Goal: Task Accomplishment & Management: Complete application form

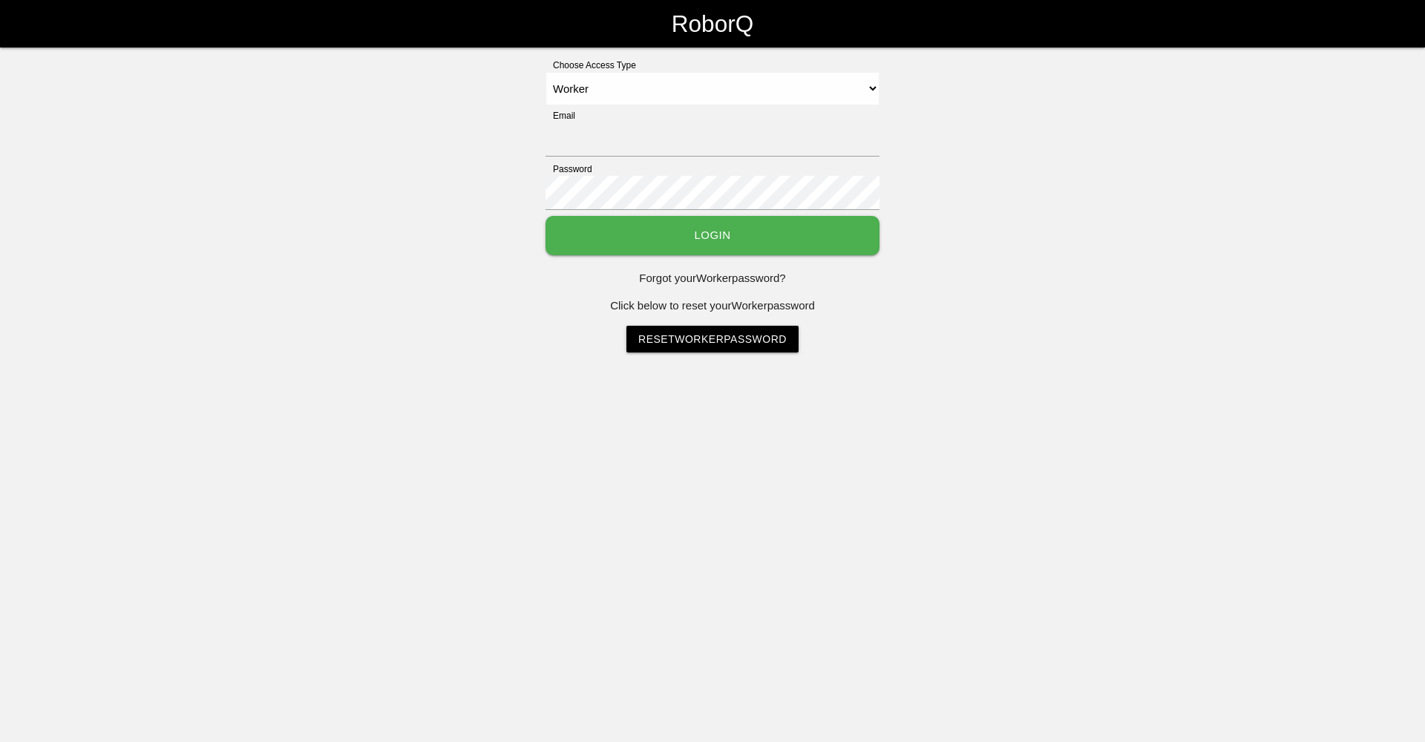
select select "Worker"
type input "[EMAIL_ADDRESS][DOMAIN_NAME]"
click at [746, 223] on button "Login" at bounding box center [713, 235] width 334 height 39
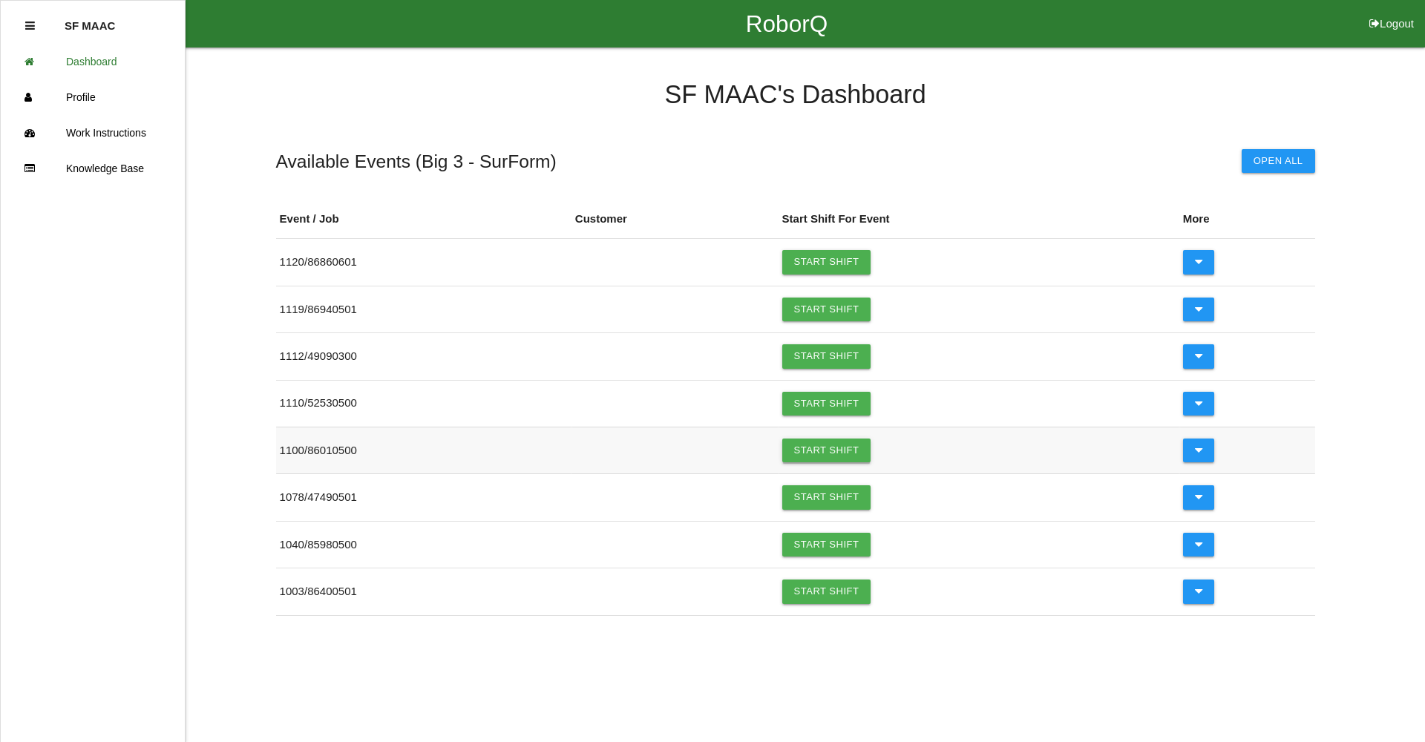
click at [794, 453] on link "Start Shift" at bounding box center [826, 451] width 89 height 24
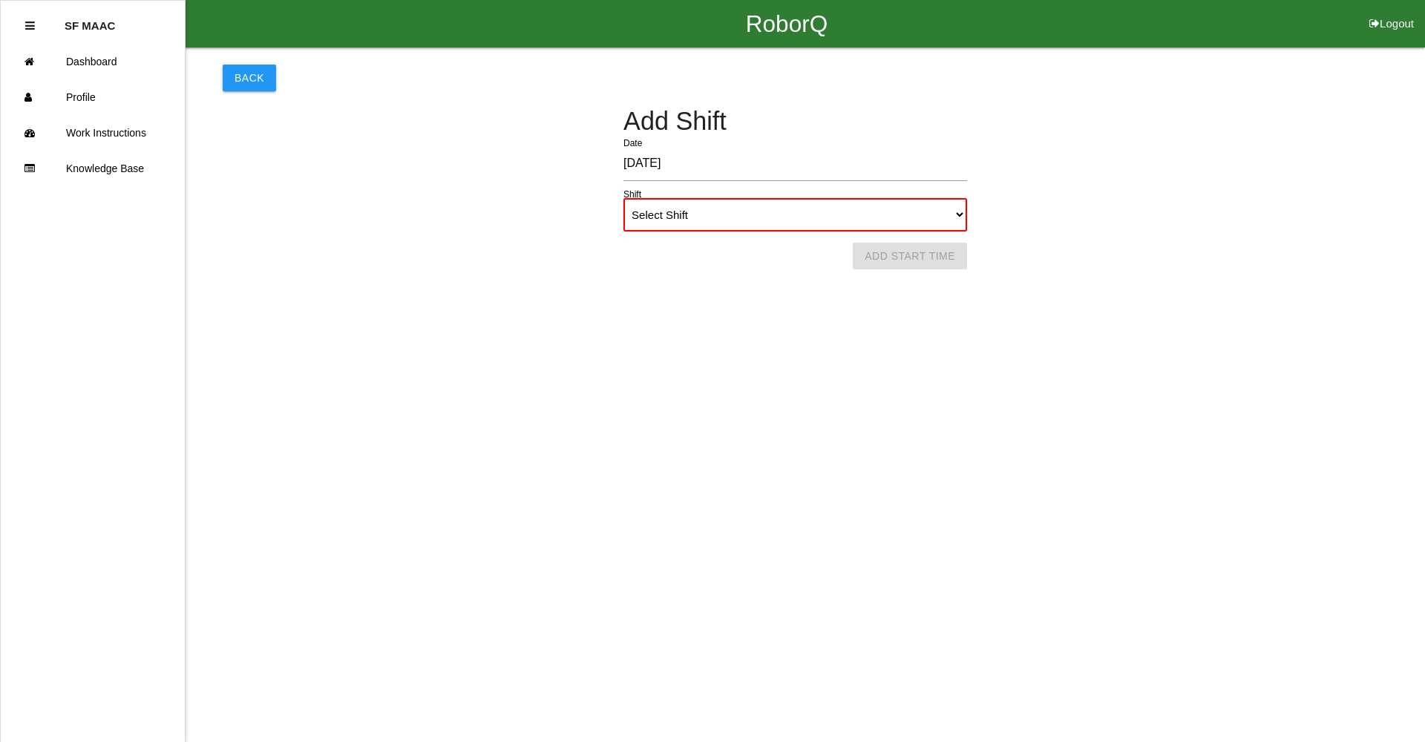
click at [901, 230] on select "Select Shift 1st Shift 2nd Shift 3rd Shift 4th Shift" at bounding box center [795, 214] width 344 height 33
select select "1"
click at [623, 198] on select "Select Shift 1st Shift 2nd Shift 3rd Shift 4th Shift" at bounding box center [795, 214] width 344 height 33
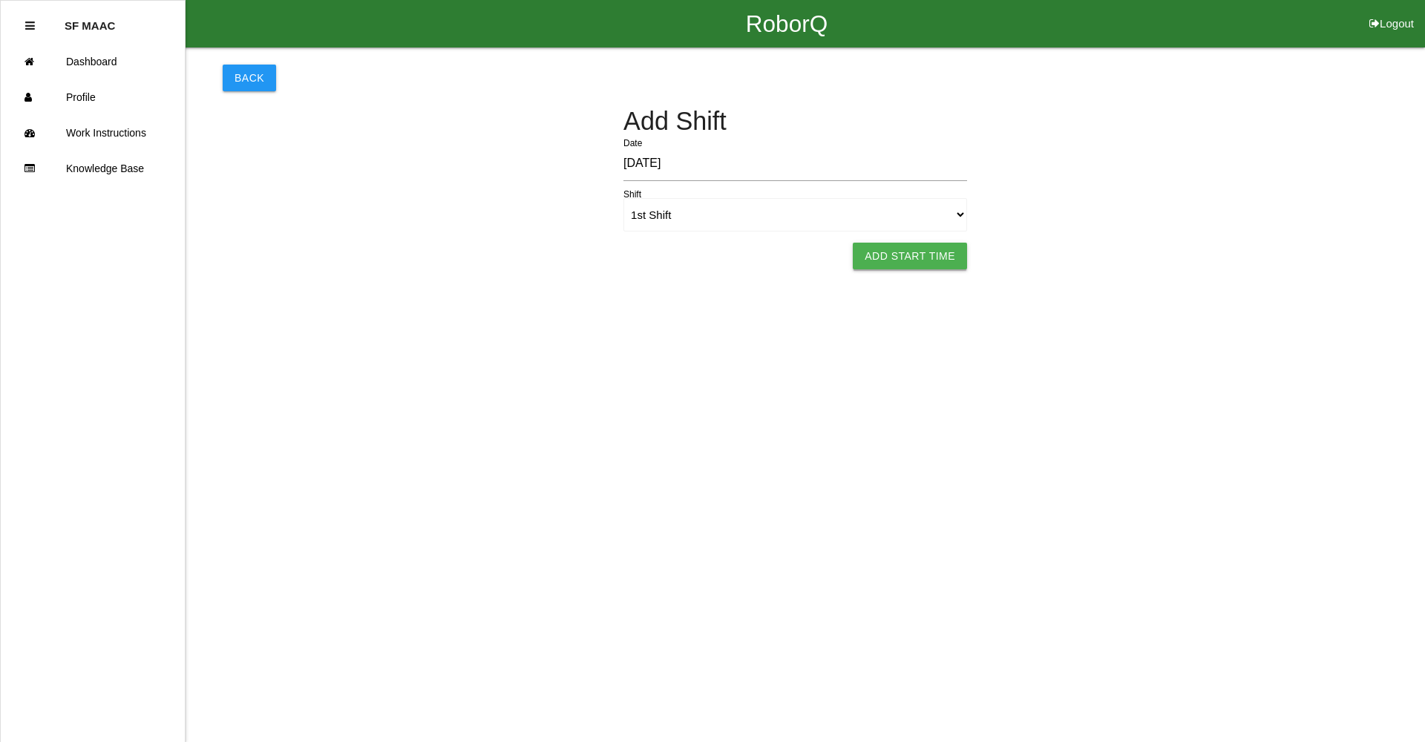
click at [897, 258] on button "Add Start Time" at bounding box center [910, 256] width 114 height 27
select select "6"
select select "15"
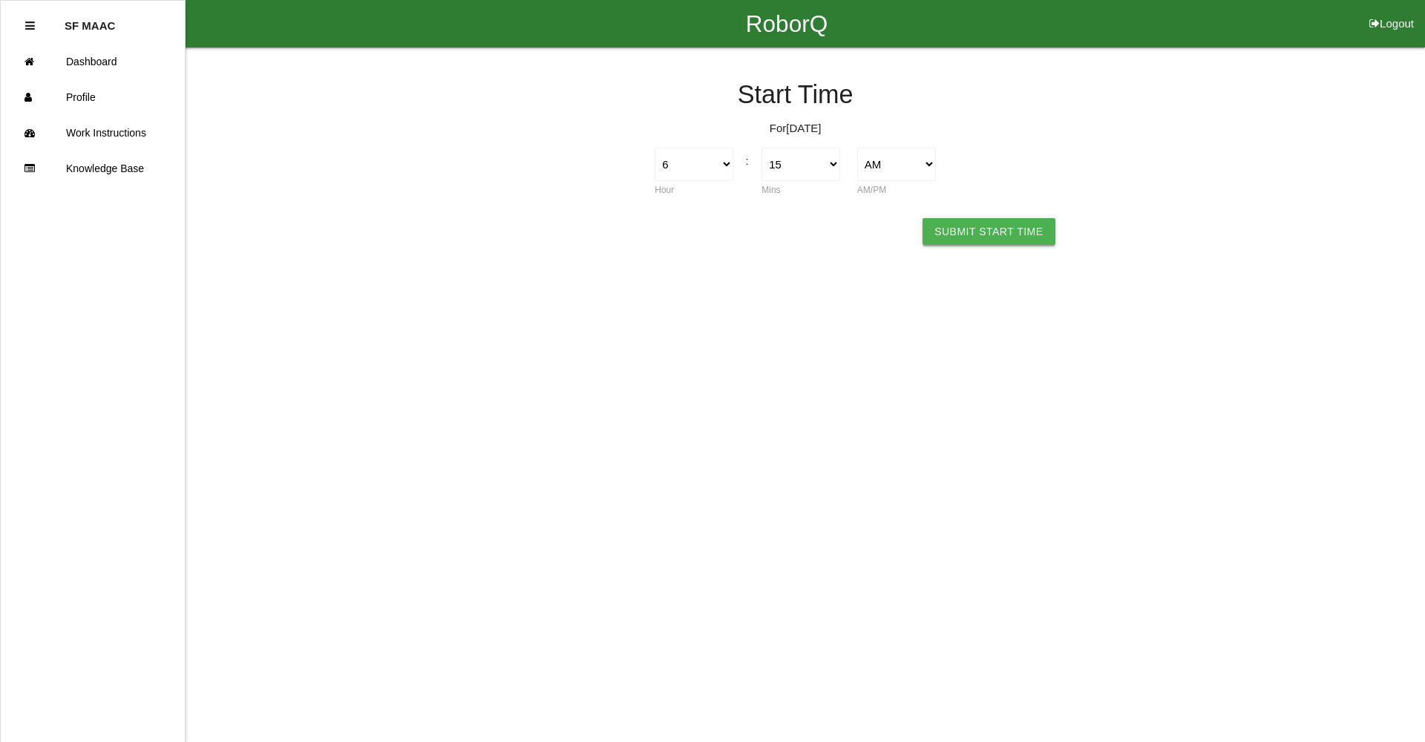
click at [960, 225] on button "Submit Start Time" at bounding box center [989, 231] width 132 height 27
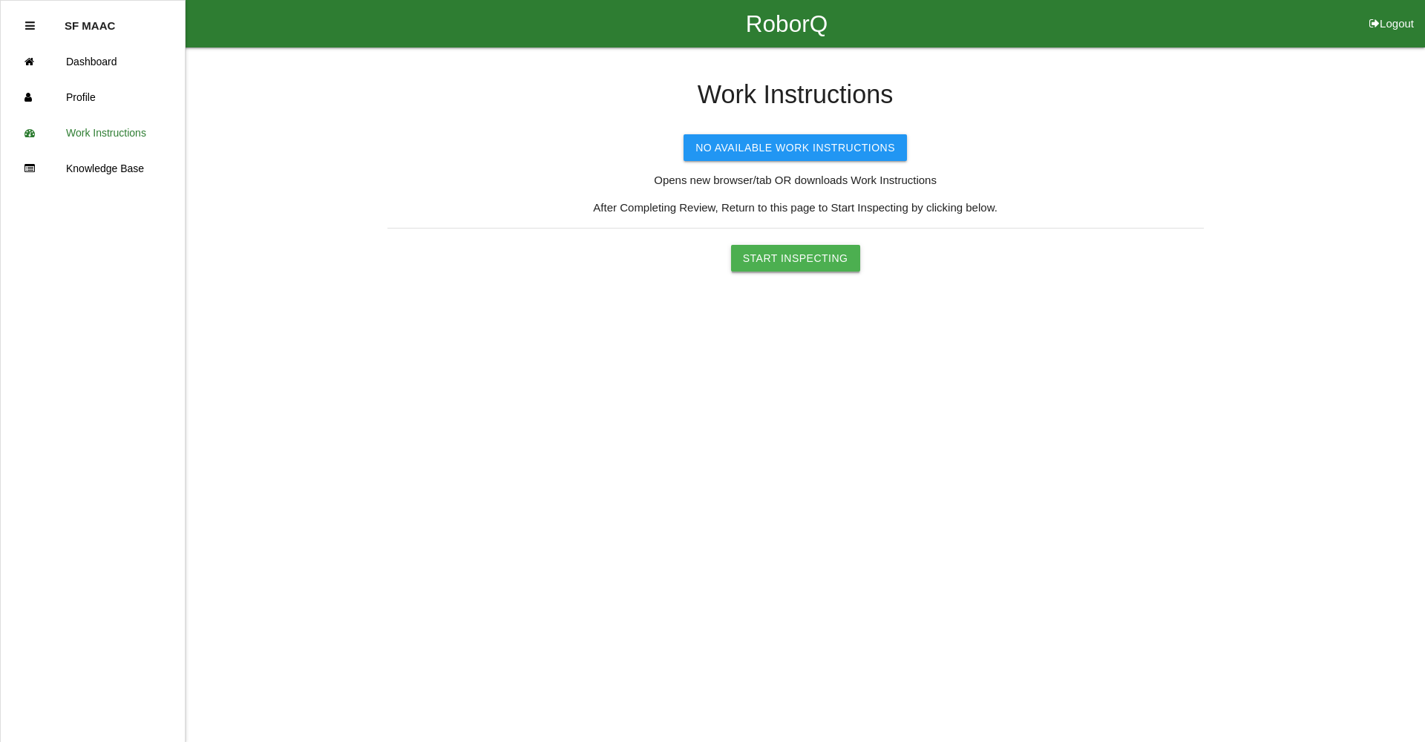
click at [770, 255] on button "Start Inspecting" at bounding box center [795, 258] width 129 height 27
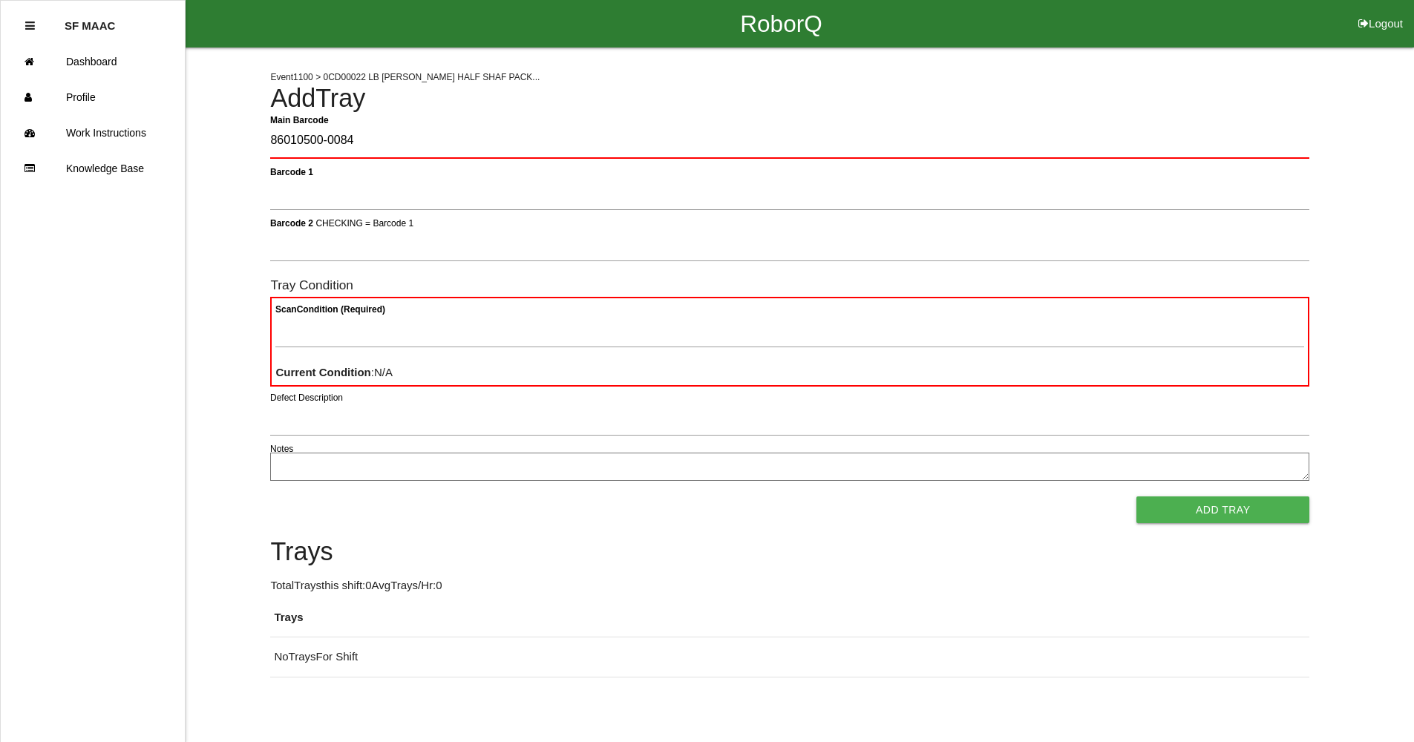
type Barcode "86010500-0084"
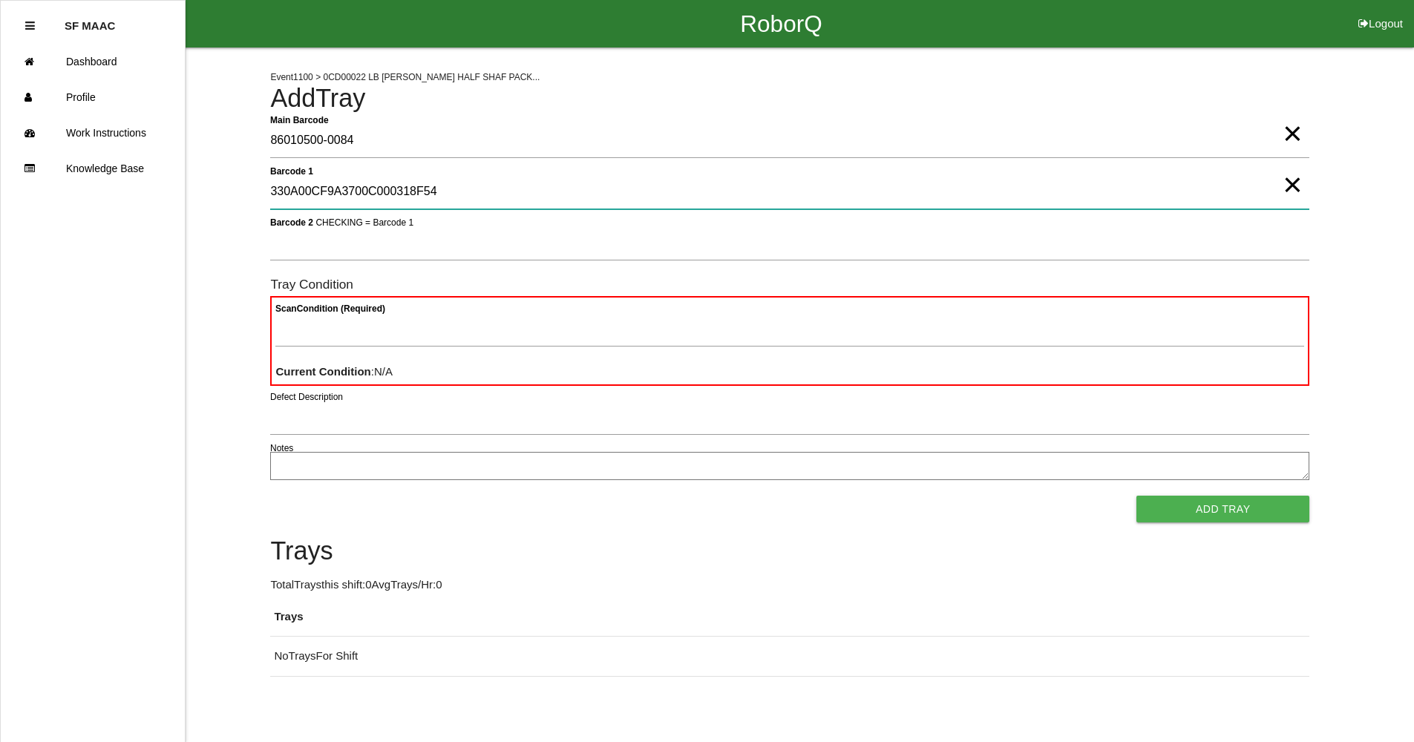
type 1 "330A00CF9A3700C000318F54"
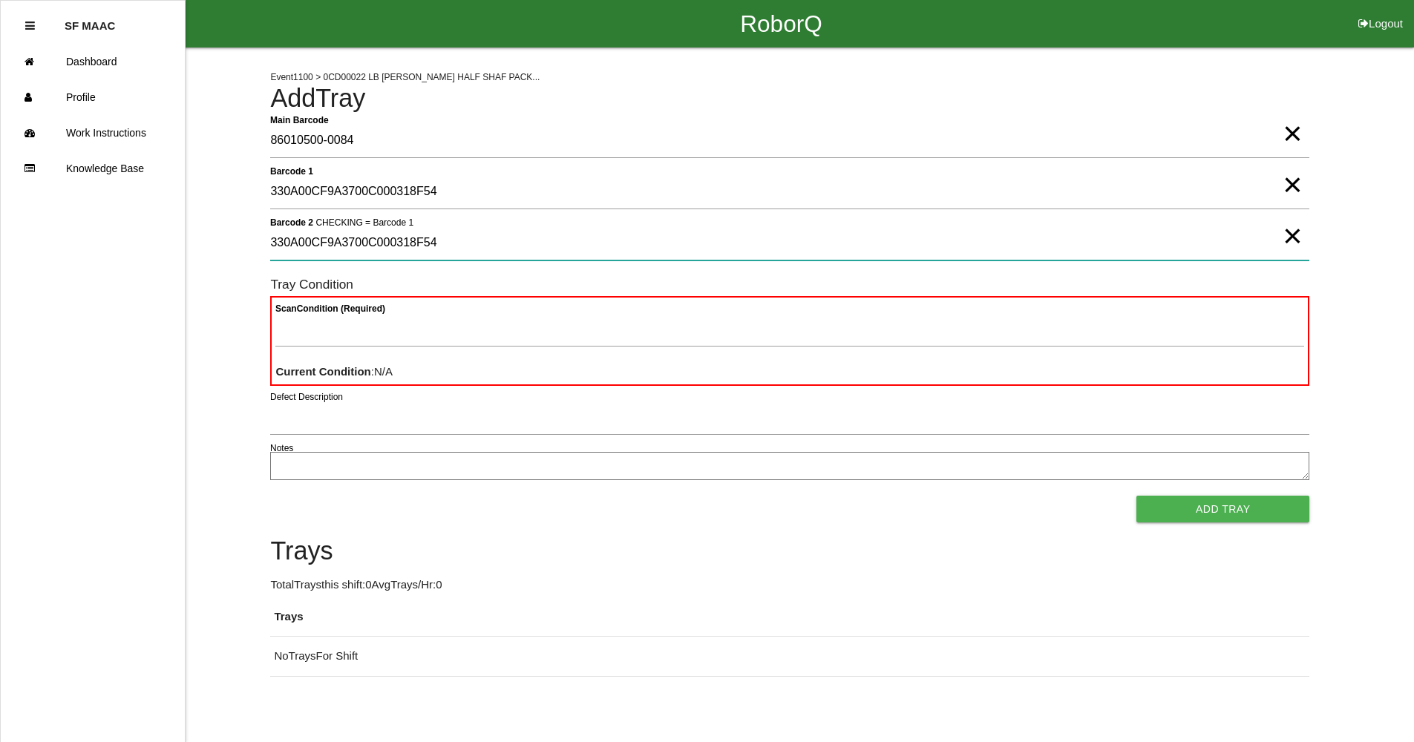
type 2 "330A00CF9A3700C000318F54"
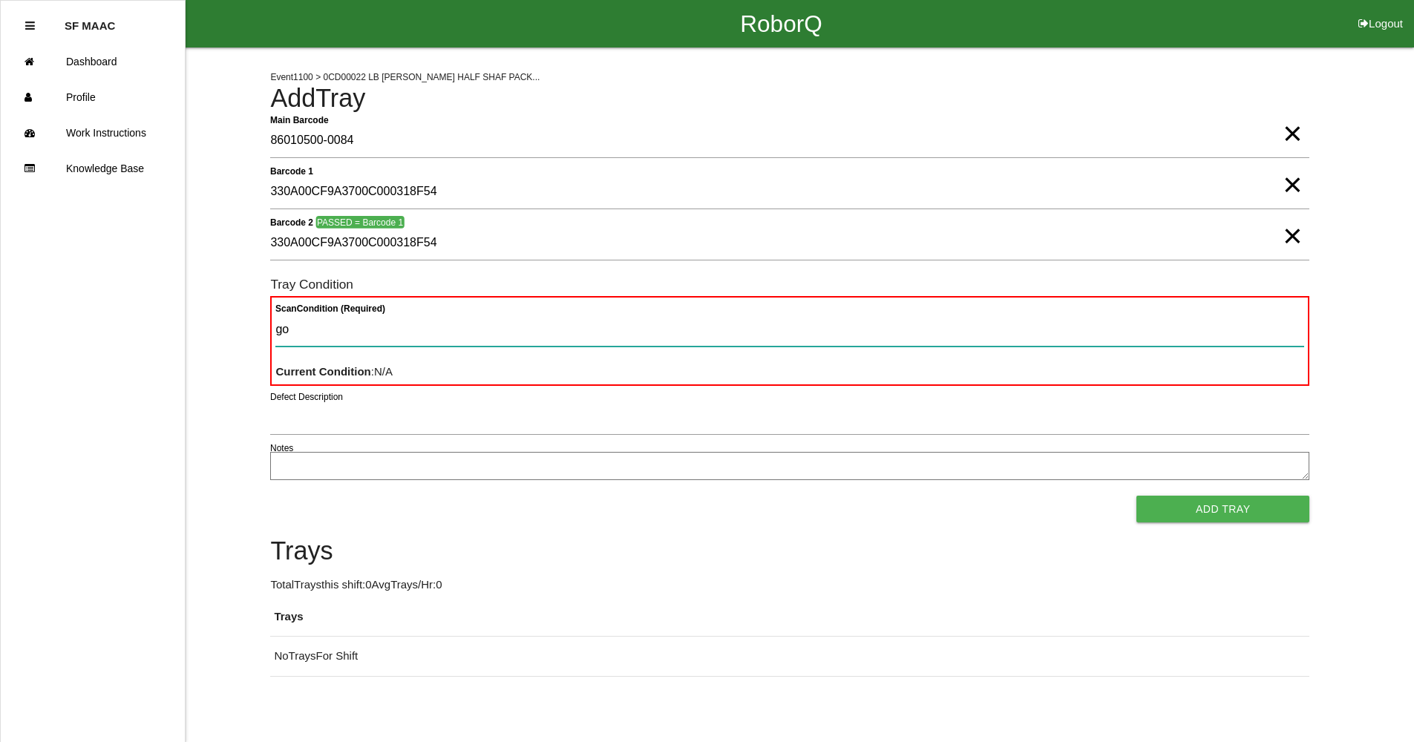
type Condition "goo"
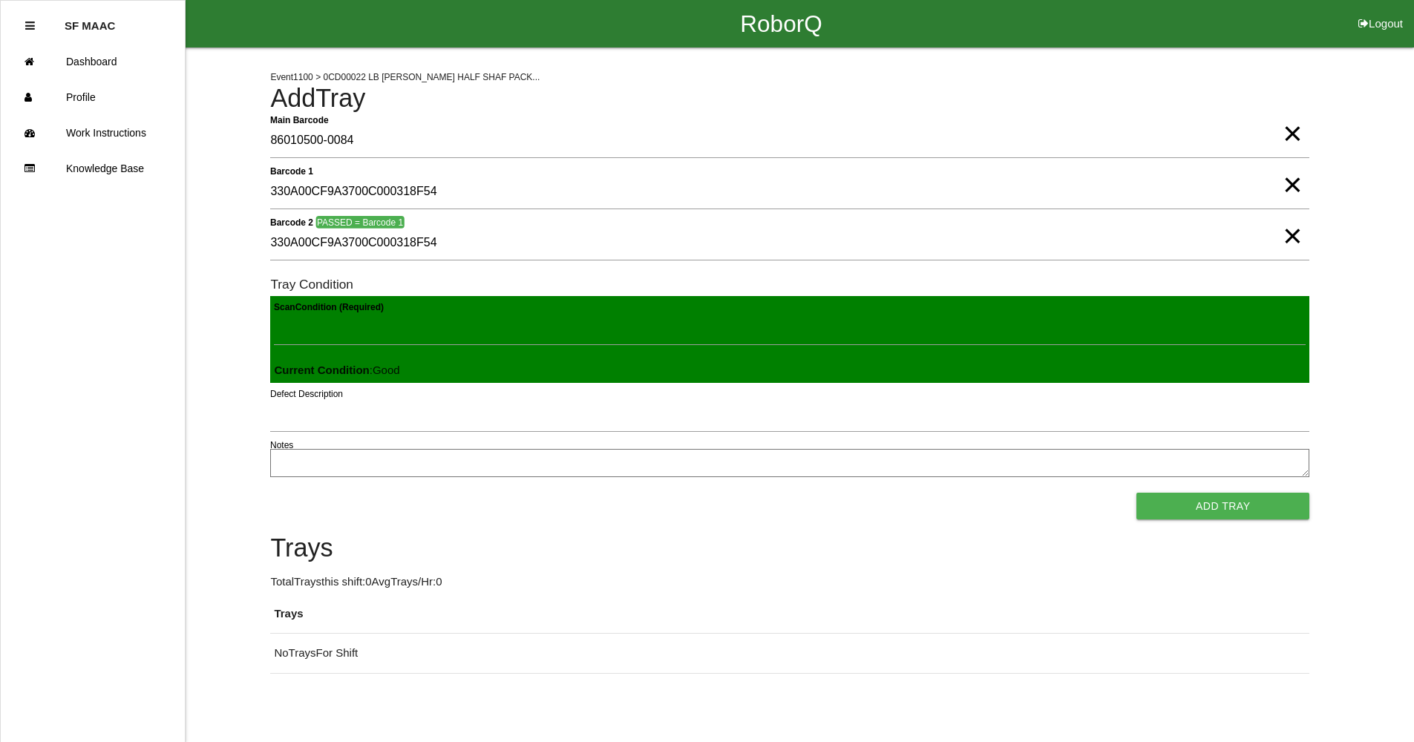
click at [1136, 493] on button "Add Tray" at bounding box center [1222, 506] width 173 height 27
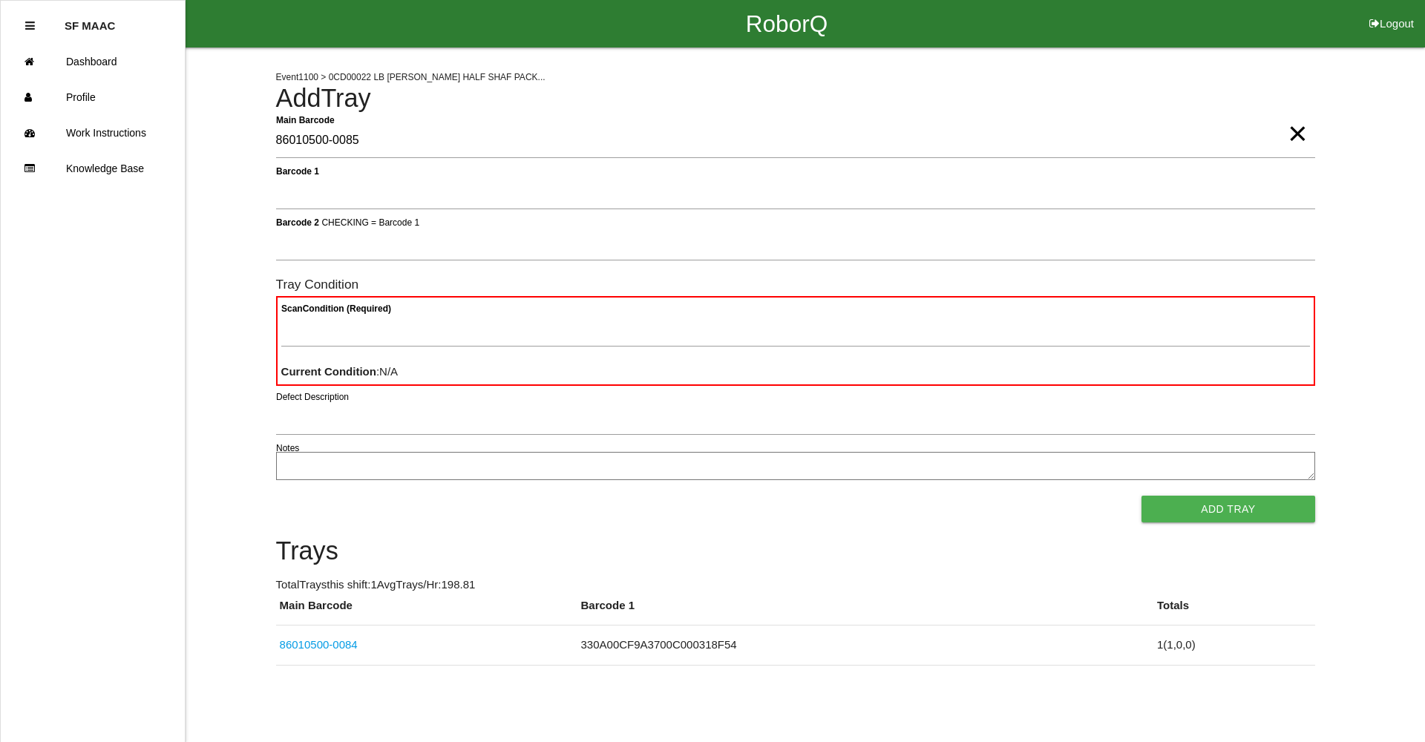
type Barcode "86010500-0085"
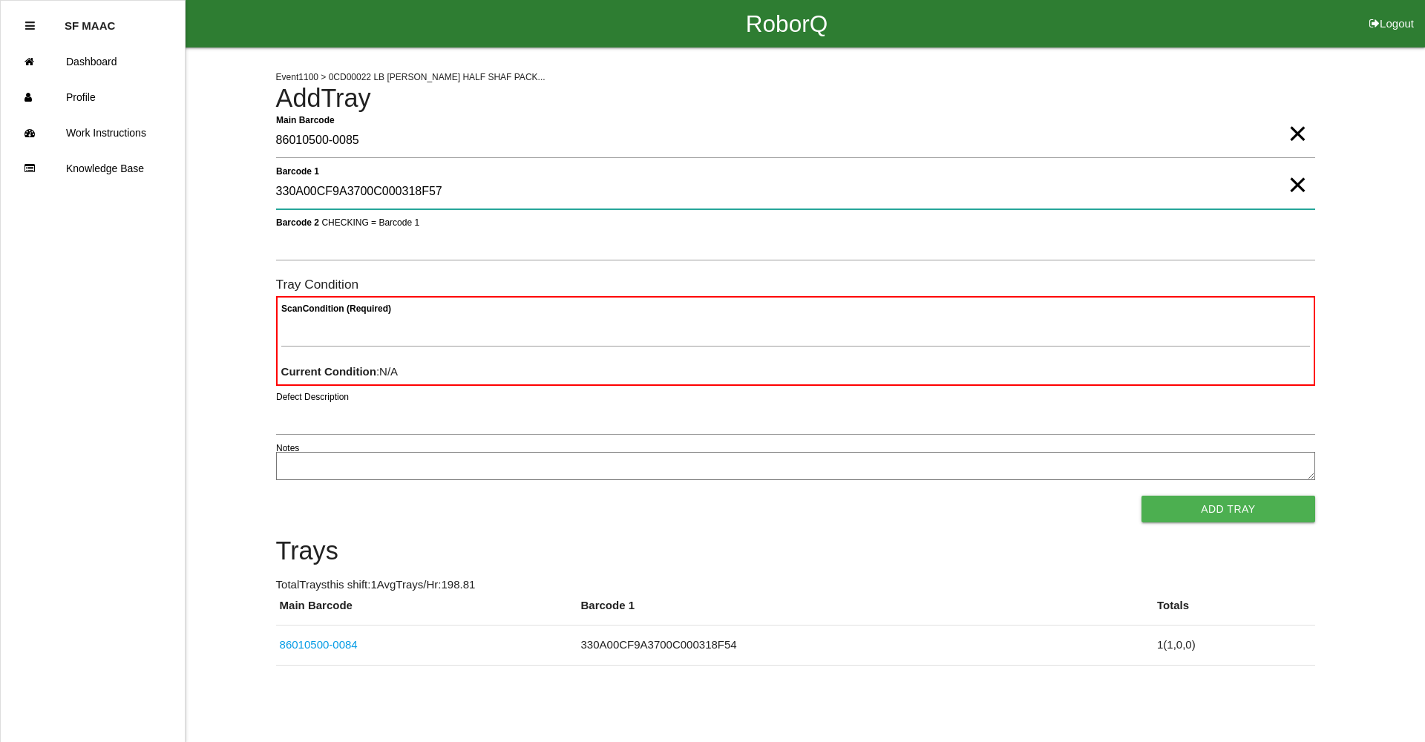
type 1 "330A00CF9A3700C000318F57"
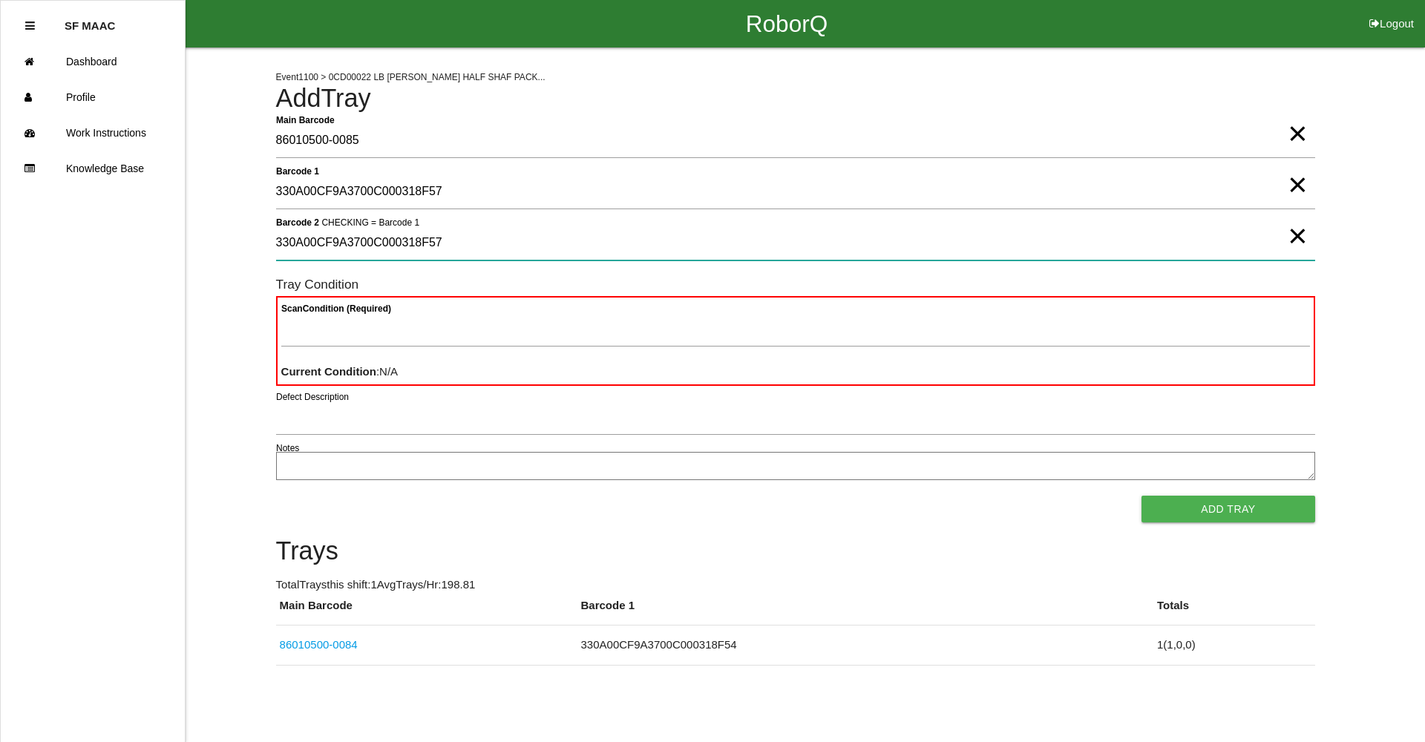
type 2 "330A00CF9A3700C000318F57"
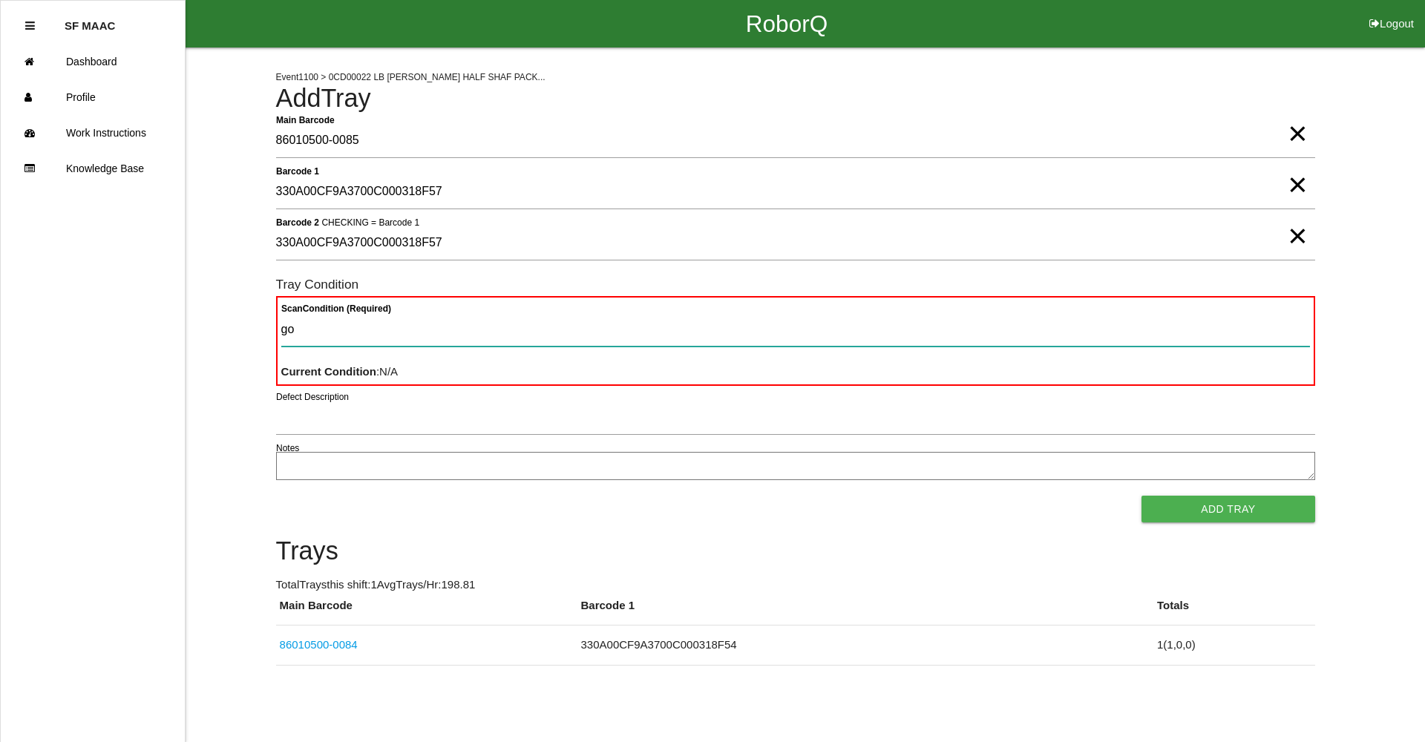
type Condition "goo"
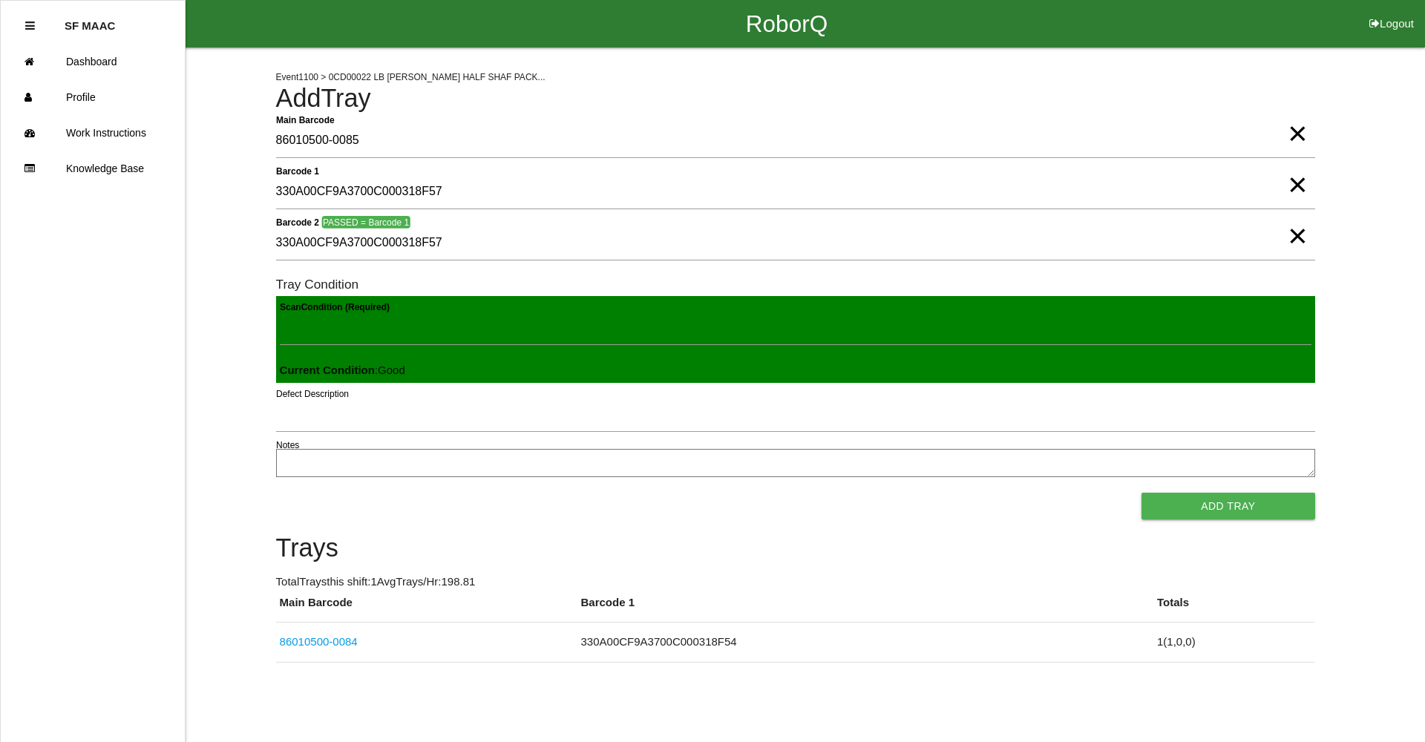
click at [1142, 493] on button "Add Tray" at bounding box center [1228, 506] width 173 height 27
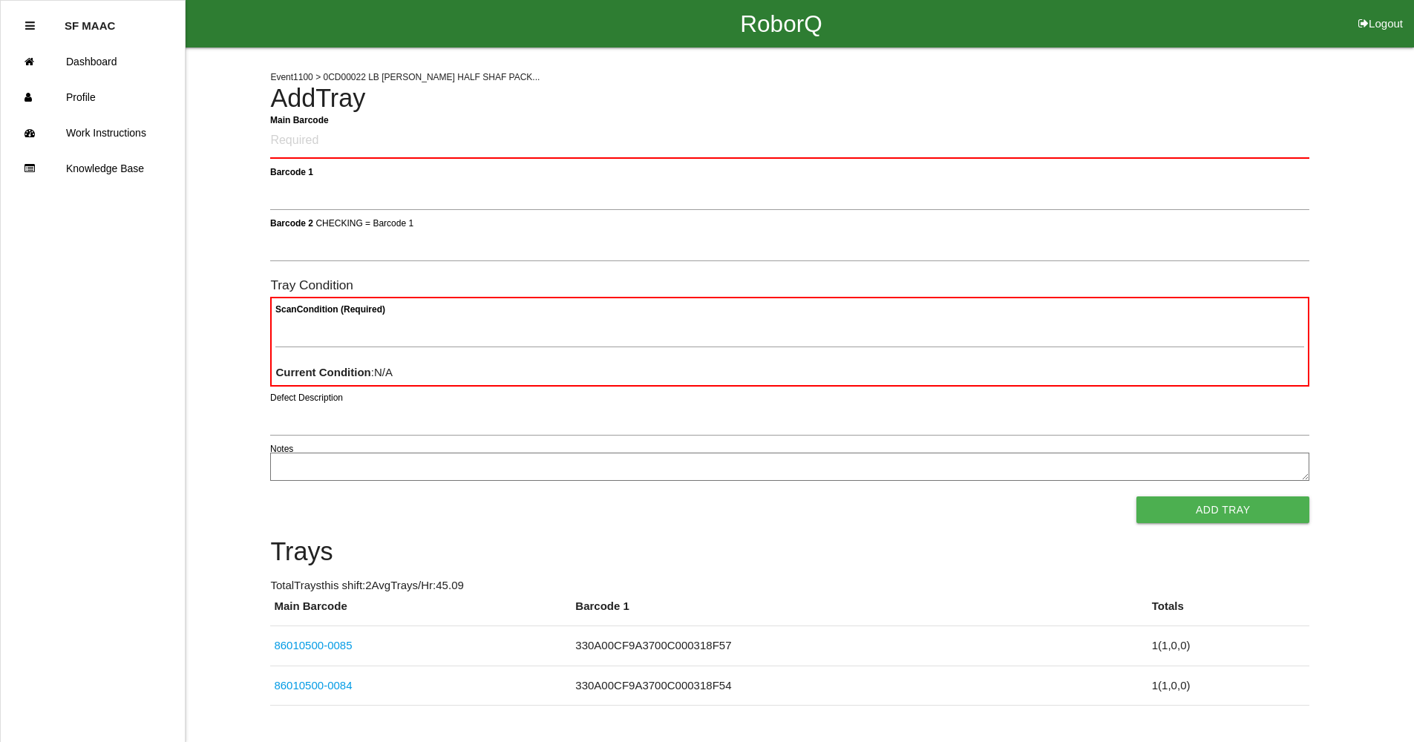
click button "Logout" at bounding box center [1380, 5] width 67 height 11
select select "Worker"
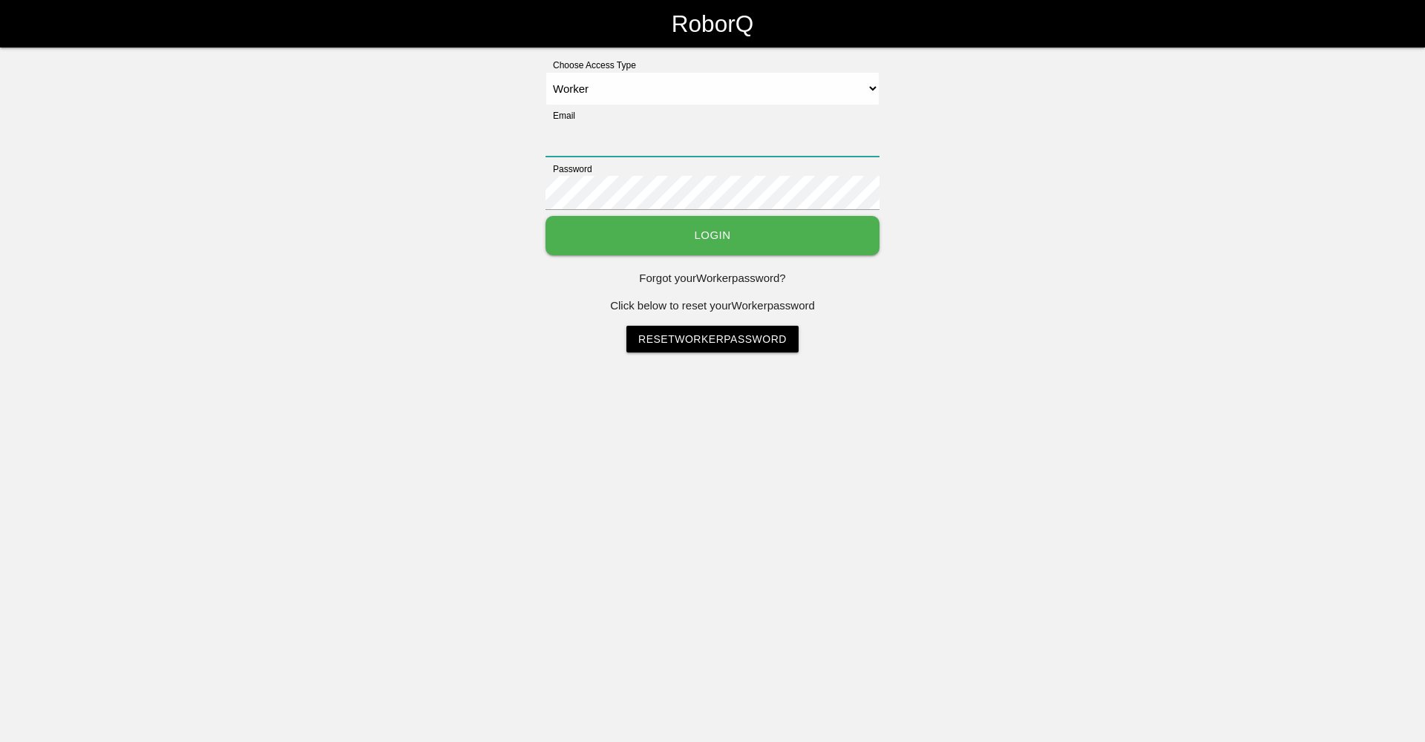
type input "[EMAIL_ADDRESS][DOMAIN_NAME]"
click at [546, 72] on select "Select Access Type Admin Customer Supervisor Worker" at bounding box center [713, 88] width 334 height 33
click at [820, 234] on button "Login" at bounding box center [713, 235] width 334 height 39
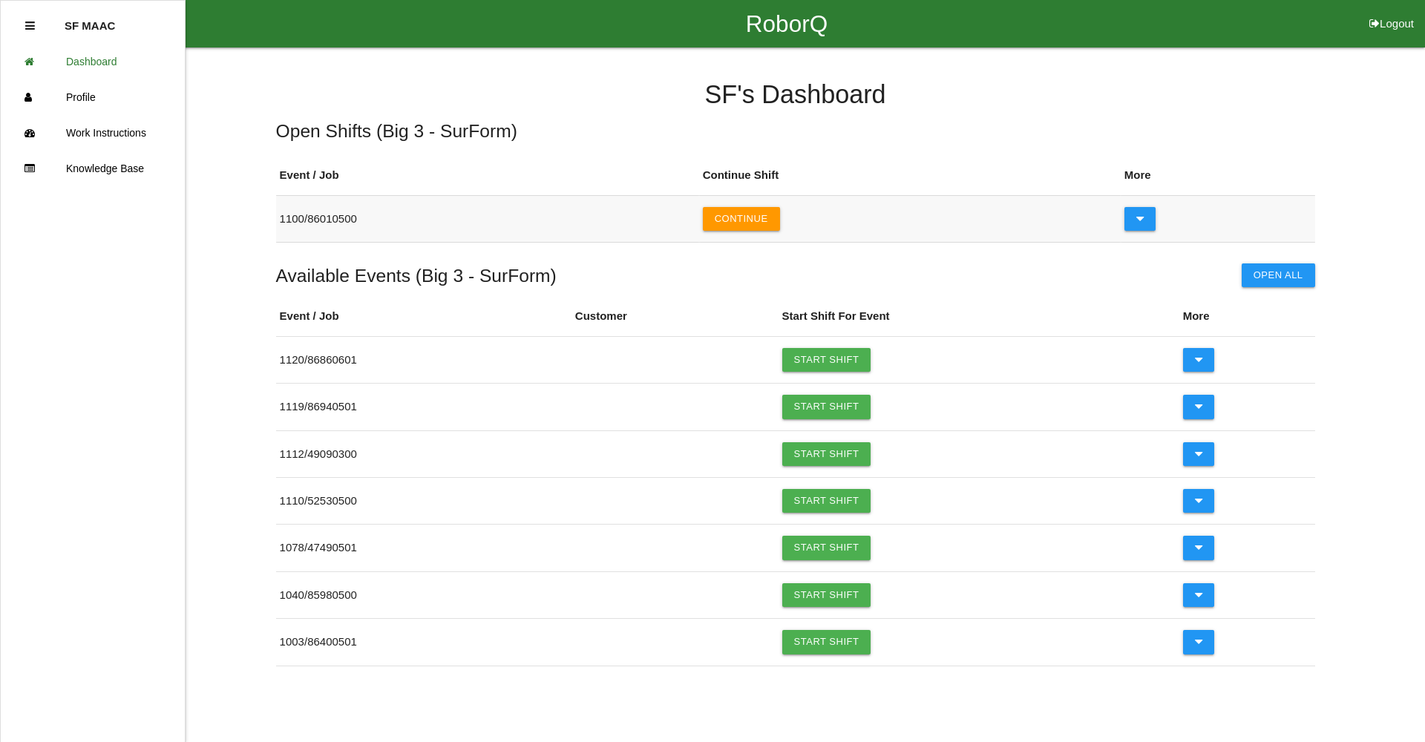
click at [750, 232] on td "Continue" at bounding box center [910, 218] width 422 height 47
click at [753, 225] on button "Continue" at bounding box center [741, 219] width 77 height 24
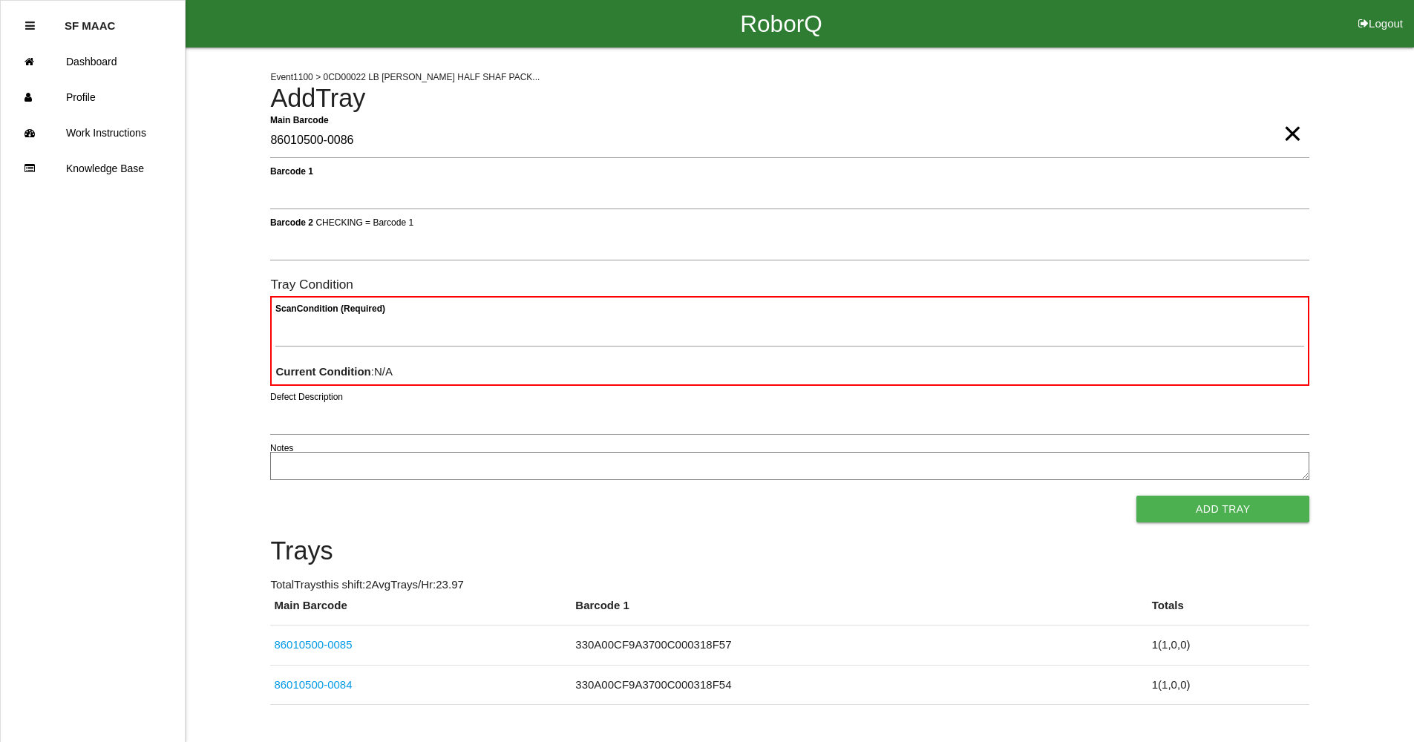
type Barcode "86010500-0086"
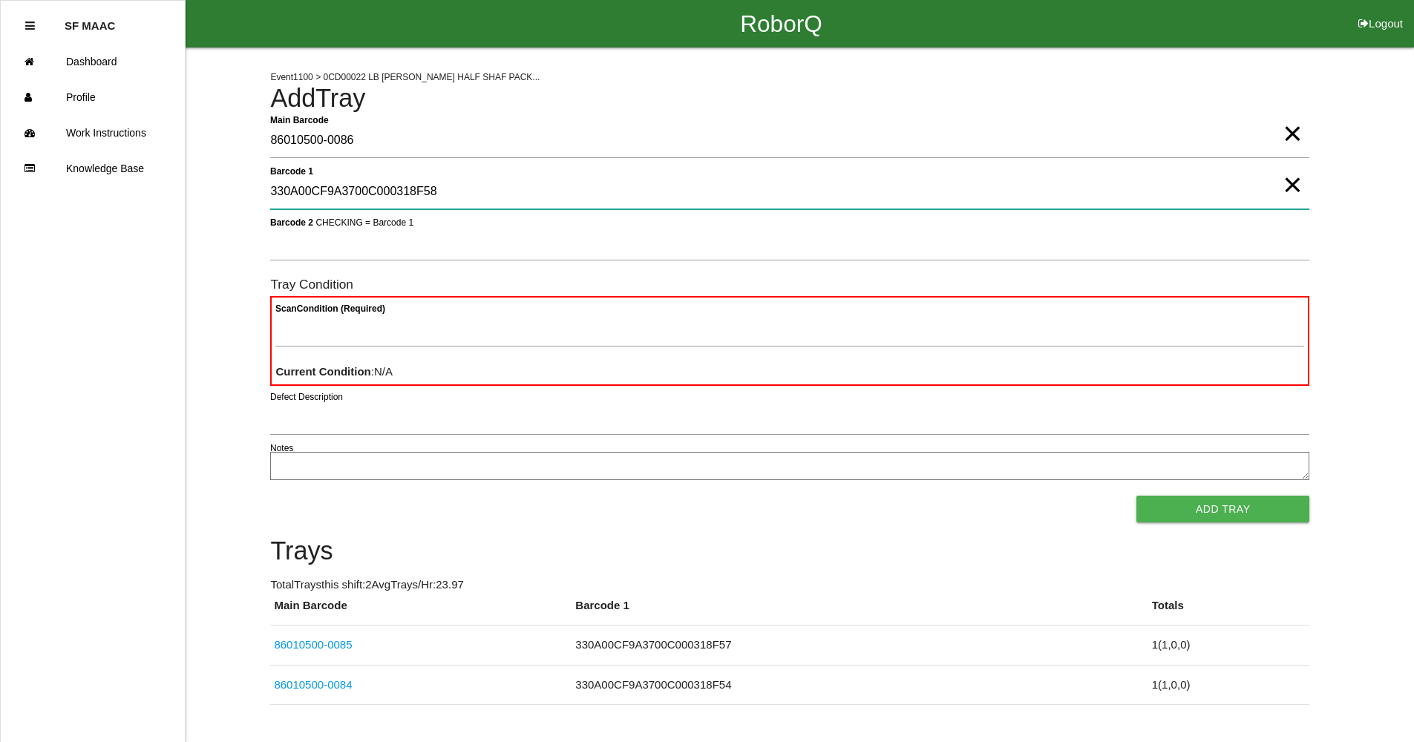
type 1 "330A00CF9A3700C000318F58"
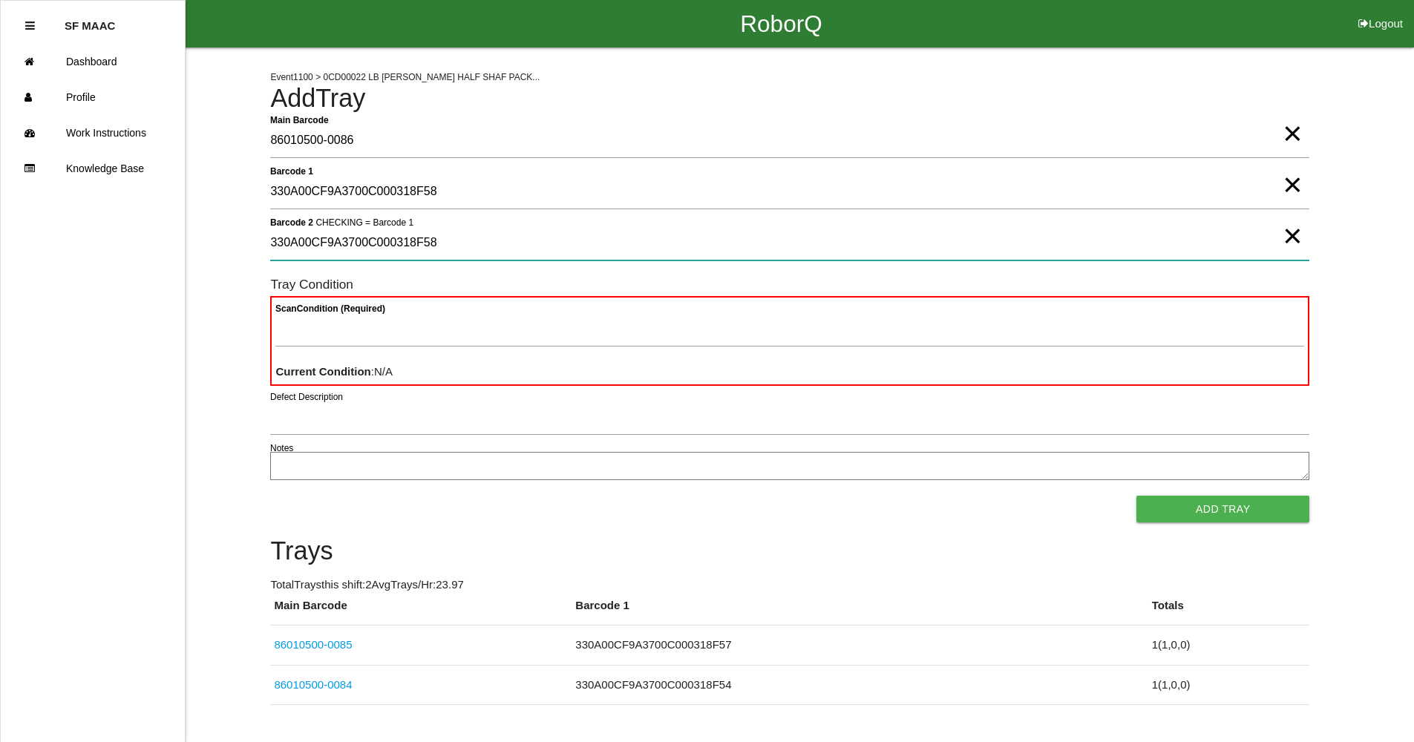
type 2 "330A00CF9A3700C000318F58"
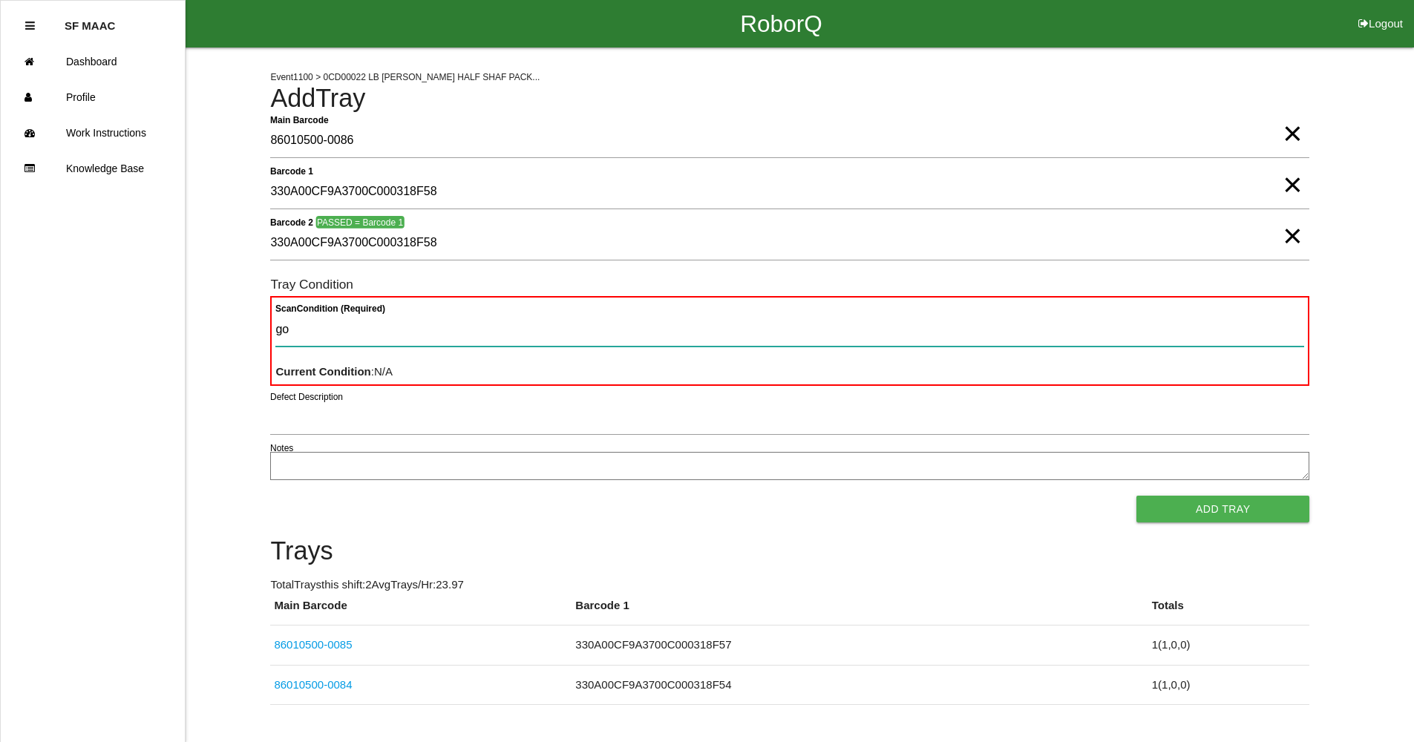
type Condition "goo"
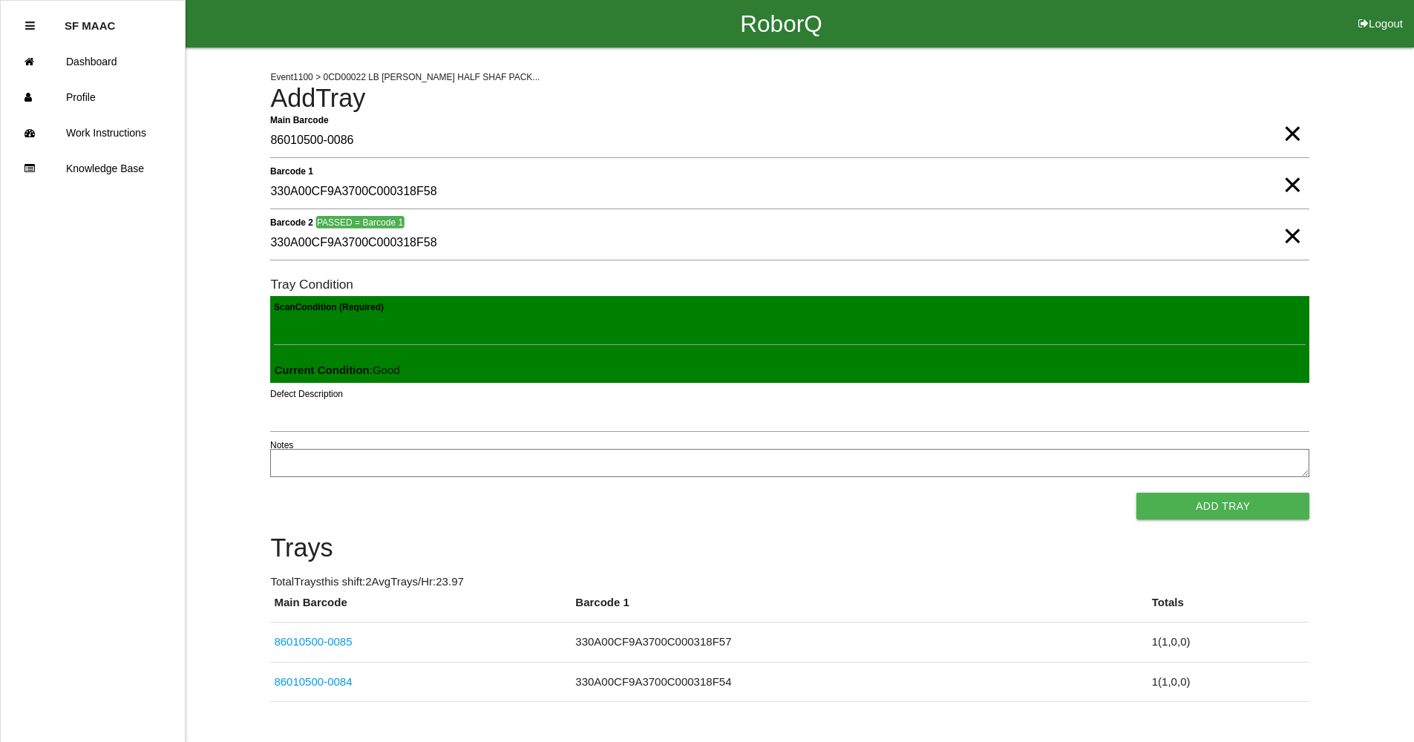
click at [1136, 493] on button "Add Tray" at bounding box center [1222, 506] width 173 height 27
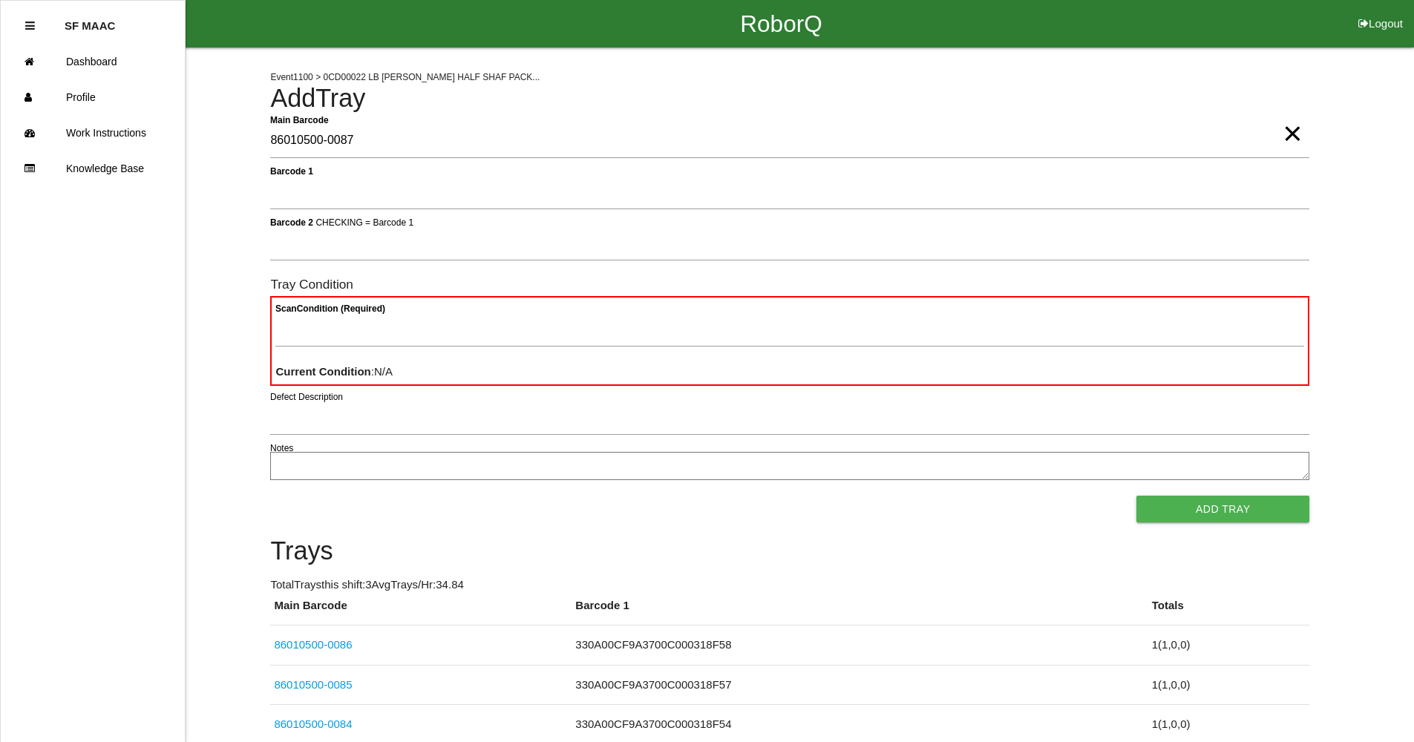
type Barcode "86010500-0087"
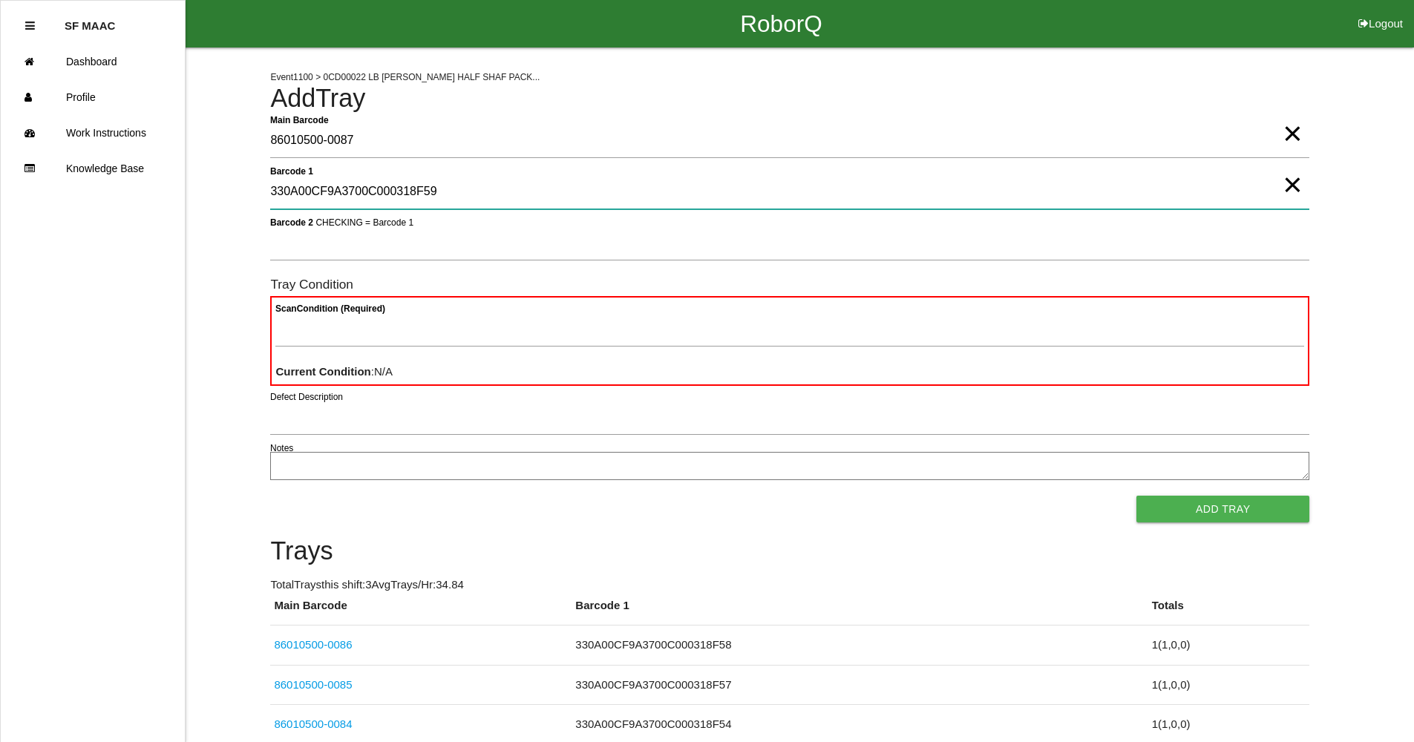
type 1 "330A00CF9A3700C000318F59"
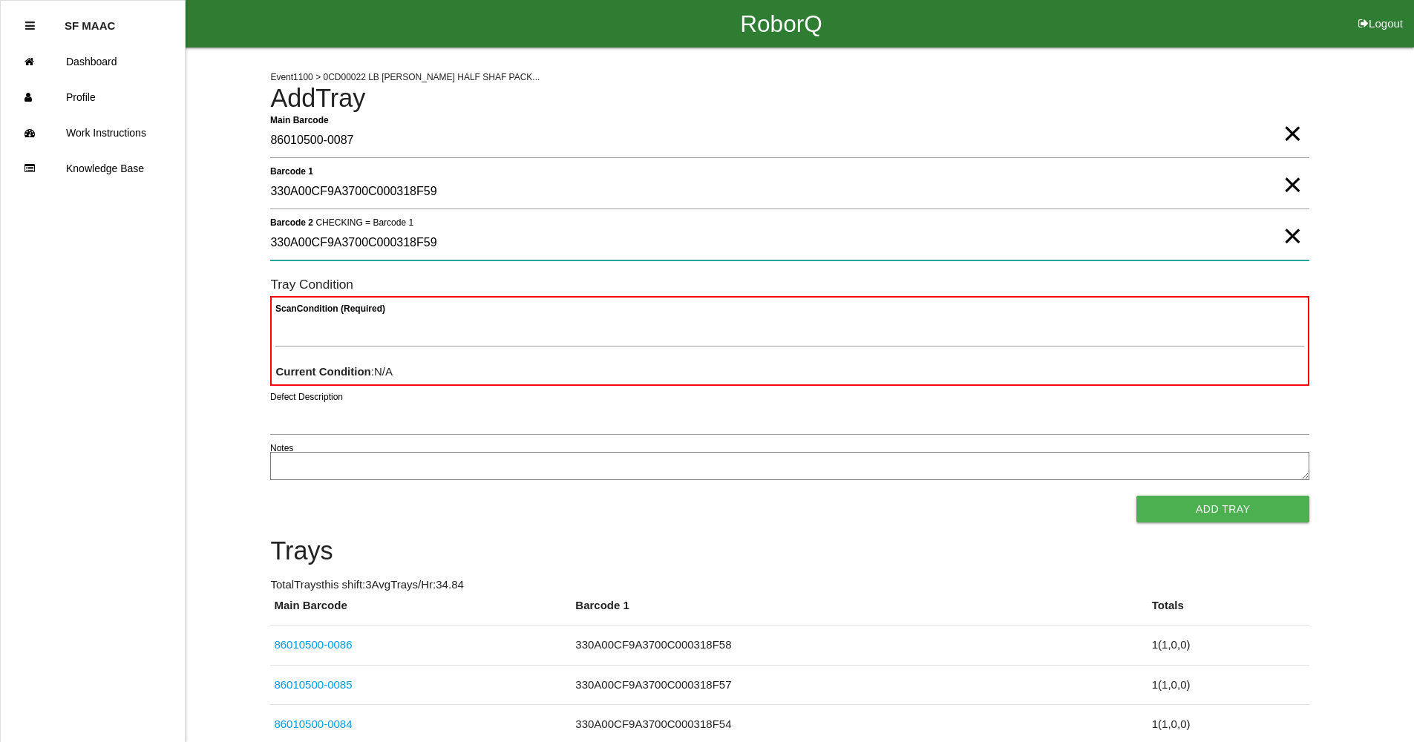
type 2 "330A00CF9A3700C000318F59"
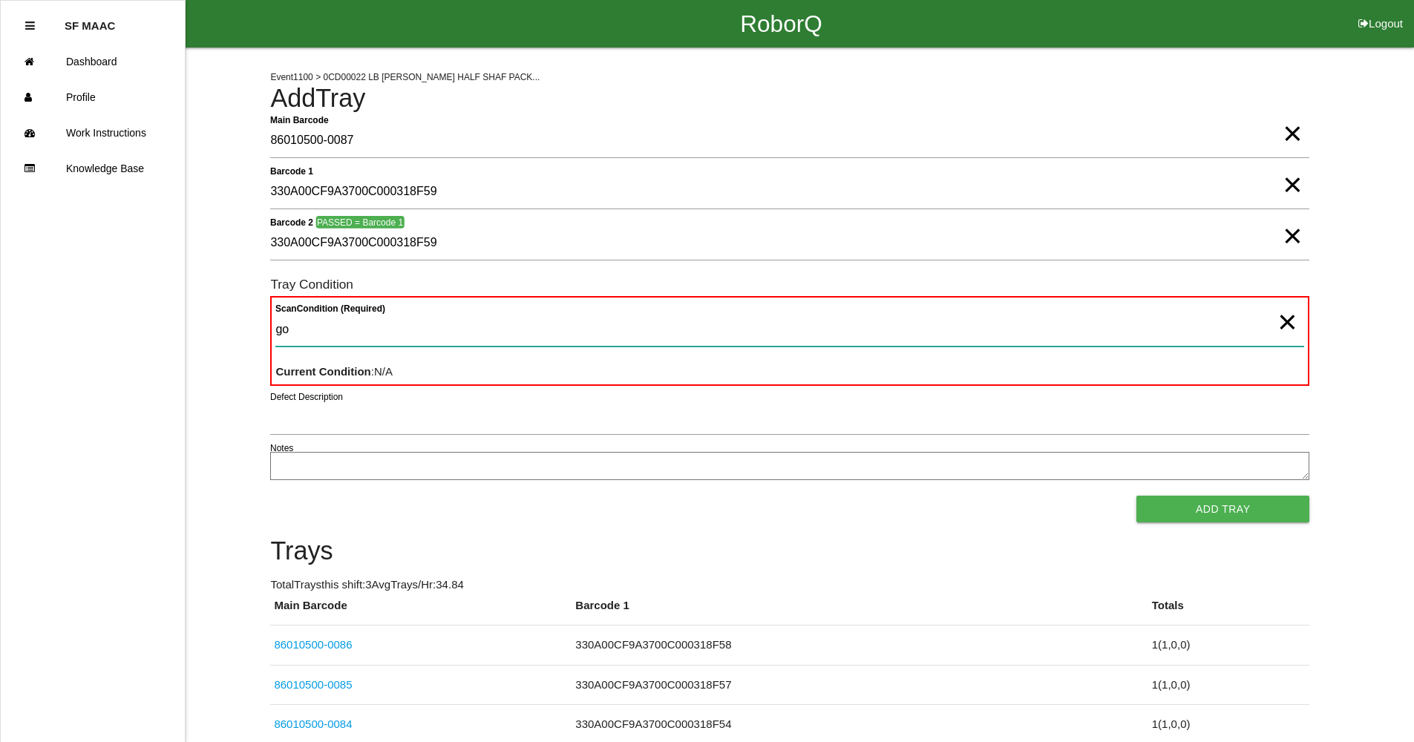
type Condition "goo"
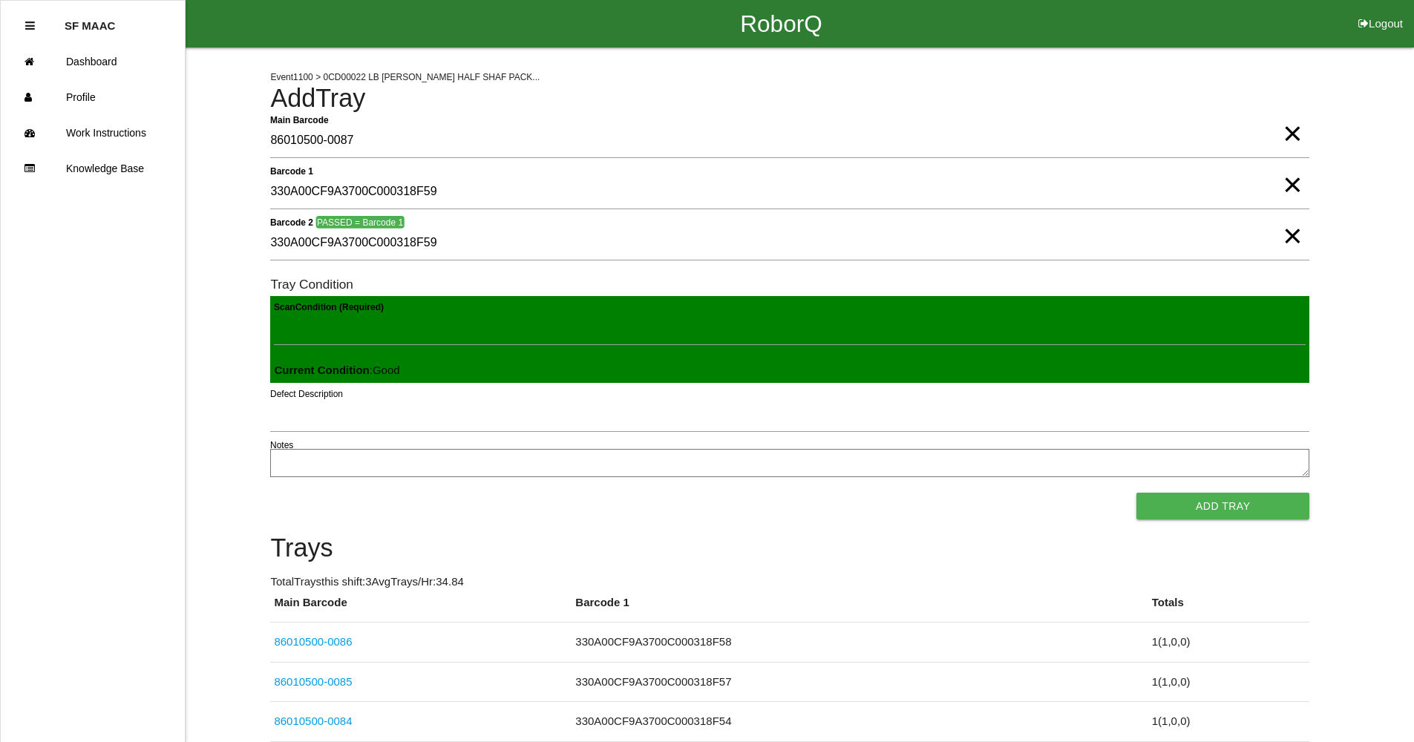
click at [1136, 493] on button "Add Tray" at bounding box center [1222, 506] width 173 height 27
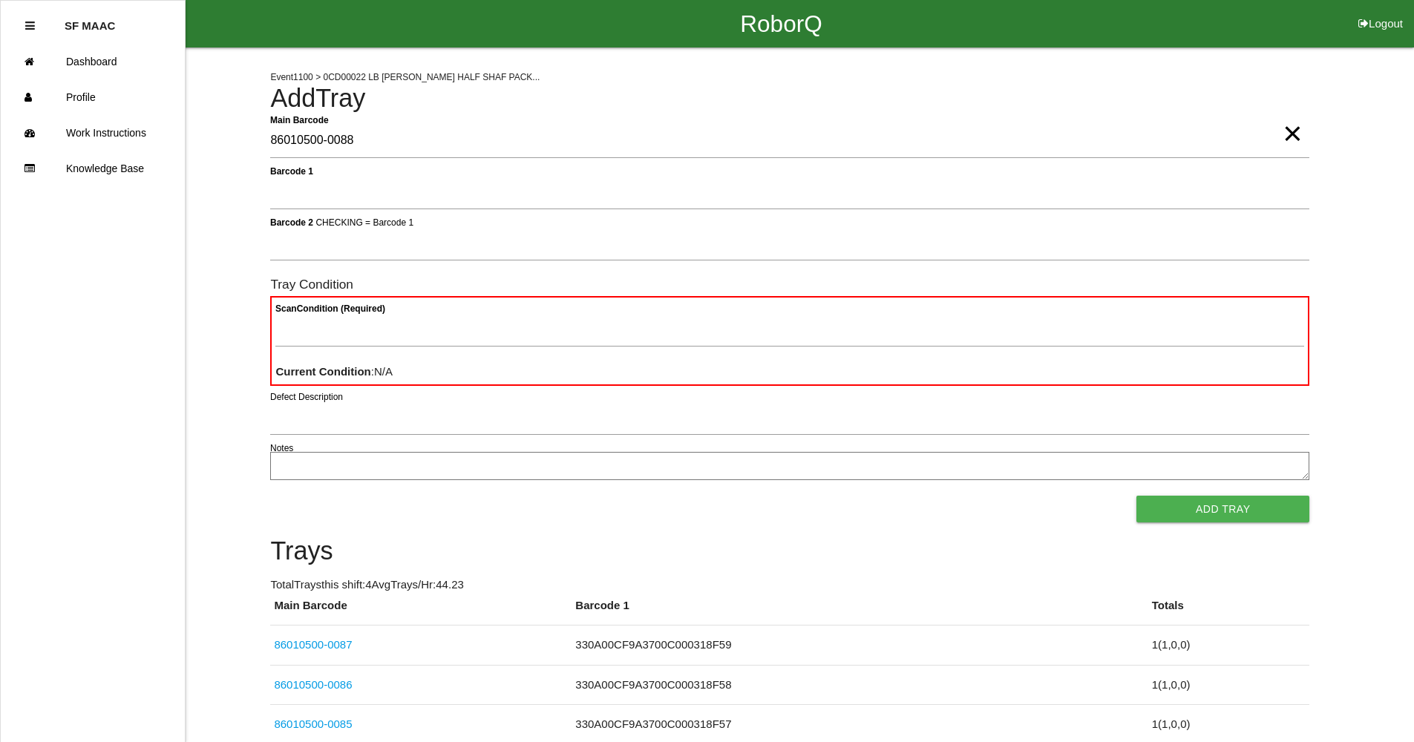
type Barcode "86010500-0088"
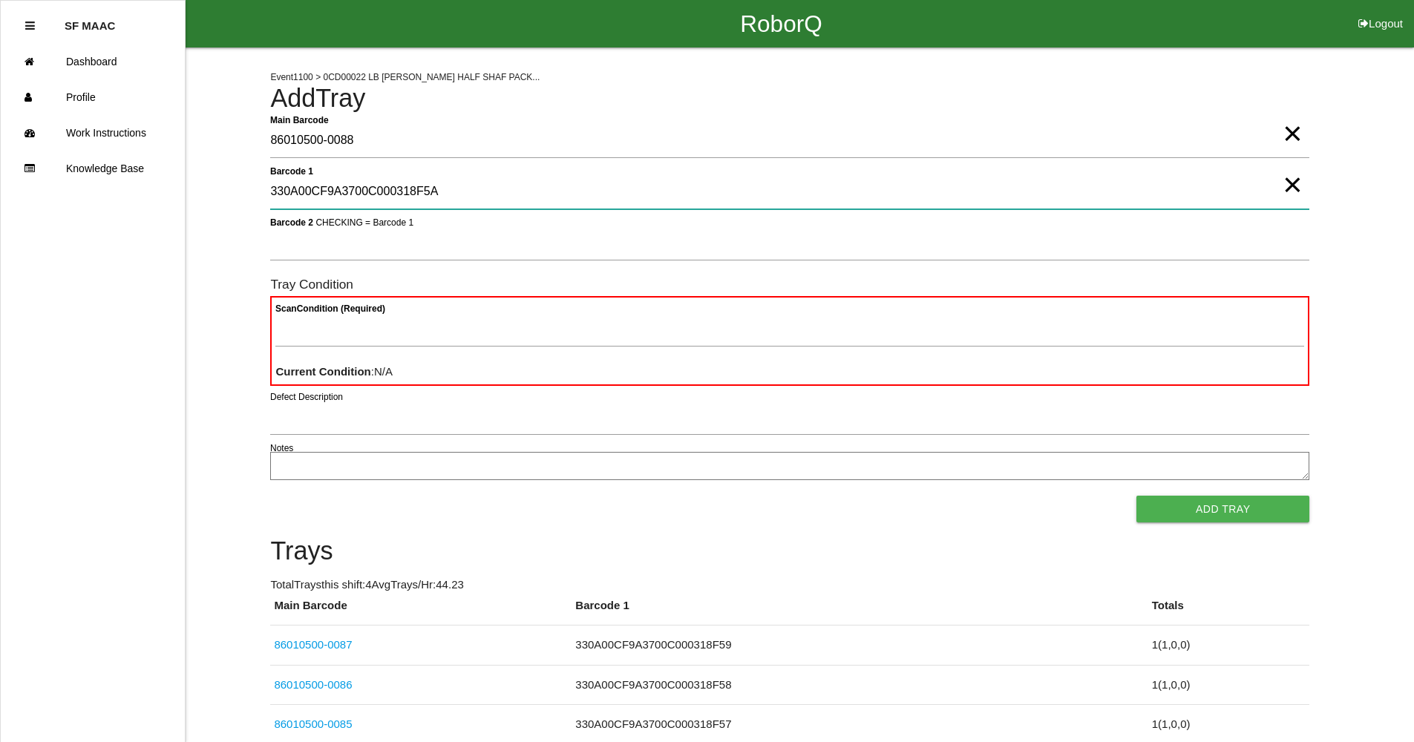
type 1 "330A00CF9A3700C000318F5A"
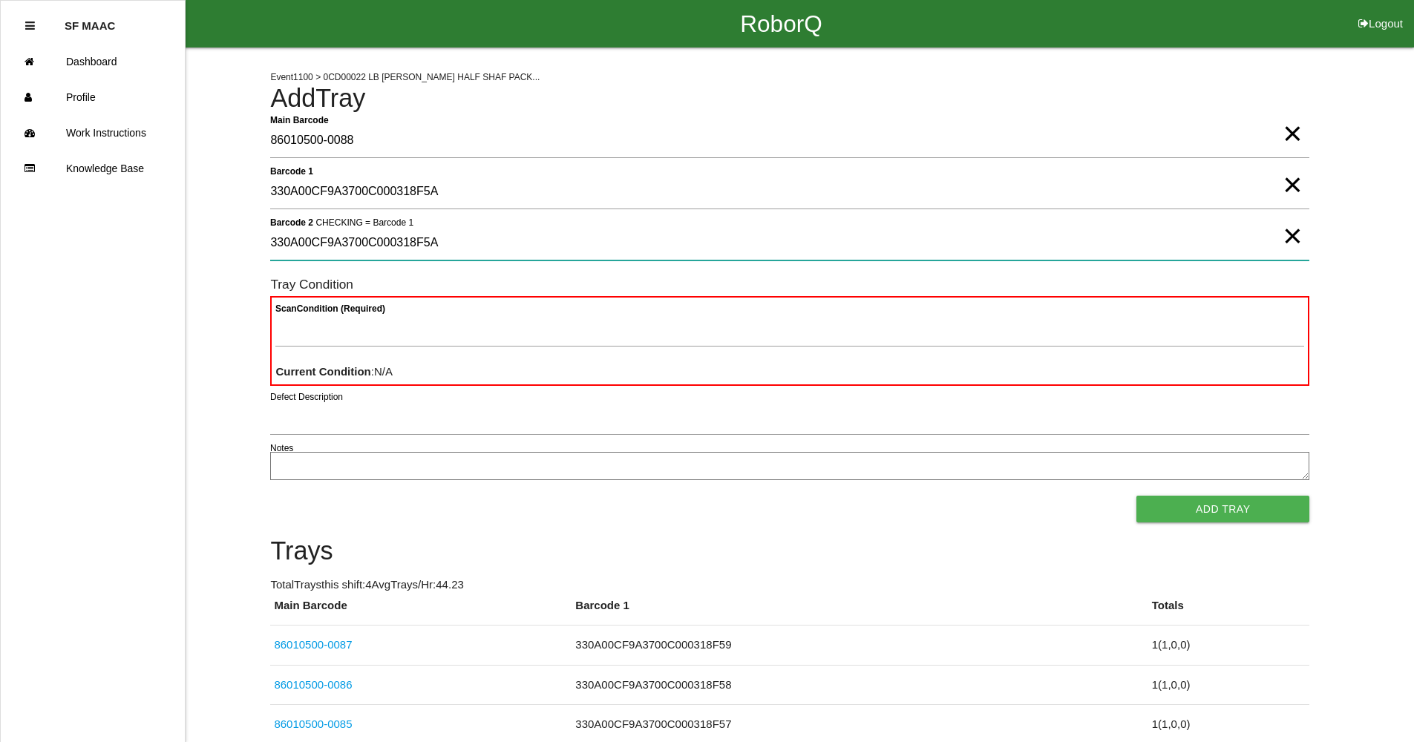
type 2 "330A00CF9A3700C000318F5A"
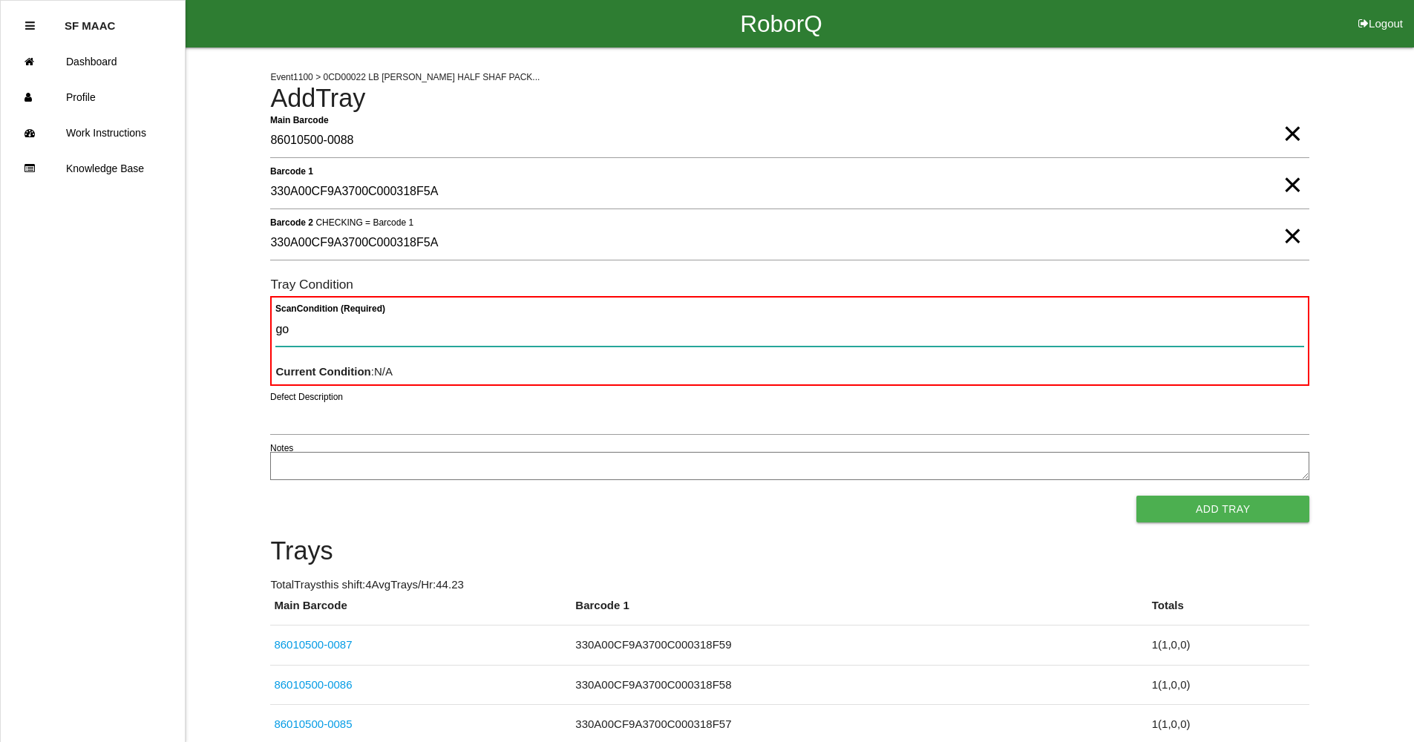
type Condition "goo"
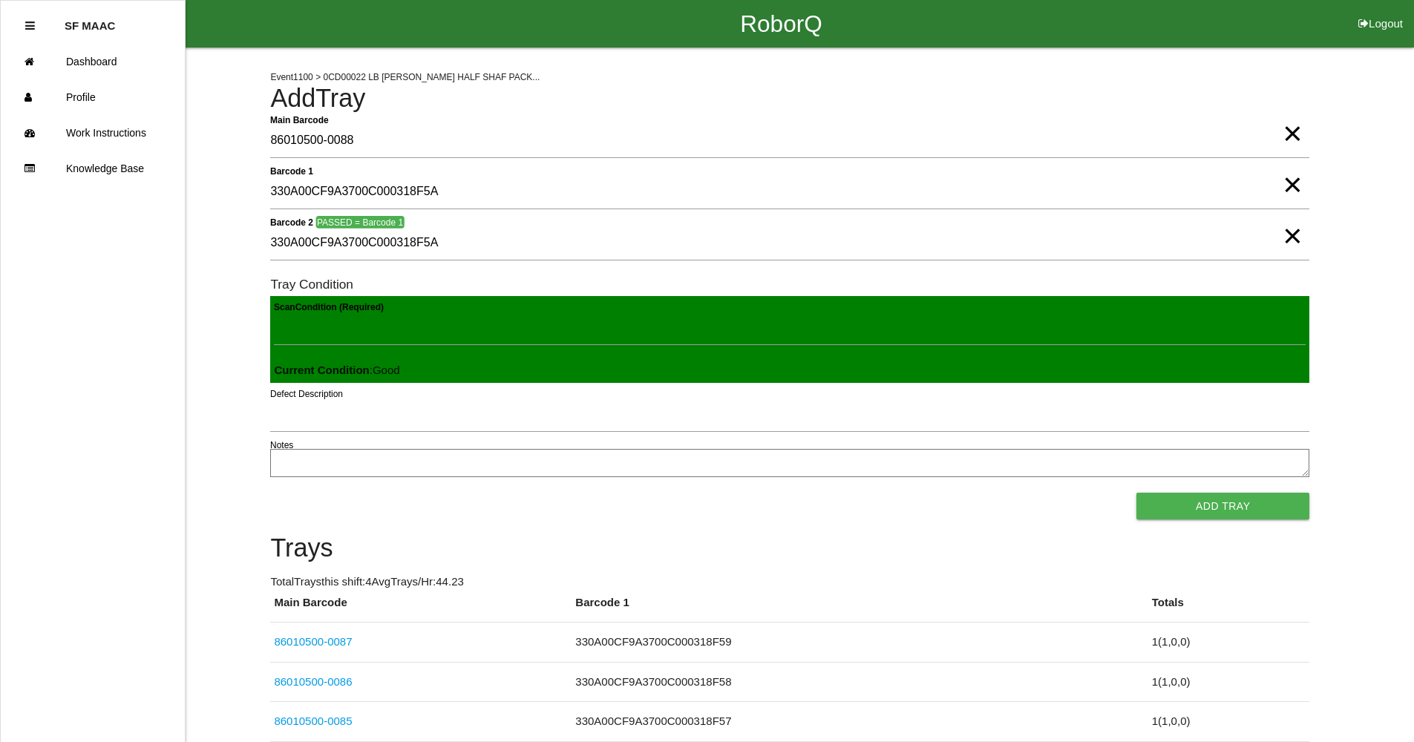
click at [1136, 493] on button "Add Tray" at bounding box center [1222, 506] width 173 height 27
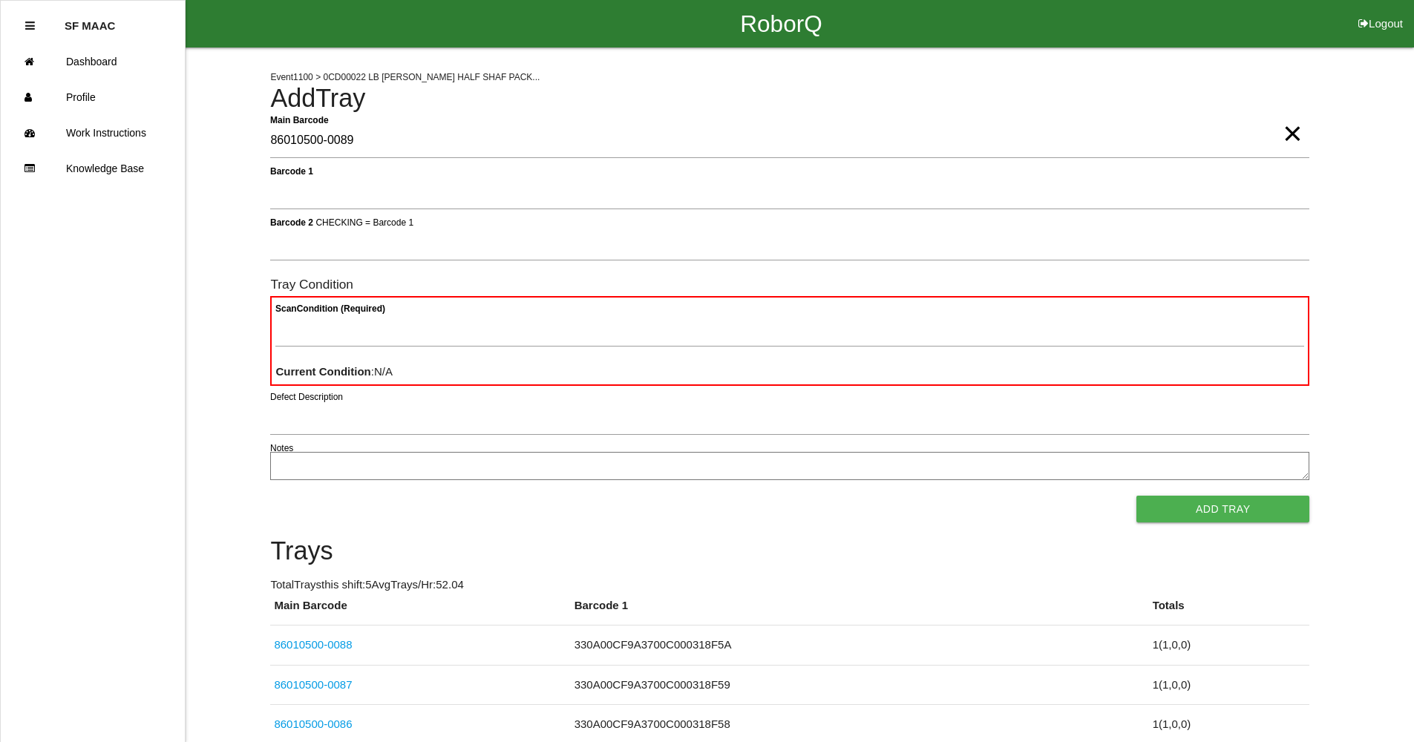
type Barcode "86010500-0089"
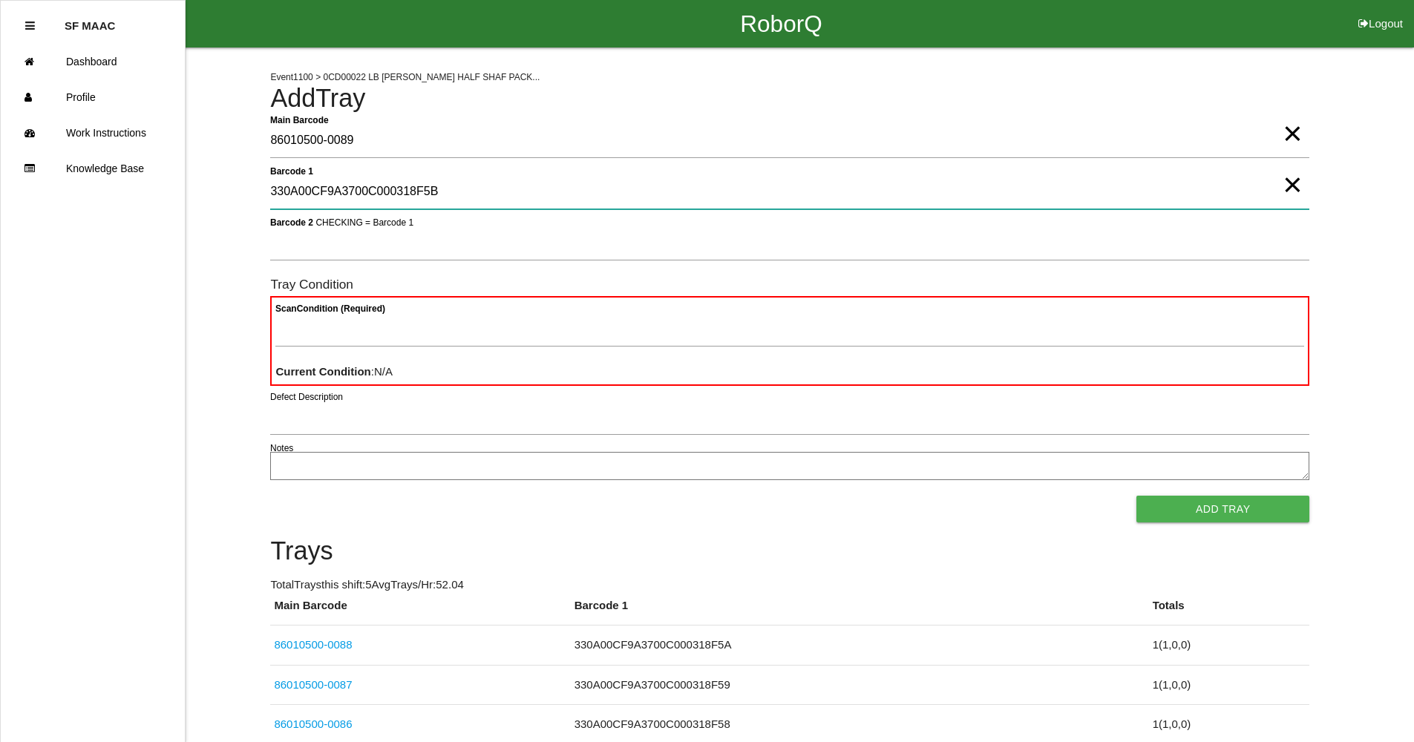
type 1 "330A00CF9A3700C000318F5B"
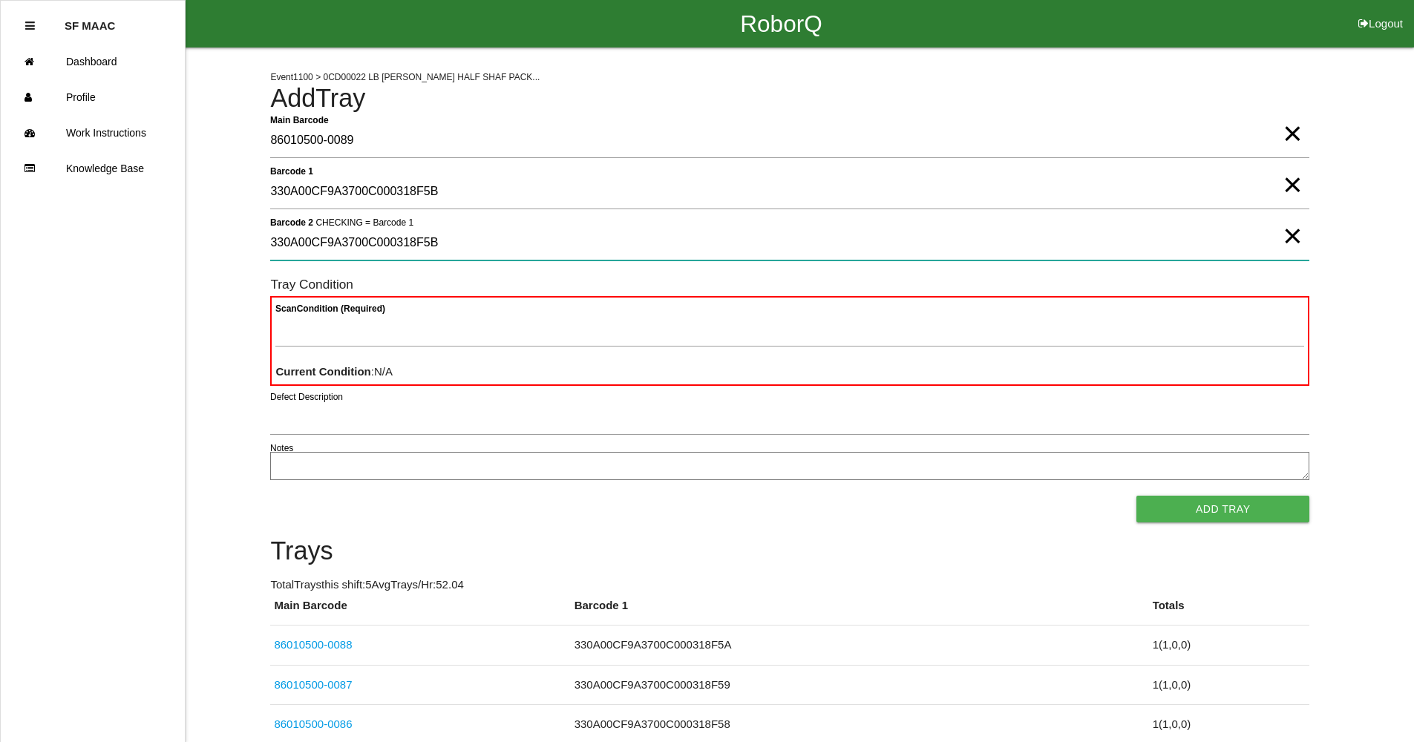
type 2 "330A00CF9A3700C000318F5B"
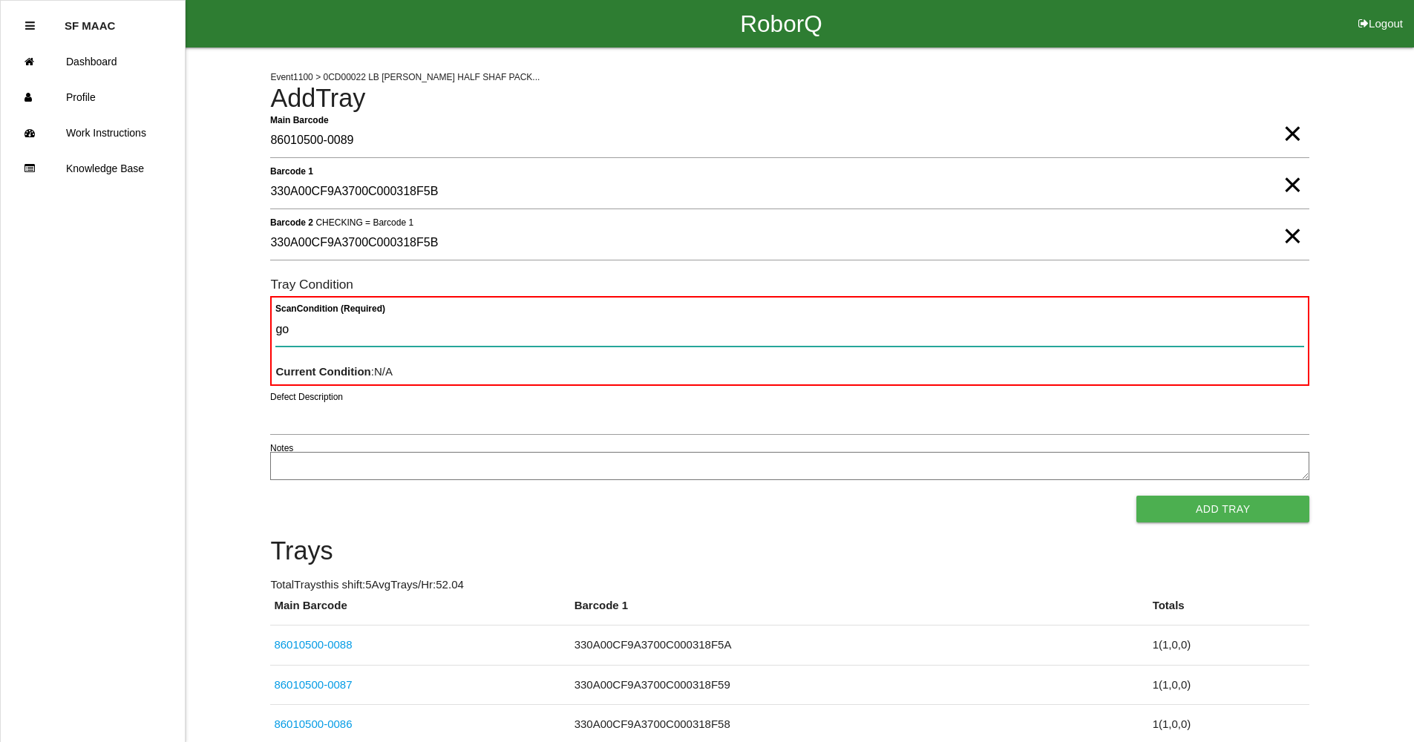
type Condition "goo"
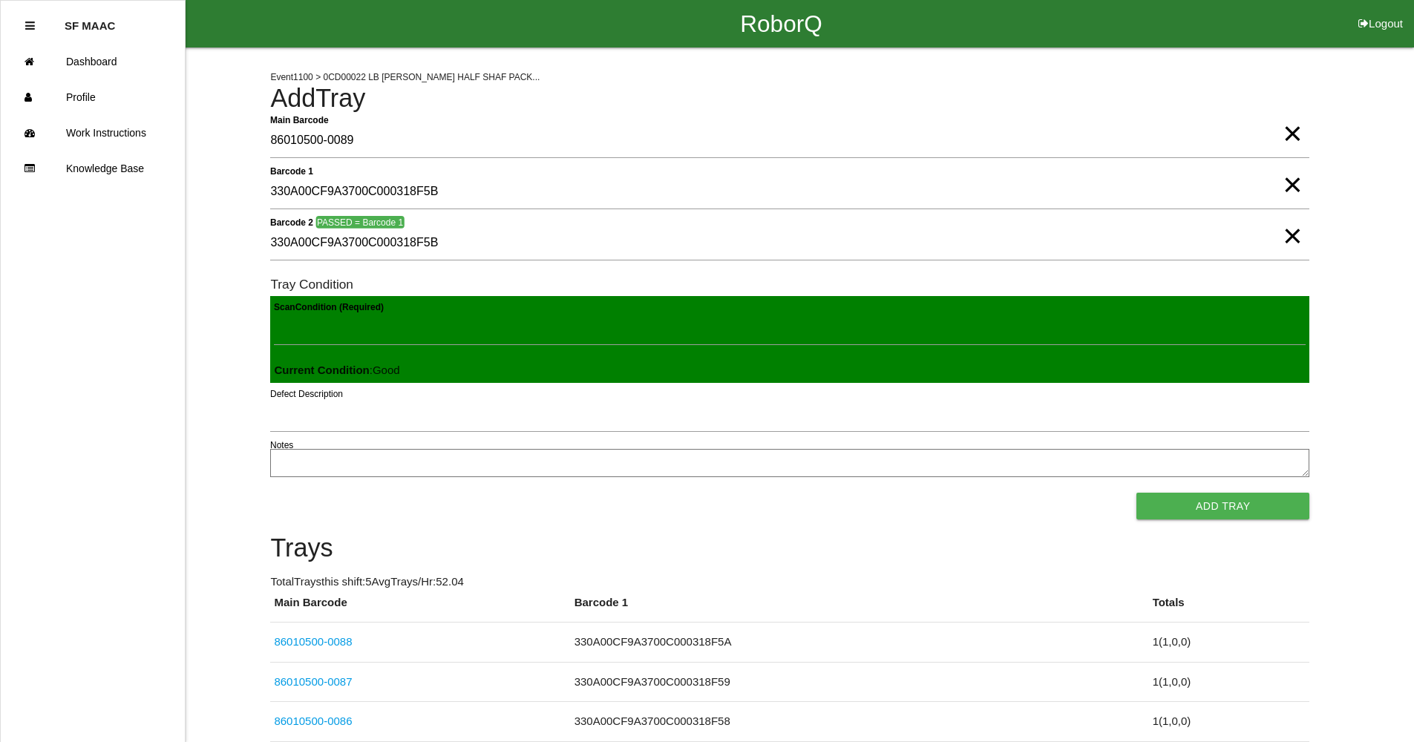
click at [1136, 493] on button "Add Tray" at bounding box center [1222, 506] width 173 height 27
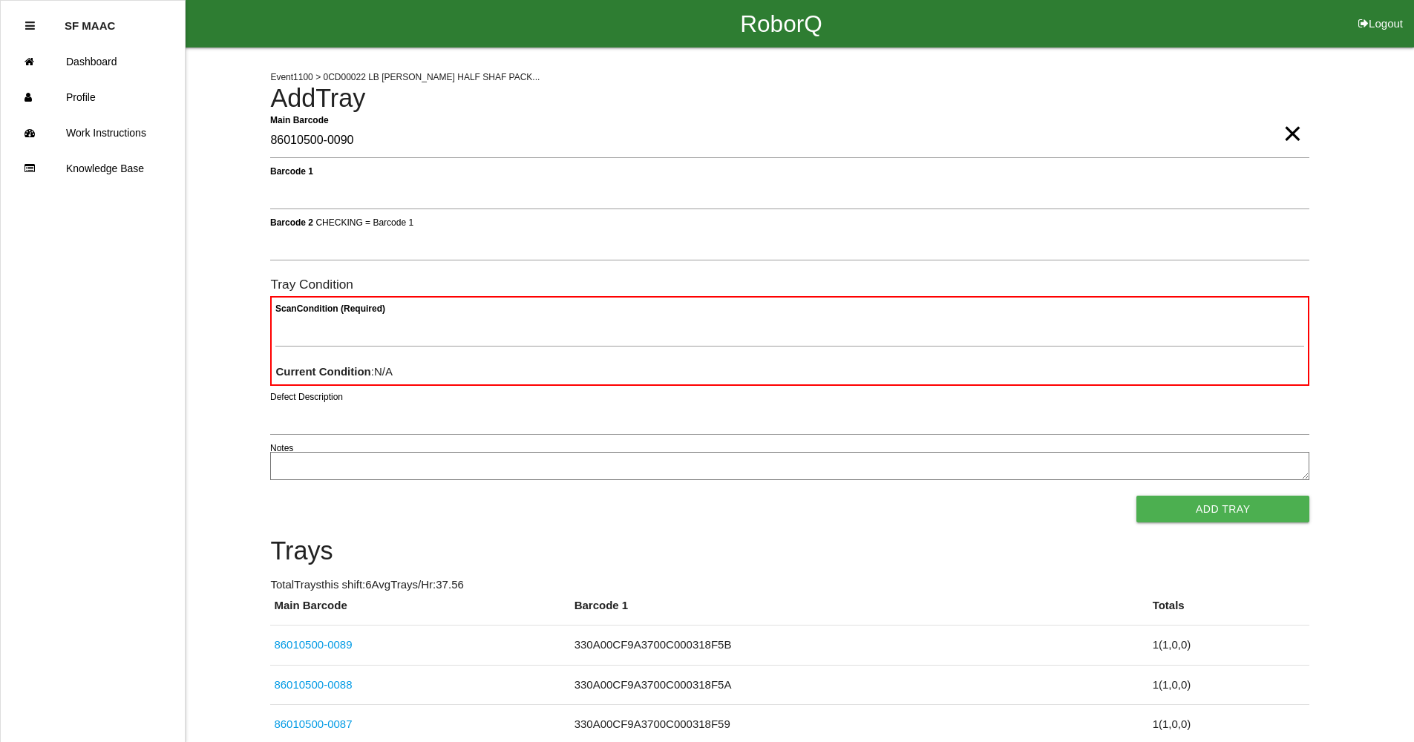
type Barcode "86010500-0090"
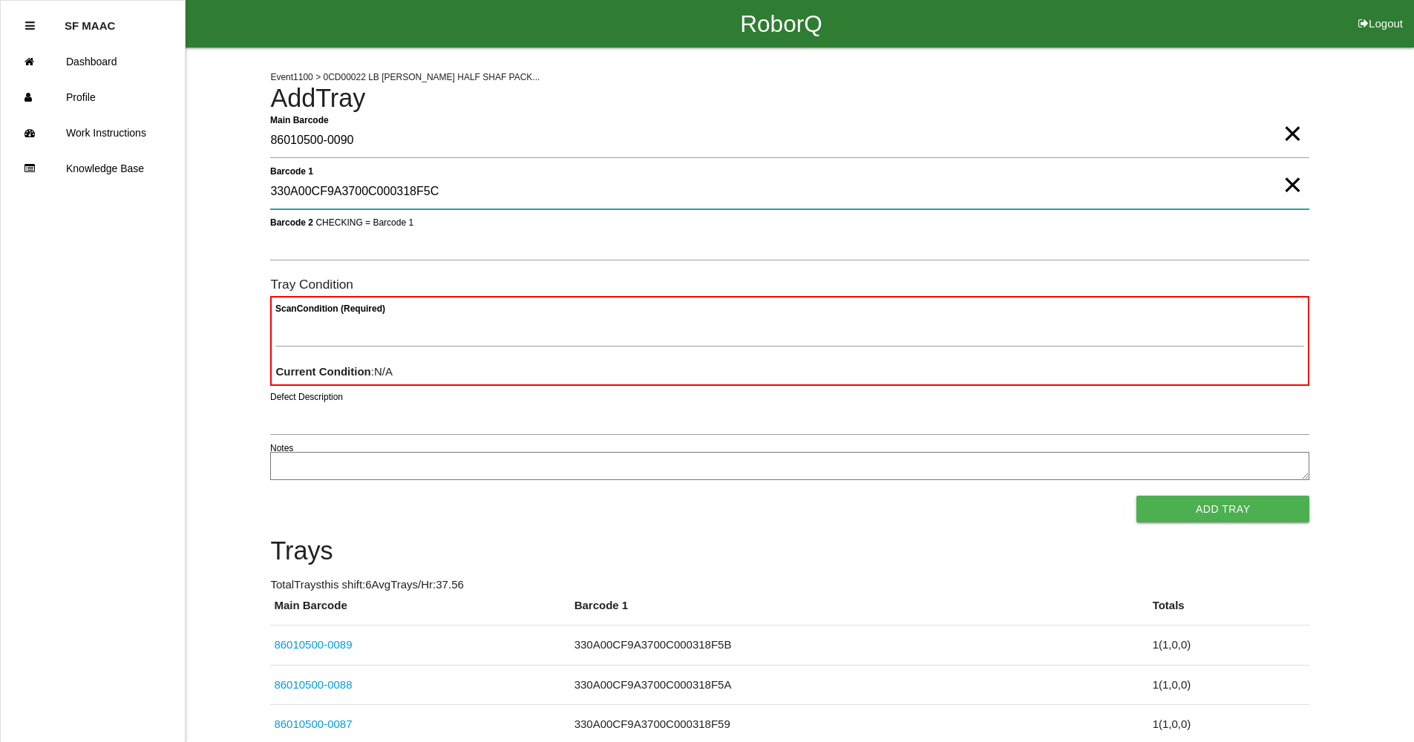
type 1 "330A00CF9A3700C000318F5C"
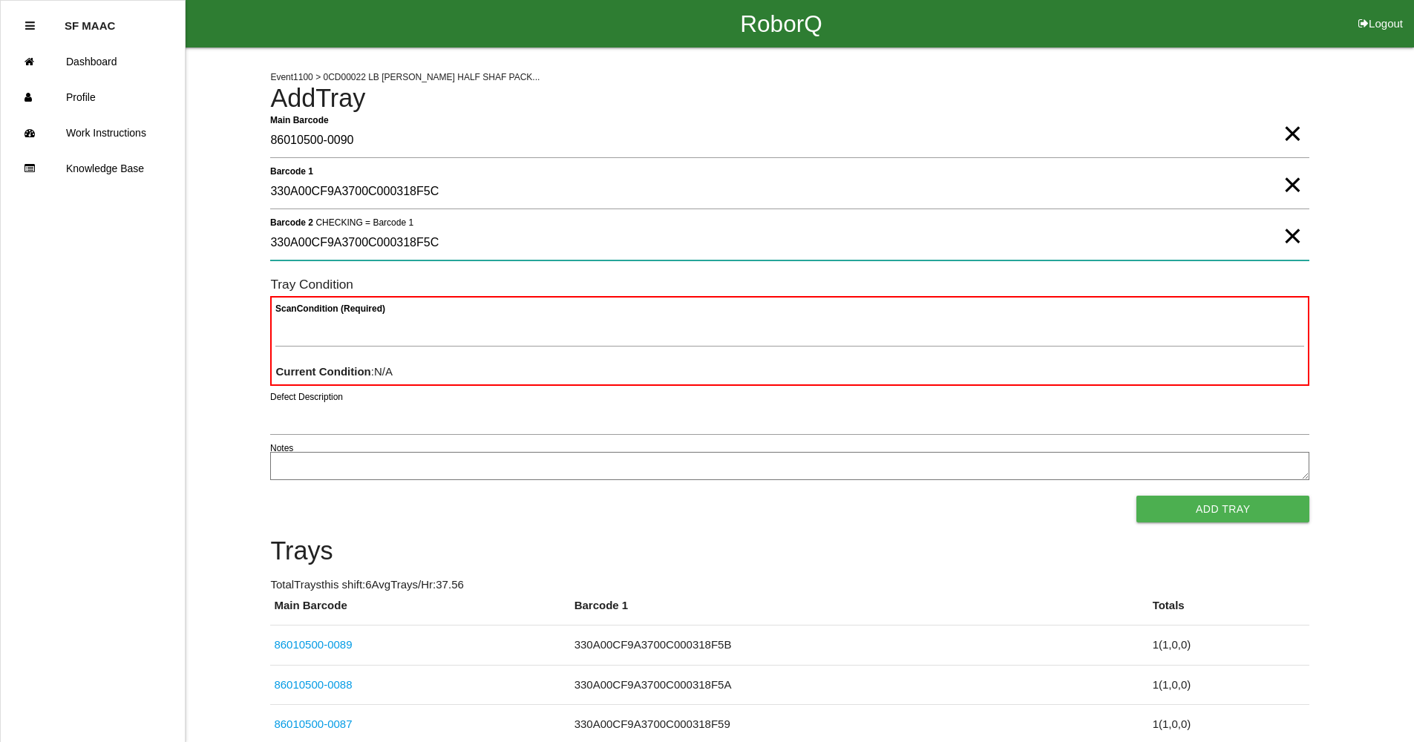
type 2 "330A00CF9A3700C000318F5C"
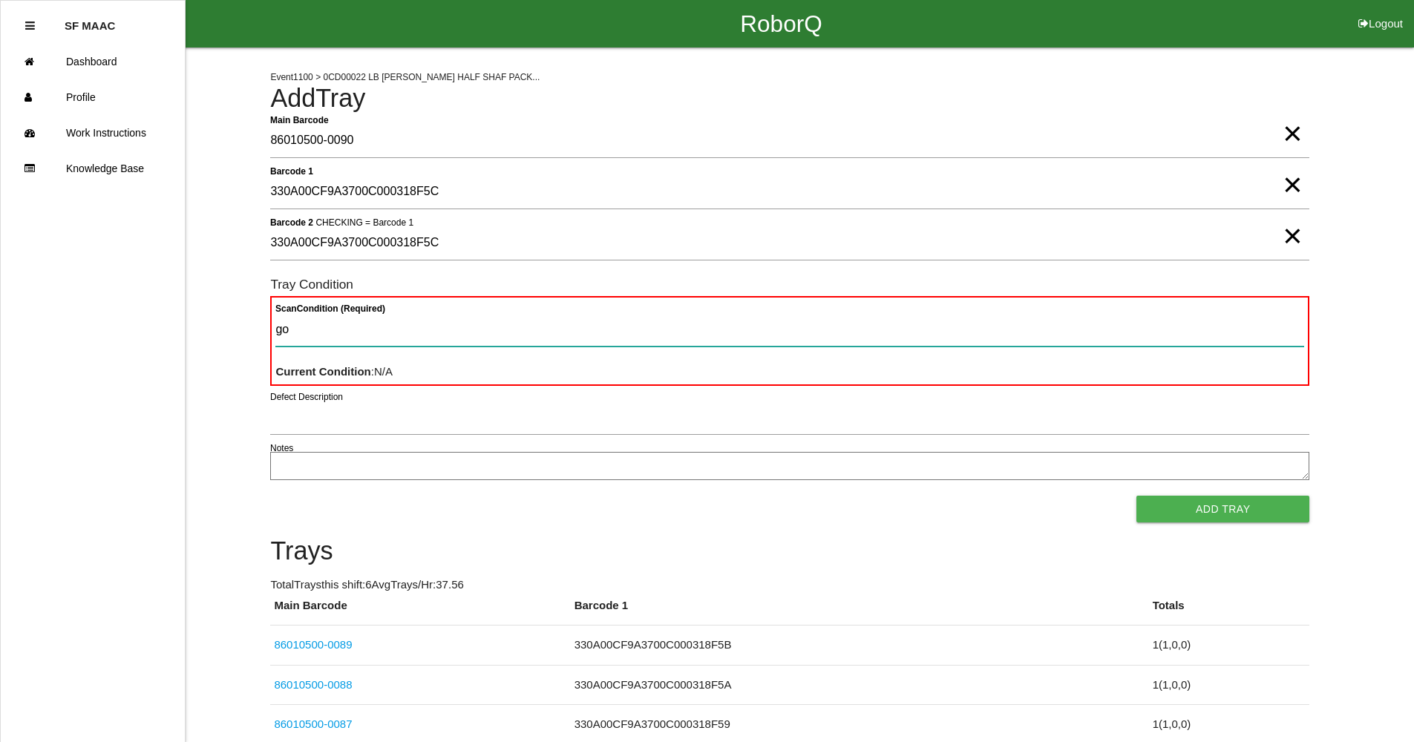
type Condition "goo"
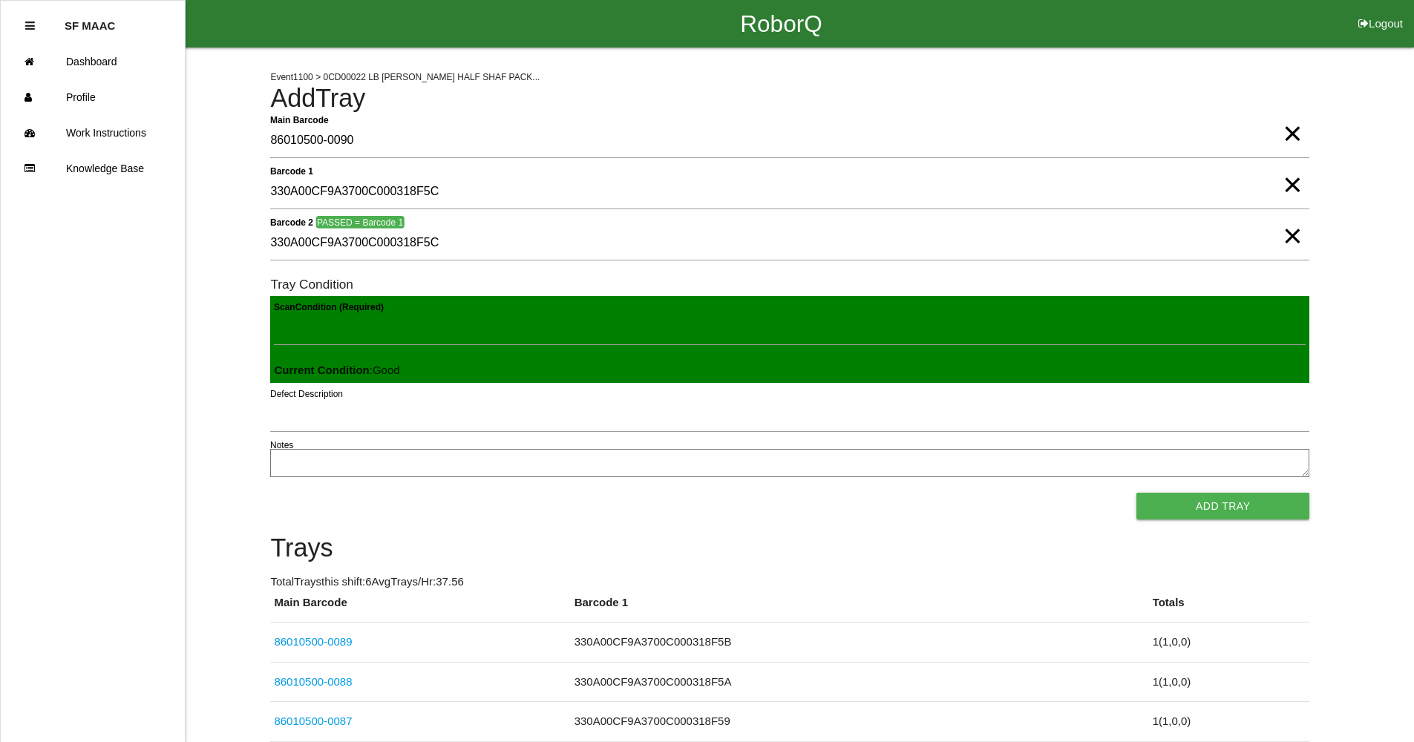
click at [1136, 493] on button "Add Tray" at bounding box center [1222, 506] width 173 height 27
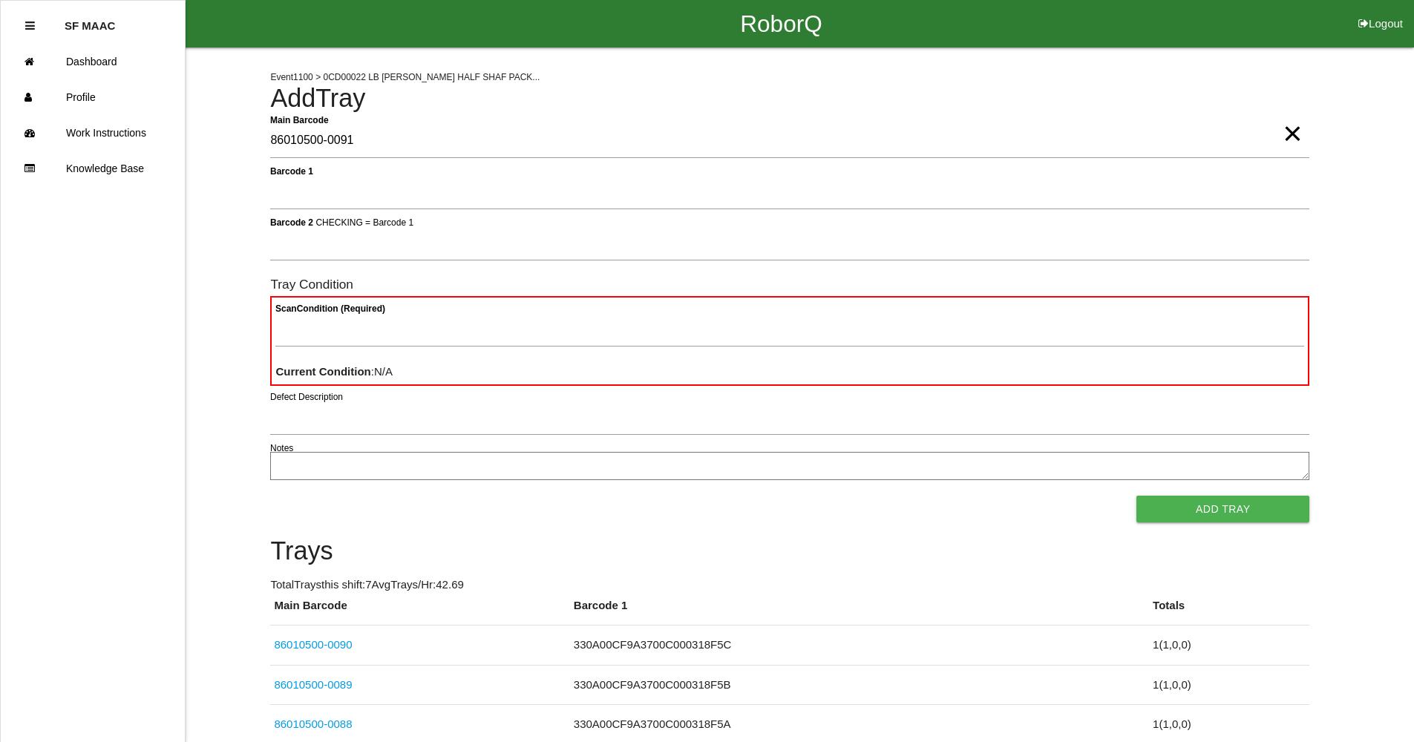
type Barcode "86010500-0091"
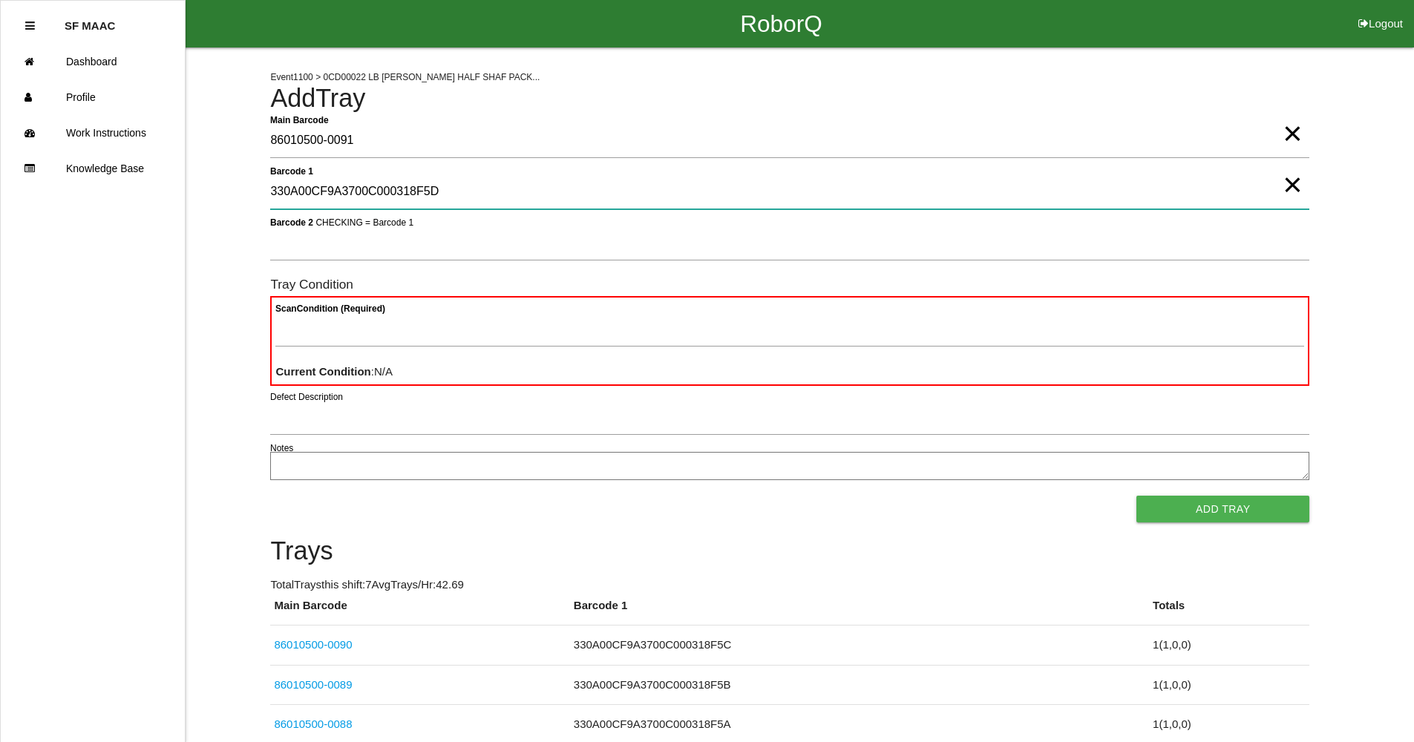
type 1 "330A00CF9A3700C000318F5D"
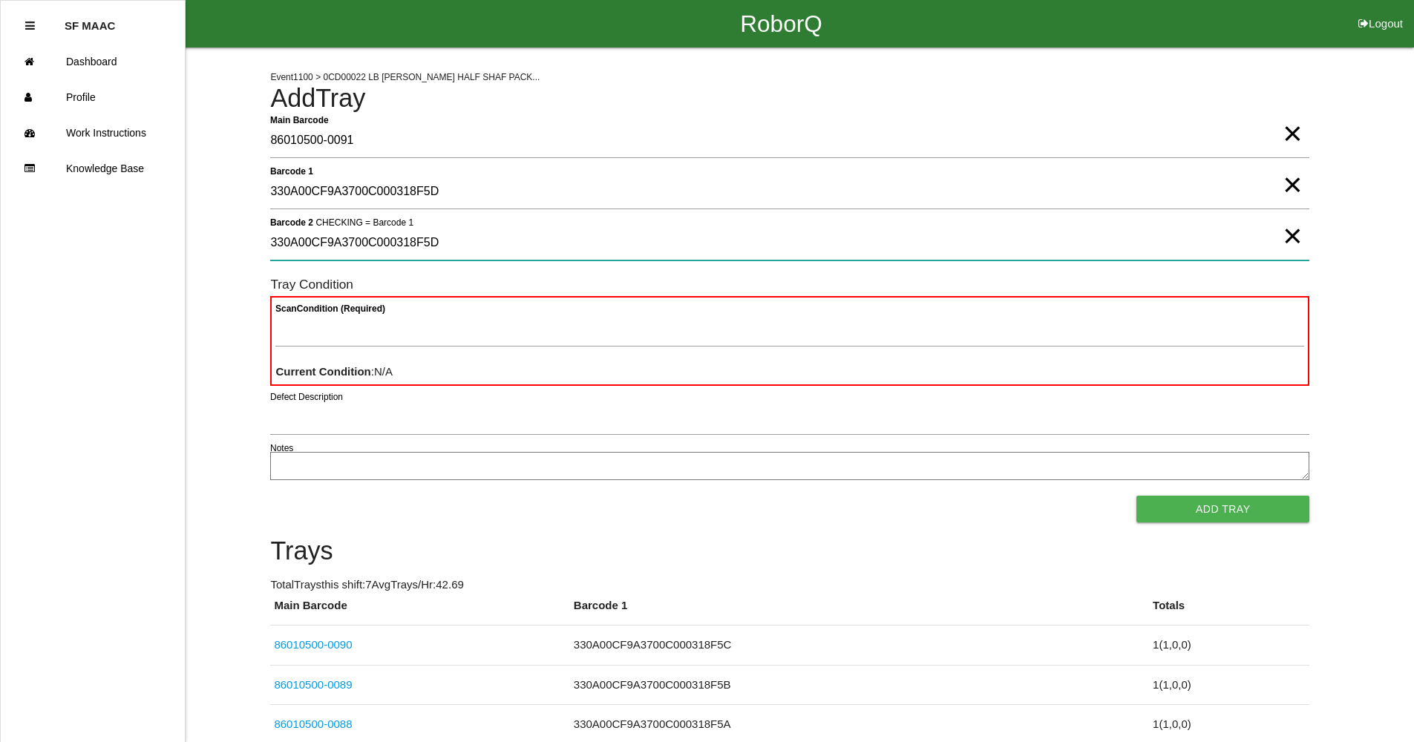
type 2 "330A00CF9A3700C000318F5D"
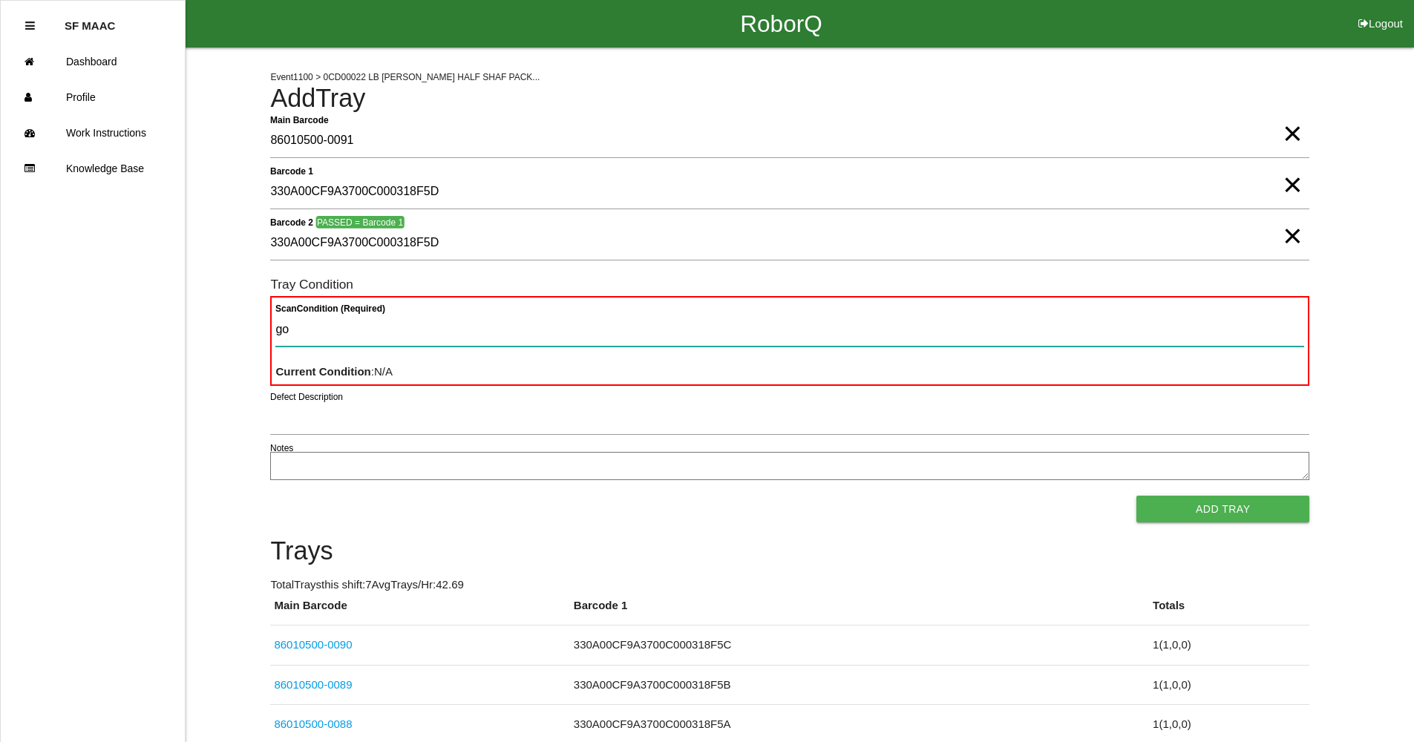
type Condition "goo"
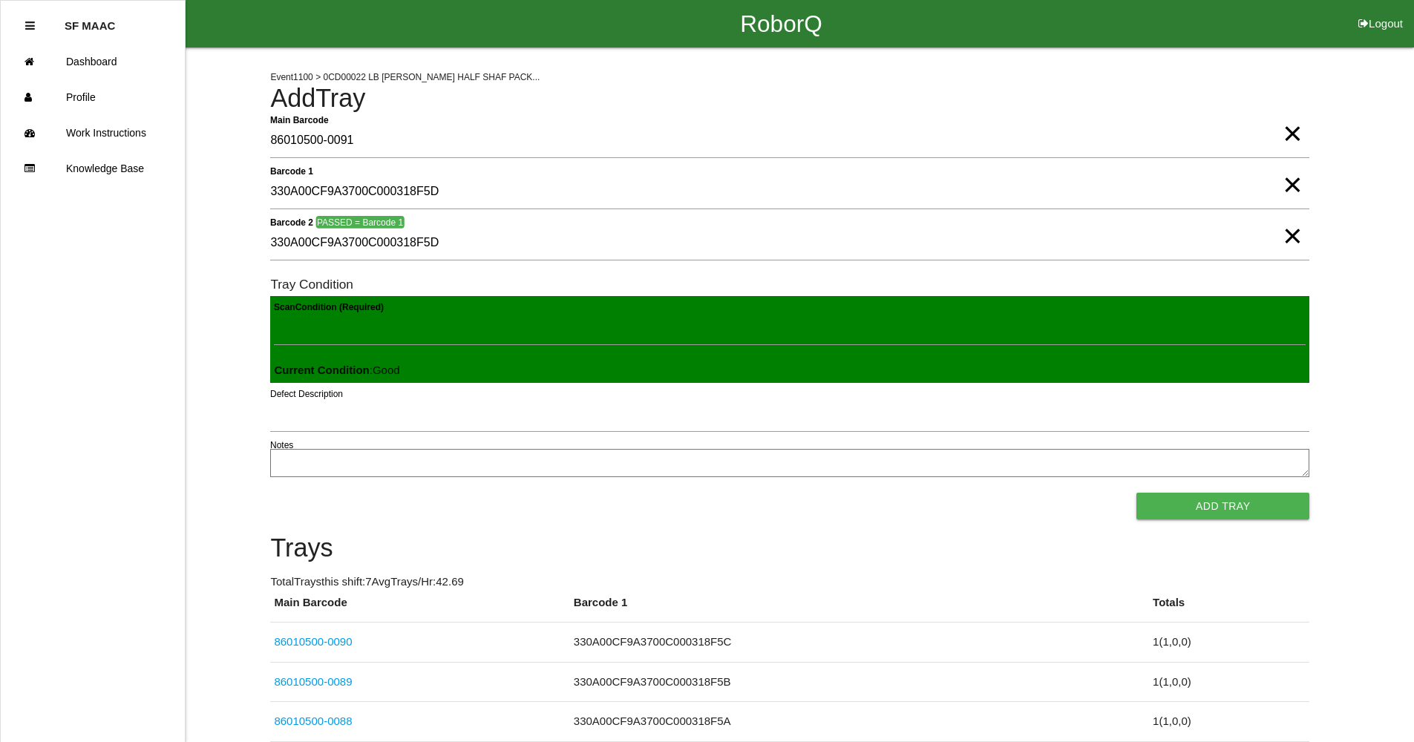
click at [1136, 493] on button "Add Tray" at bounding box center [1222, 506] width 173 height 27
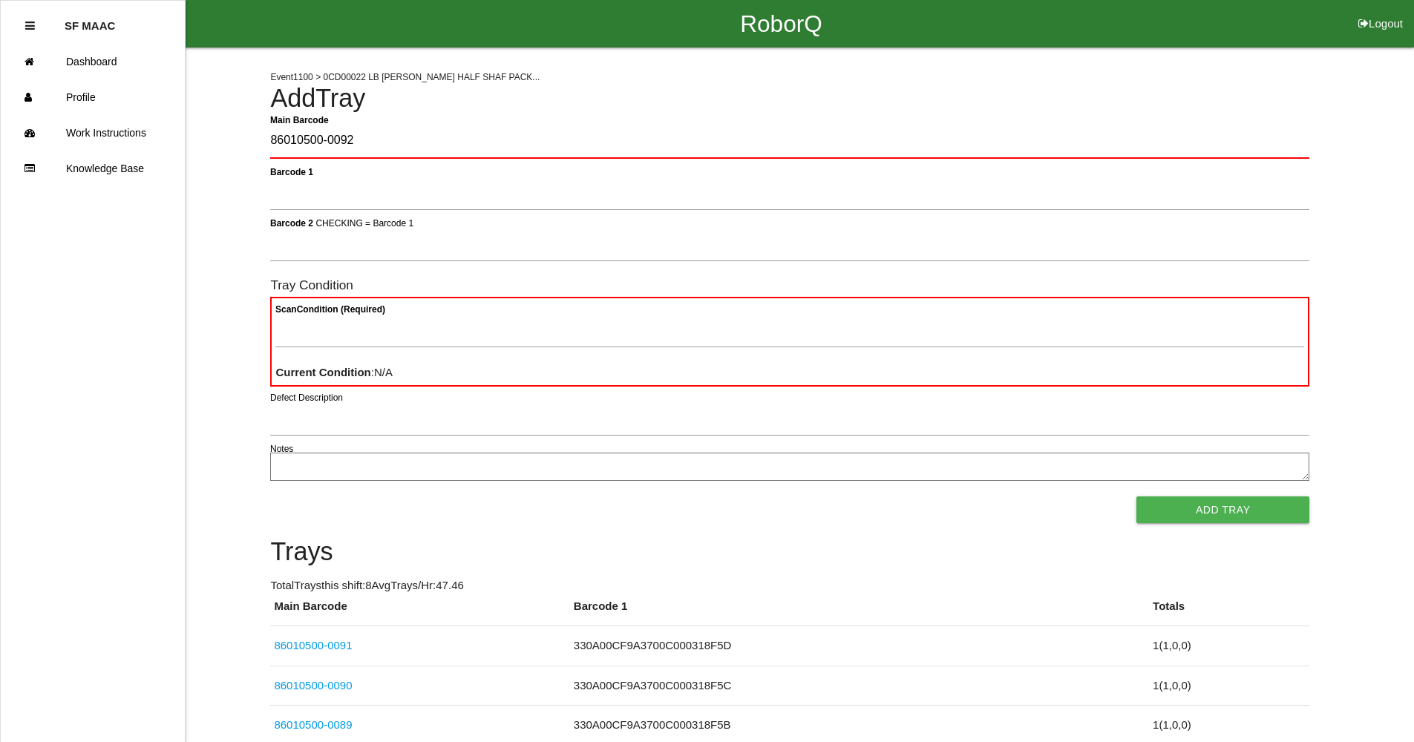
type Barcode "86010500-0092"
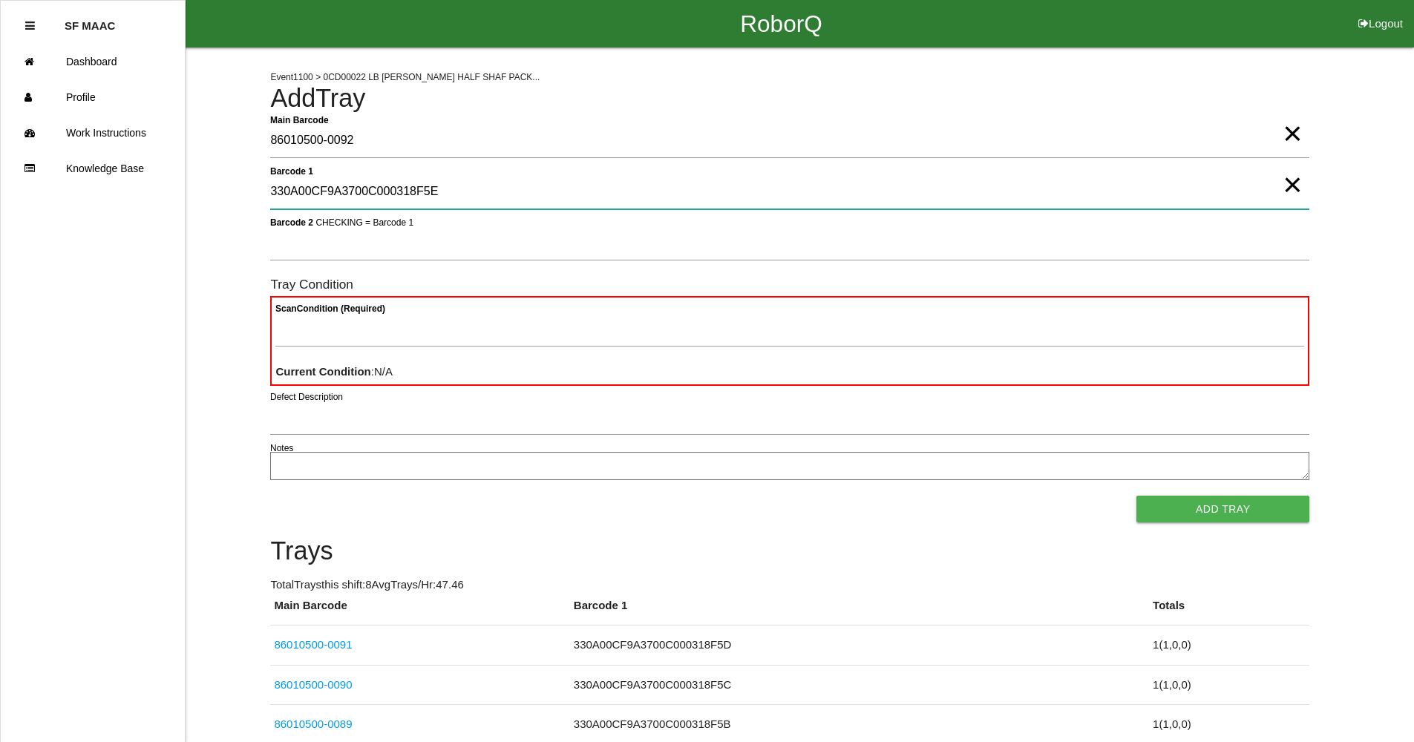
type 1 "330A00CF9A3700C000318F5E"
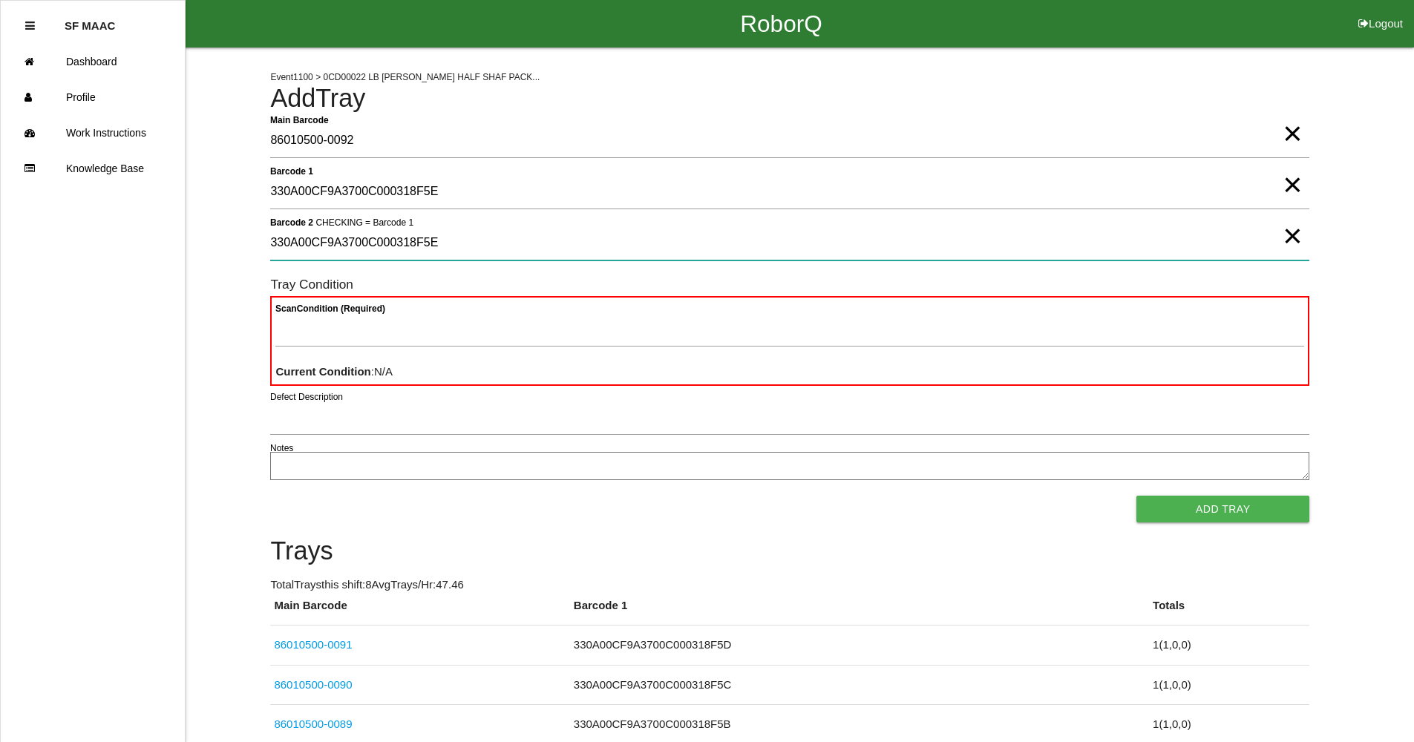
type 2 "330A00CF9A3700C000318F5E"
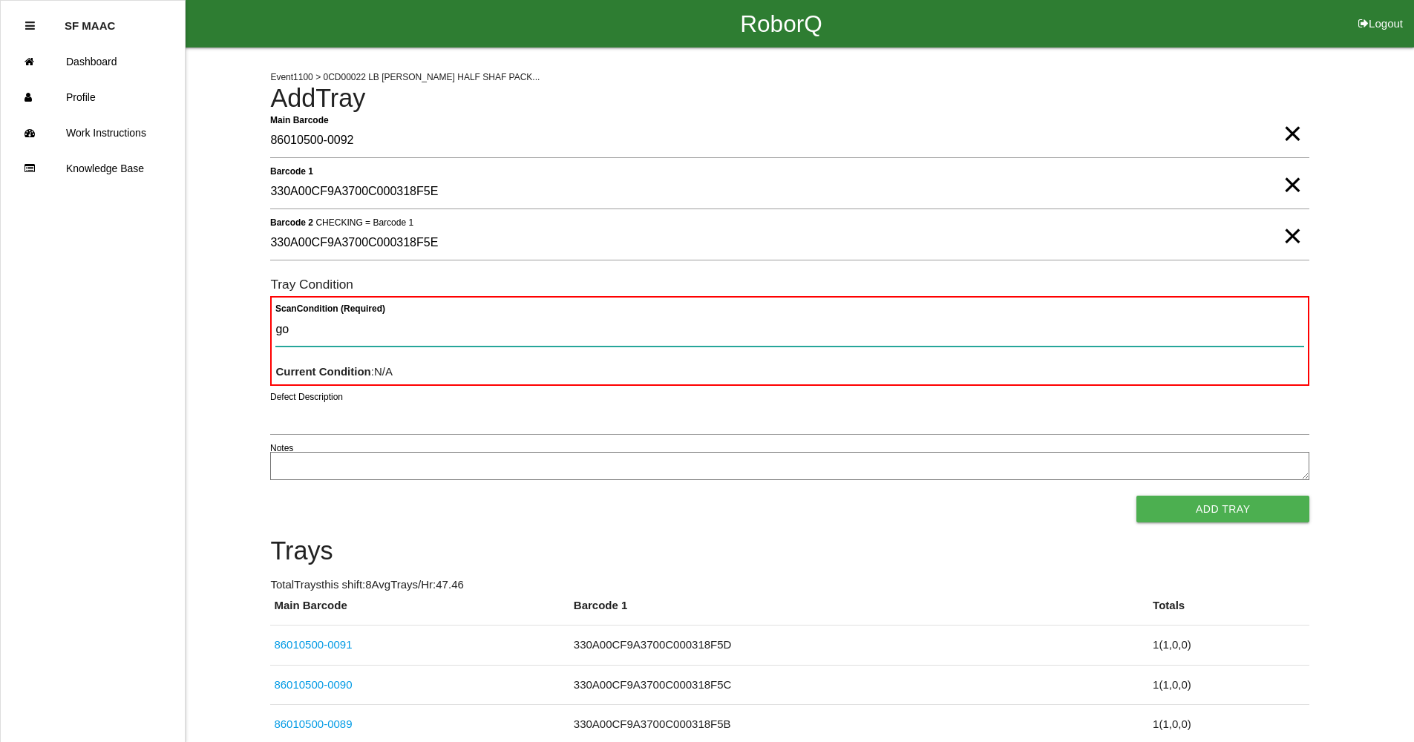
type Condition "goo"
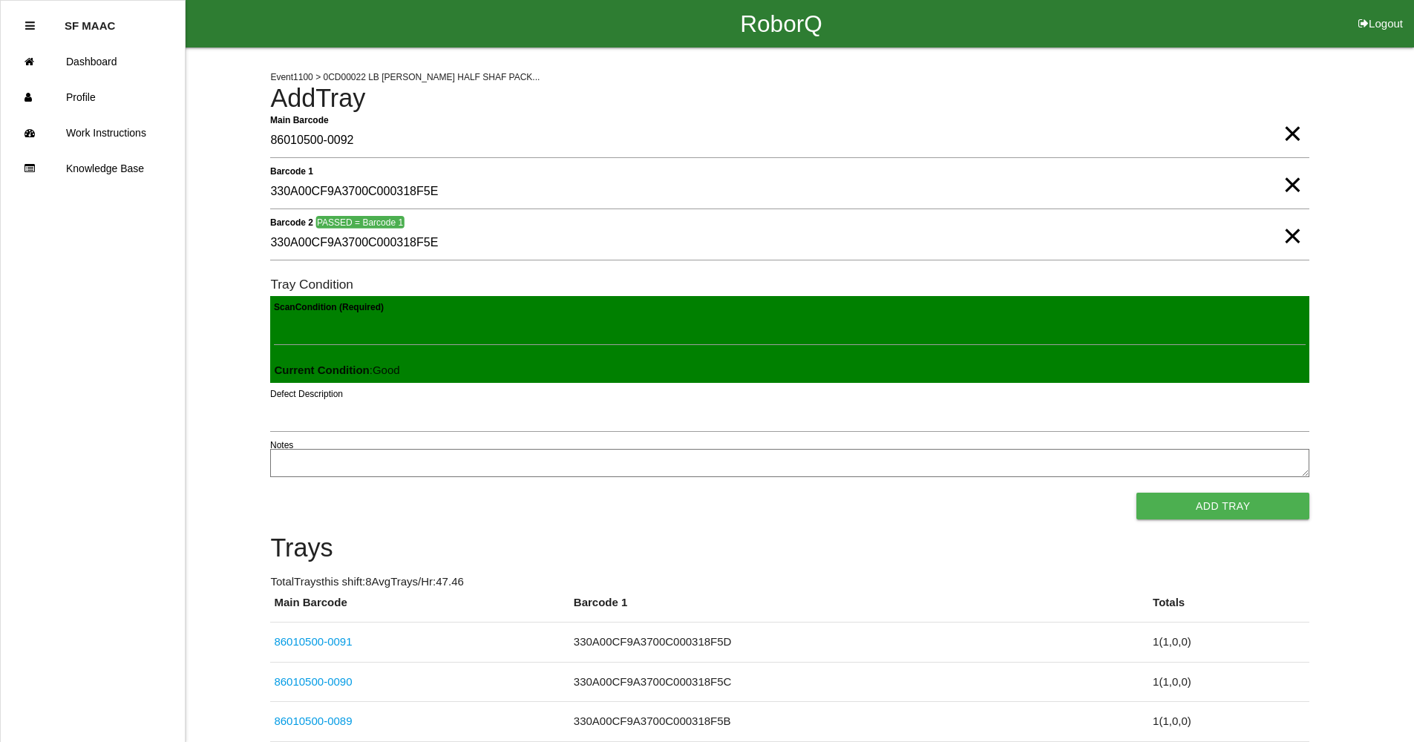
click at [1136, 493] on button "Add Tray" at bounding box center [1222, 506] width 173 height 27
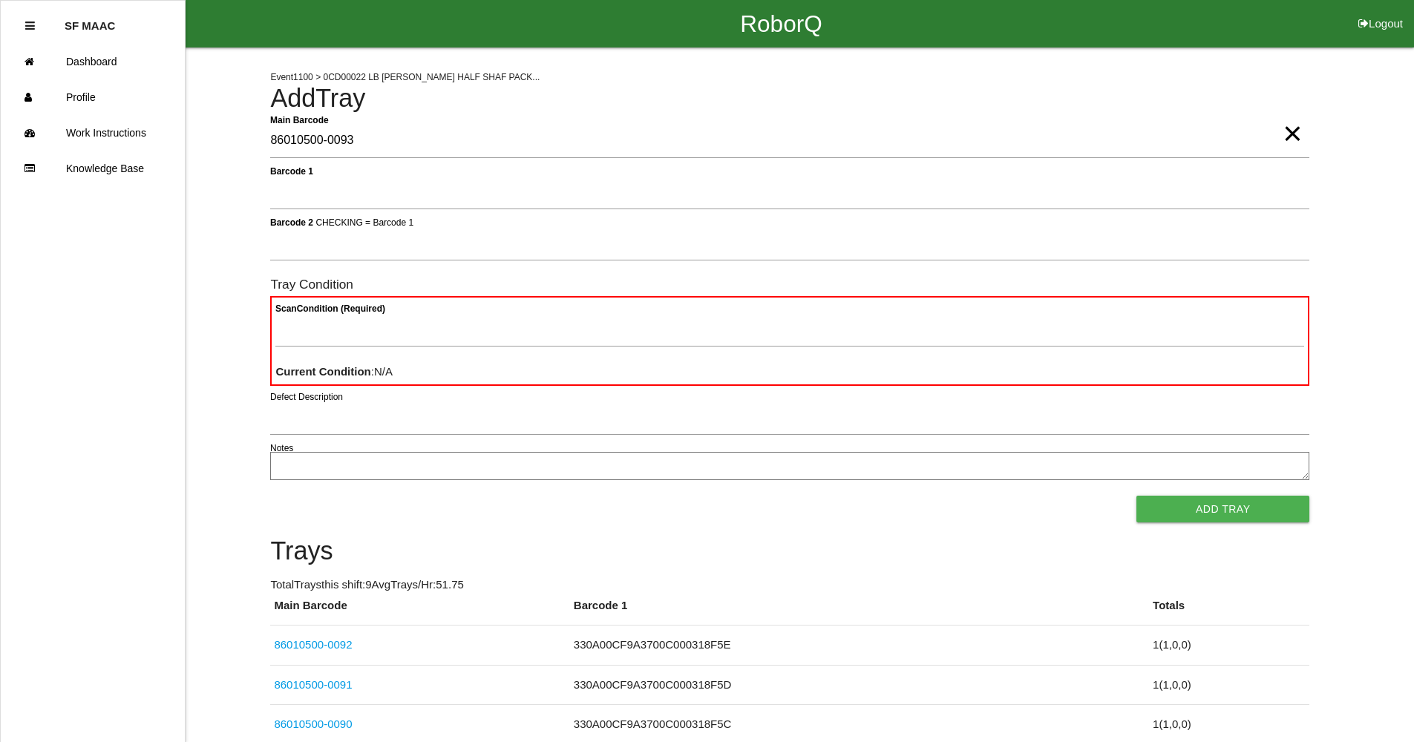
type Barcode "86010500-0093"
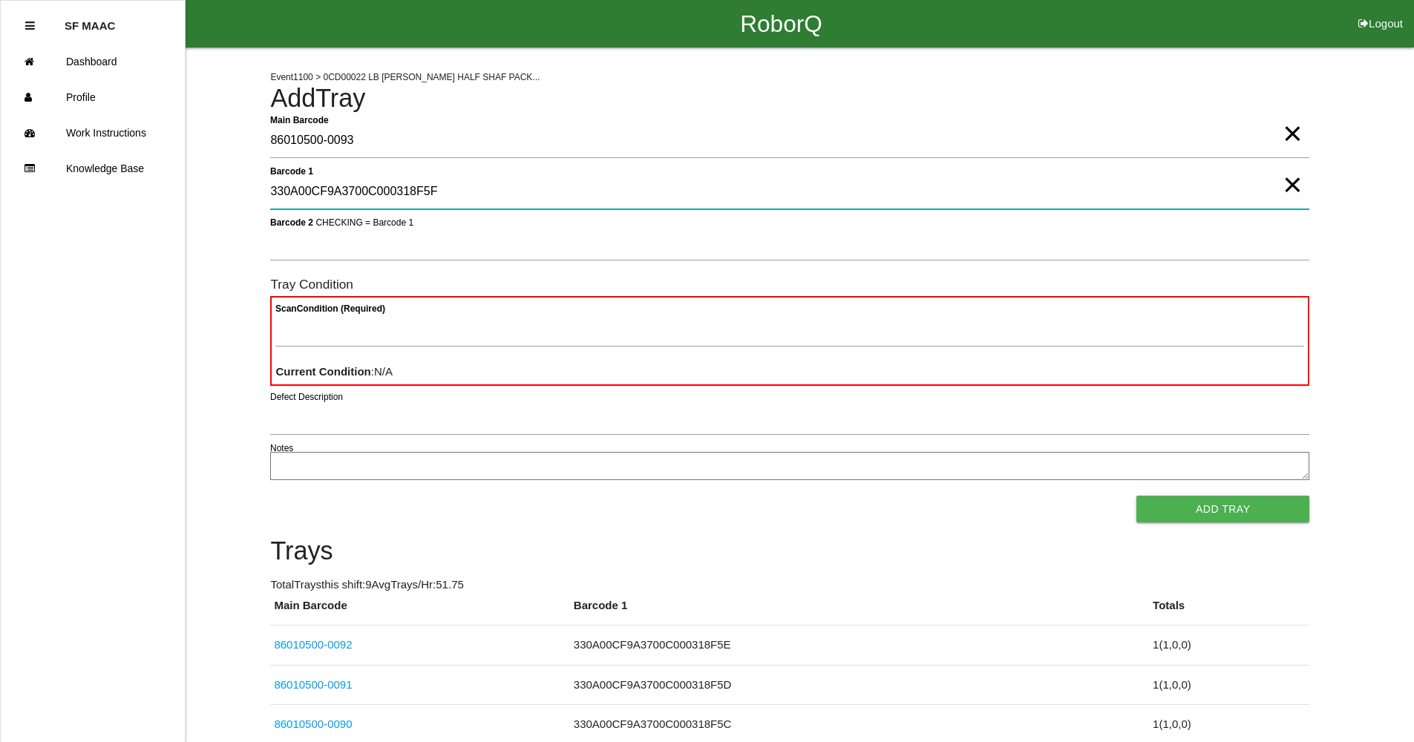
type 1 "330A00CF9A3700C000318F5F"
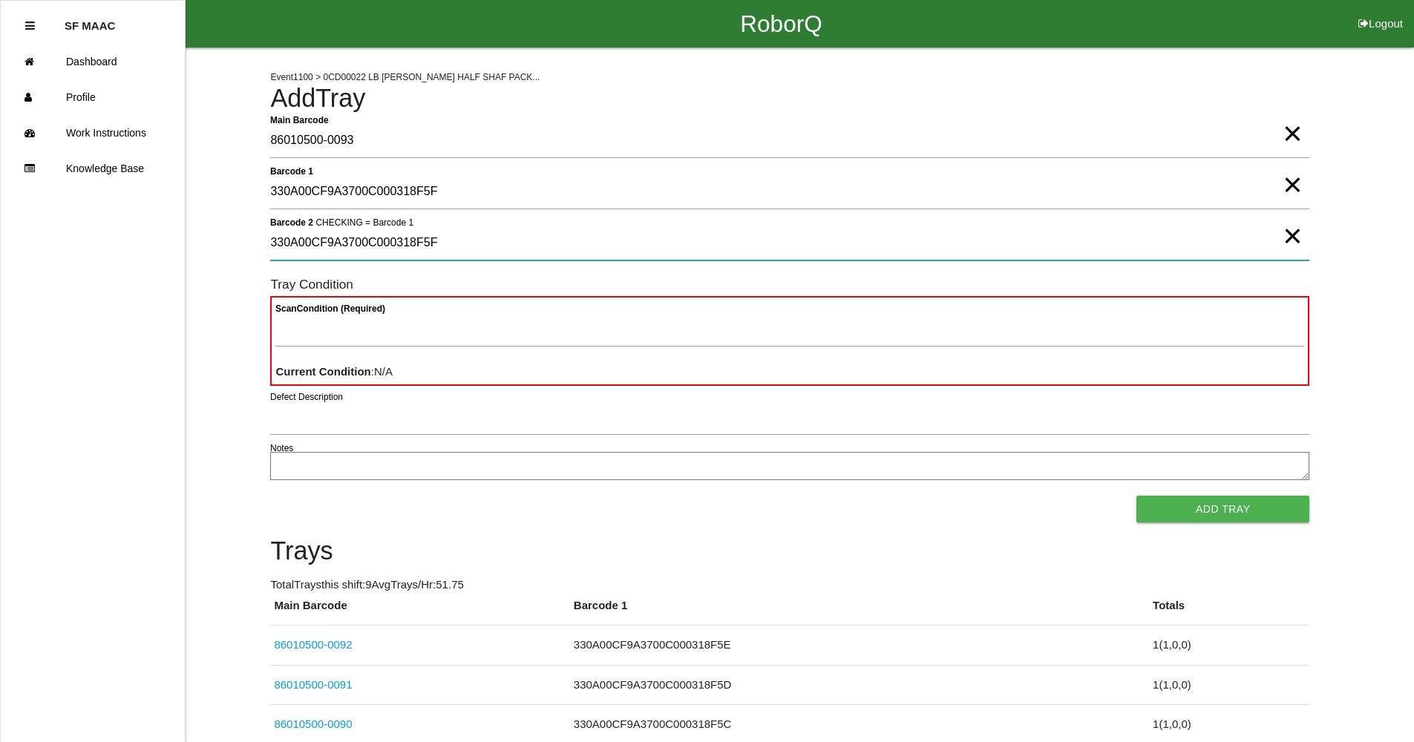
type 2 "330A00CF9A3700C000318F5F"
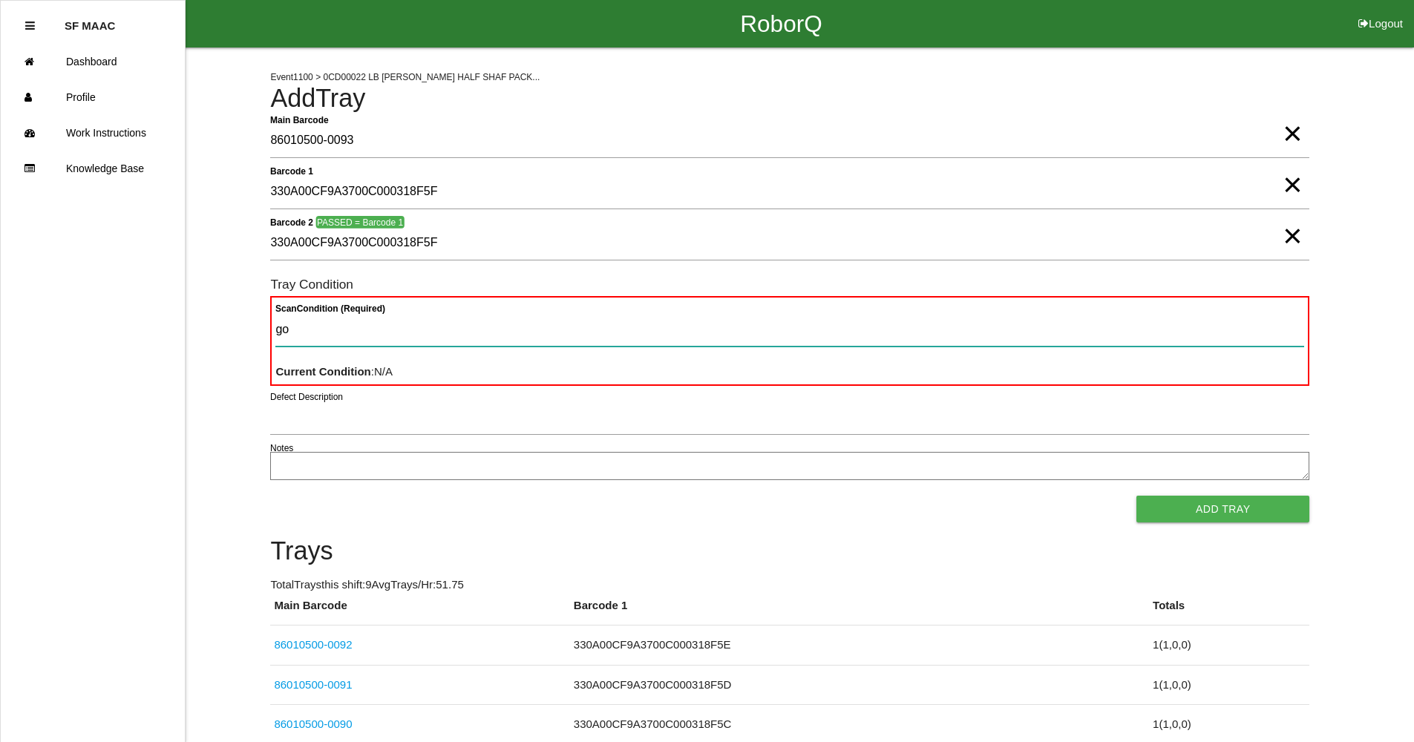
type Condition "goo"
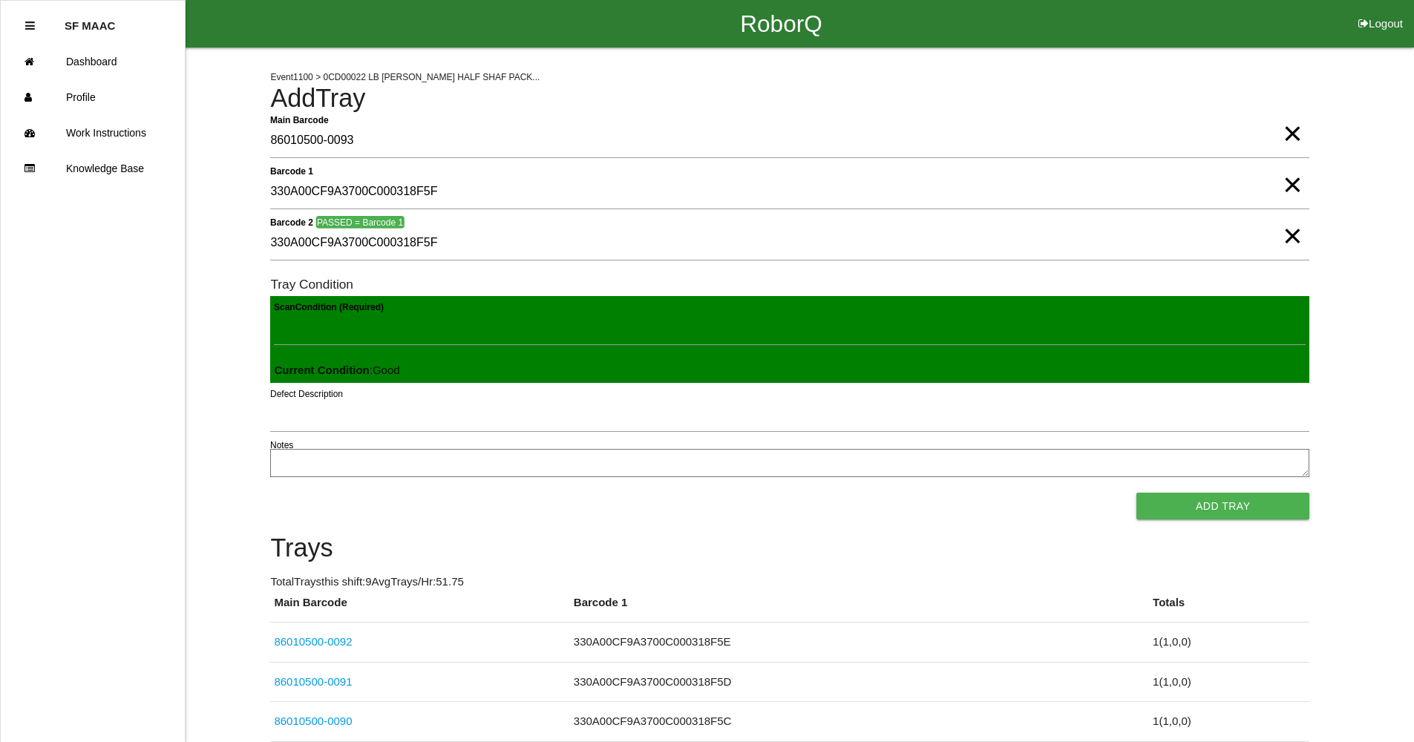
click at [1136, 493] on button "Add Tray" at bounding box center [1222, 506] width 173 height 27
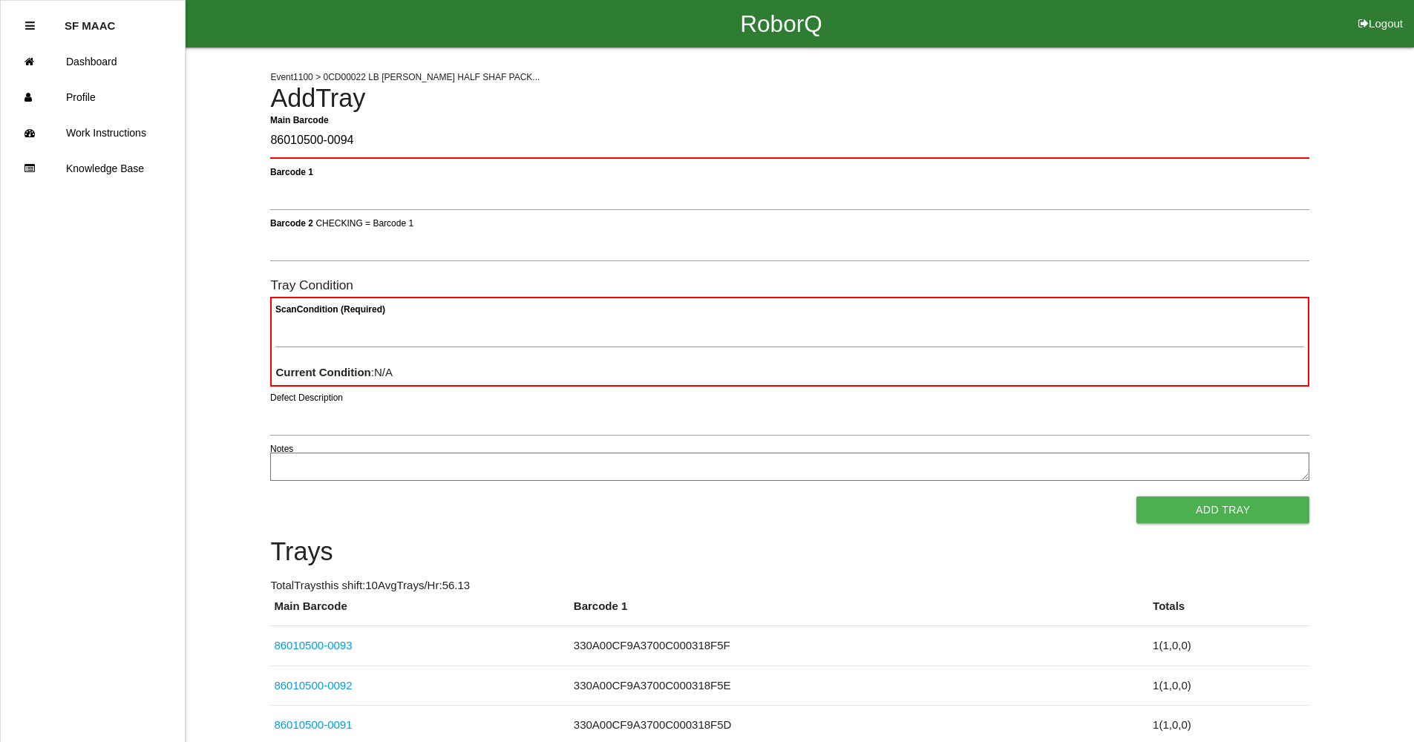
type Barcode "86010500-0094"
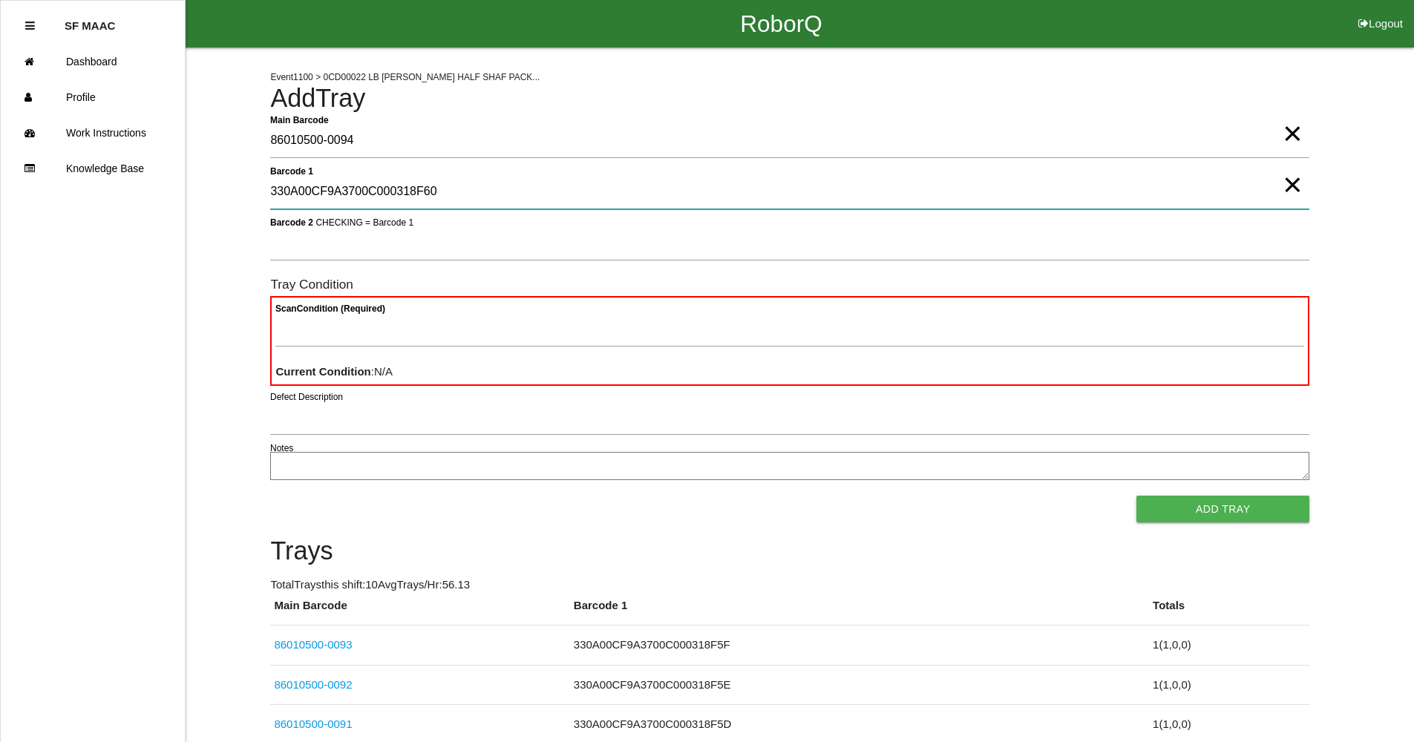
type 1 "330A00CF9A3700C000318F60"
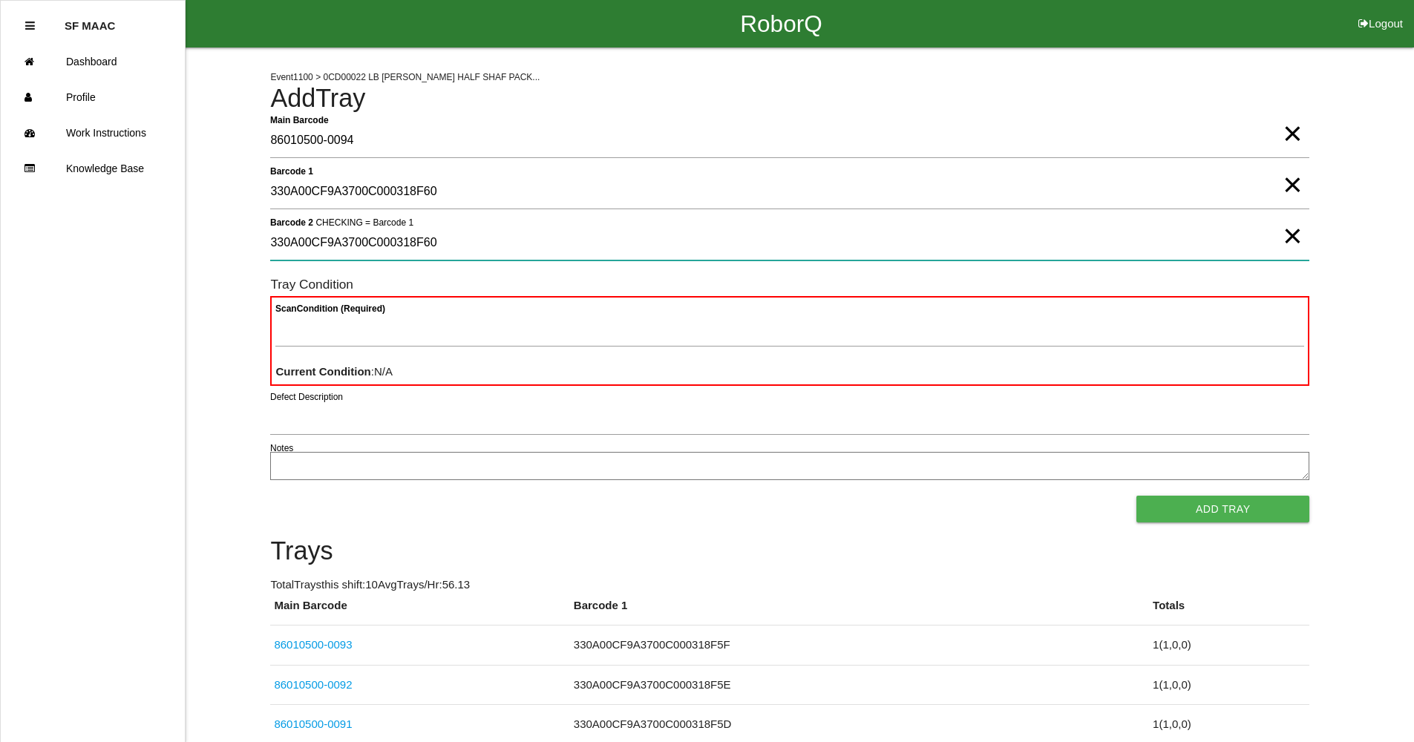
type 2 "330A00CF9A3700C000318F60"
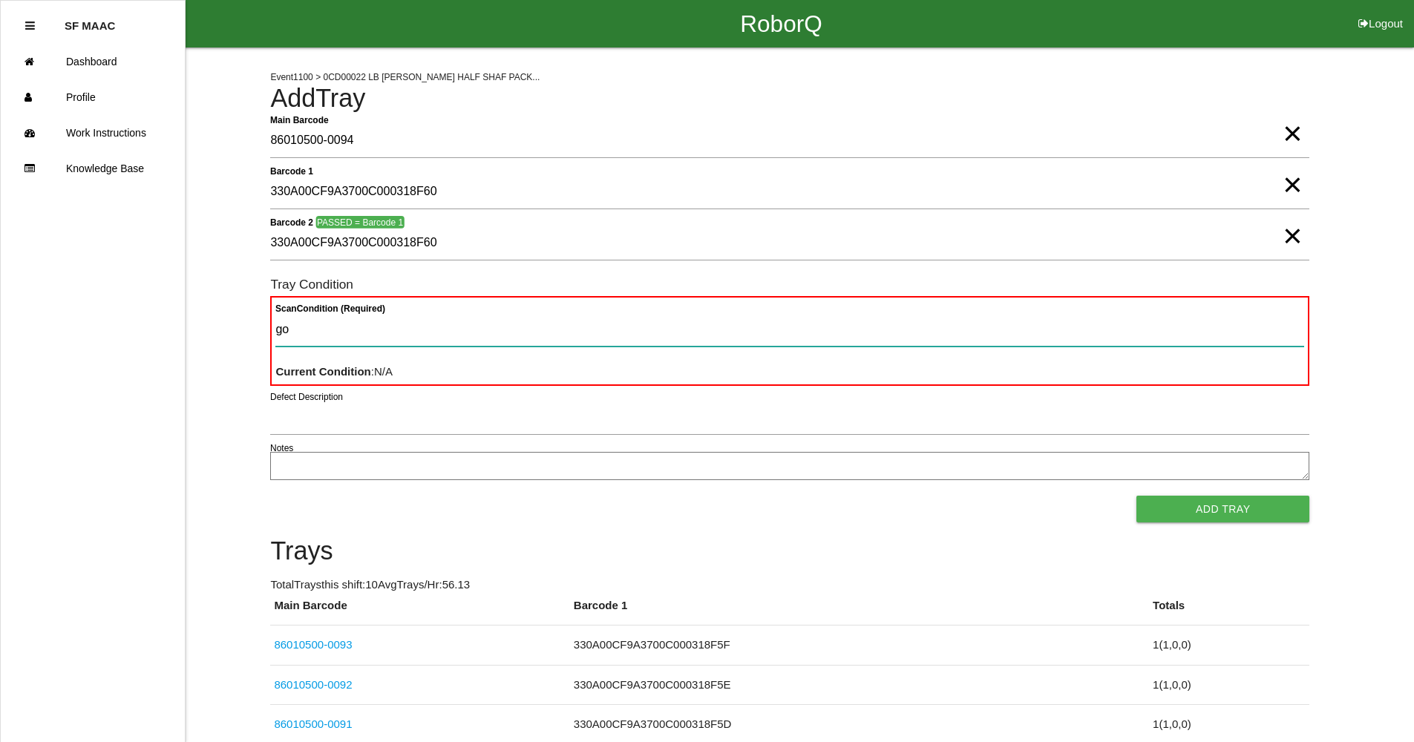
type Condition "goo"
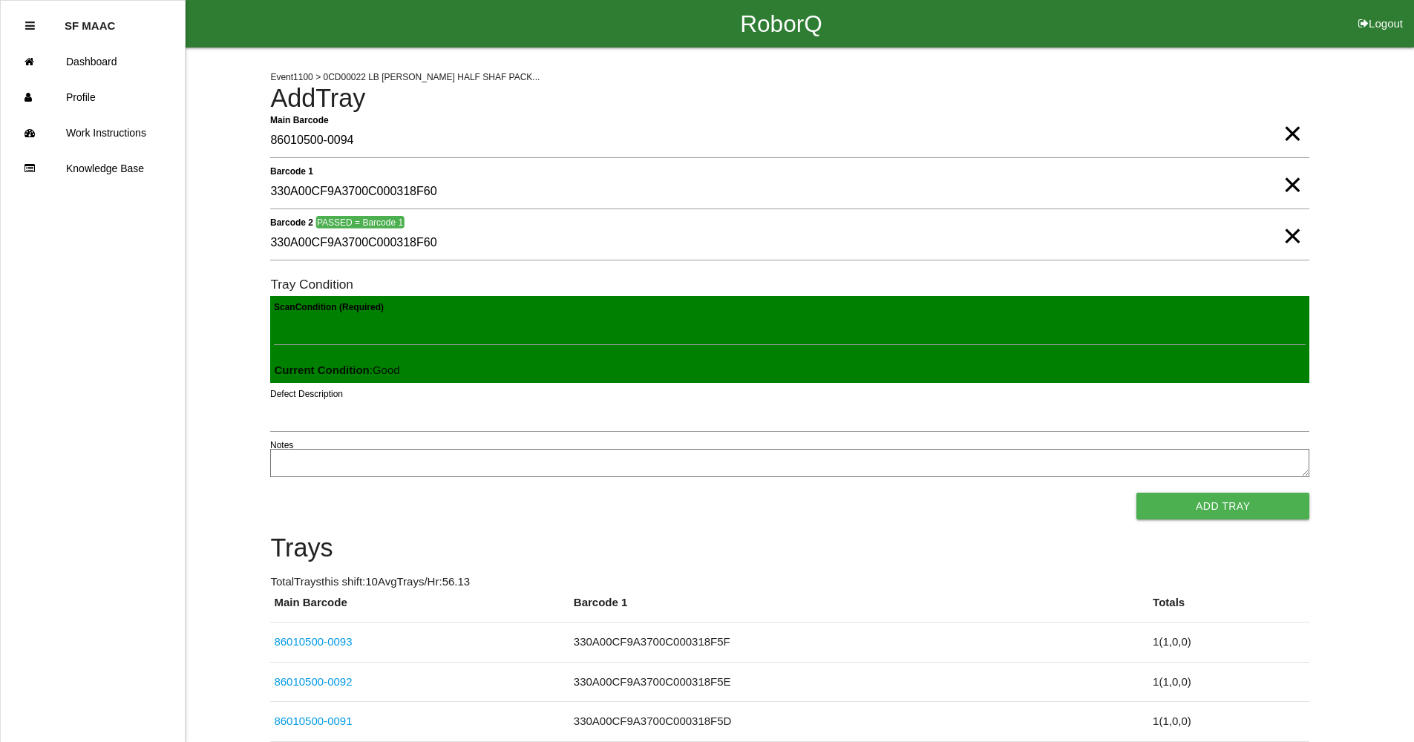
click at [1136, 493] on button "Add Tray" at bounding box center [1222, 506] width 173 height 27
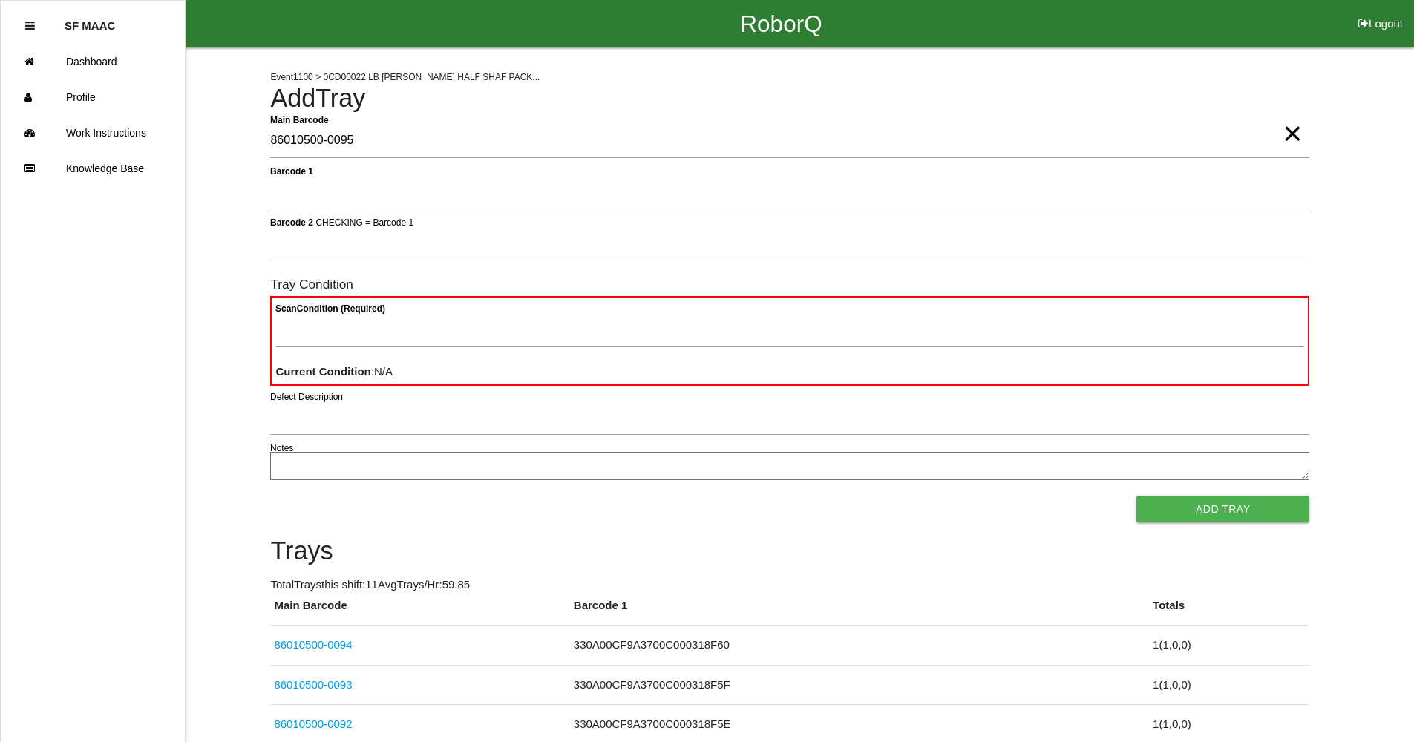
type Barcode "86010500-0095"
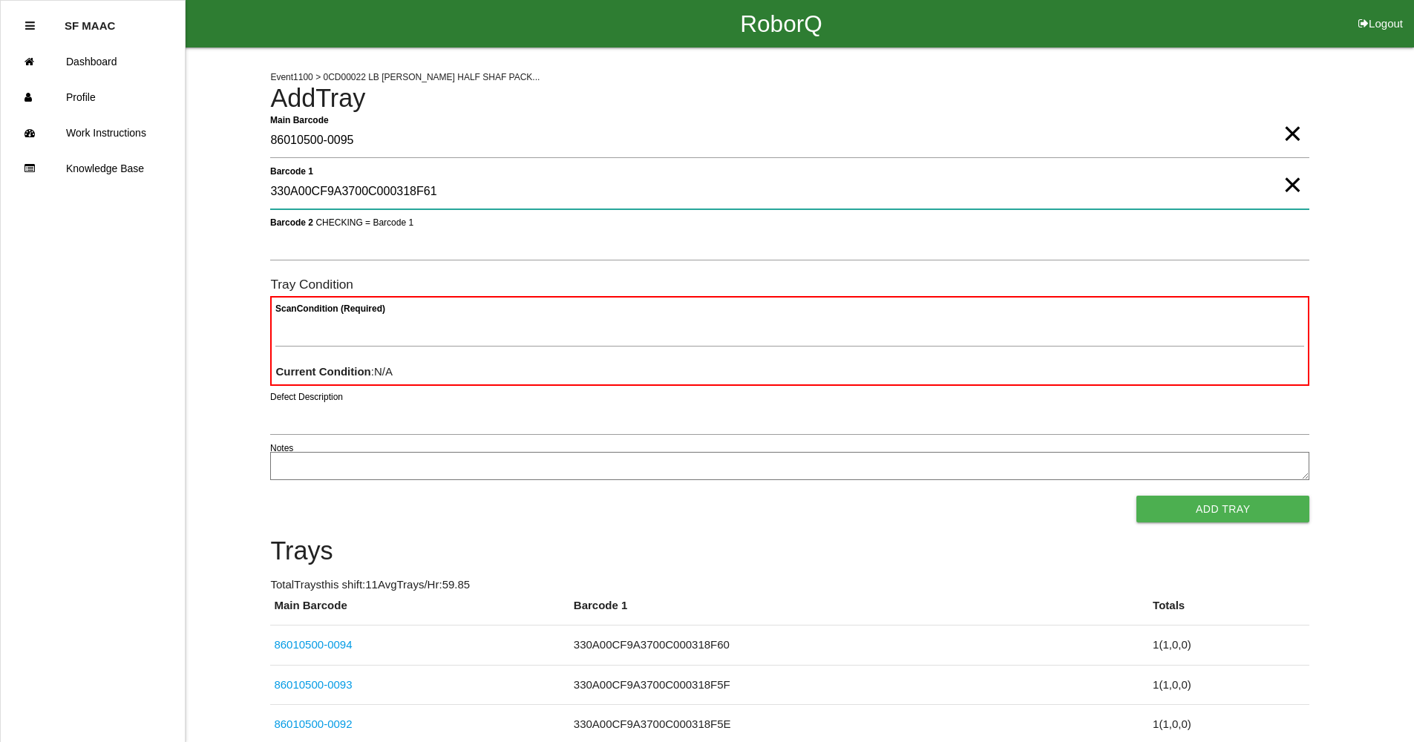
type 1 "330A00CF9A3700C000318F61"
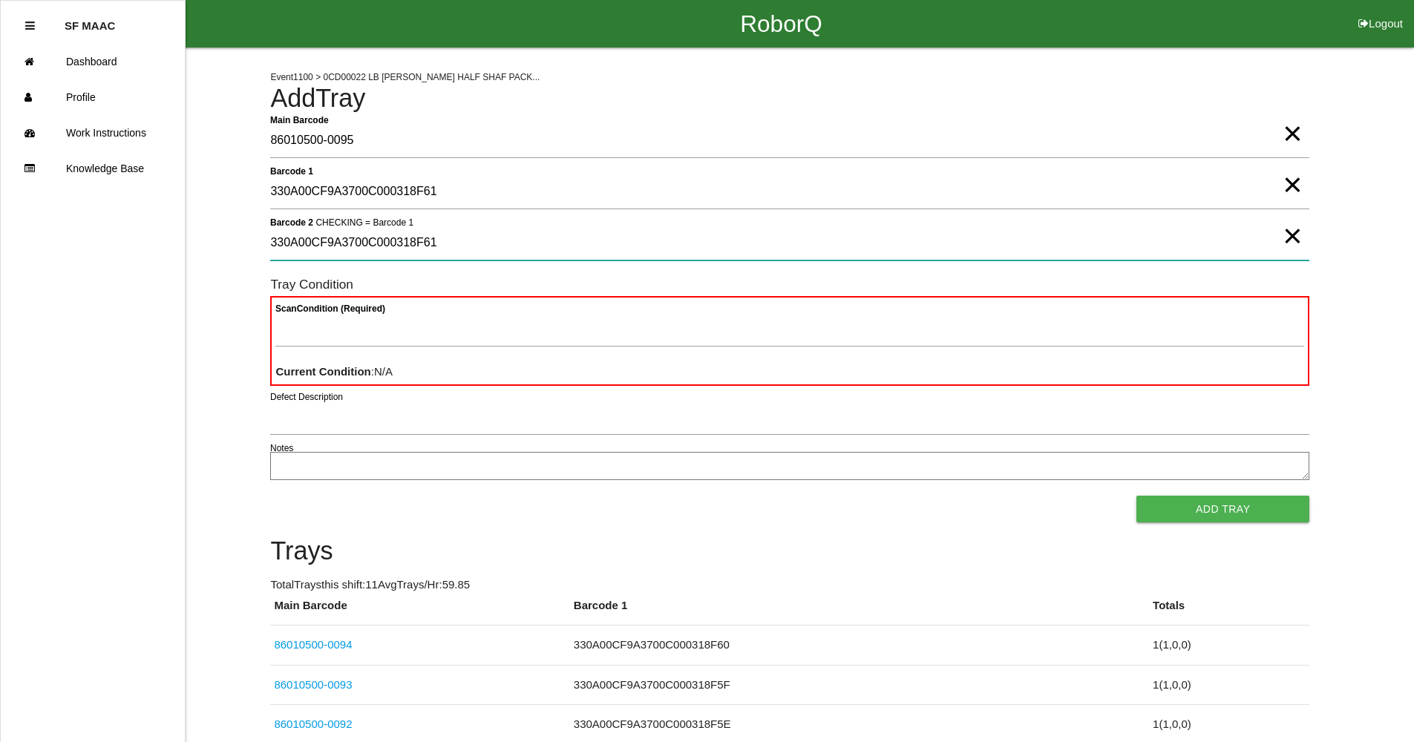
type 2 "330A00CF9A3700C000318F61"
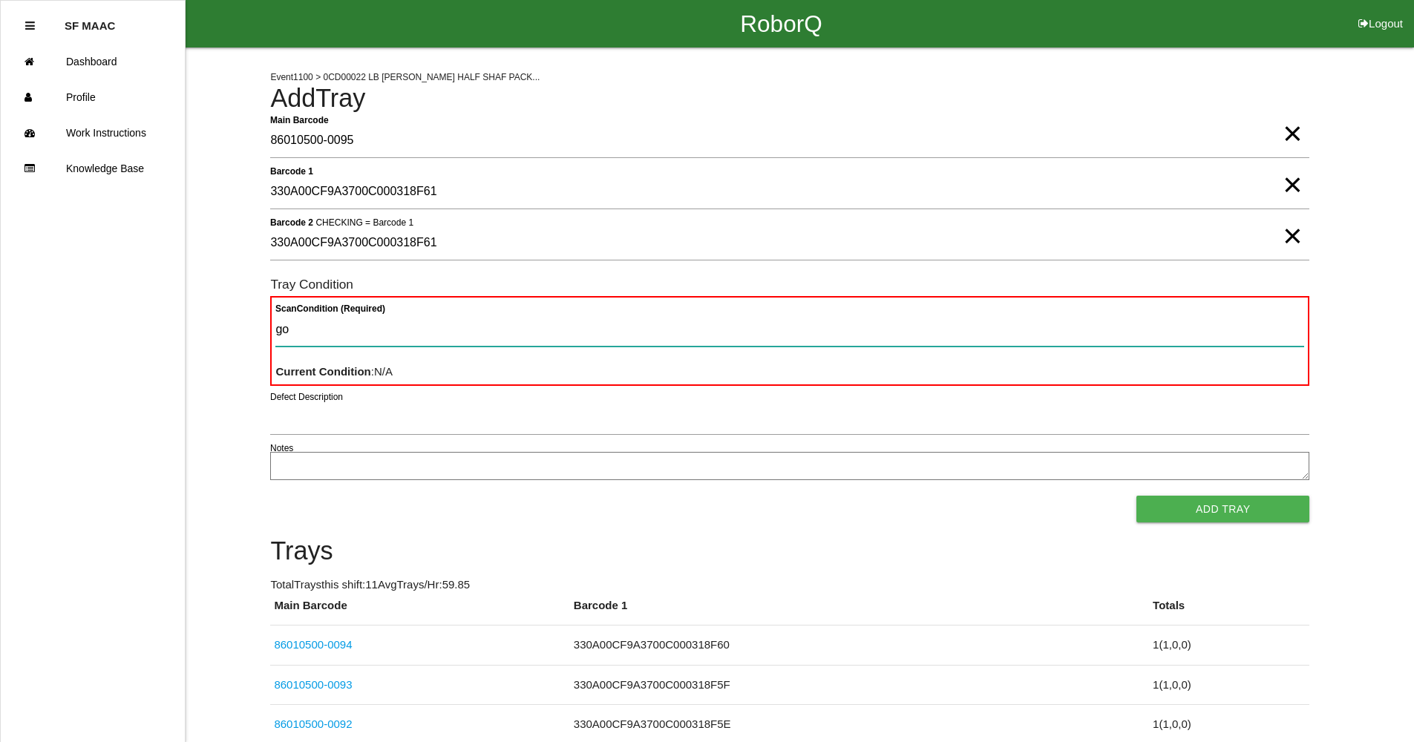
type Condition "goo"
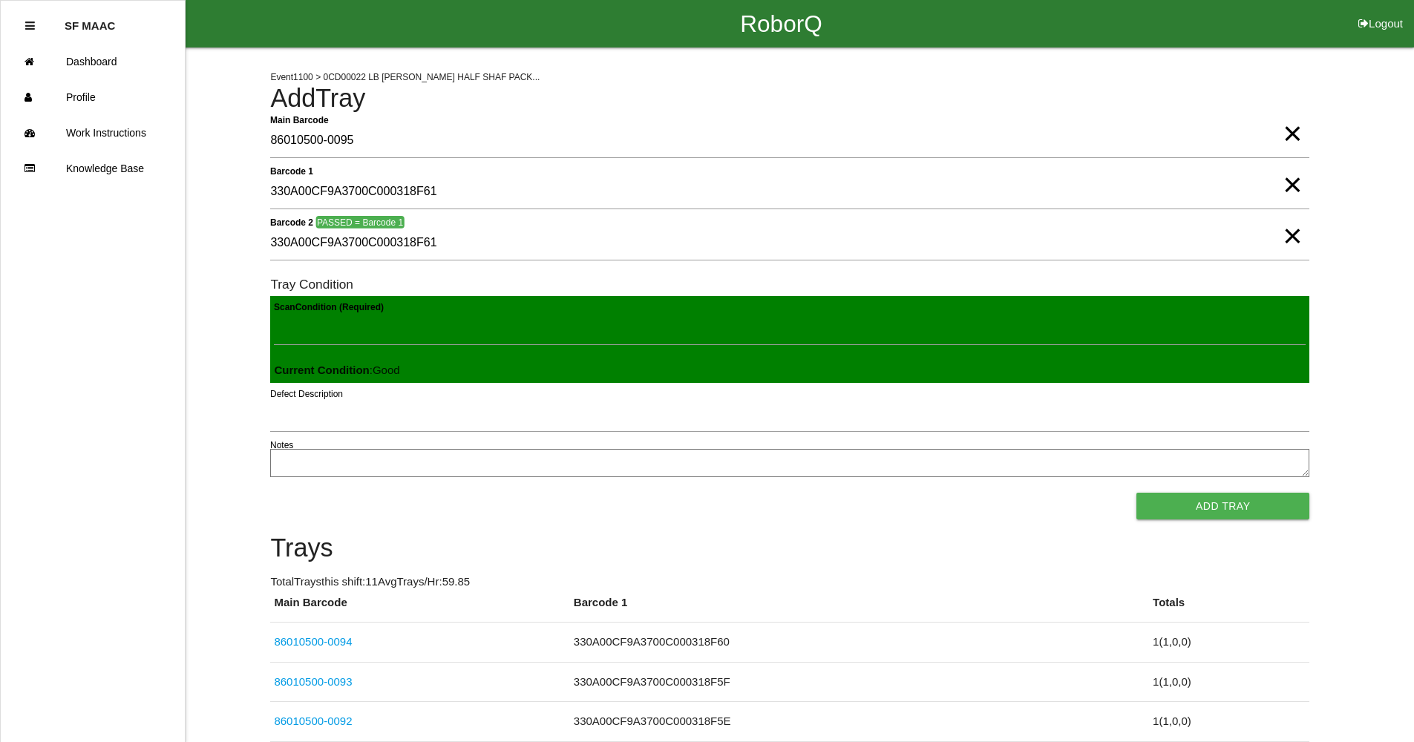
click at [1136, 493] on button "Add Tray" at bounding box center [1222, 506] width 173 height 27
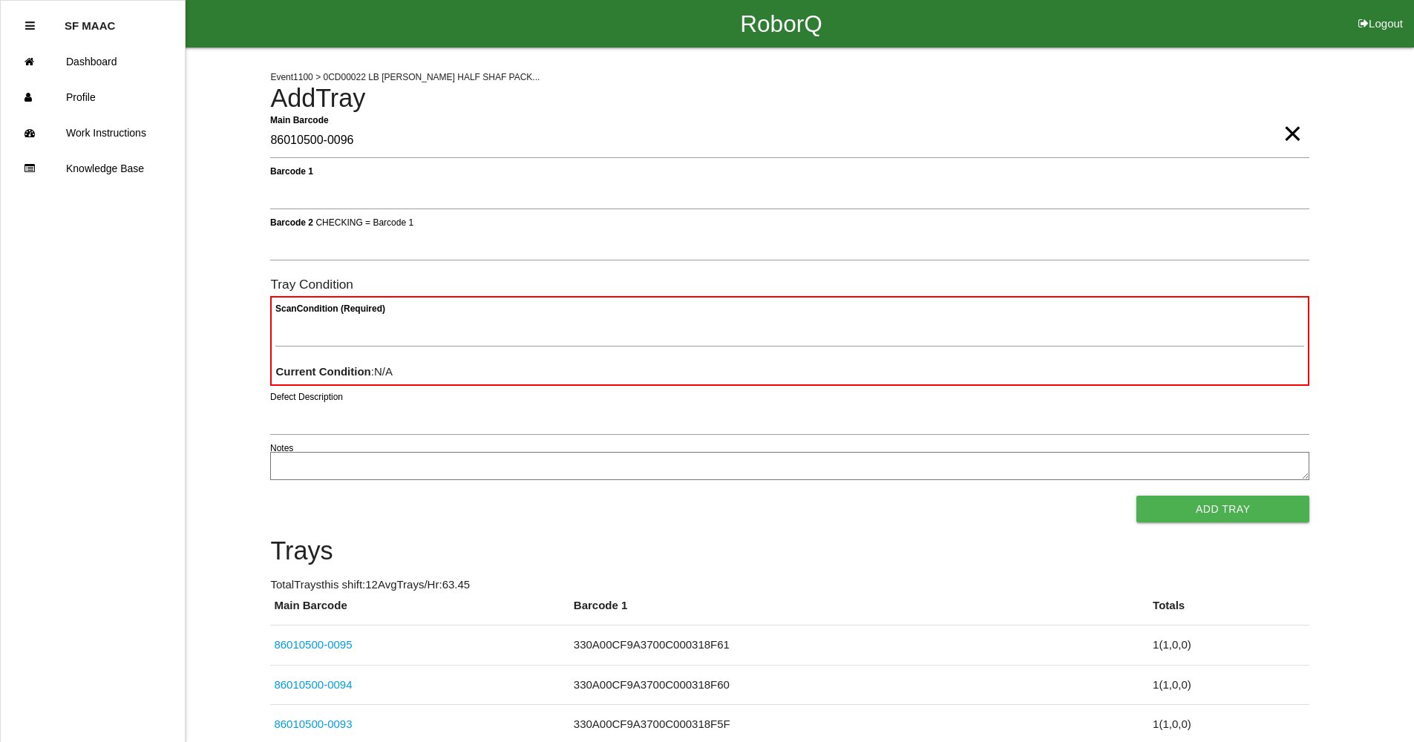
type Barcode "86010500-0096"
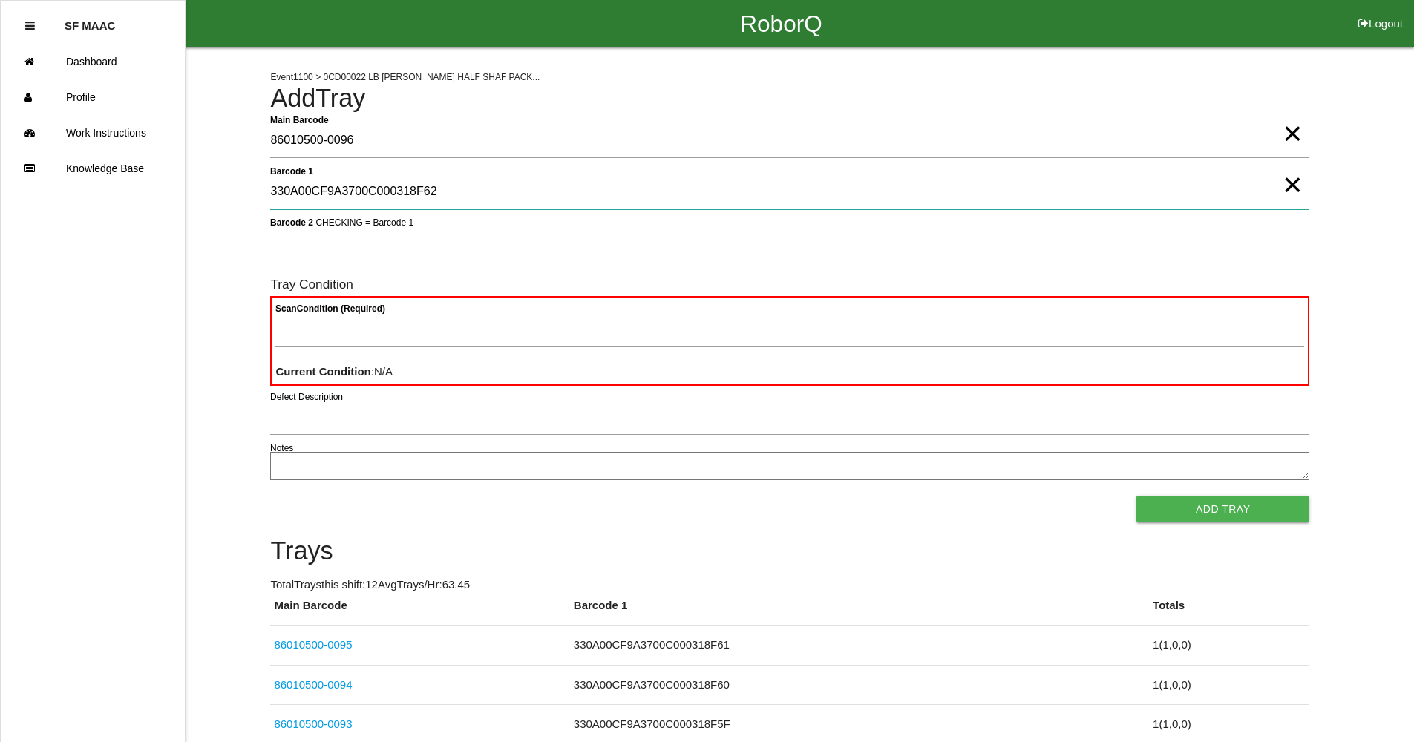
type 1 "330A00CF9A3700C000318F62"
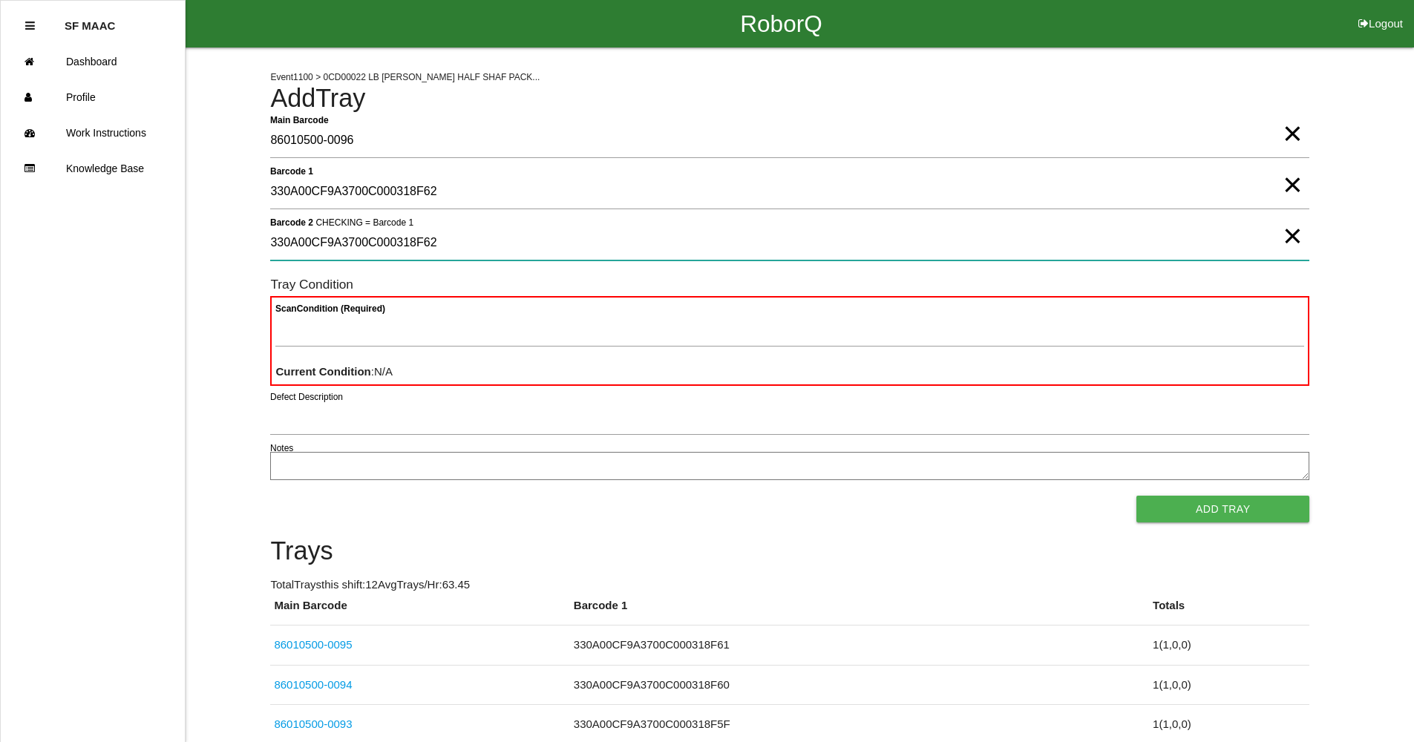
type 2 "330A00CF9A3700C000318F62"
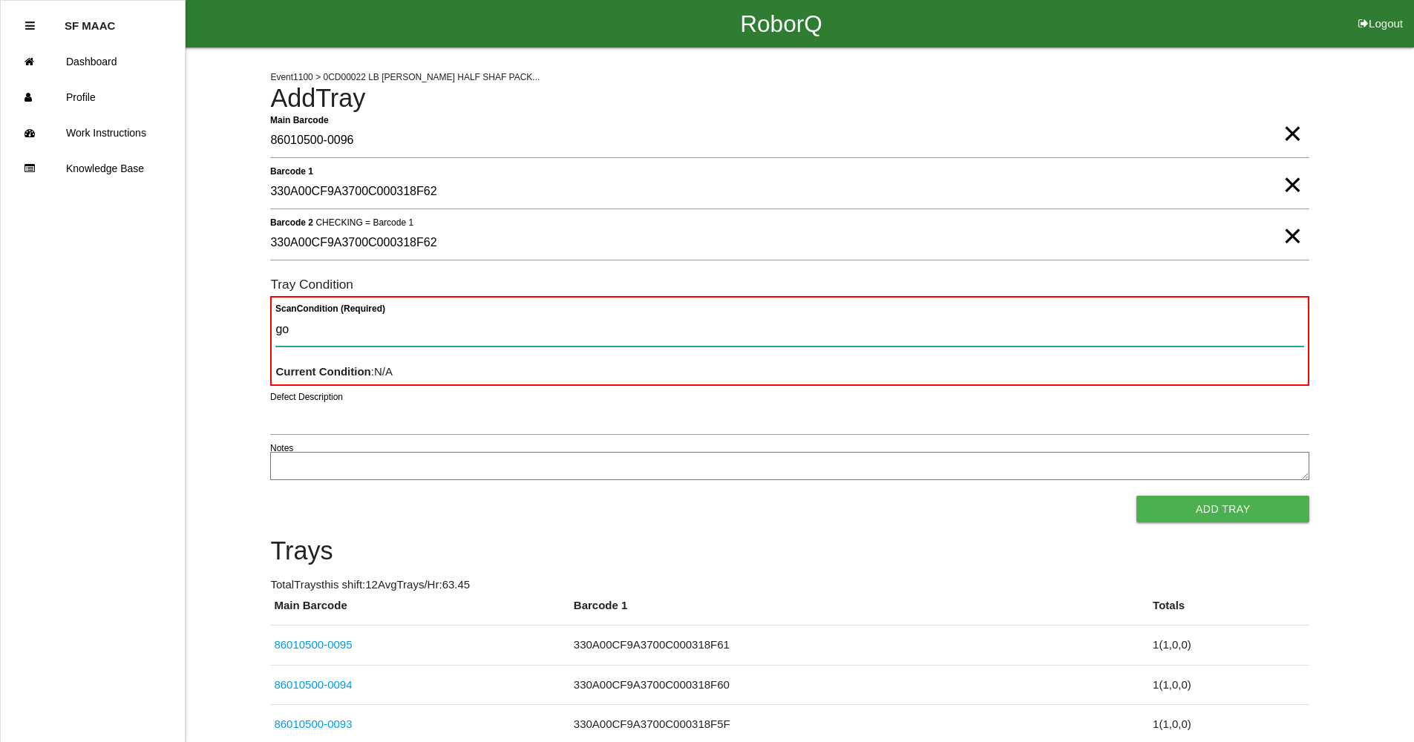
type Condition "goo"
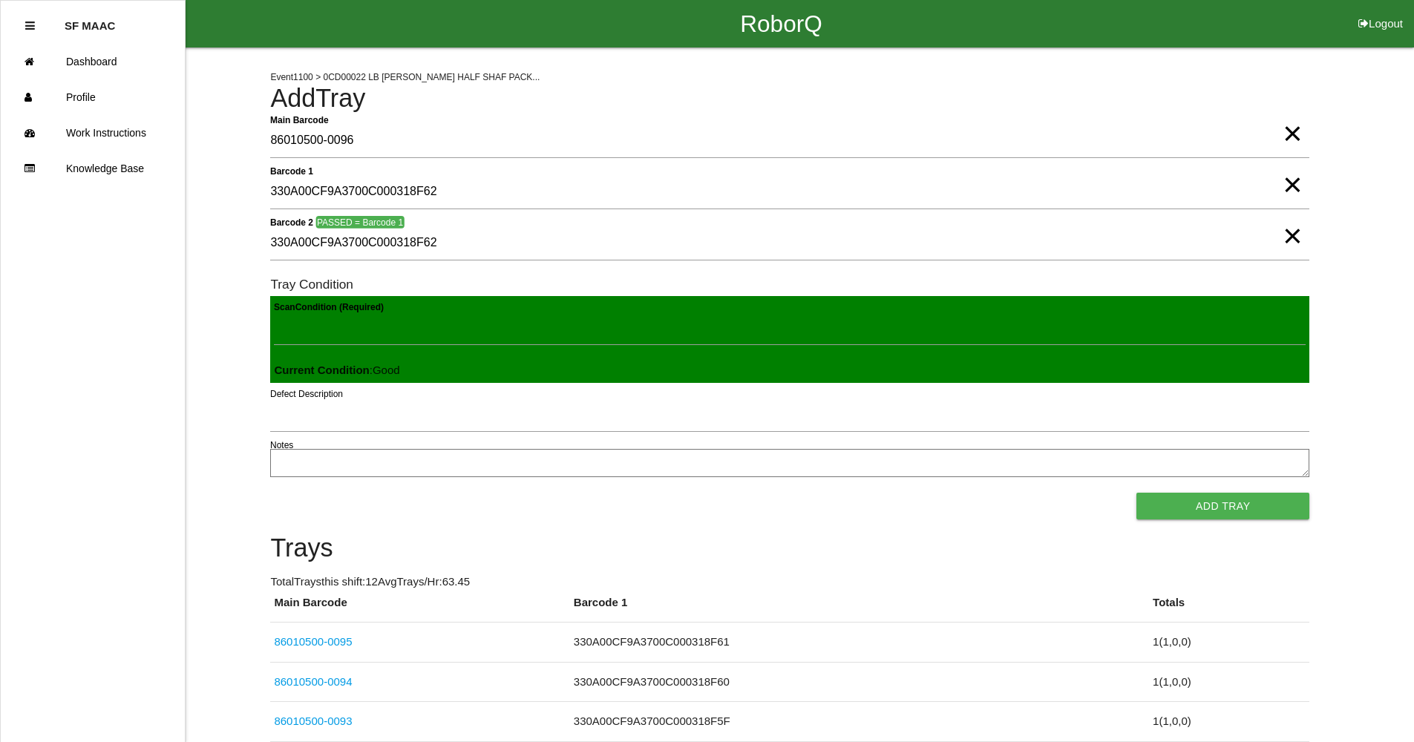
click at [1136, 493] on button "Add Tray" at bounding box center [1222, 506] width 173 height 27
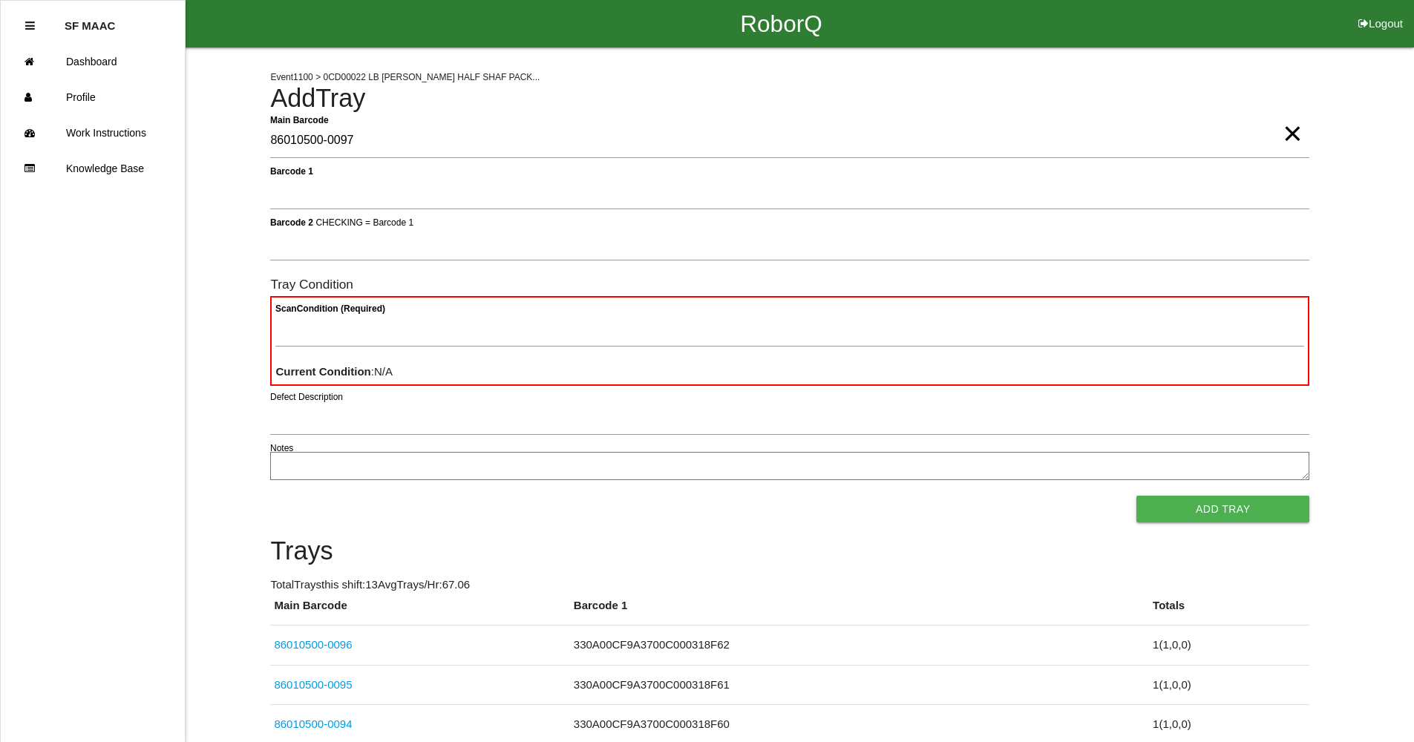
type Barcode "86010500-0097"
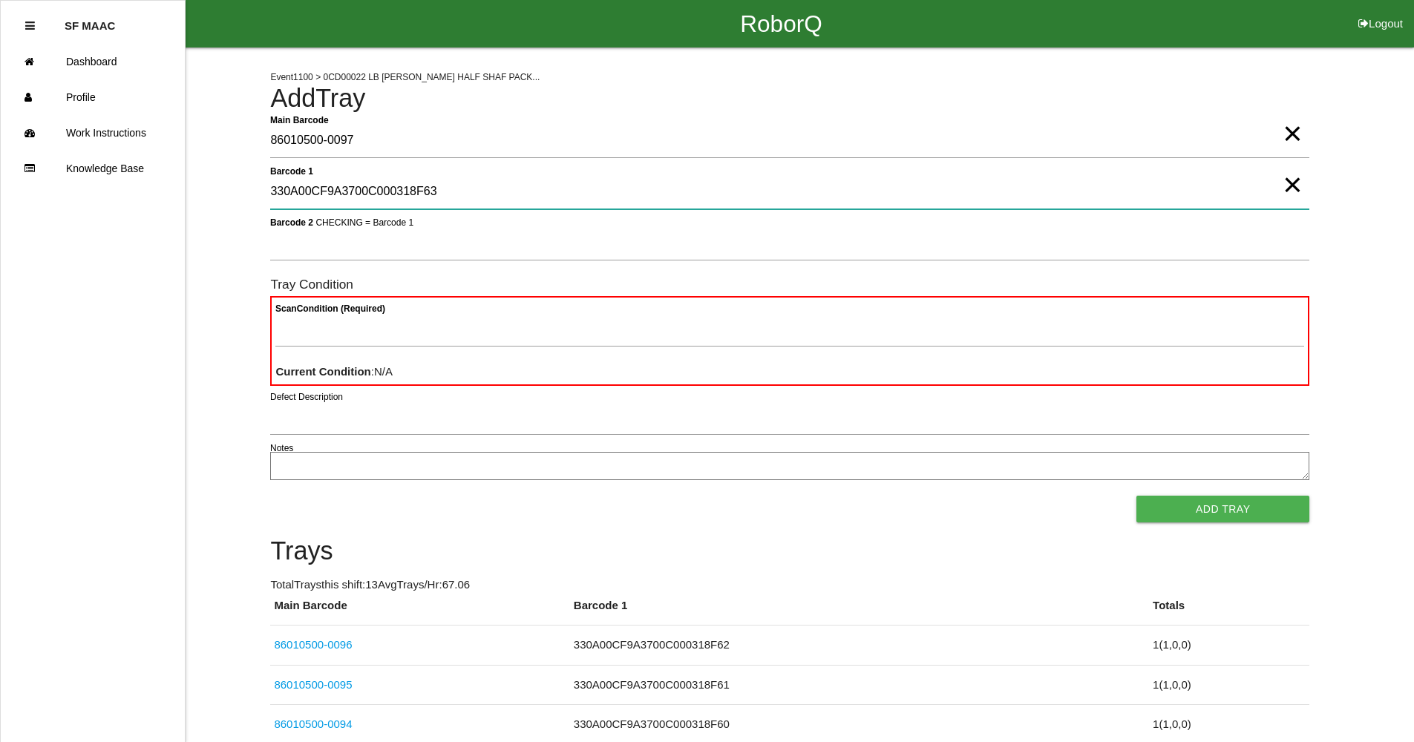
type 1 "330A00CF9A3700C000318F63"
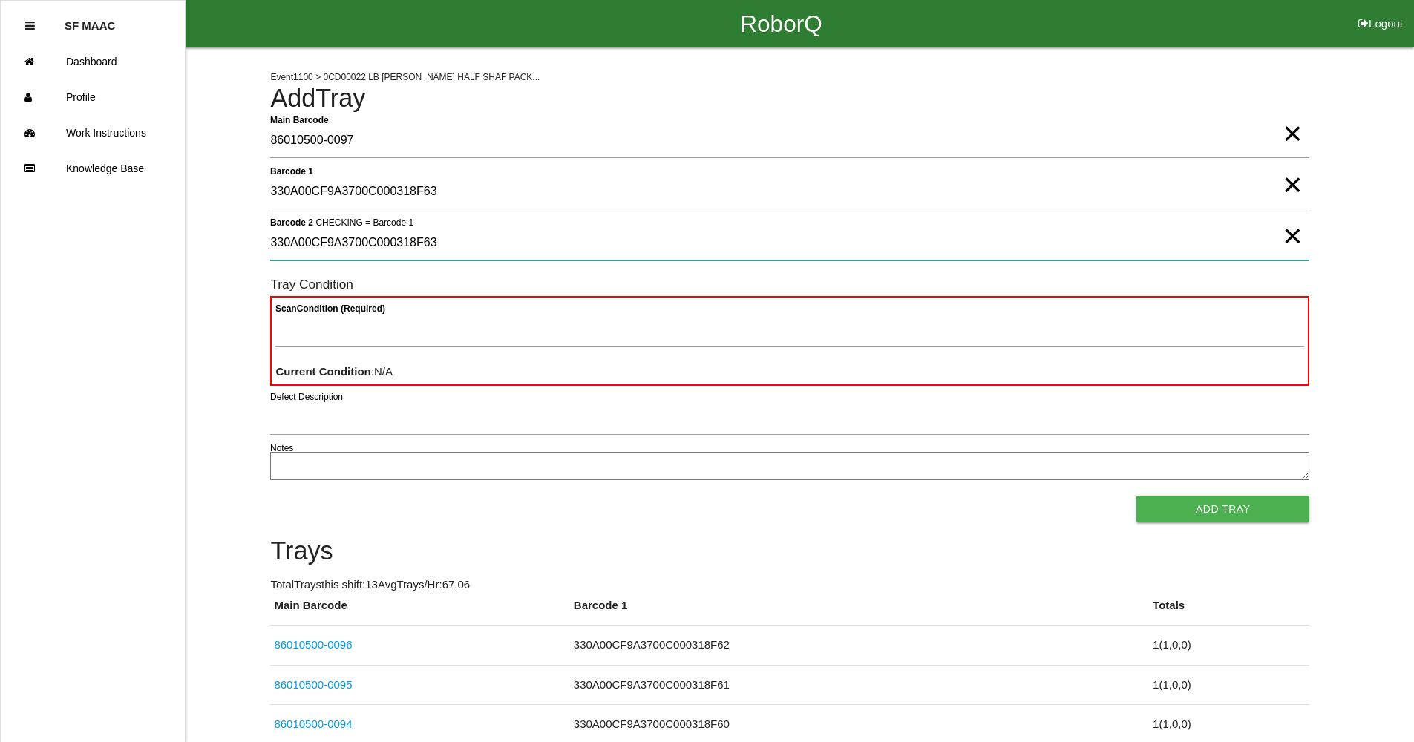
type 2 "330A00CF9A3700C000318F63"
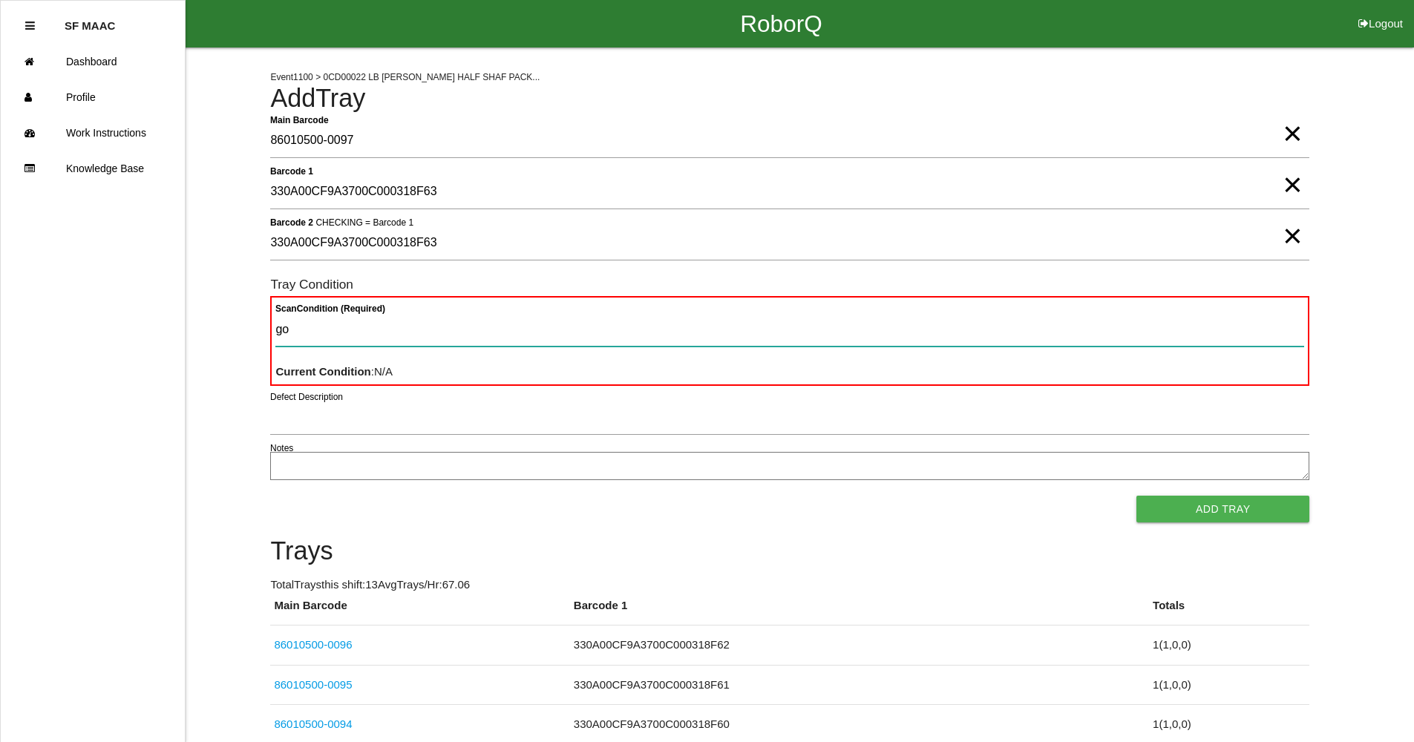
type Condition "goo"
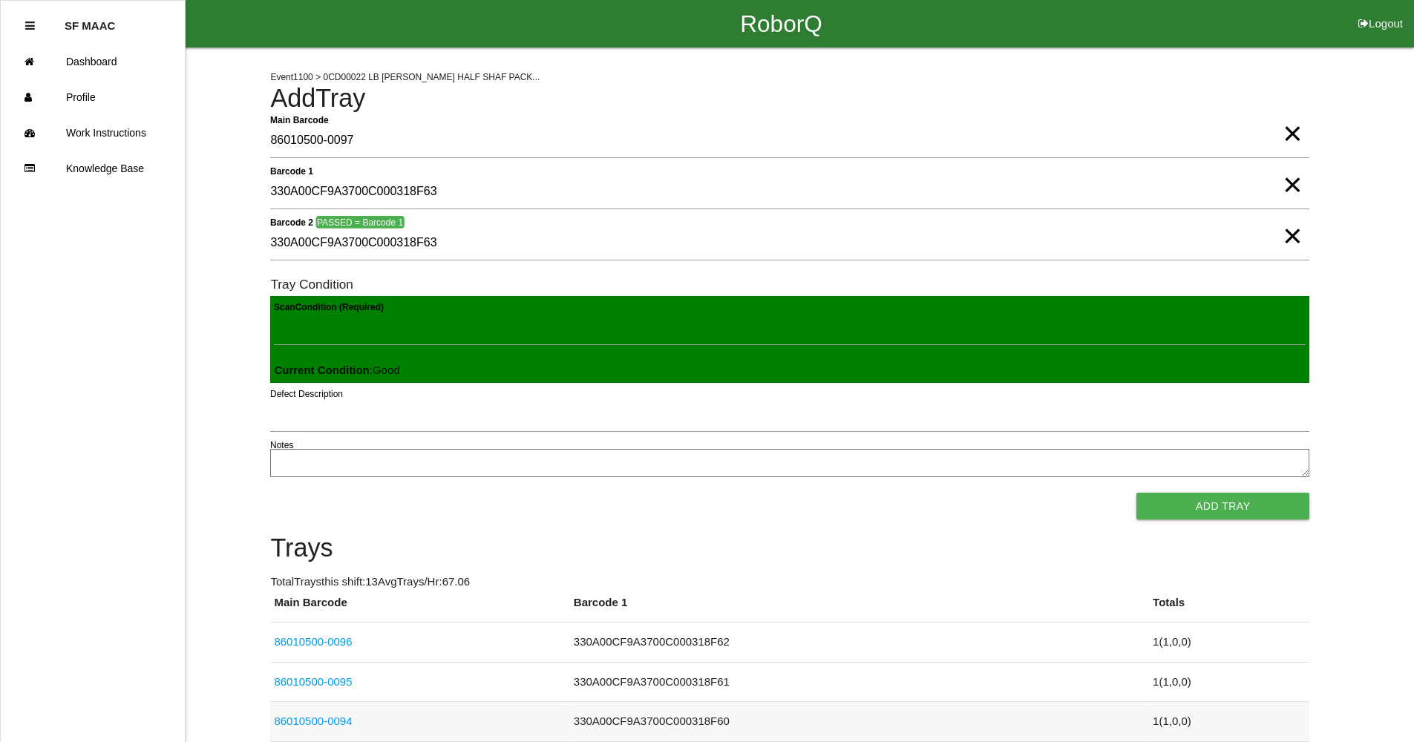
click at [1136, 493] on button "Add Tray" at bounding box center [1222, 506] width 173 height 27
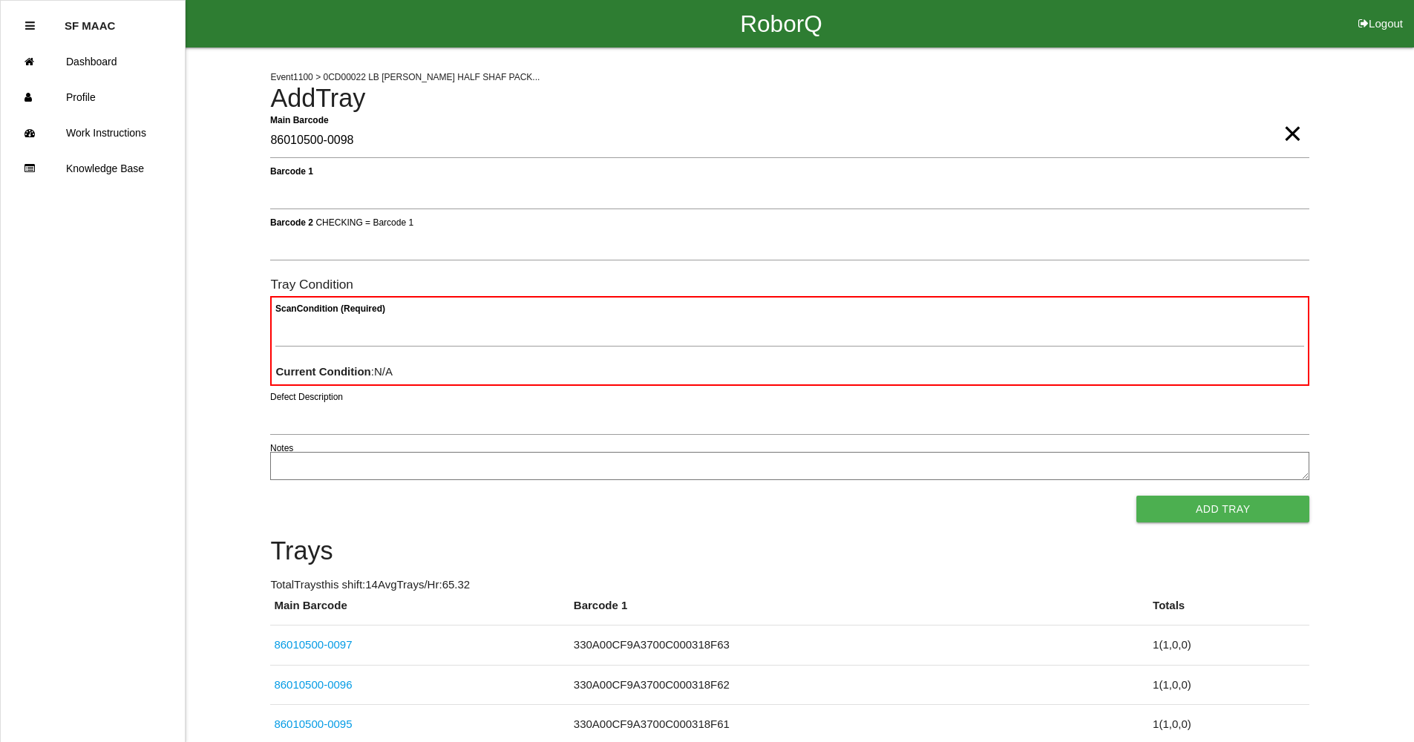
type Barcode "86010500-0098"
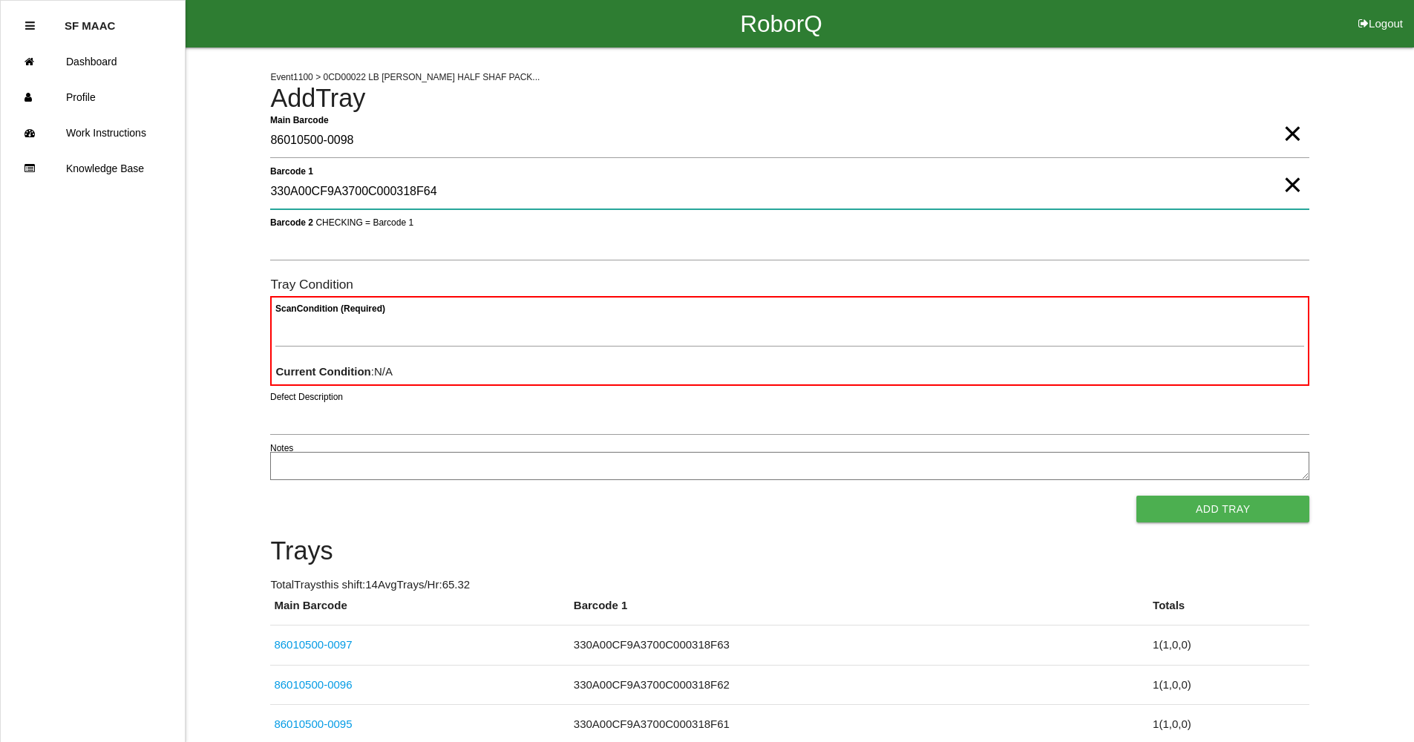
type 1 "330A00CF9A3700C000318F64"
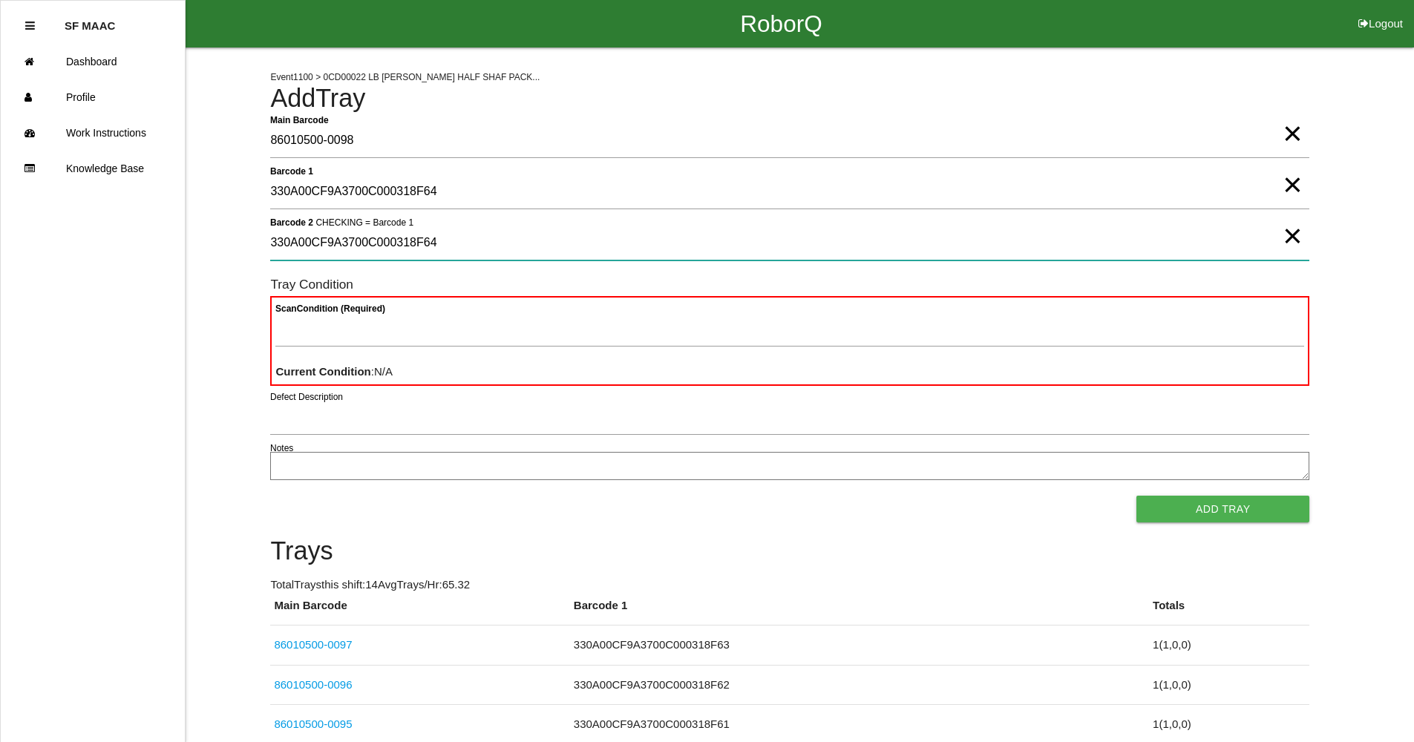
type 2 "330A00CF9A3700C000318F64"
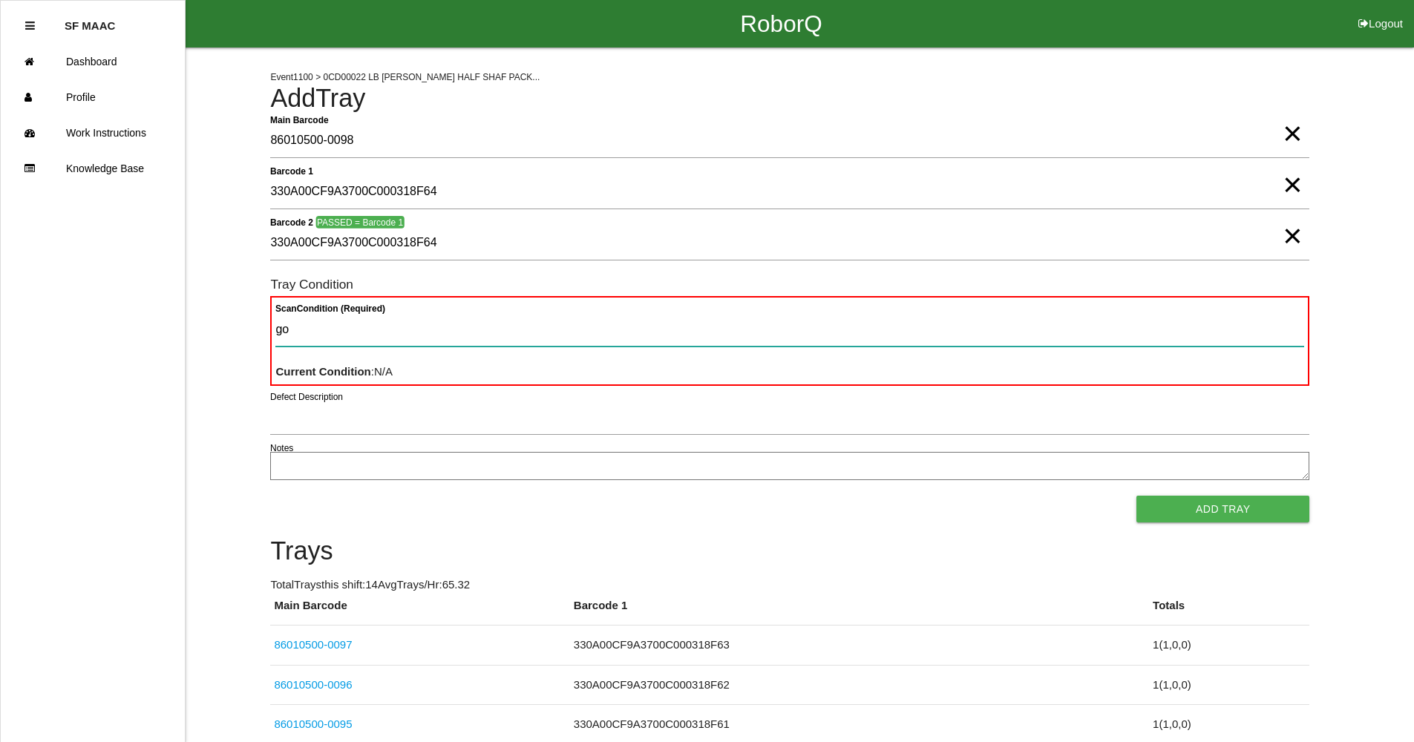
type Condition "goo"
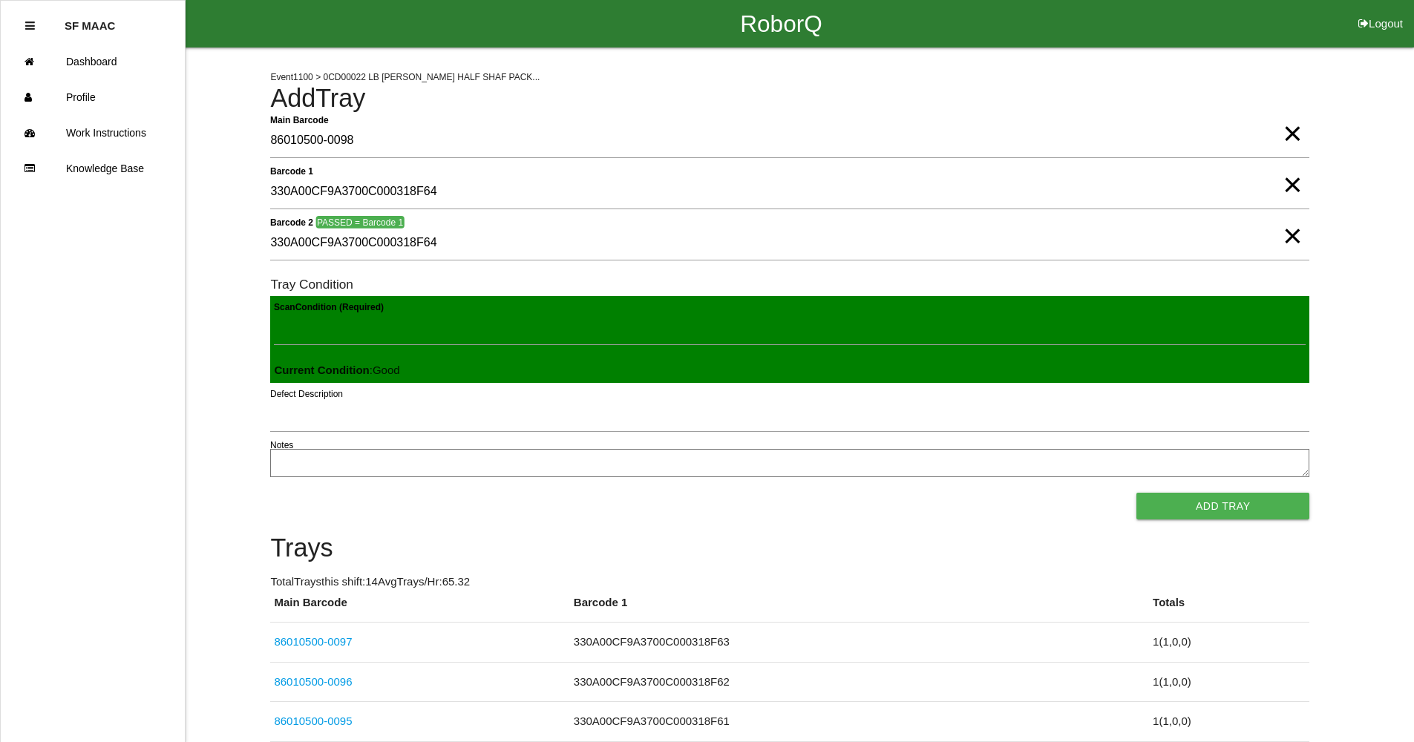
click at [1136, 493] on button "Add Tray" at bounding box center [1222, 506] width 173 height 27
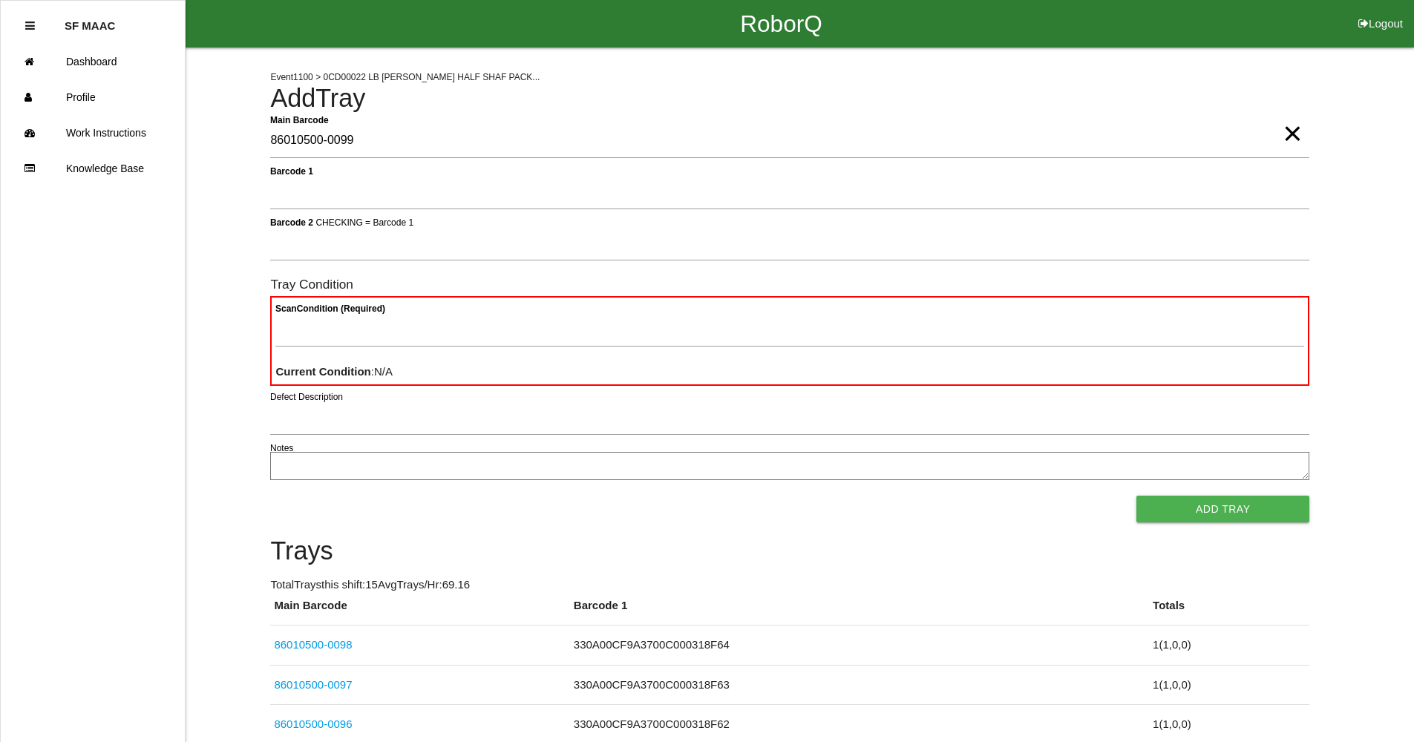
type Barcode "86010500-0099"
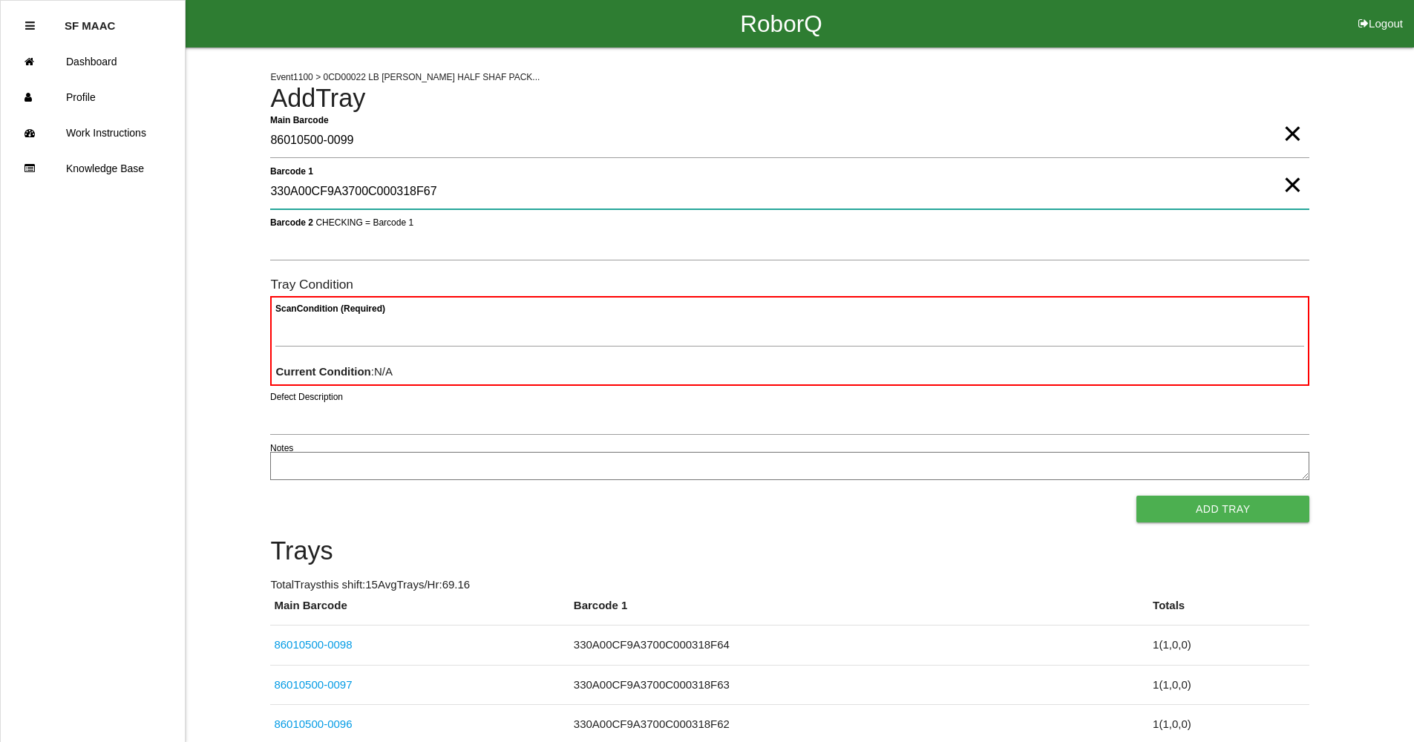
type 1 "330A00CF9A3700C000318F67"
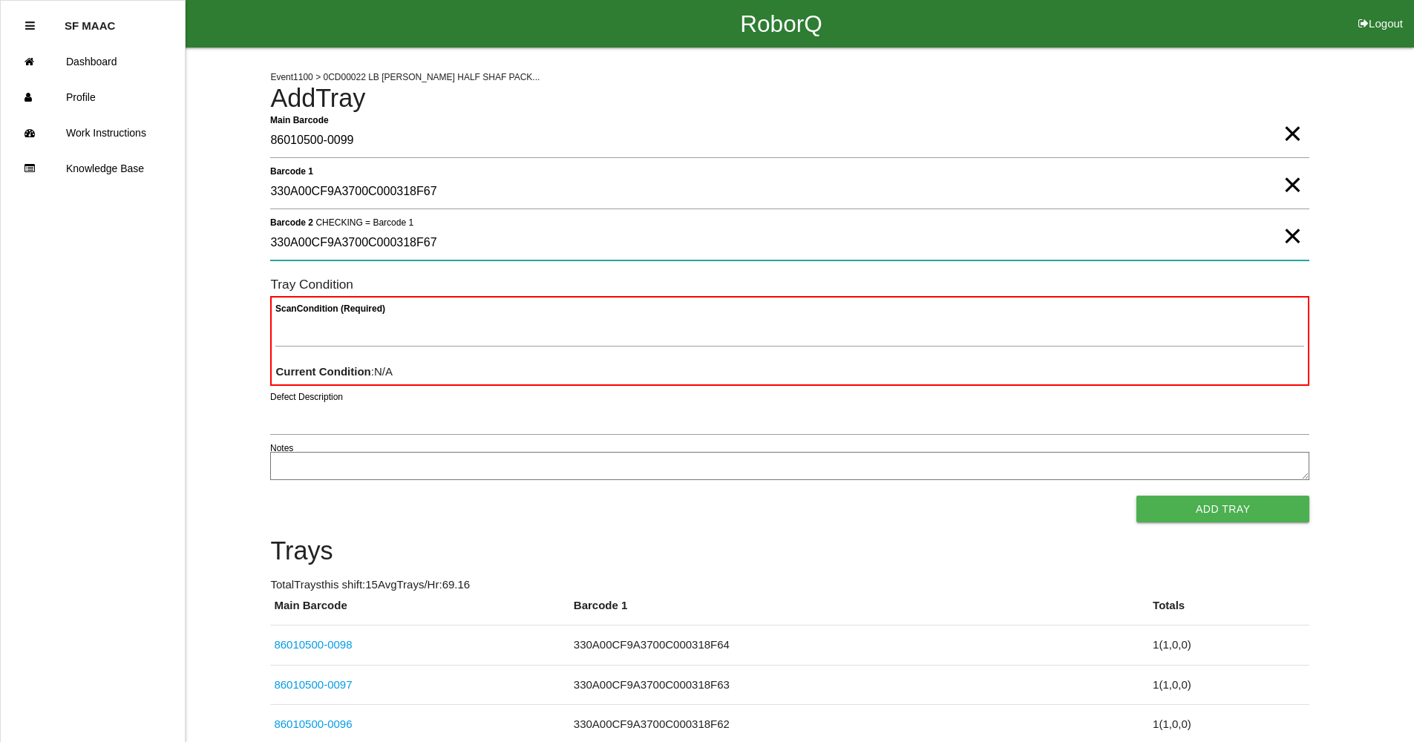
type 2 "330A00CF9A3700C000318F67"
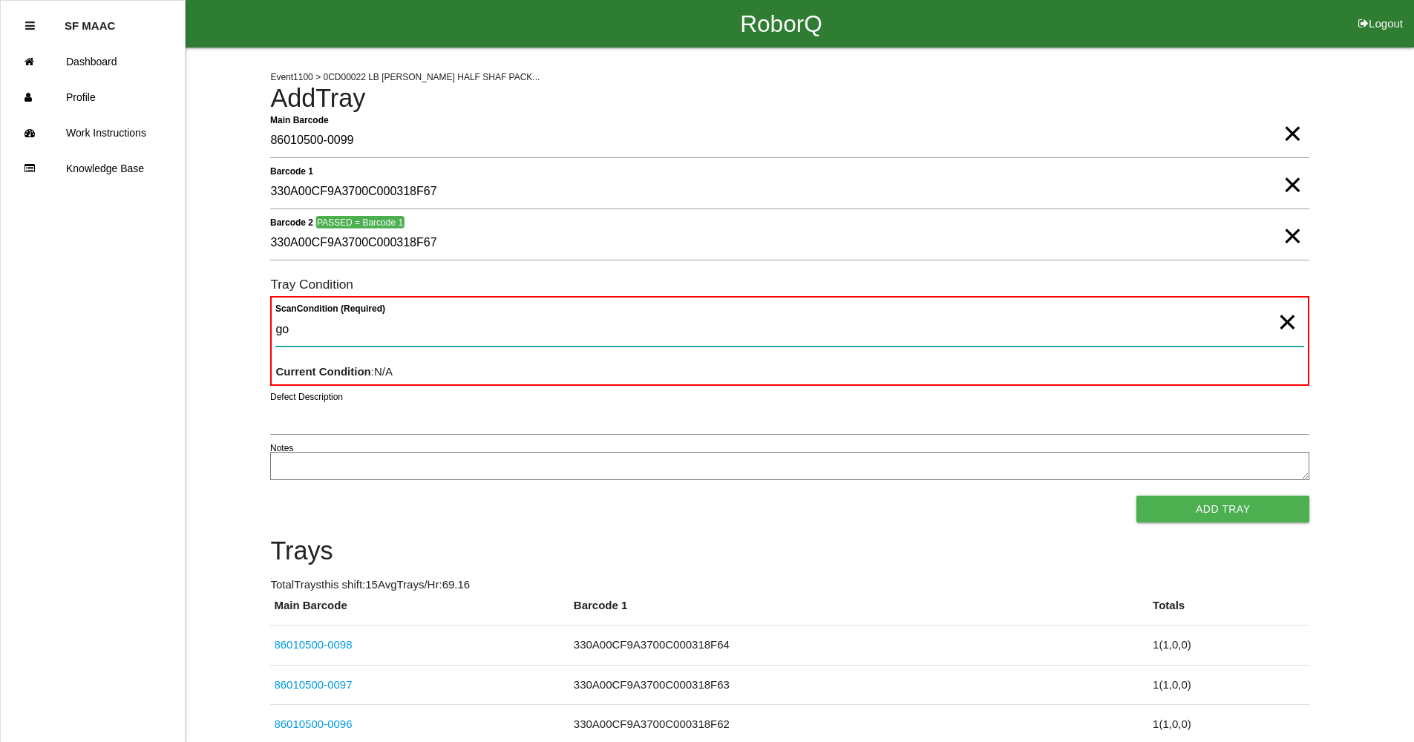
type Condition "goo"
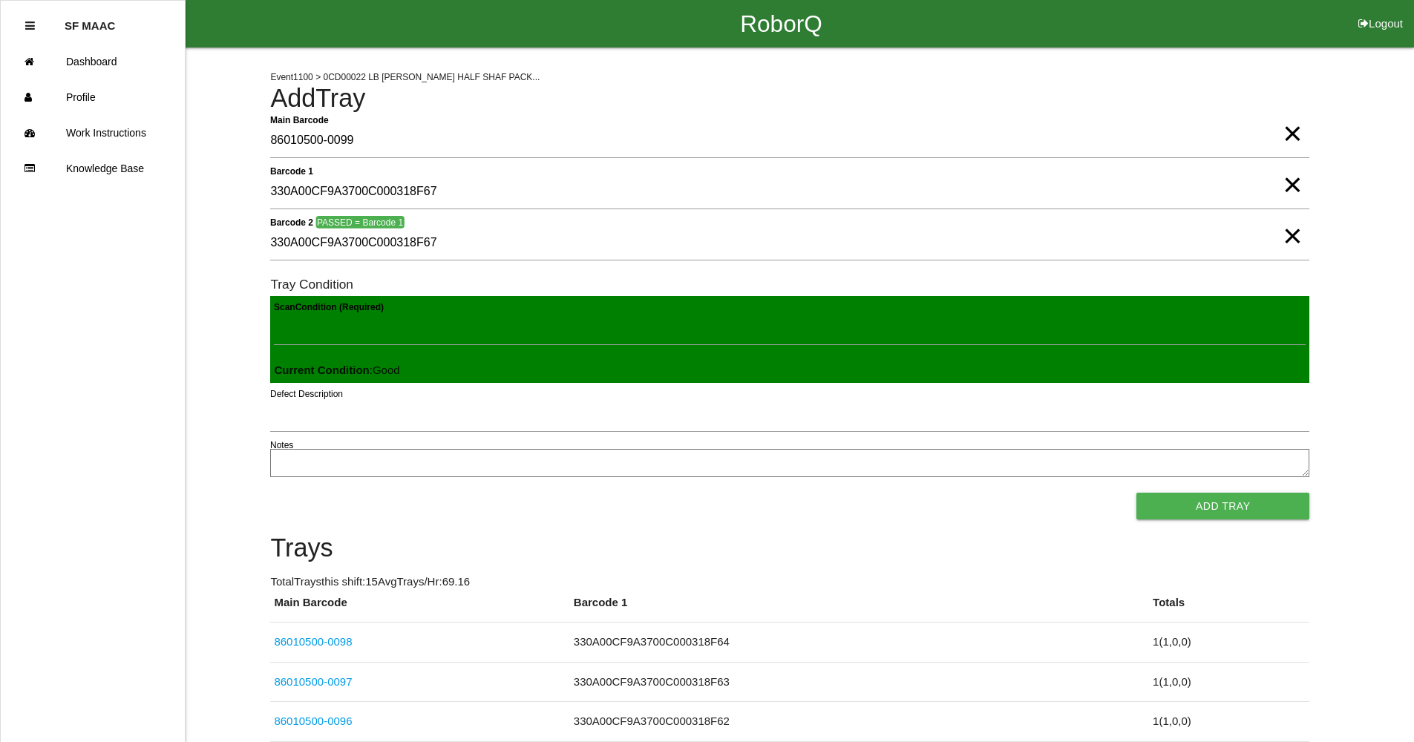
click at [1136, 493] on button "Add Tray" at bounding box center [1222, 506] width 173 height 27
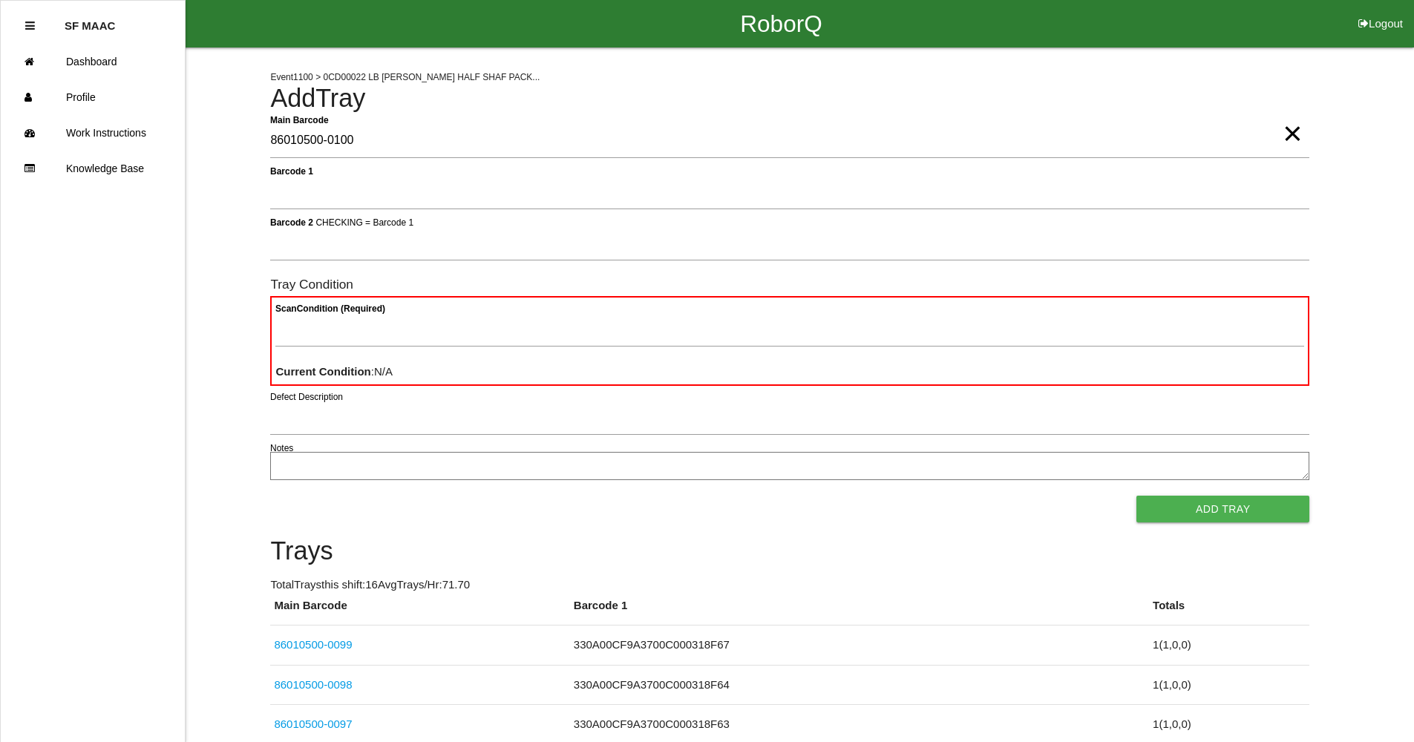
type Barcode "86010500-0100"
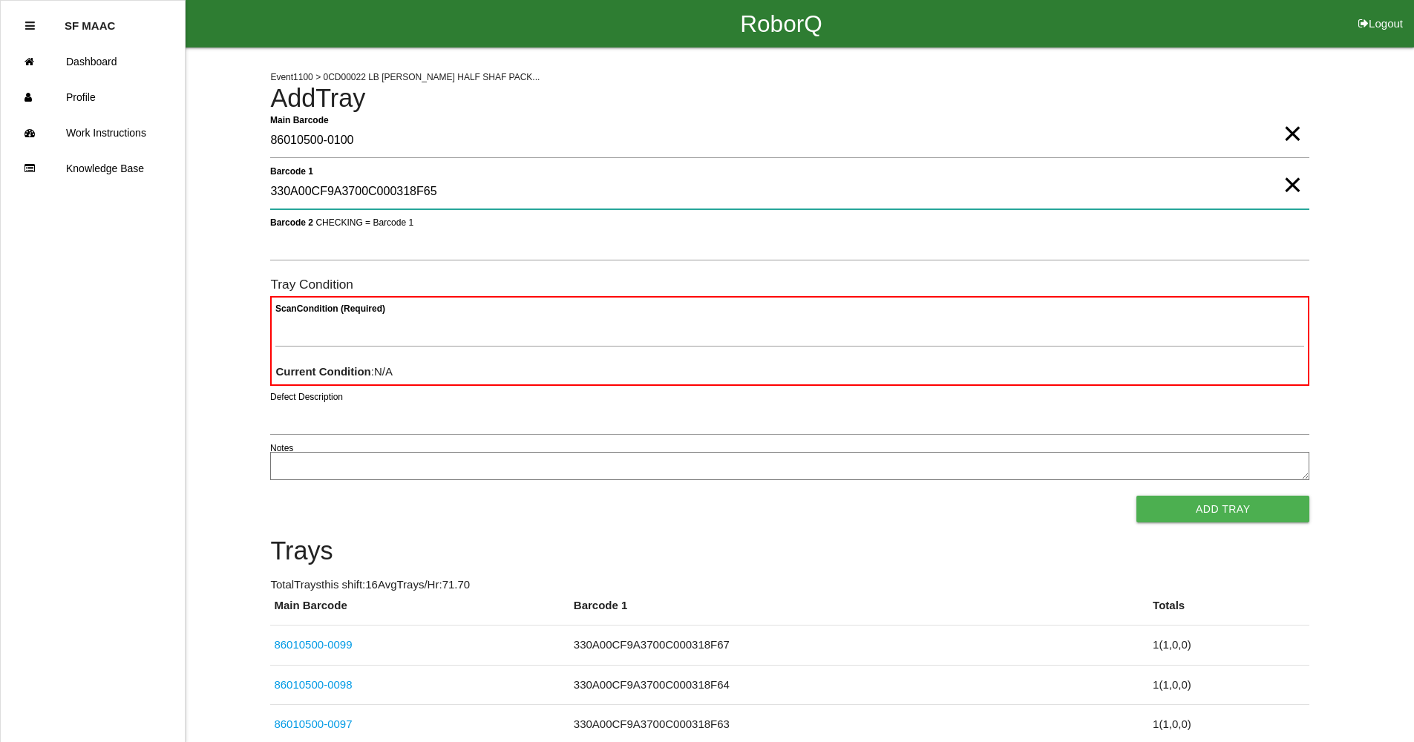
type 1 "330A00CF9A3700C000318F65"
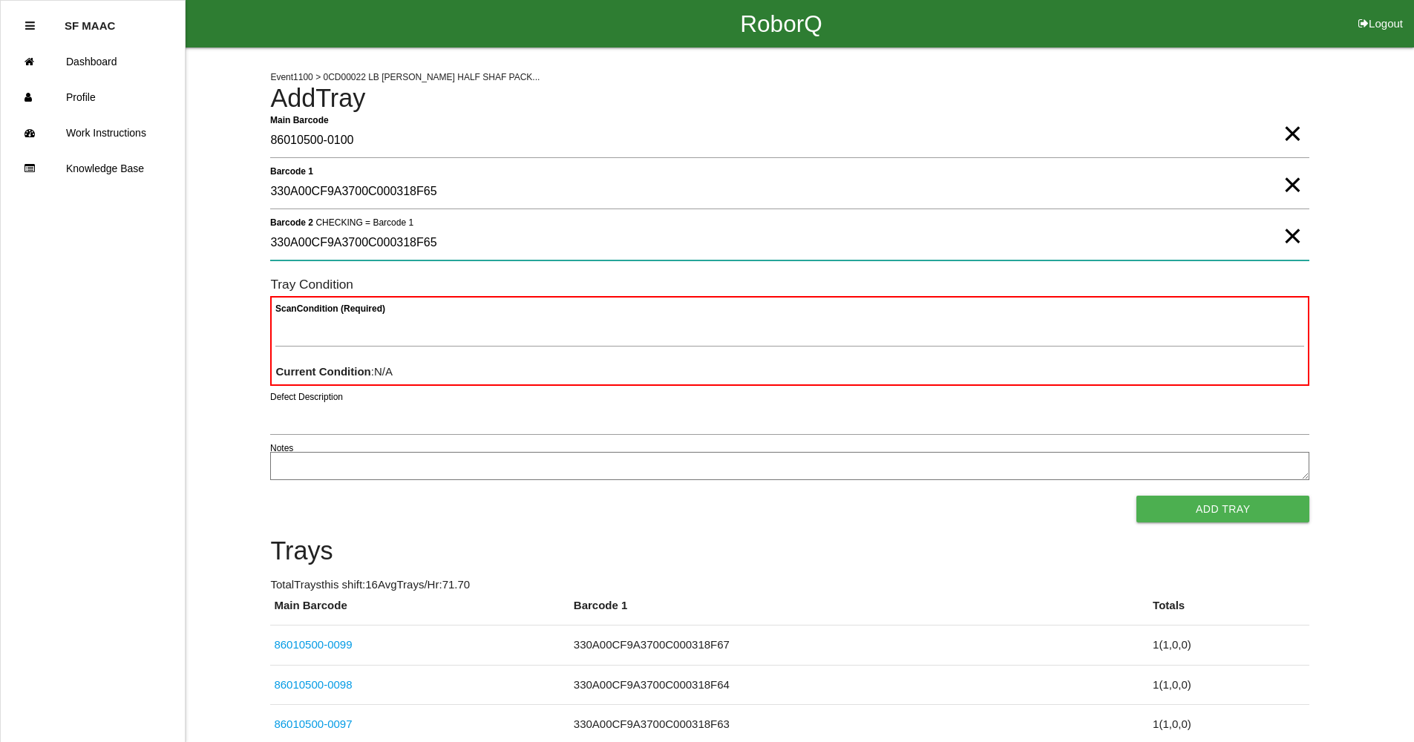
type 2 "330A00CF9A3700C000318F65"
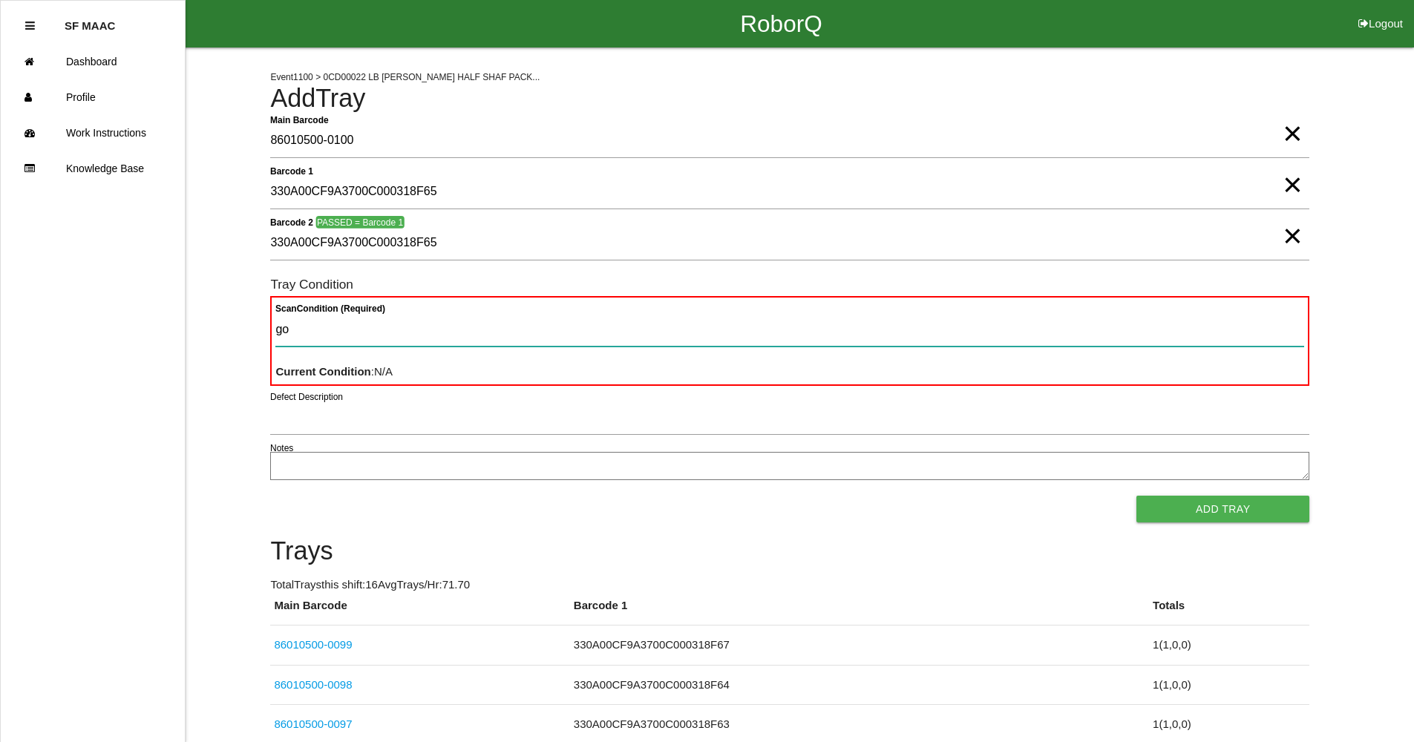
type Condition "goo"
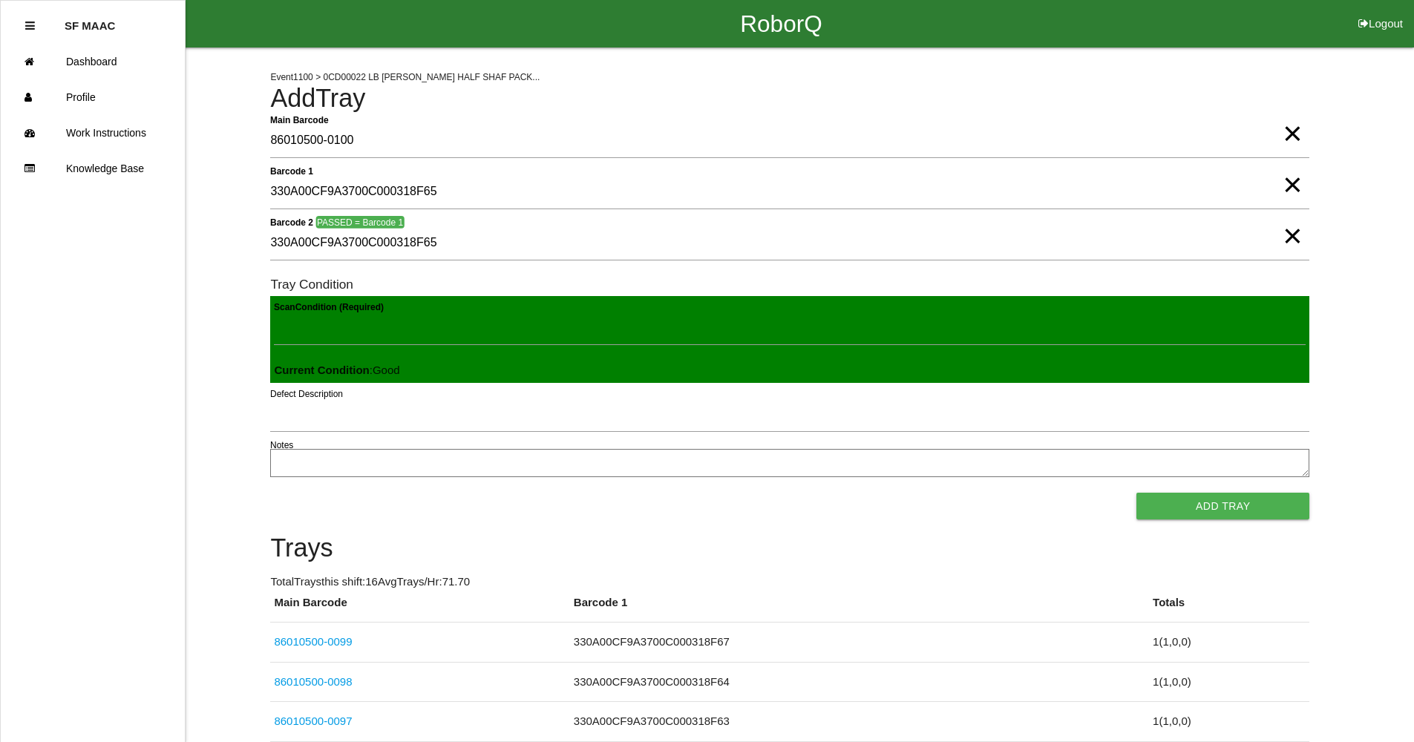
click at [1136, 493] on button "Add Tray" at bounding box center [1222, 506] width 173 height 27
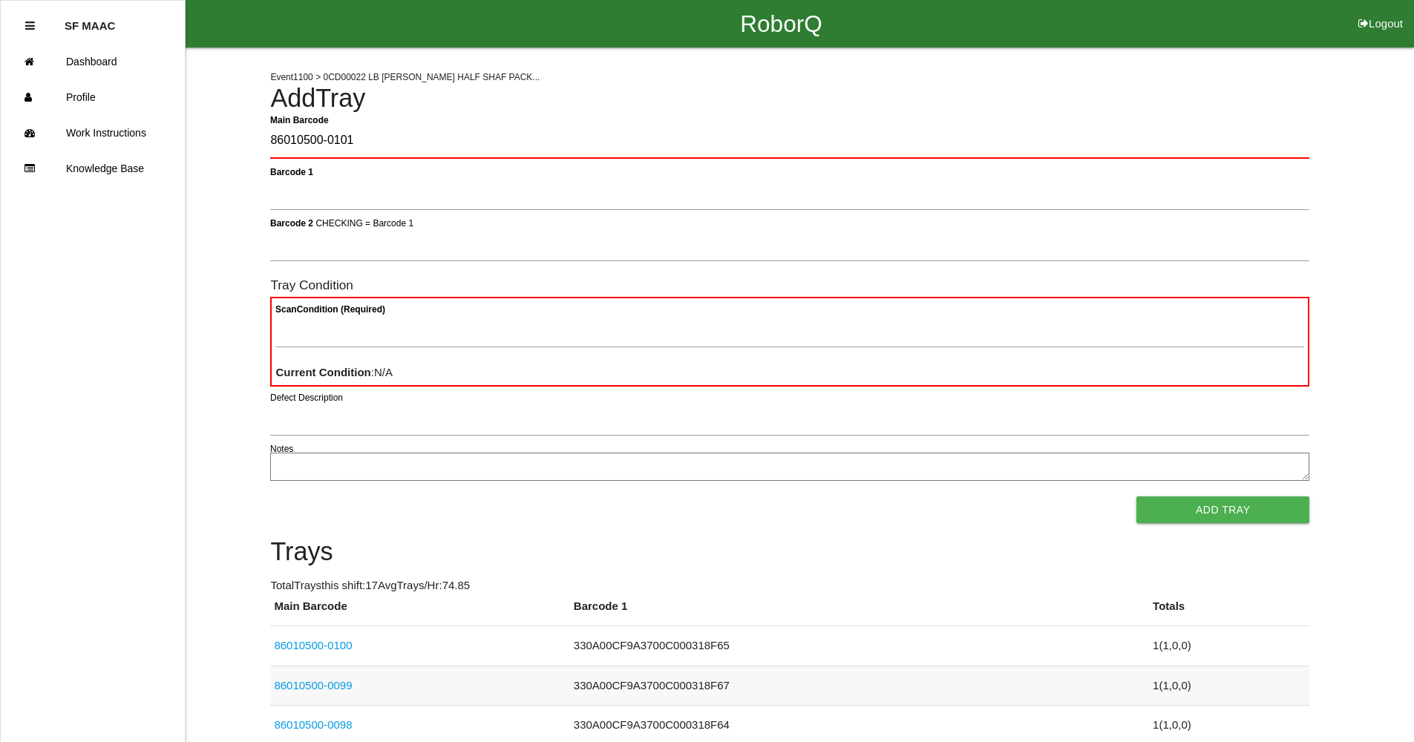
type Barcode "86010500-0101"
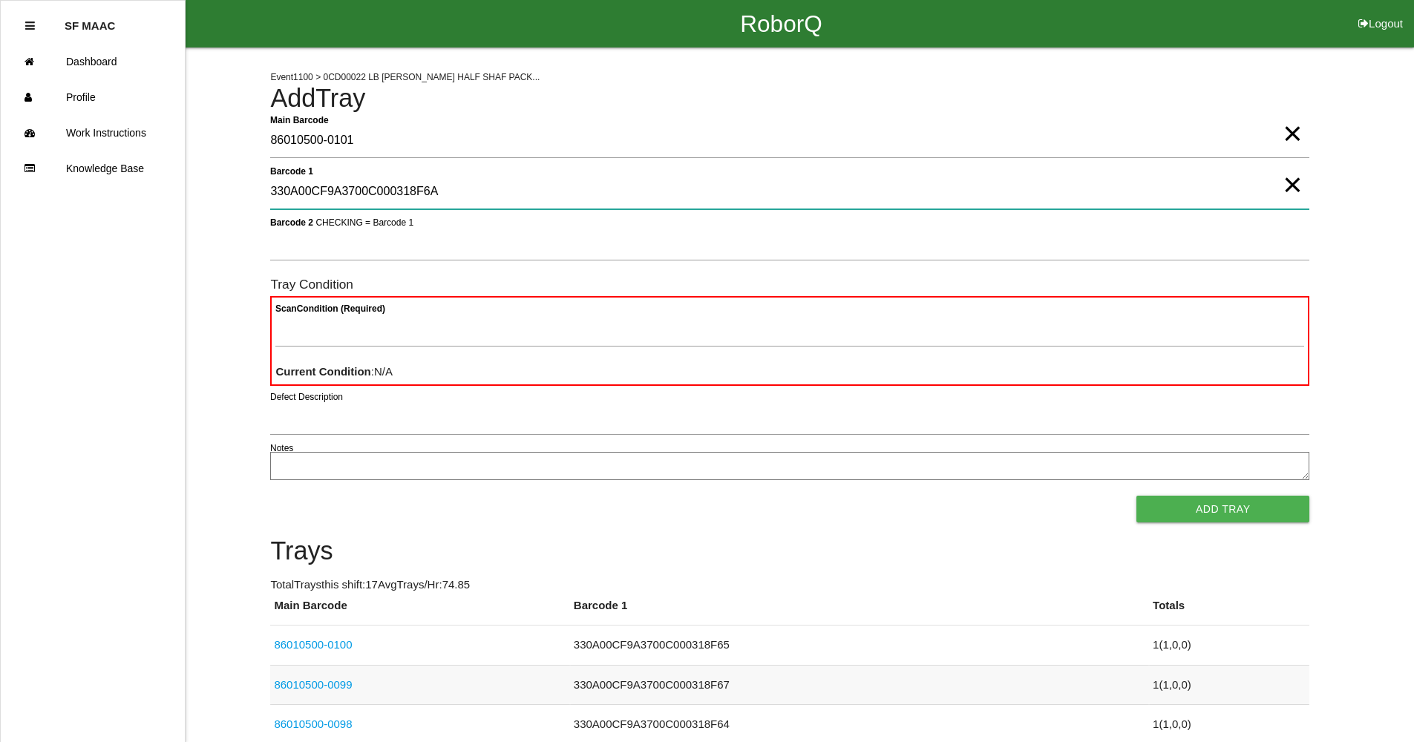
type 1 "330A00CF9A3700C000318F6A"
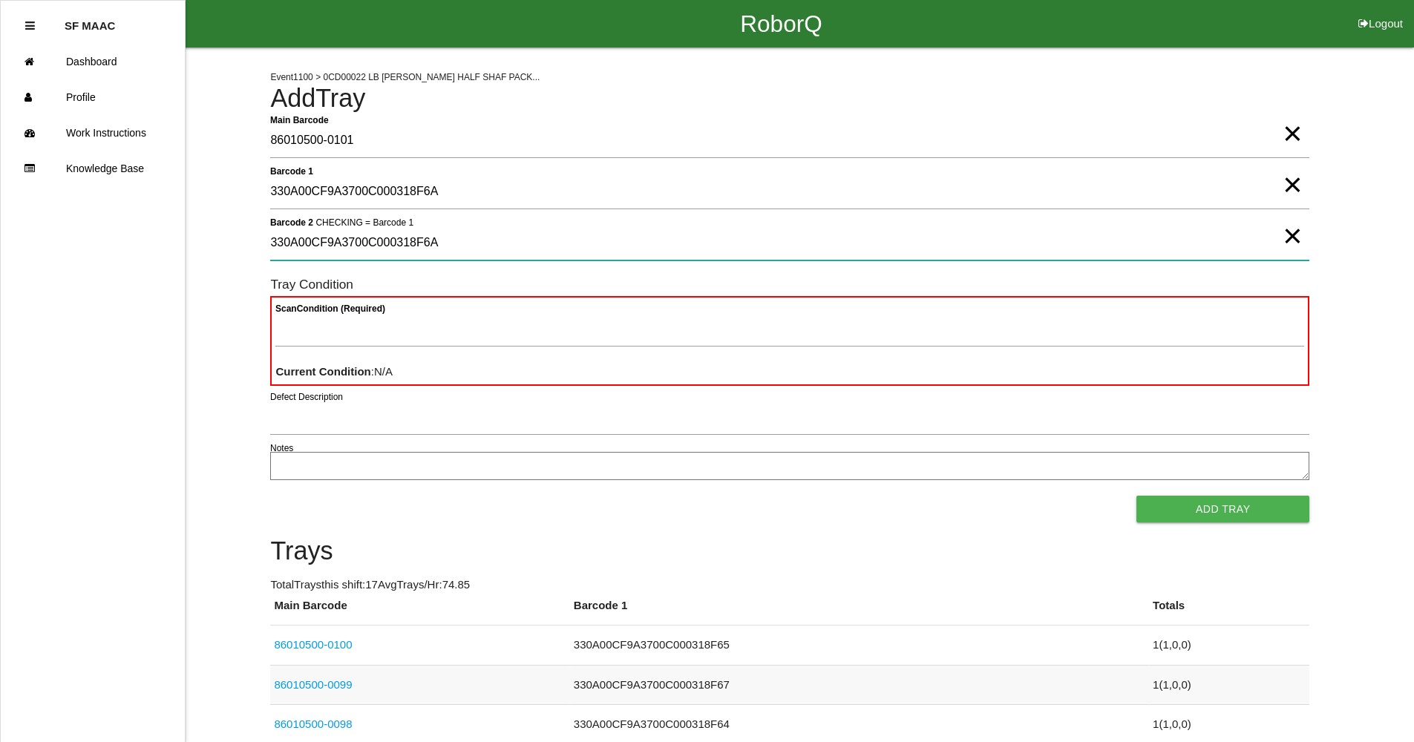
type 2 "330A00CF9A3700C000318F6A"
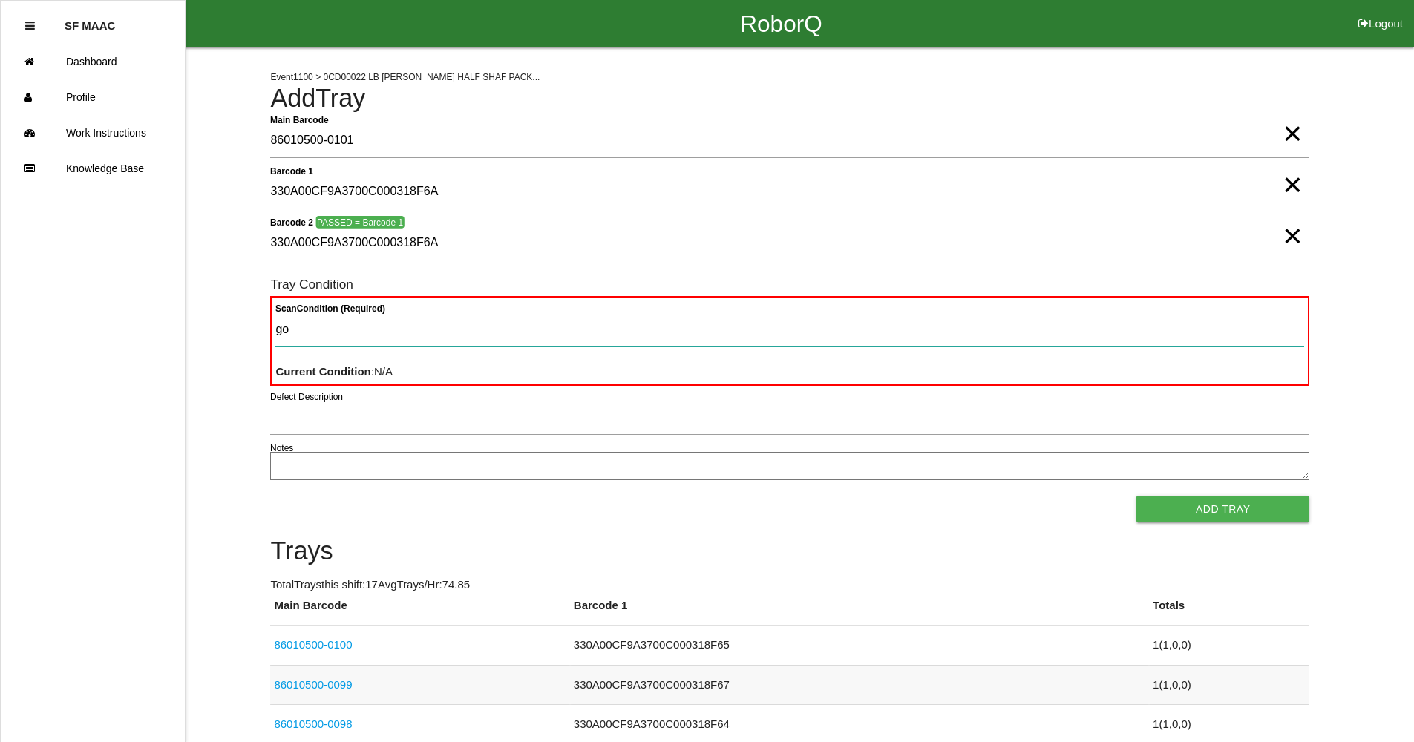
type Condition "goo"
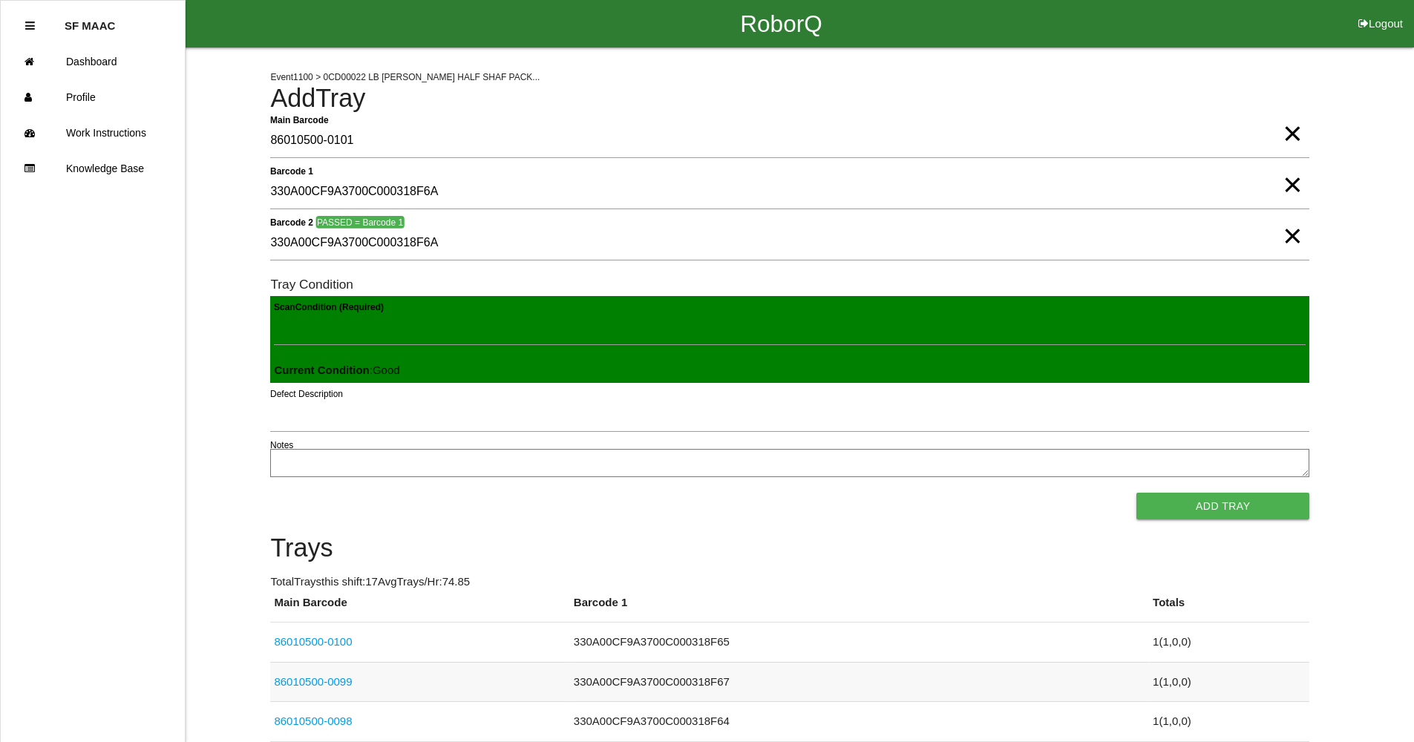
click at [1136, 493] on button "Add Tray" at bounding box center [1222, 506] width 173 height 27
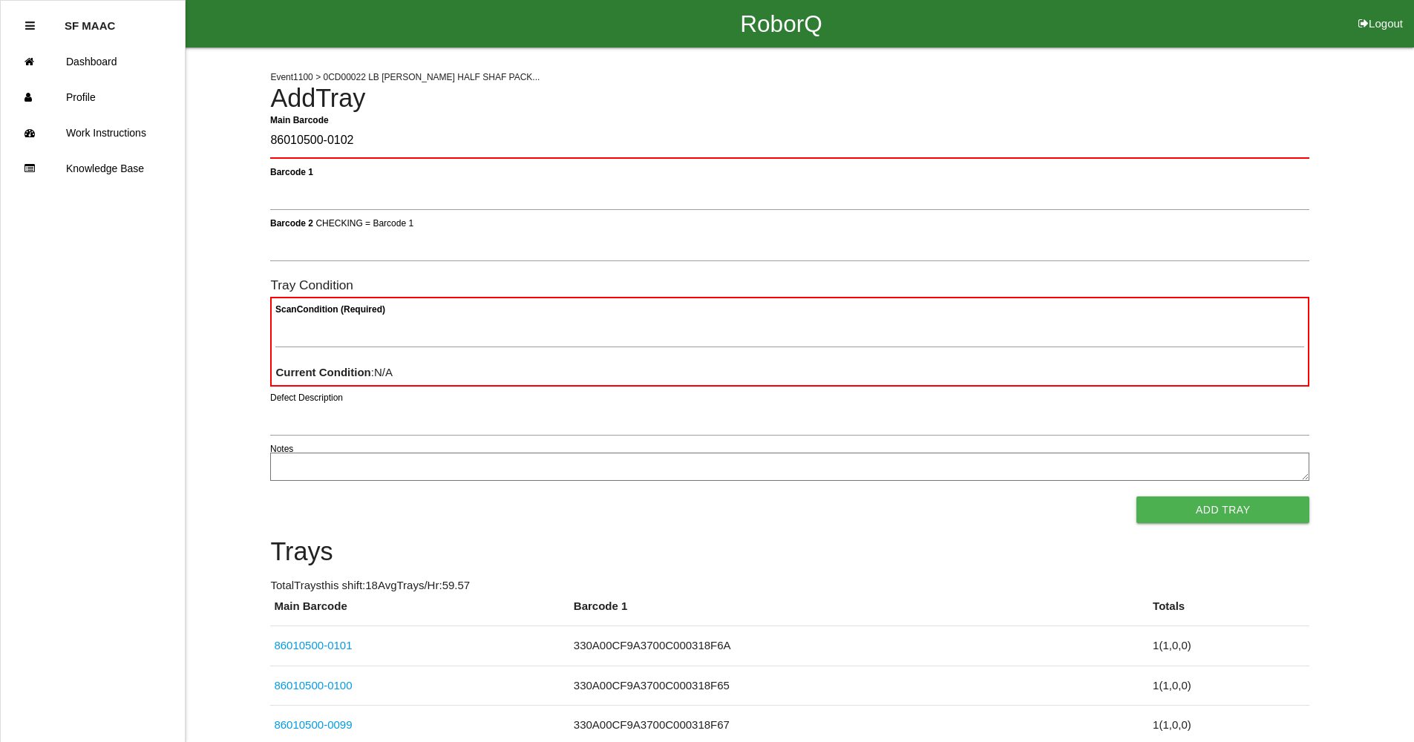
type Barcode "86010500-0102"
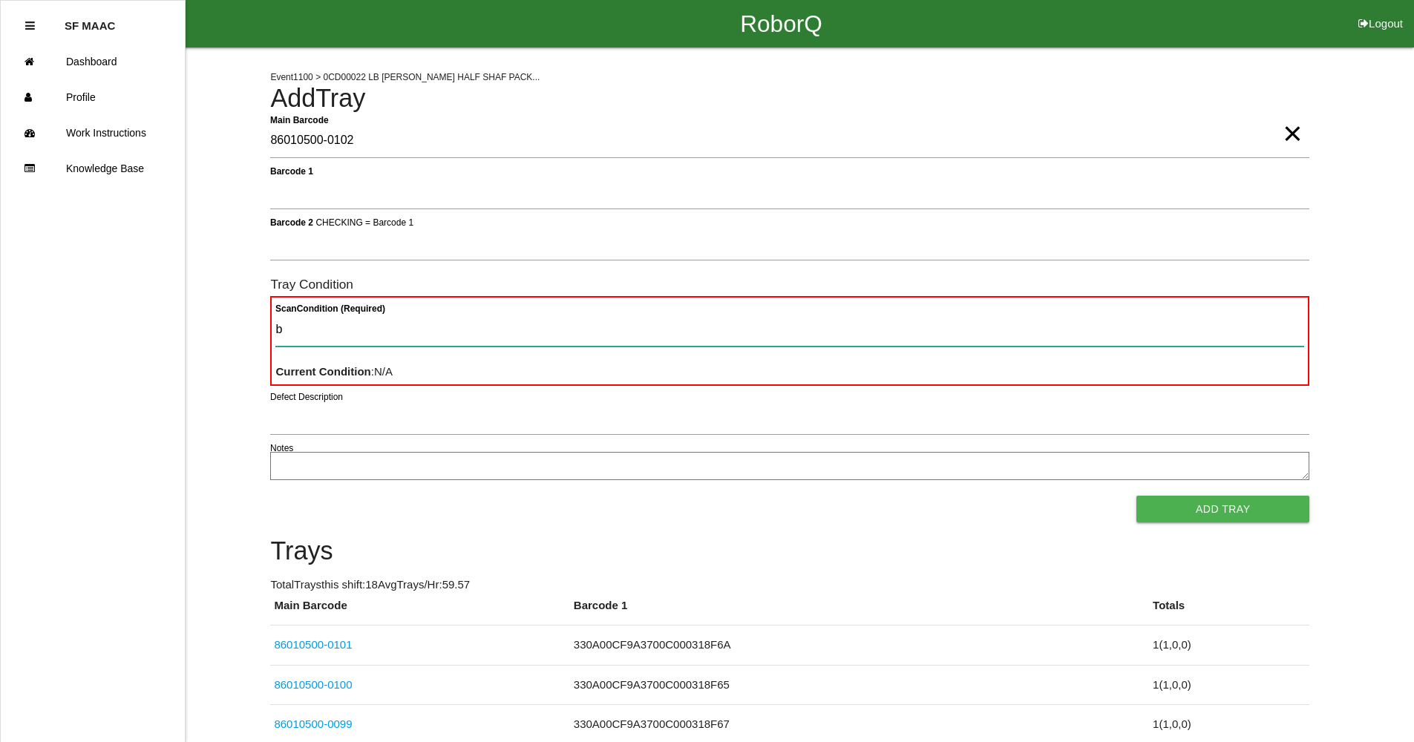
type Condition "ba"
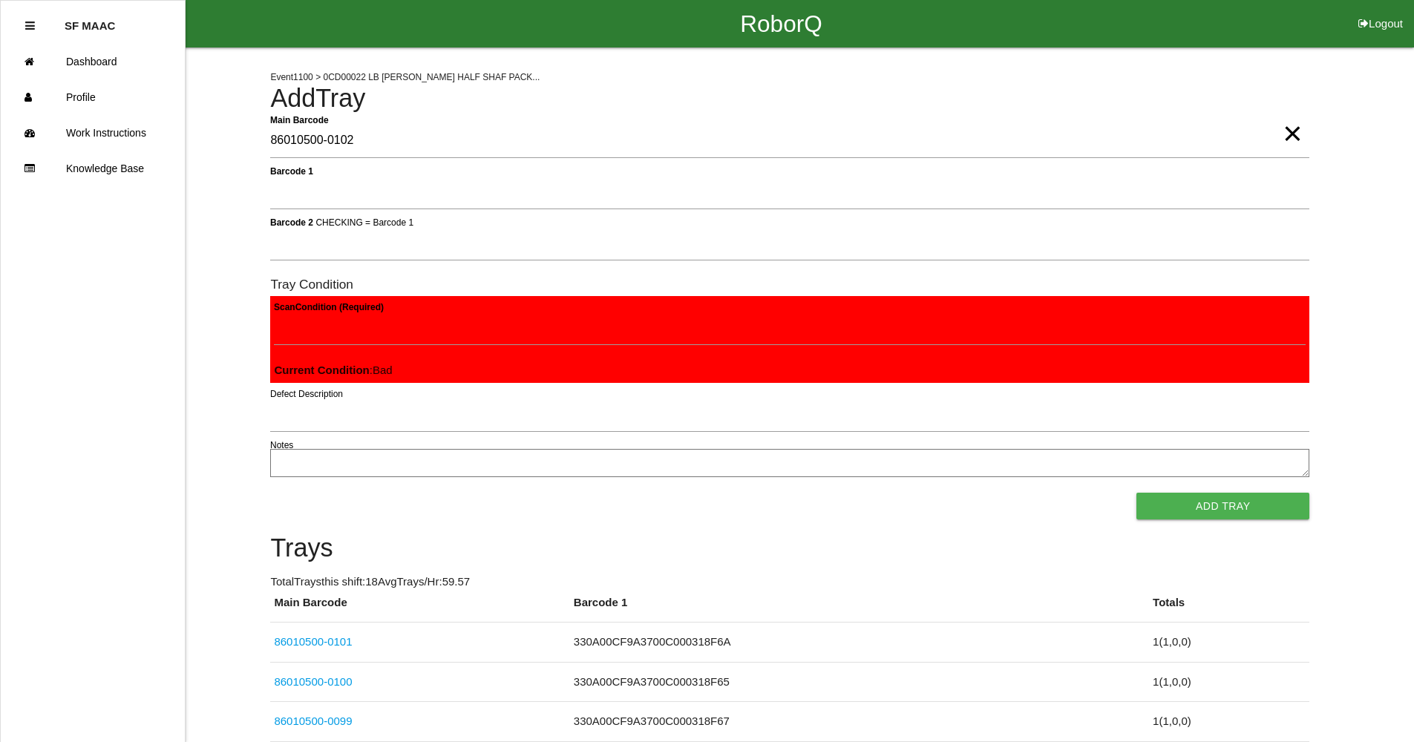
click at [1136, 493] on button "Add Tray" at bounding box center [1222, 506] width 173 height 27
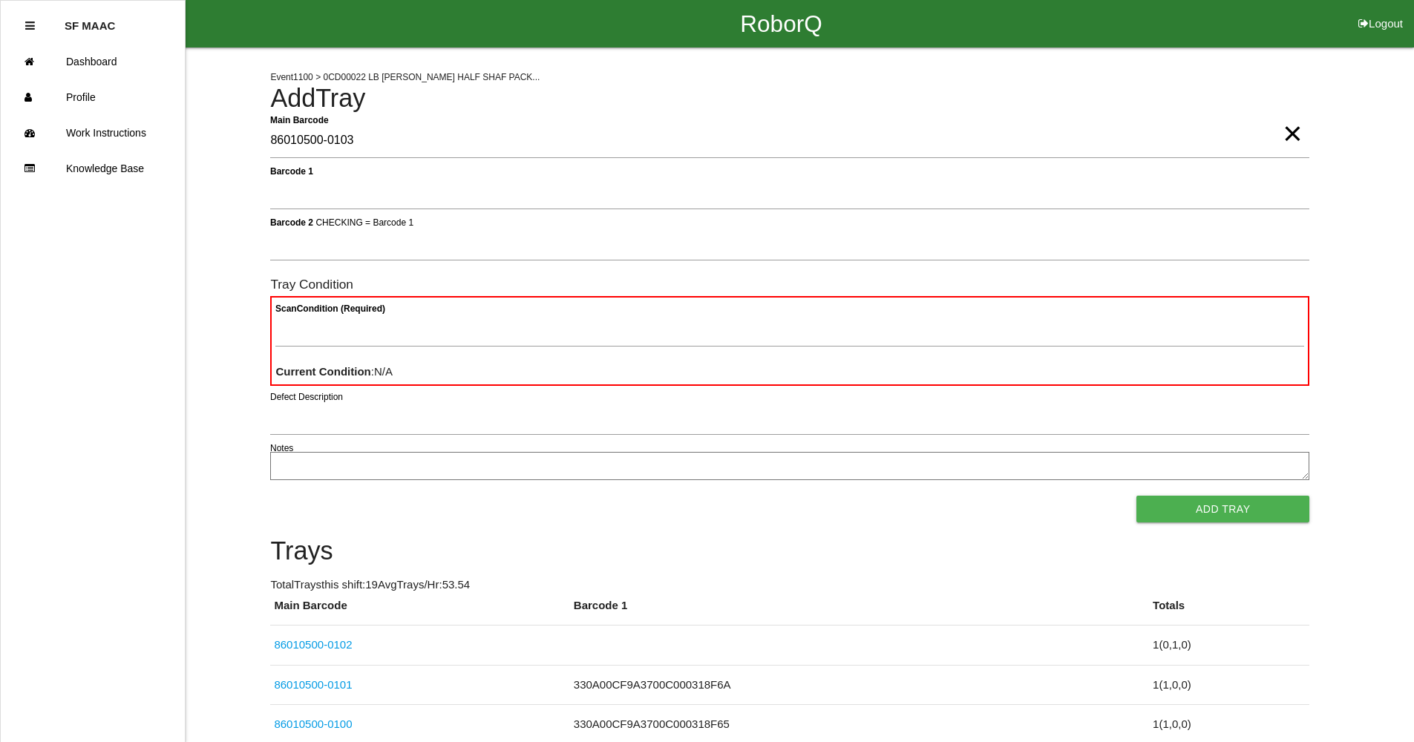
type Barcode "86010500-0103"
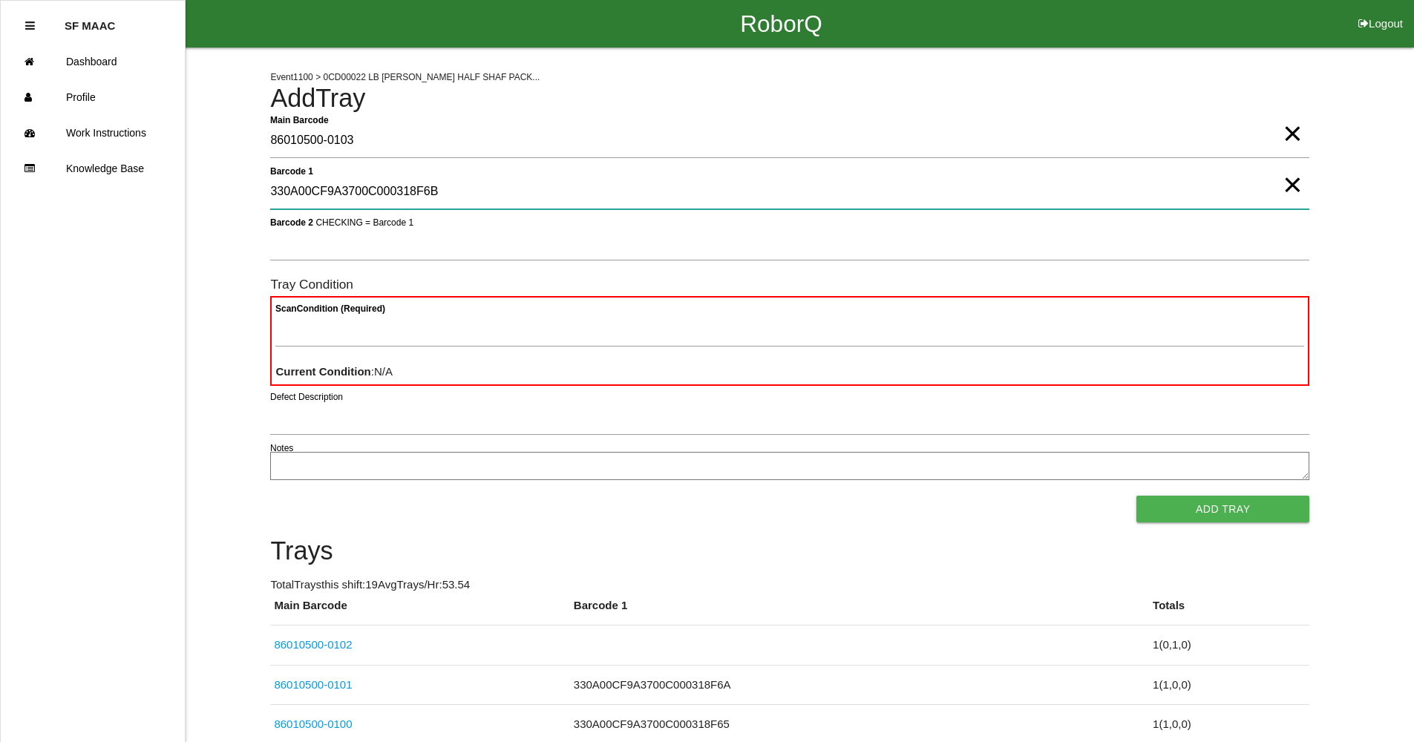
type 1 "330A00CF9A3700C000318F6B"
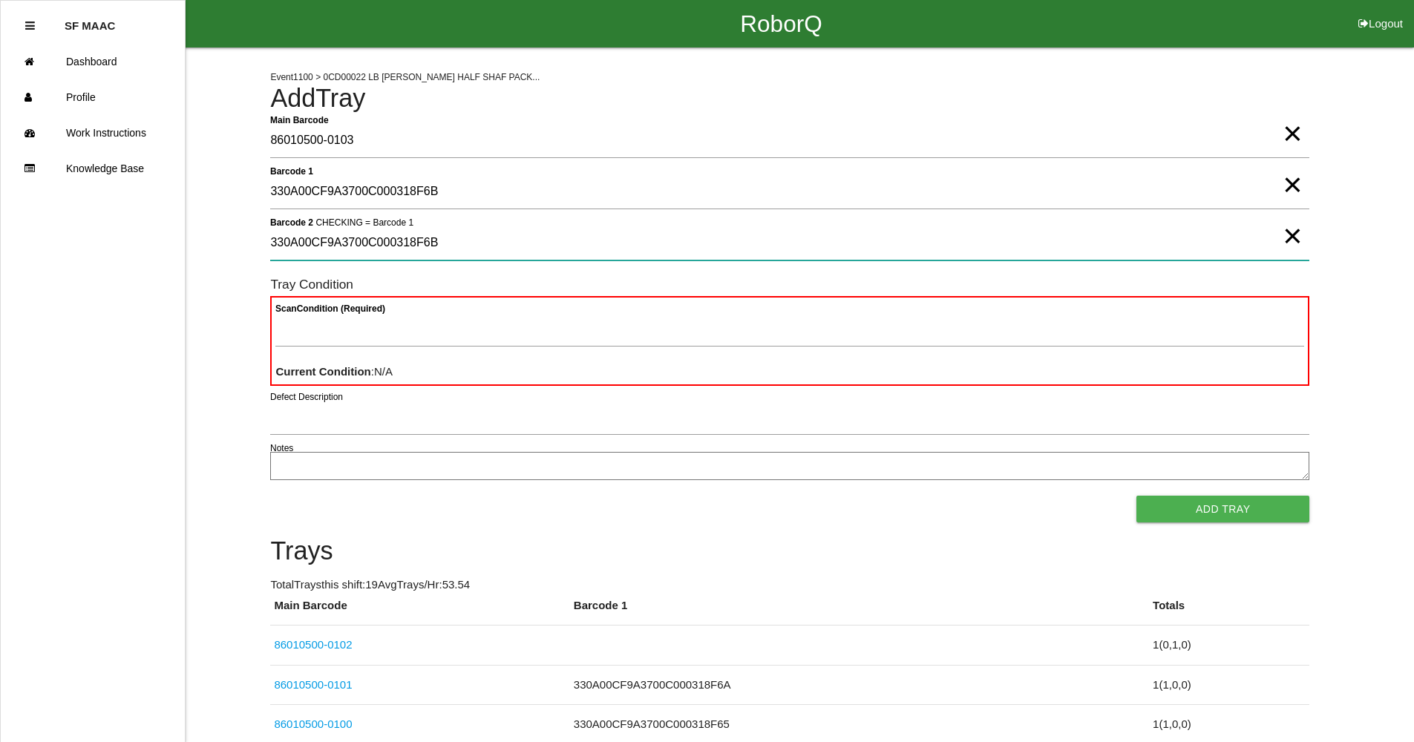
type 2 "330A00CF9A3700C000318F6B"
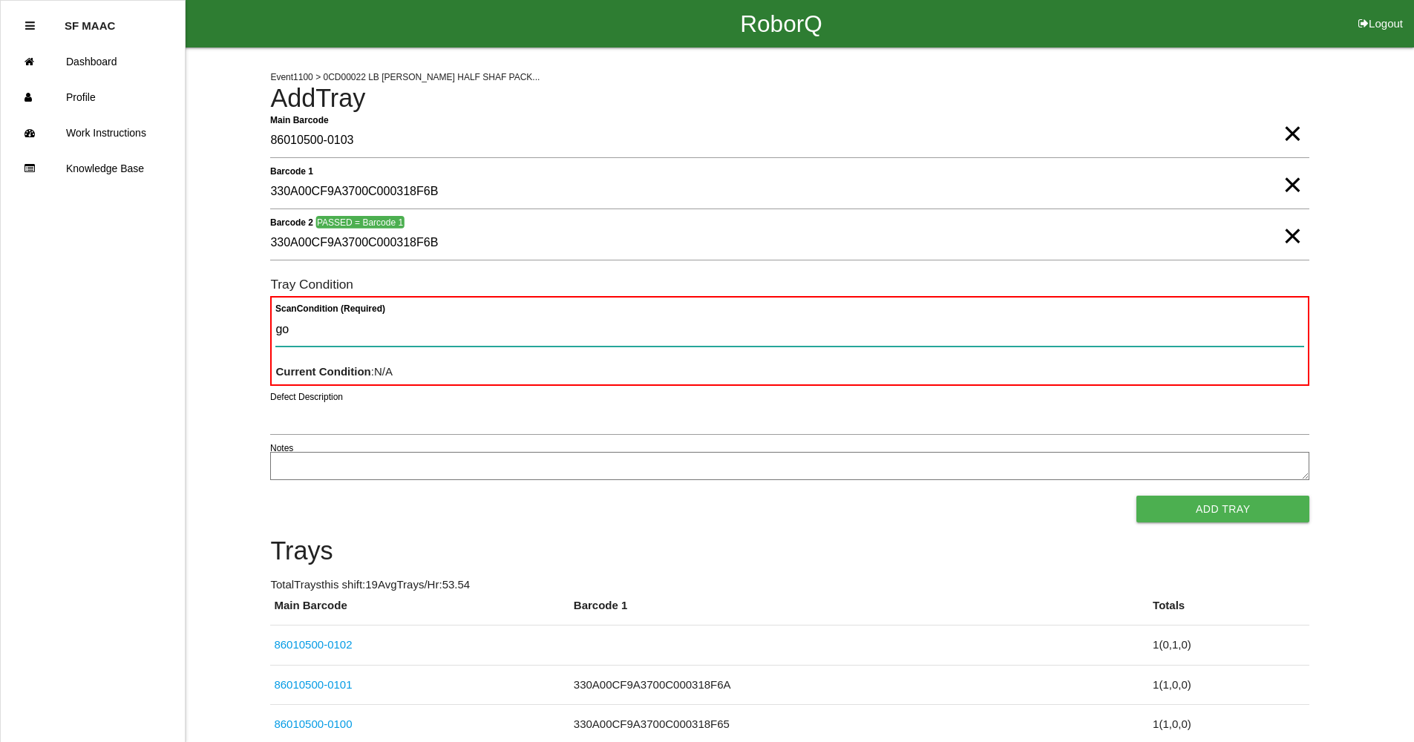
type Condition "goo"
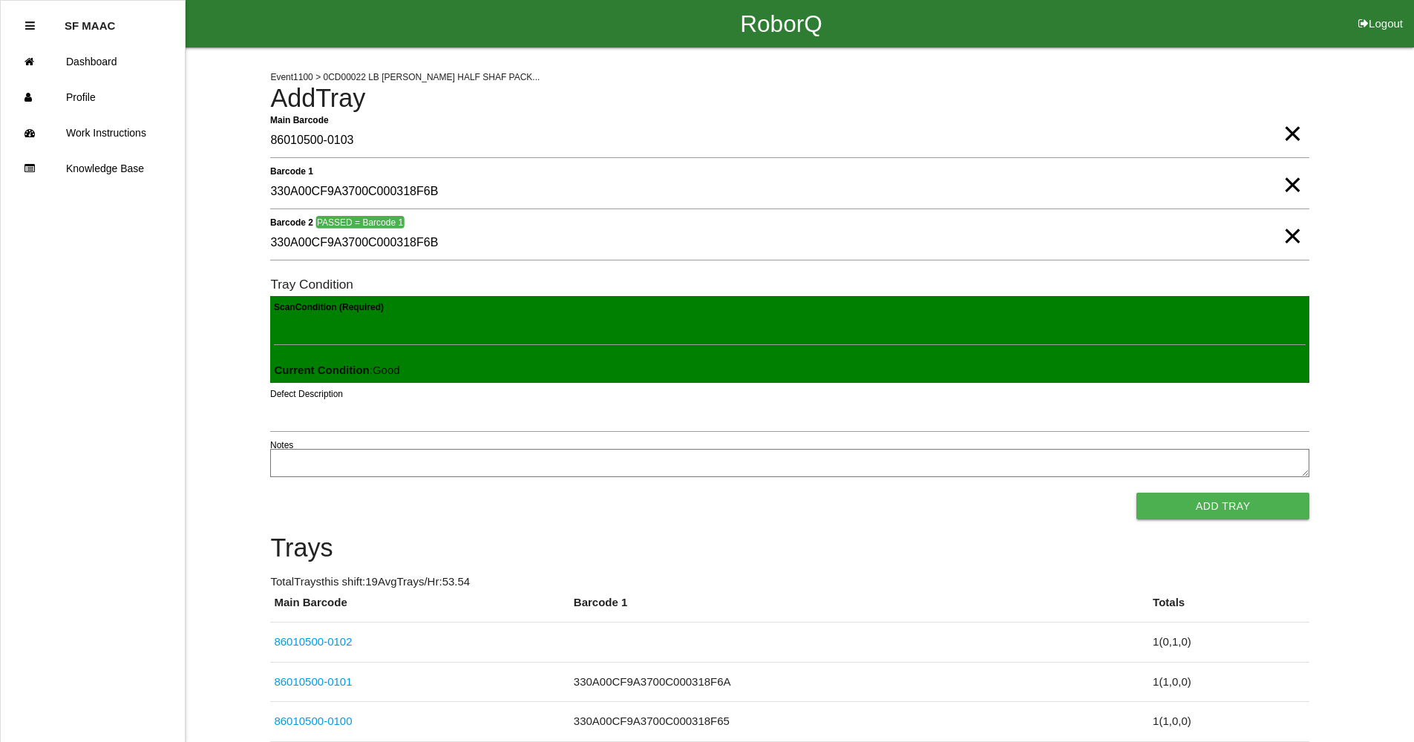
click at [1136, 493] on button "Add Tray" at bounding box center [1222, 506] width 173 height 27
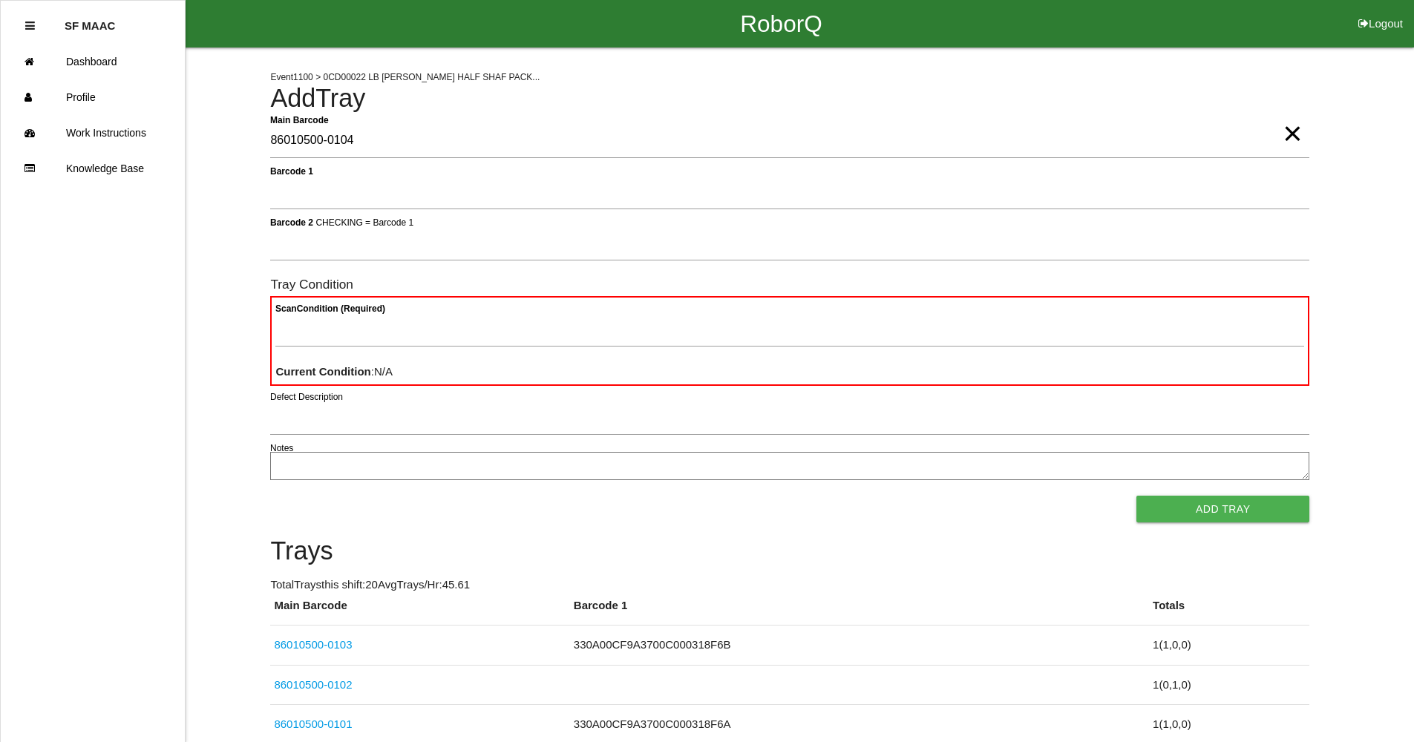
type Barcode "86010500-0104"
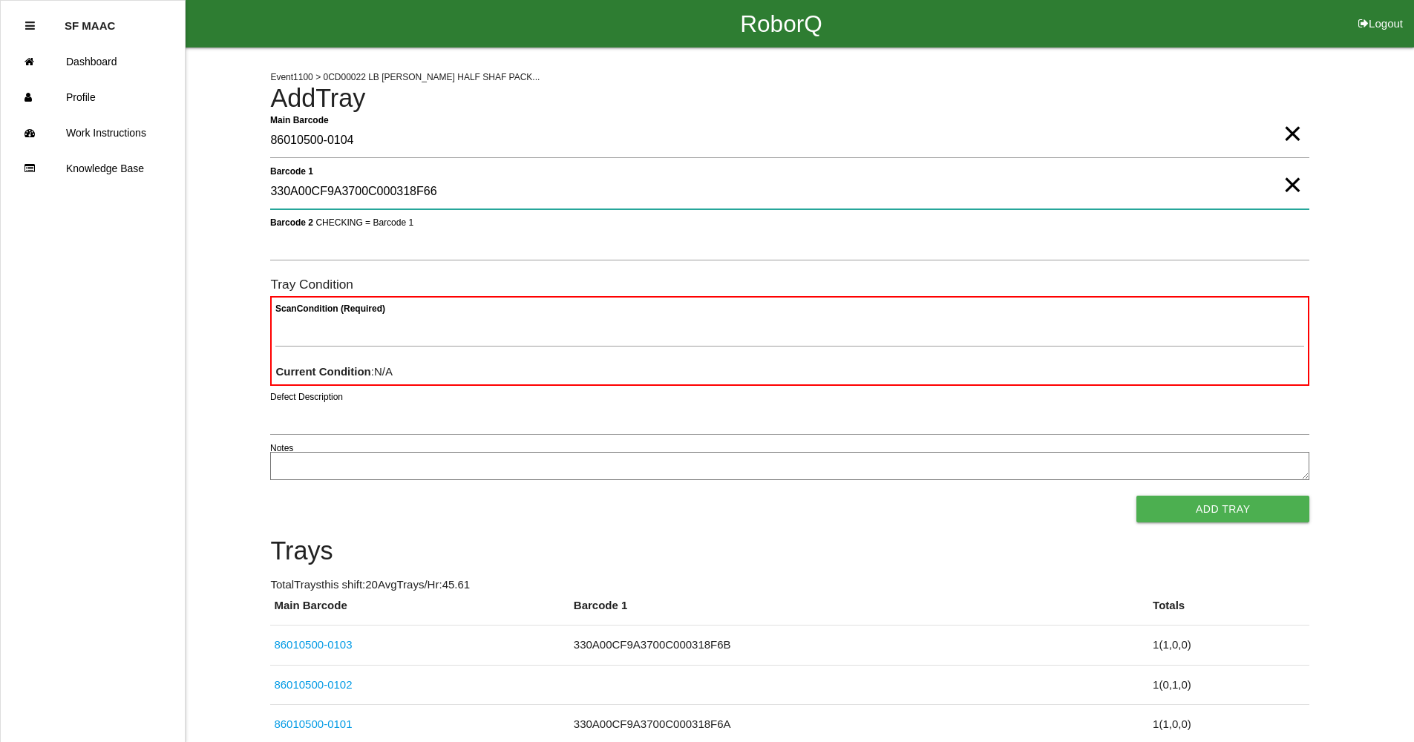
type 1 "330A00CF9A3700C000318F66"
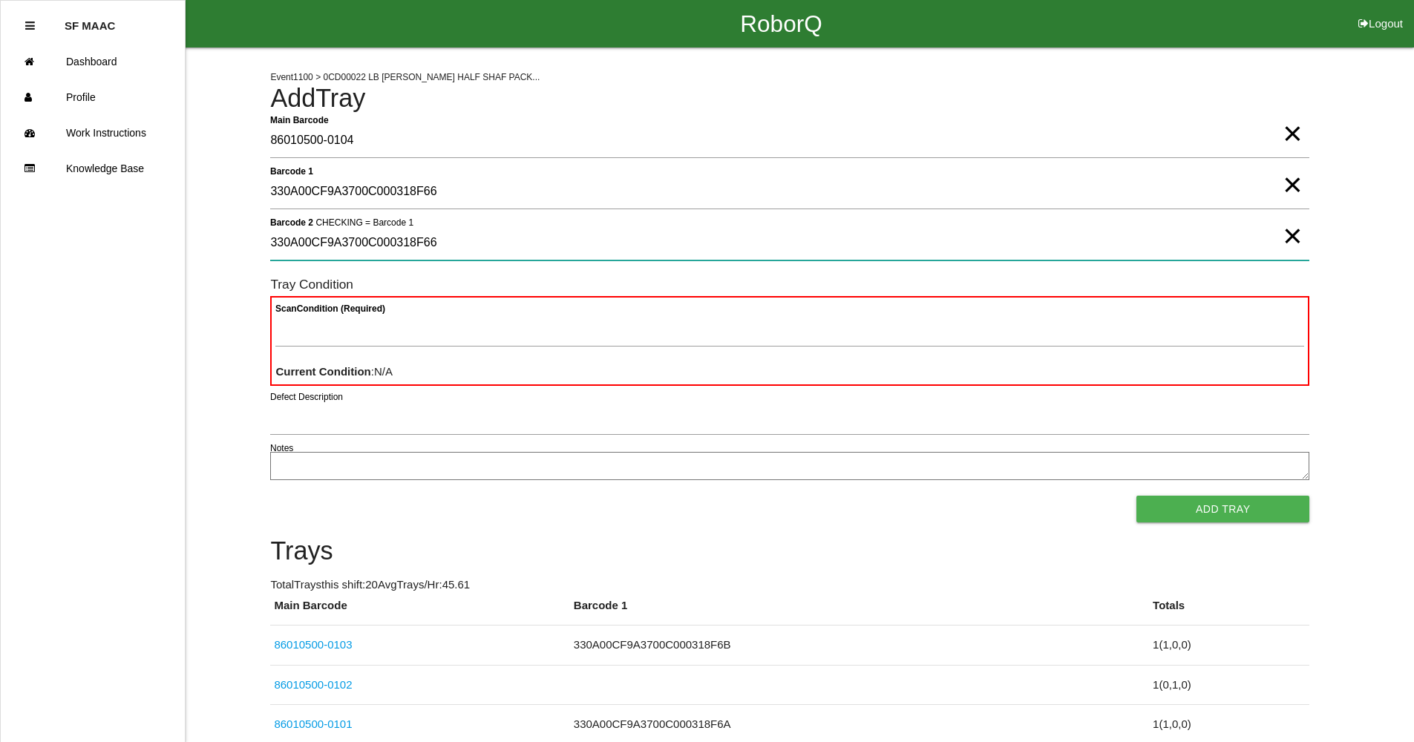
type 2 "330A00CF9A3700C000318F66"
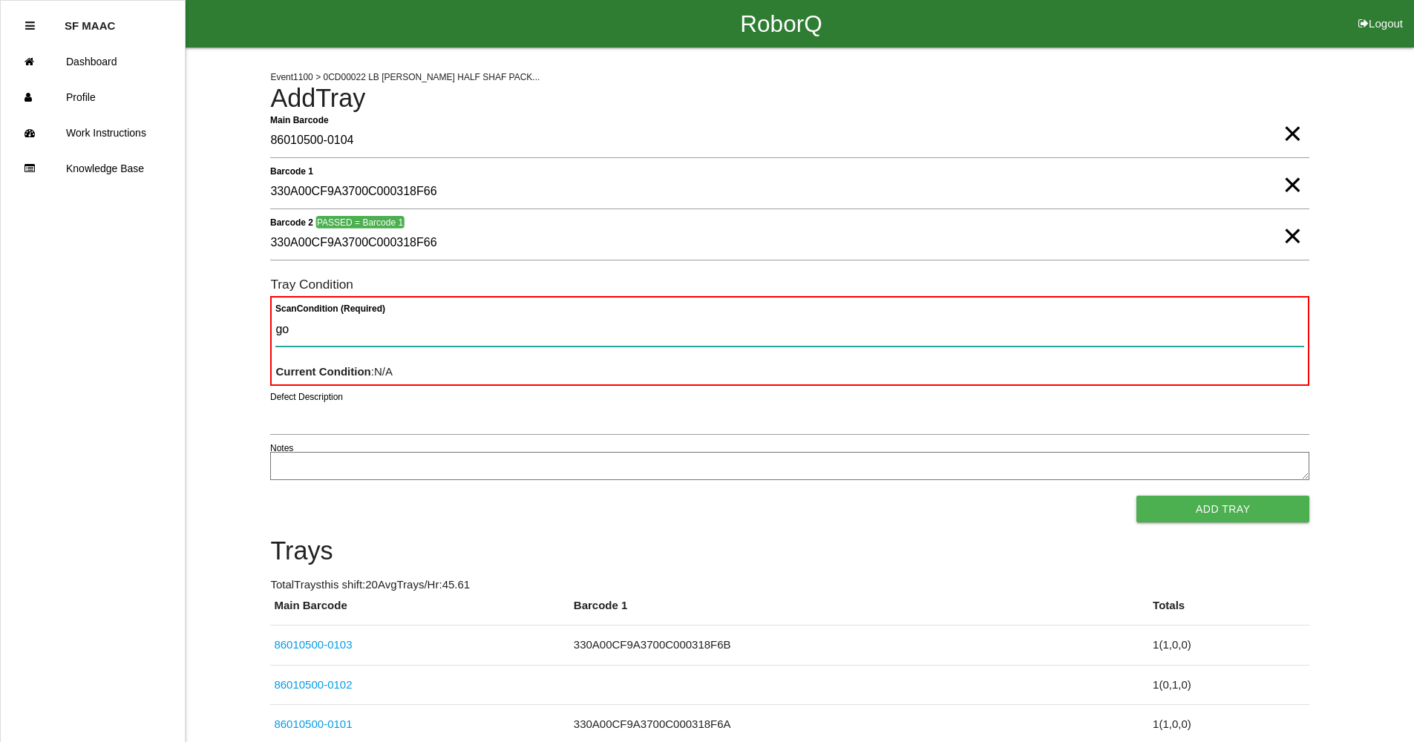
type Condition "goo"
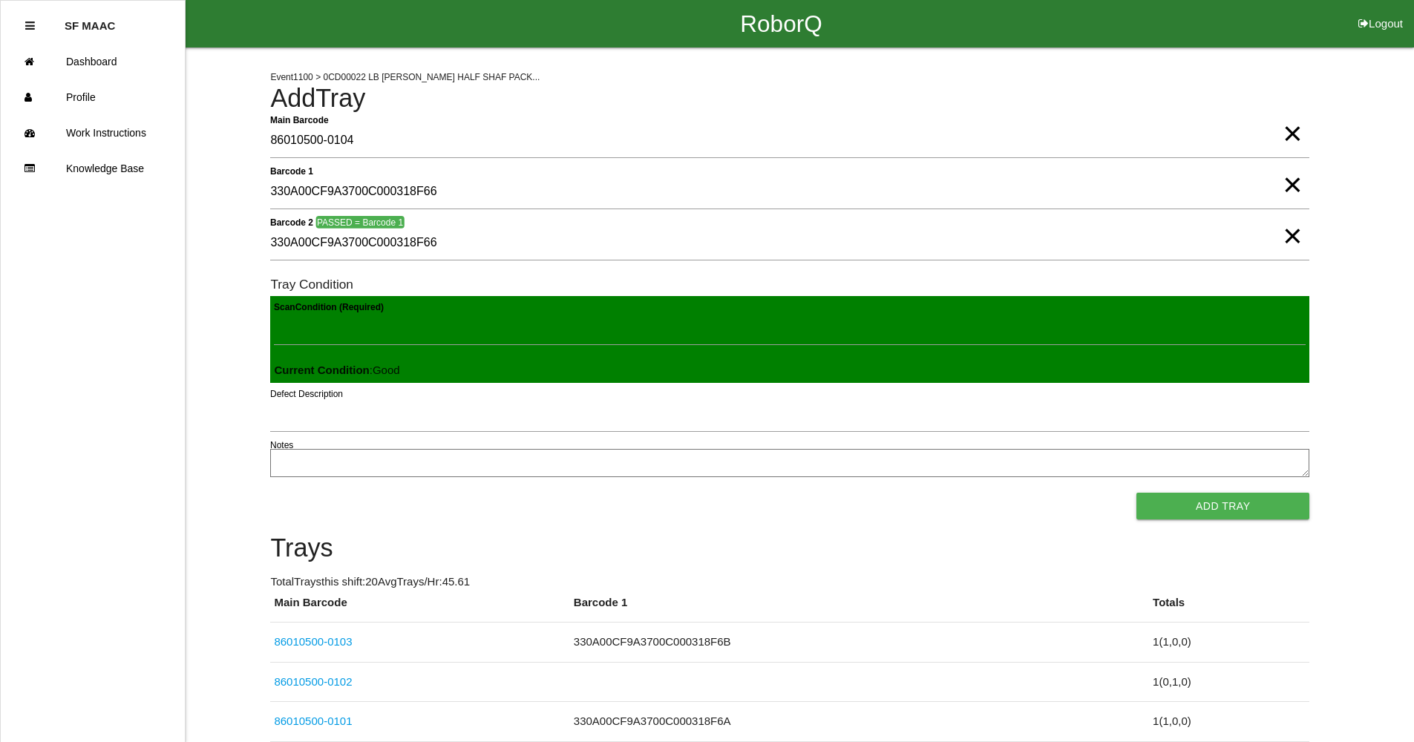
click at [1136, 493] on button "Add Tray" at bounding box center [1222, 506] width 173 height 27
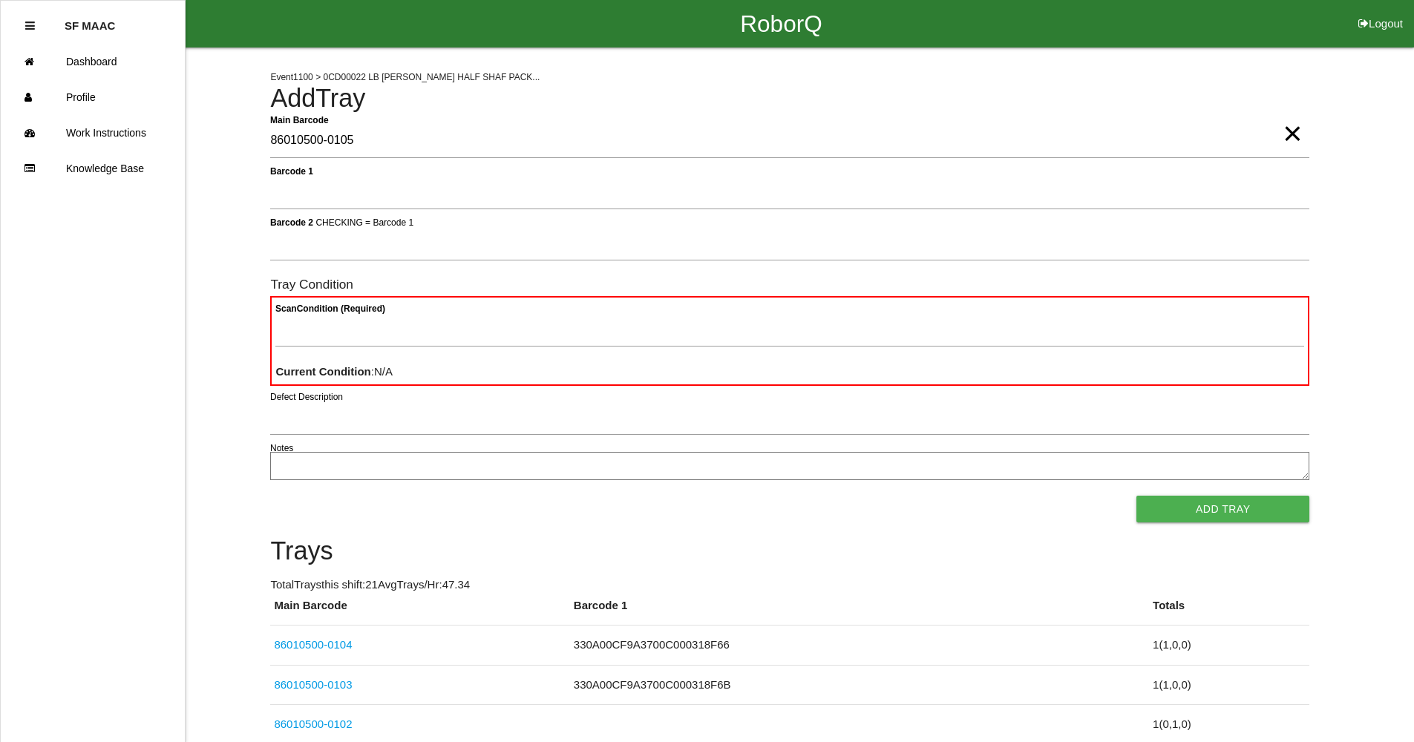
type Barcode "86010500-0105"
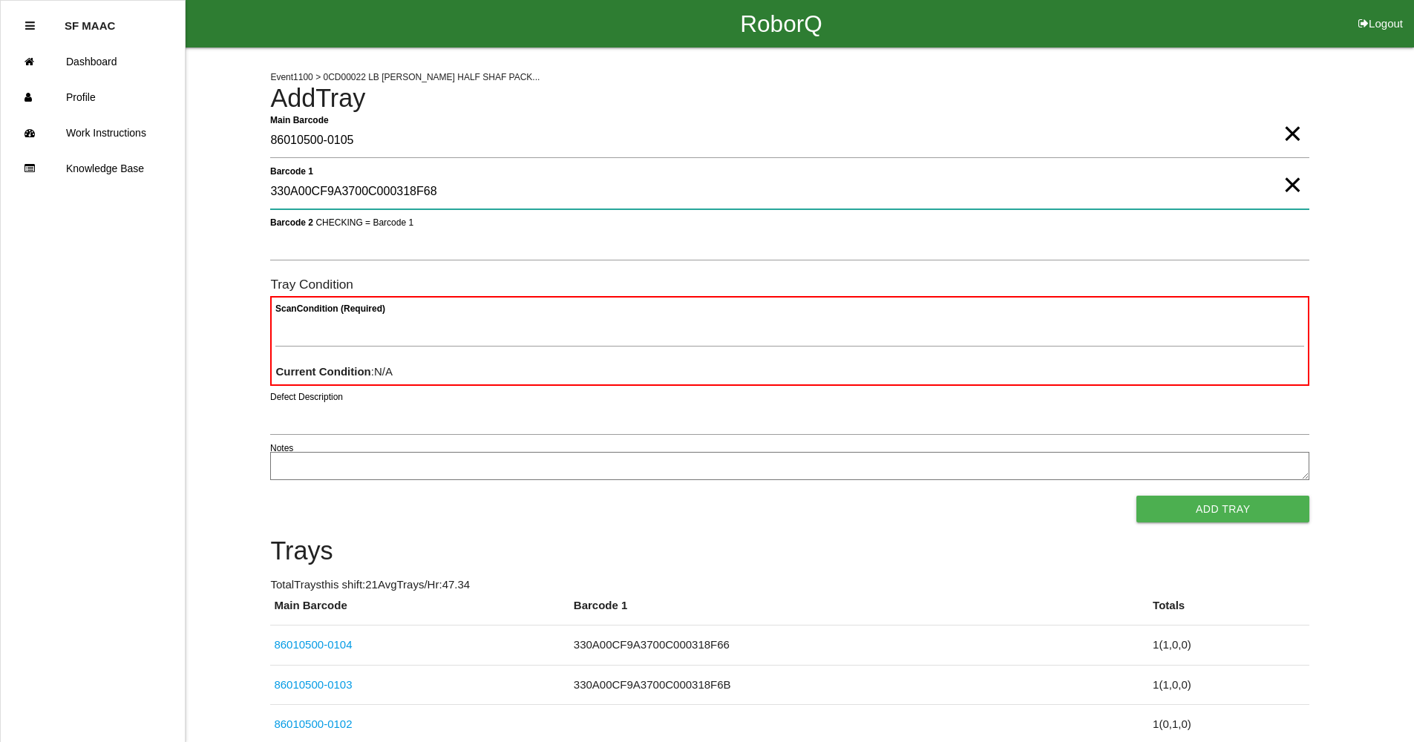
type 1 "330A00CF9A3700C000318F68"
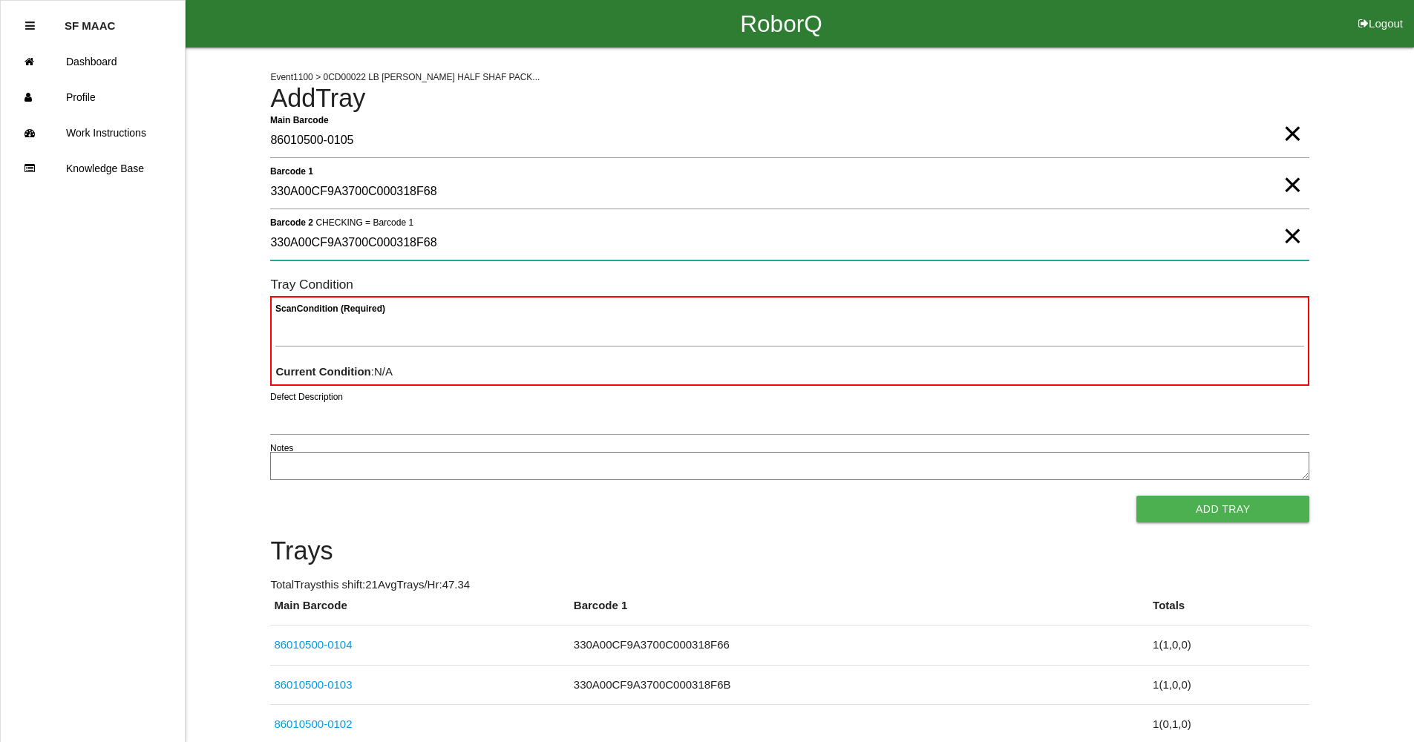
type 2 "330A00CF9A3700C000318F68"
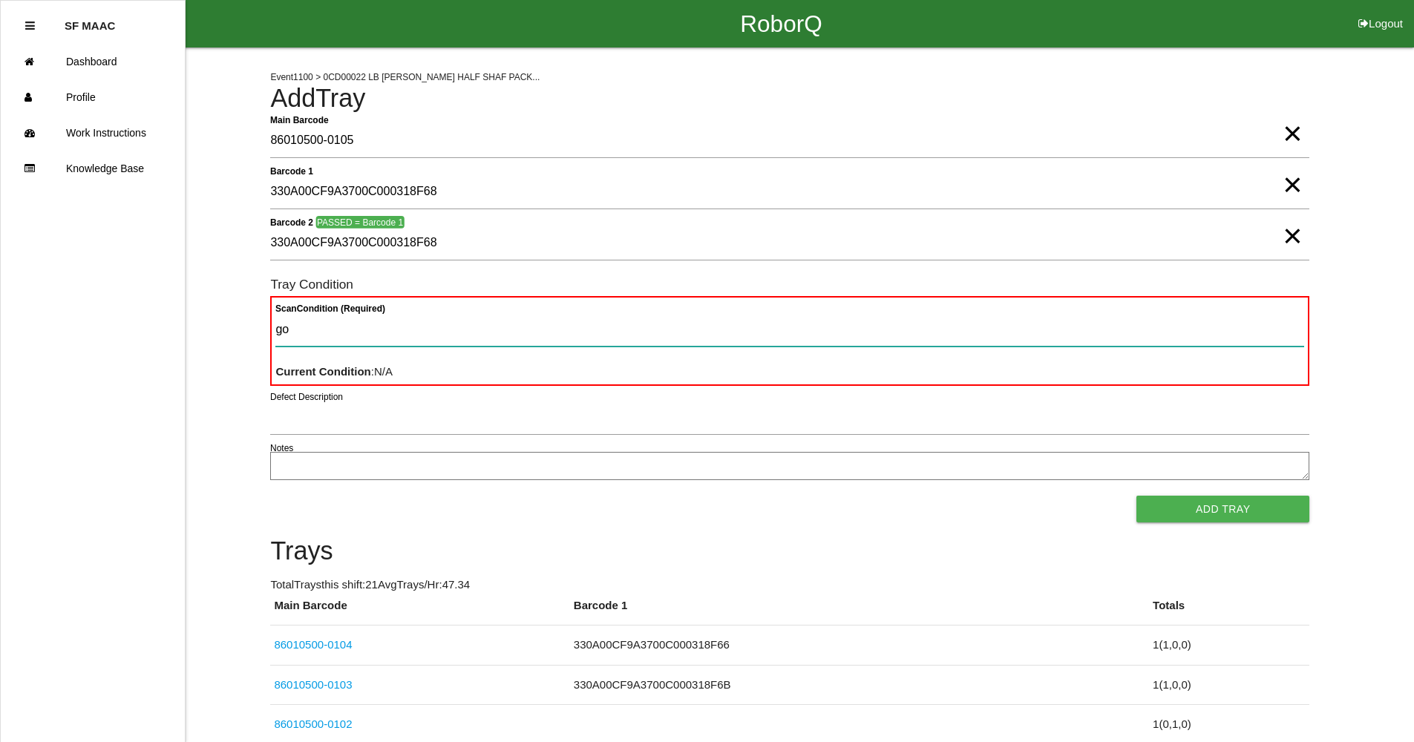
type Condition "goo"
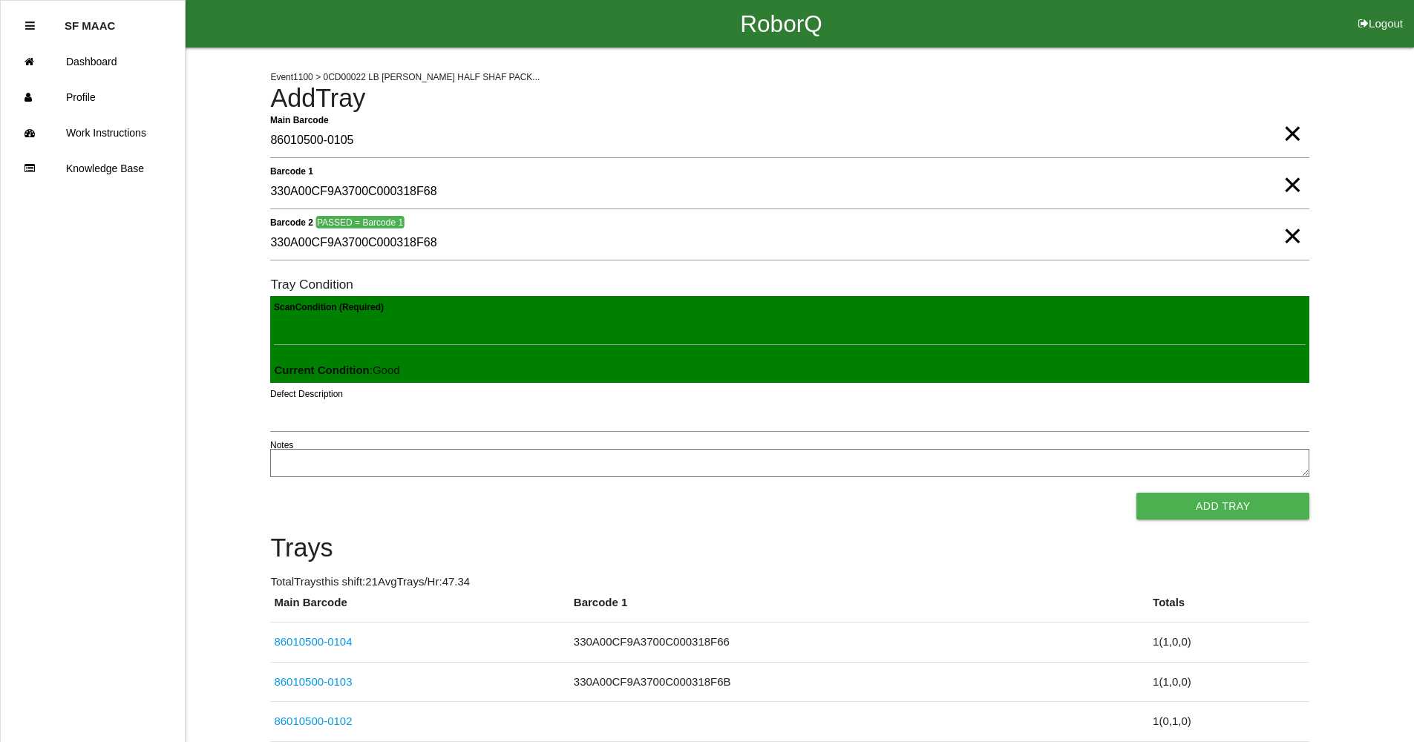
click at [1136, 493] on button "Add Tray" at bounding box center [1222, 506] width 173 height 27
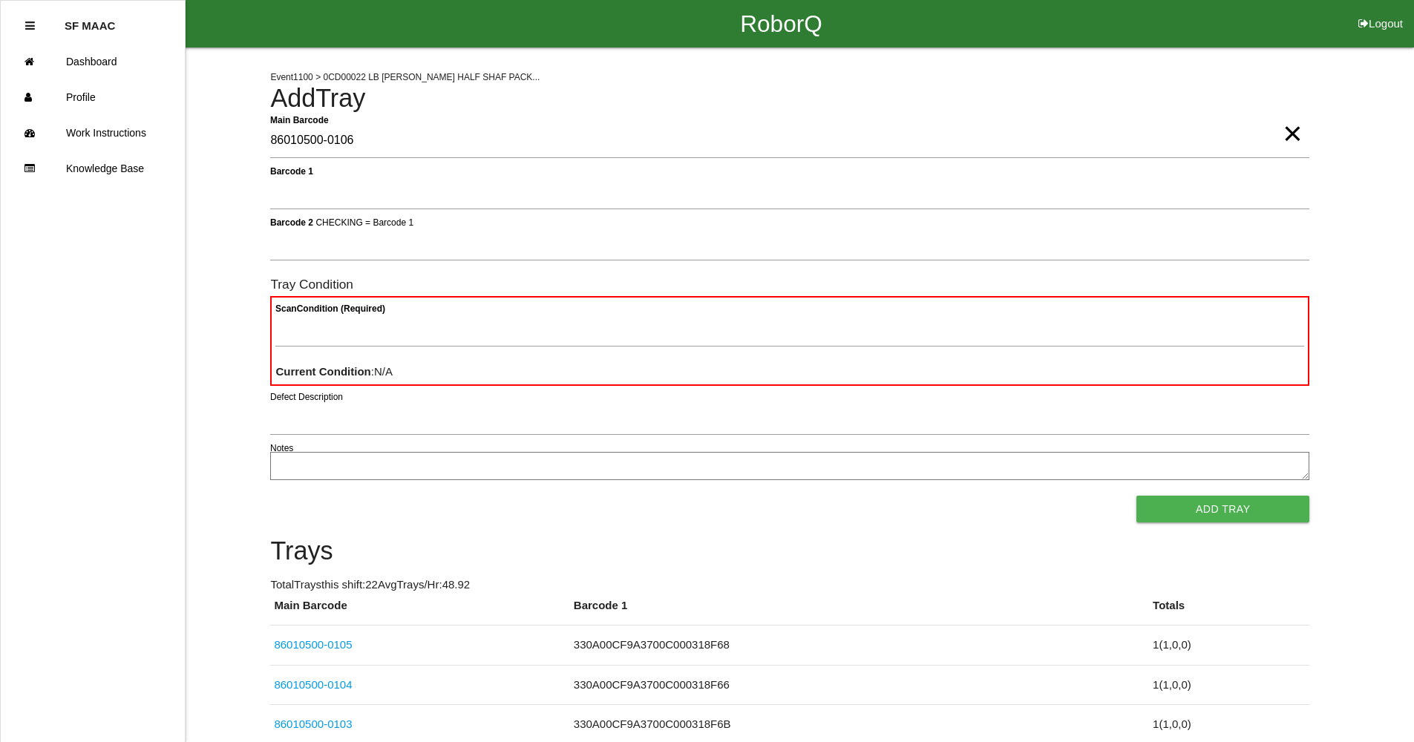
type Barcode "86010500-0106"
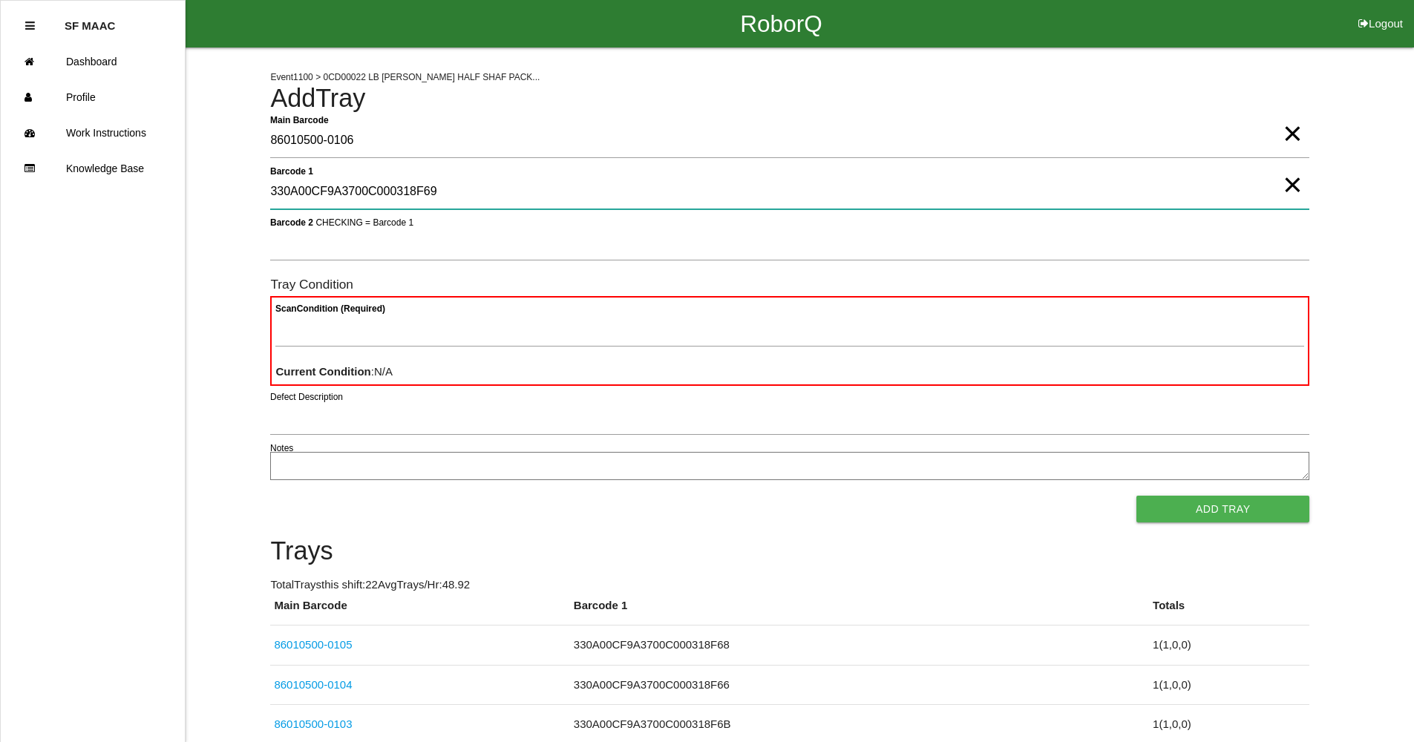
type 1 "330A00CF9A3700C000318F69"
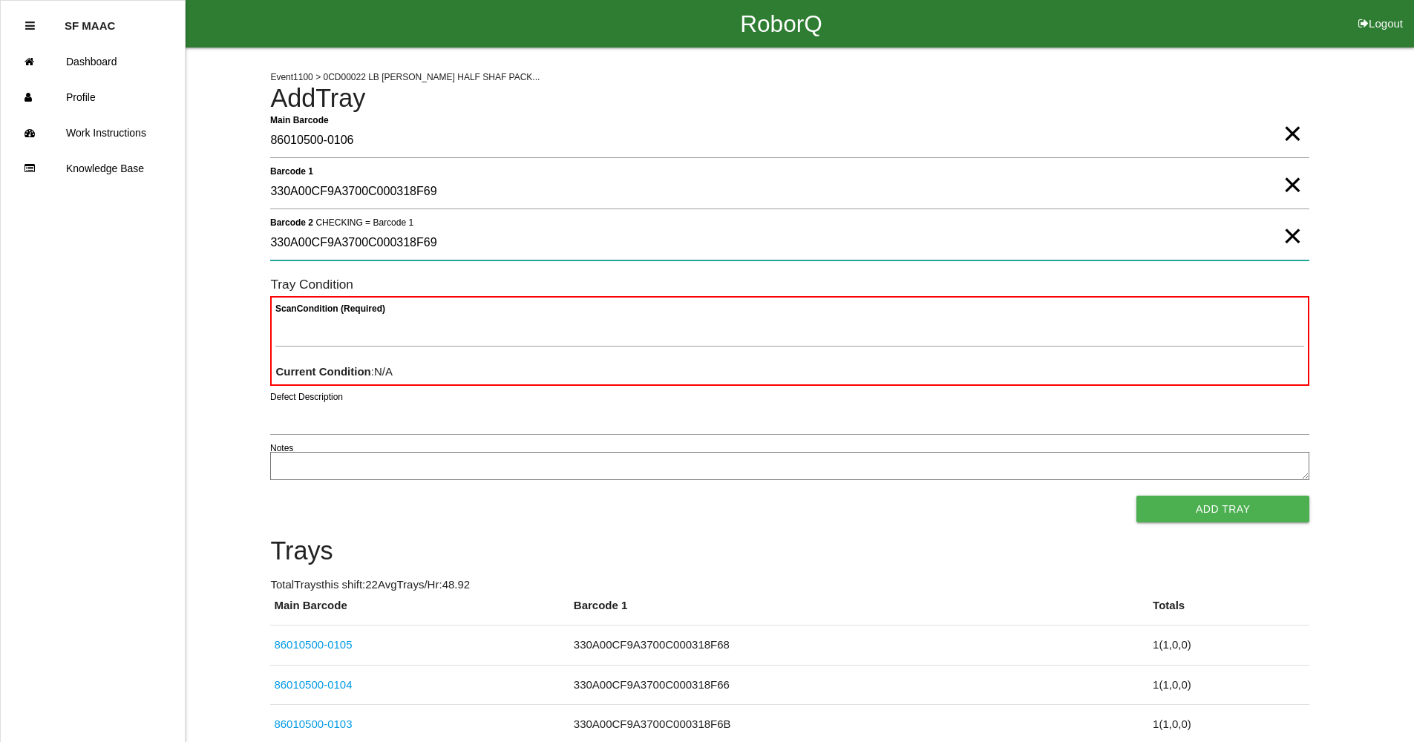
type 2 "330A00CF9A3700C000318F69"
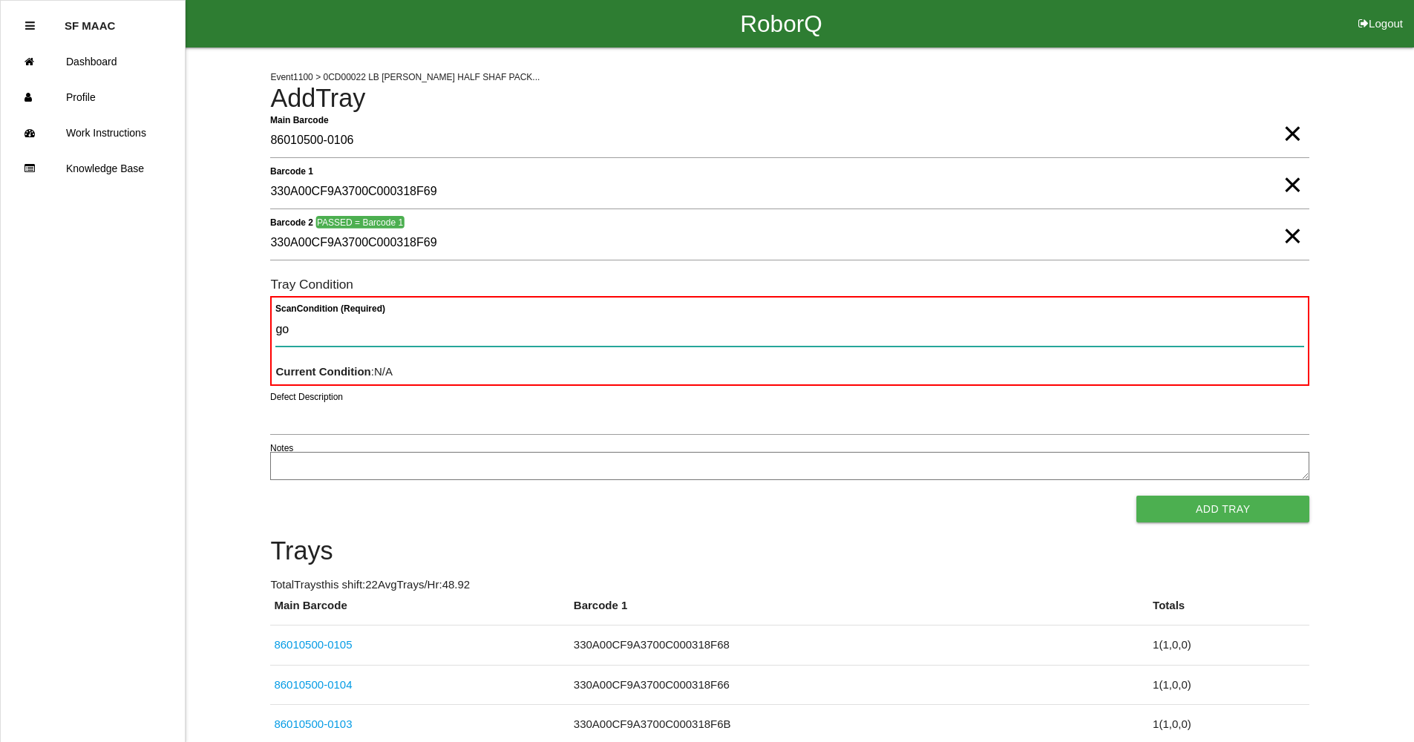
type Condition "goo"
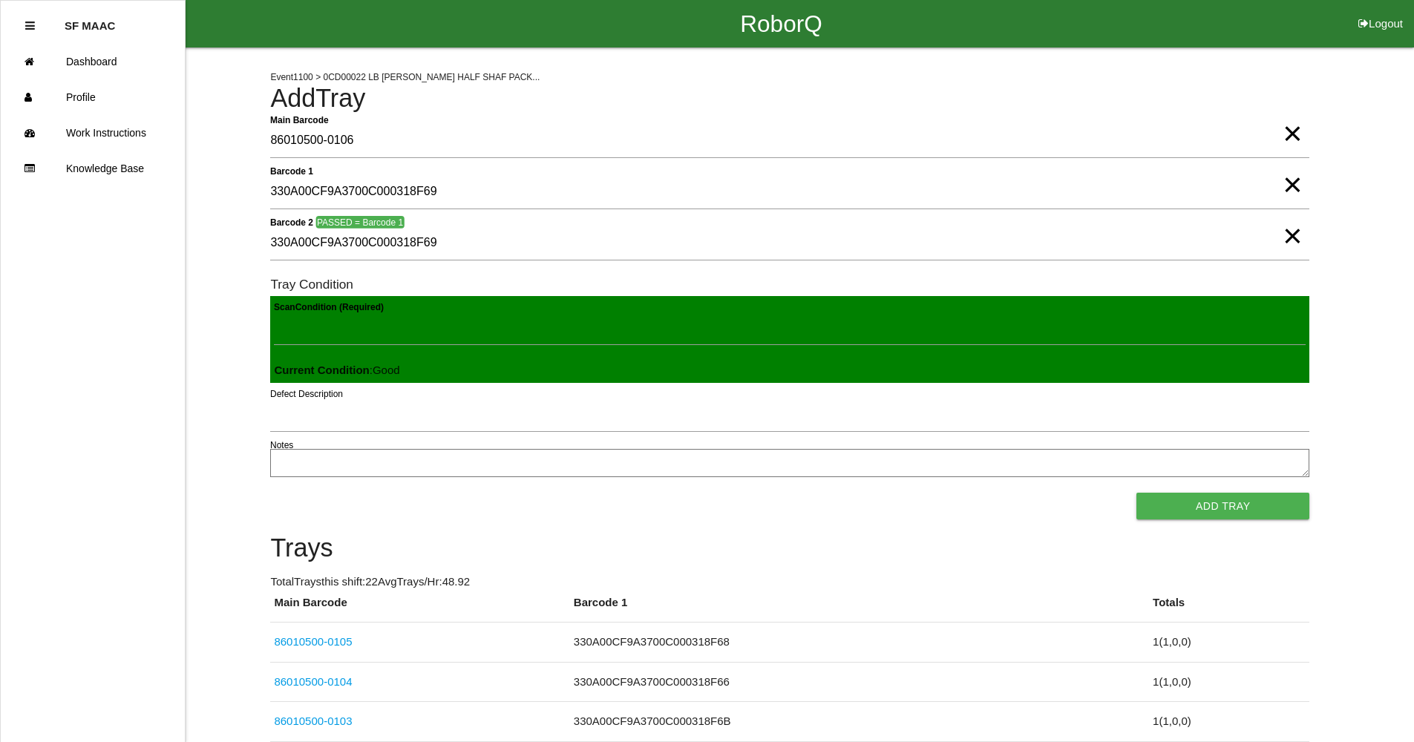
click at [1136, 493] on button "Add Tray" at bounding box center [1222, 506] width 173 height 27
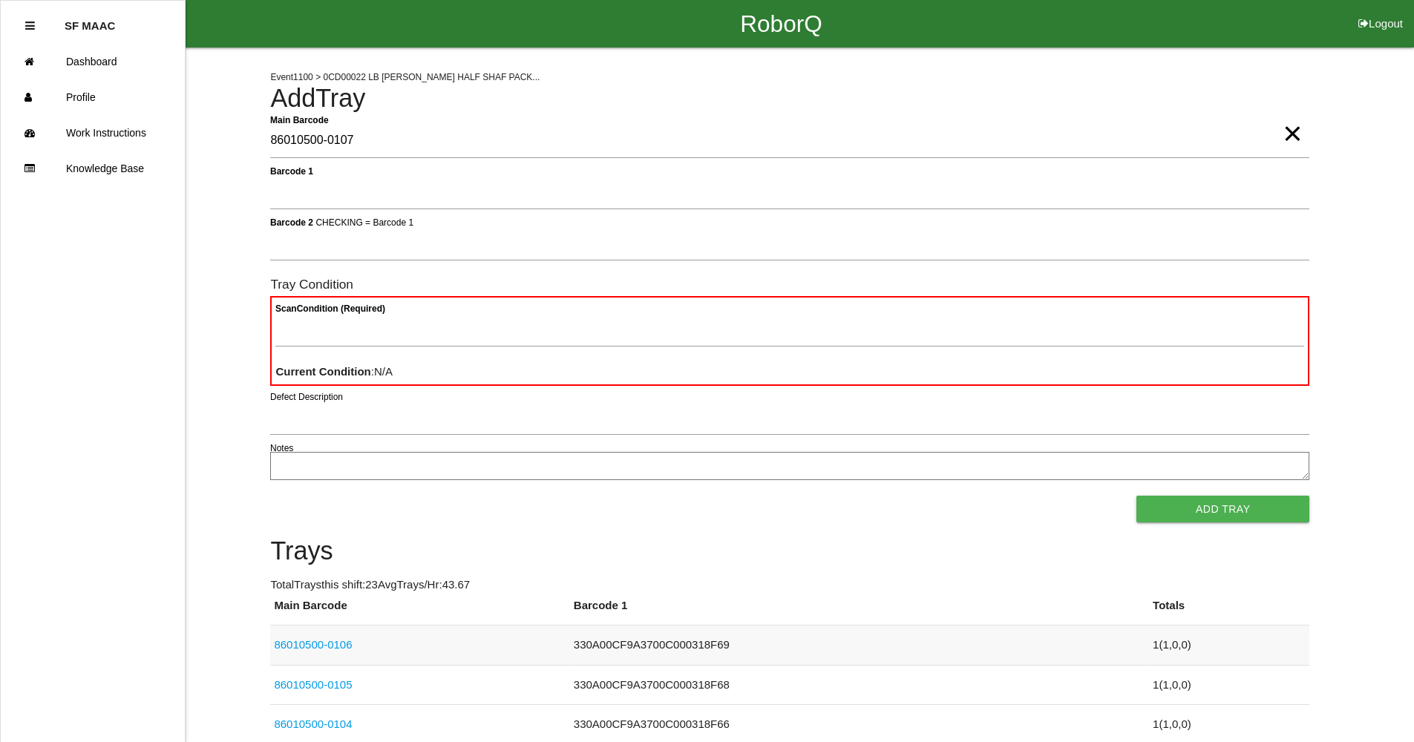
type Barcode "86010500-0107"
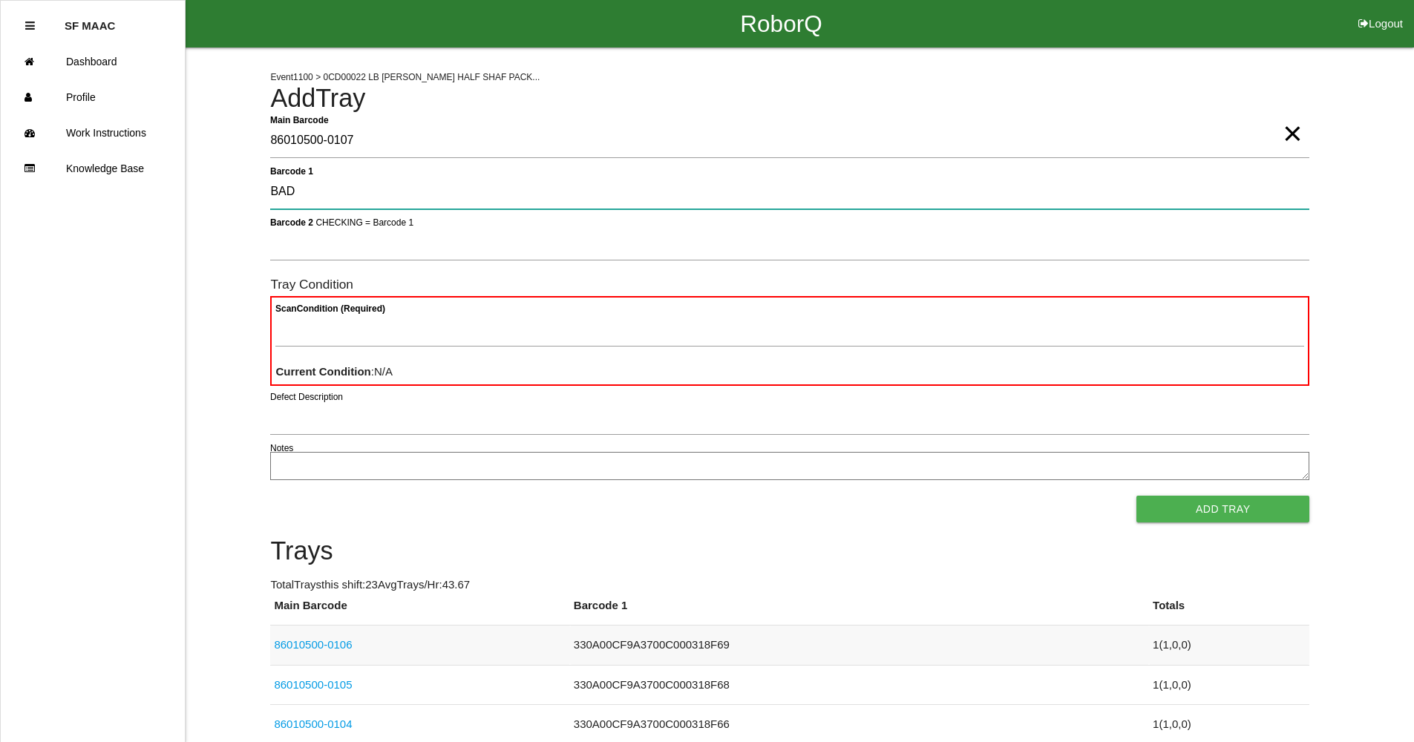
type 1 "BAD"
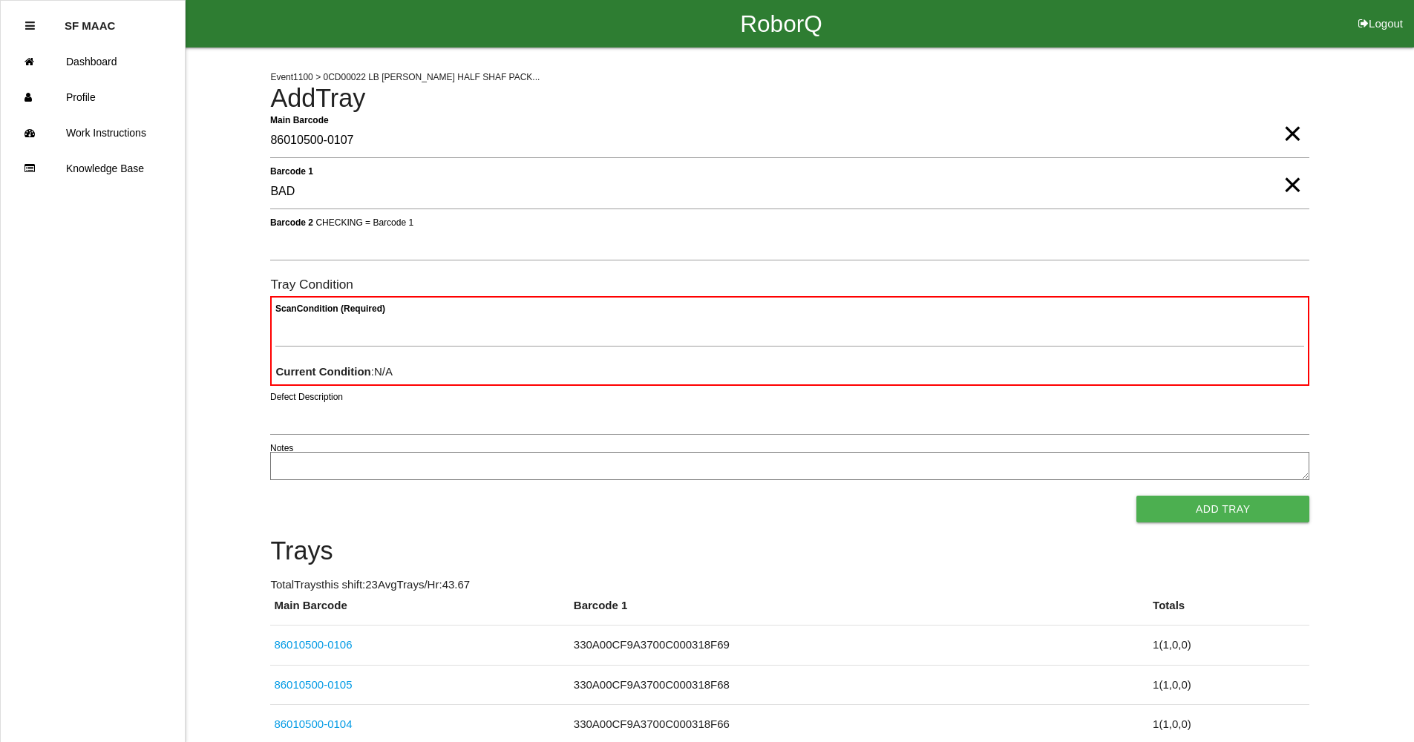
click at [1289, 178] on span "×" at bounding box center [1292, 170] width 19 height 30
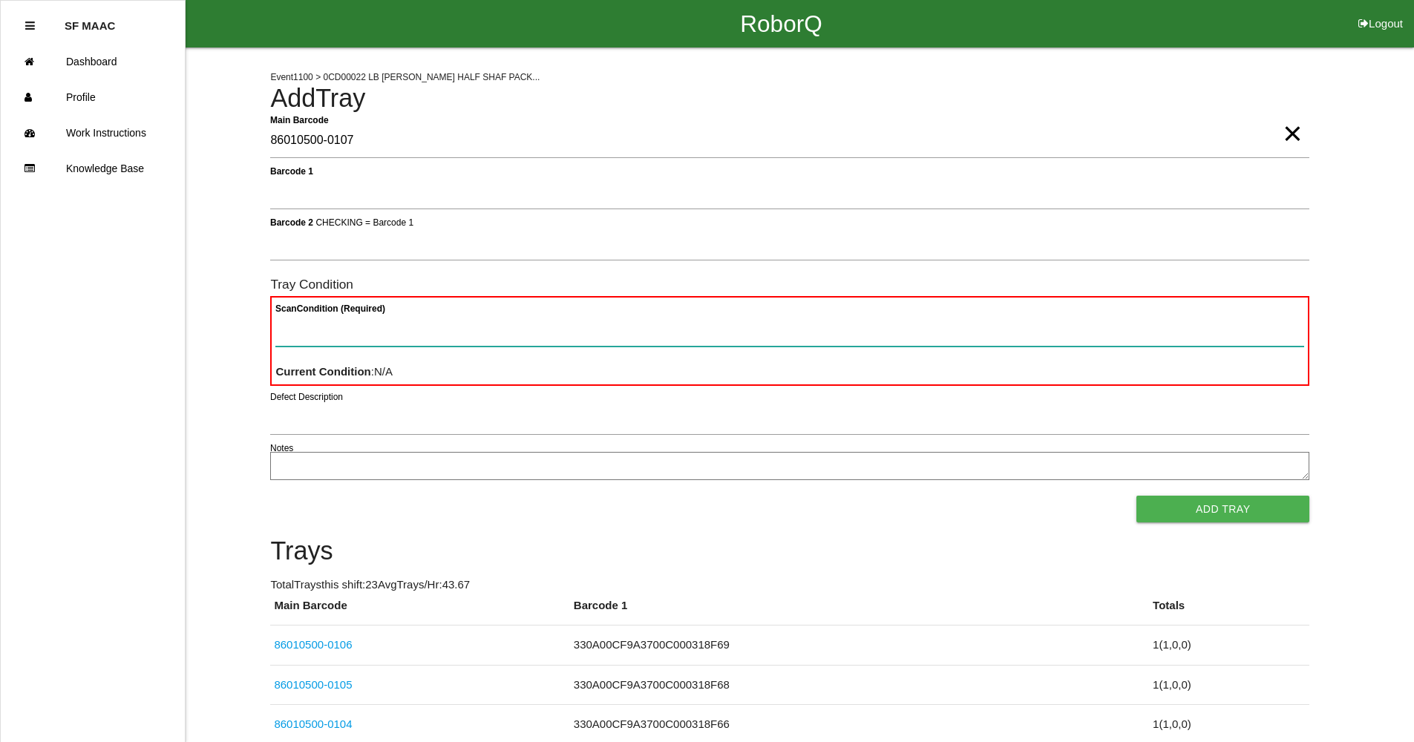
click at [900, 325] on Condition "Scan Condition (Required)" at bounding box center [789, 329] width 1029 height 34
type Condition "ba"
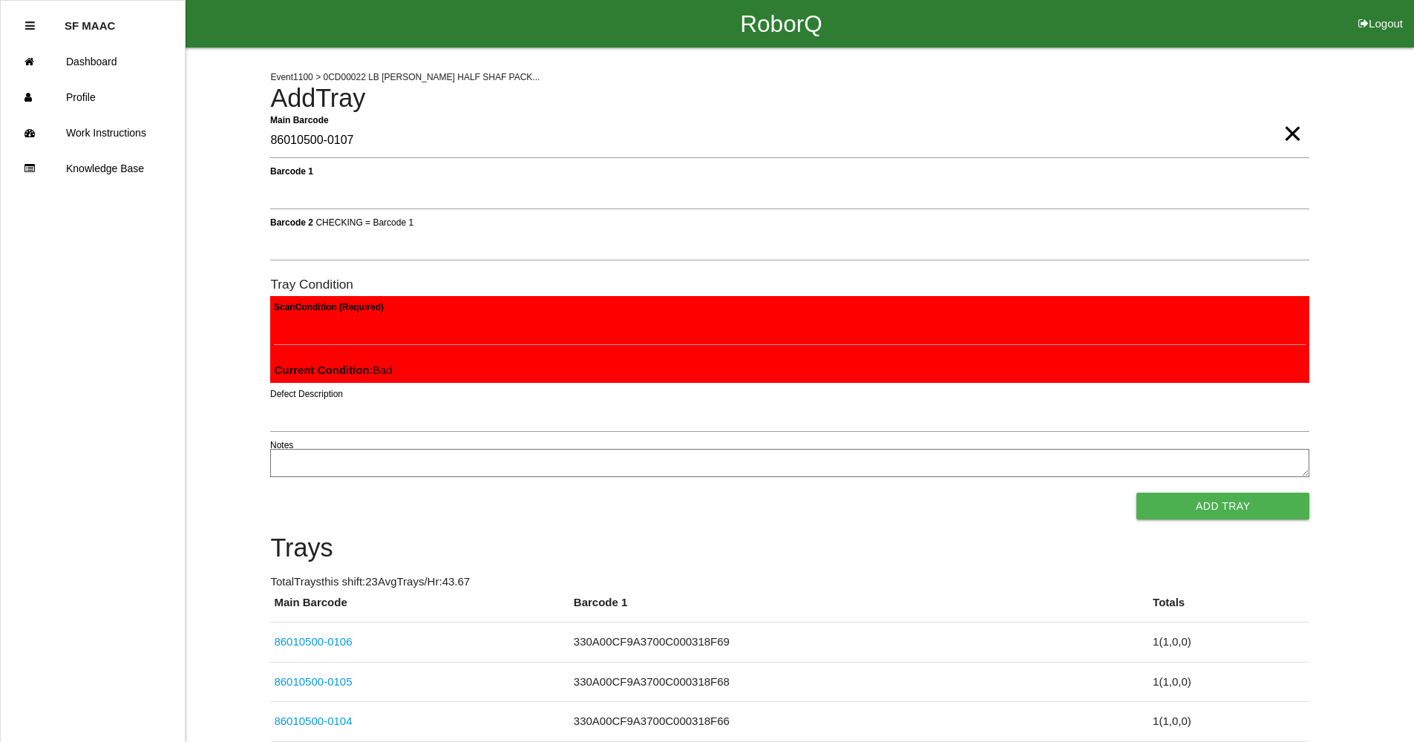
click at [1136, 493] on button "Add Tray" at bounding box center [1222, 506] width 173 height 27
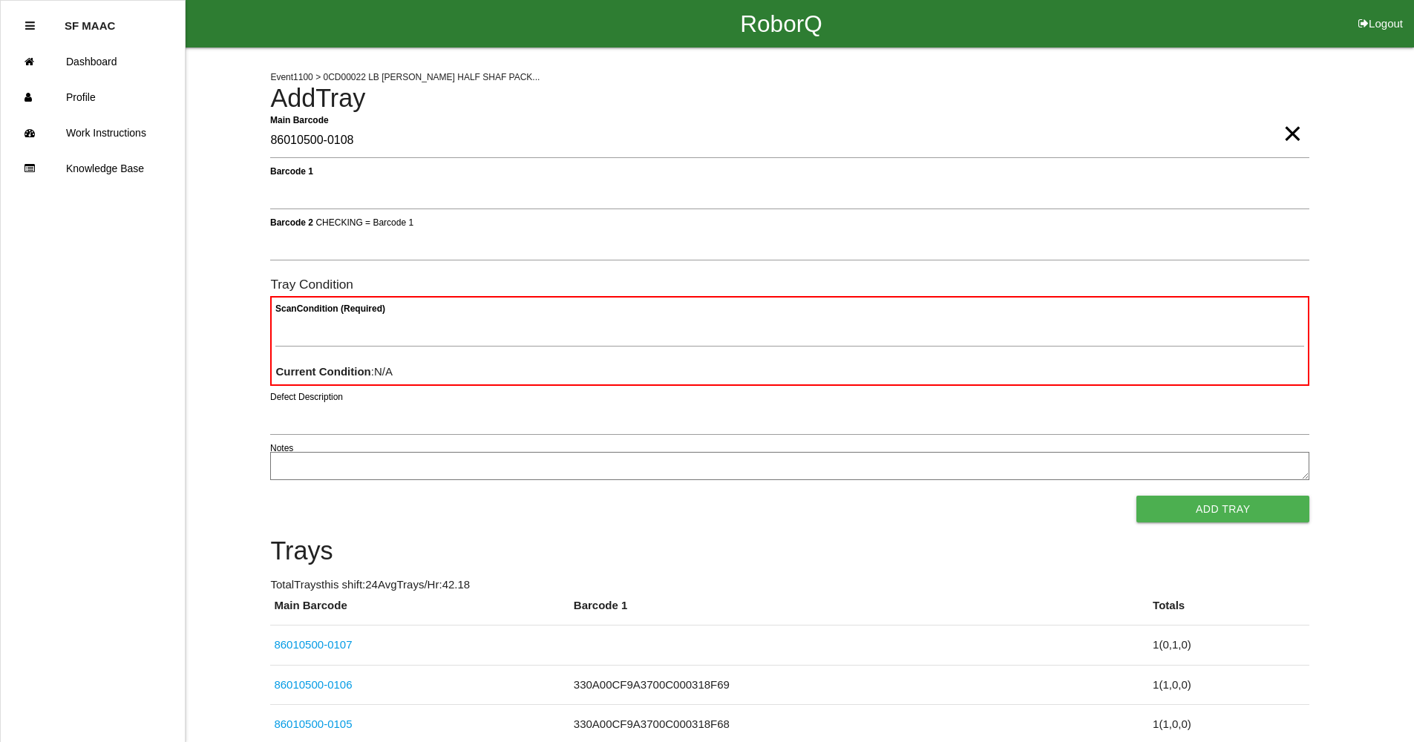
type Barcode "86010500-0108"
click at [437, 334] on Condition "Scan Condition (Required)" at bounding box center [789, 329] width 1029 height 34
type Condition "ba"
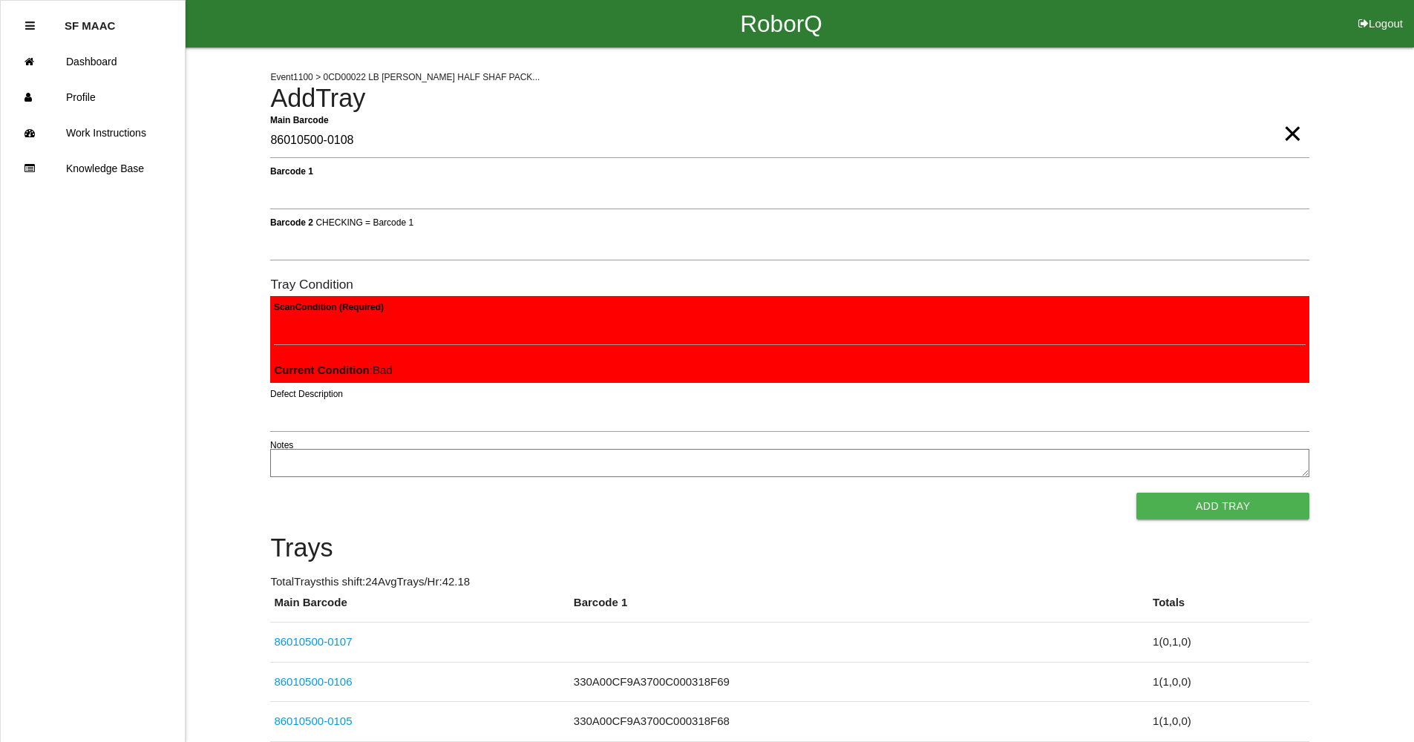
click at [1136, 493] on button "Add Tray" at bounding box center [1222, 506] width 173 height 27
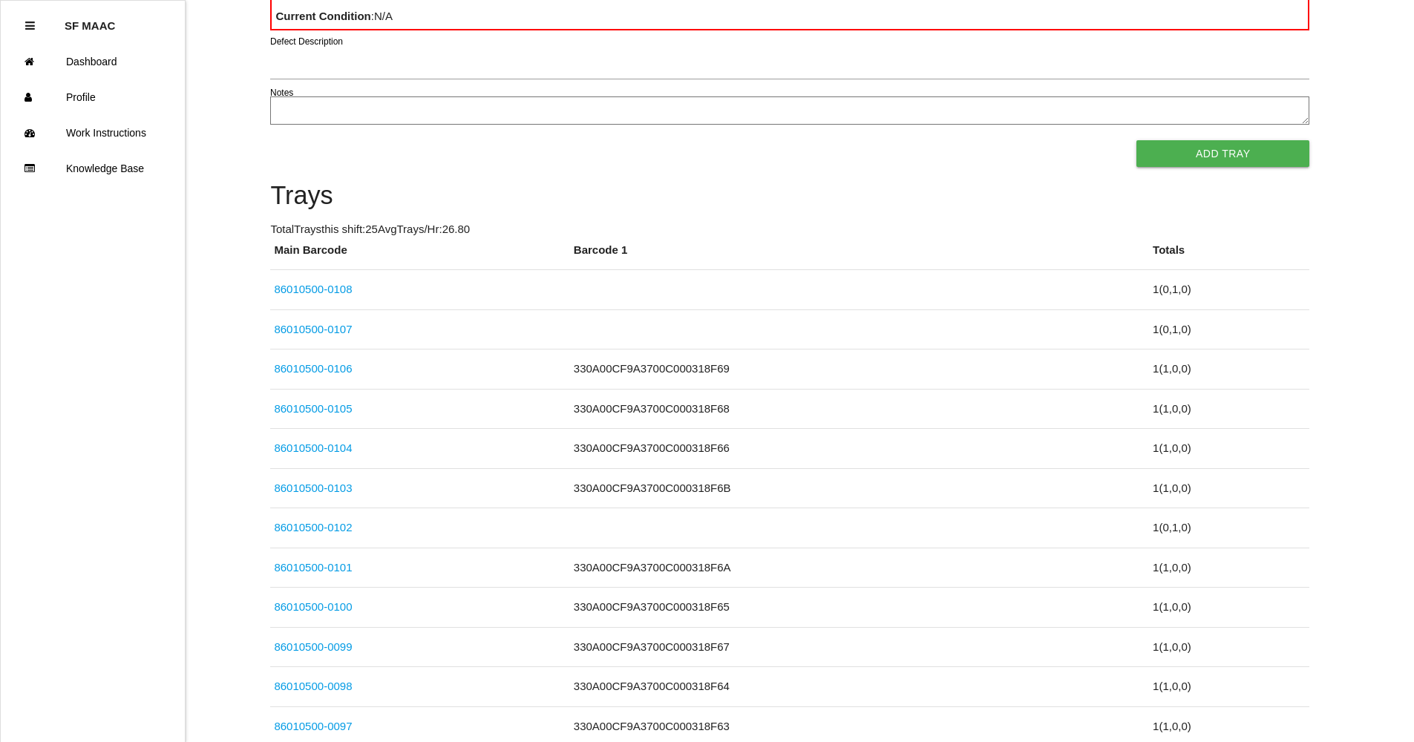
scroll to position [133, 0]
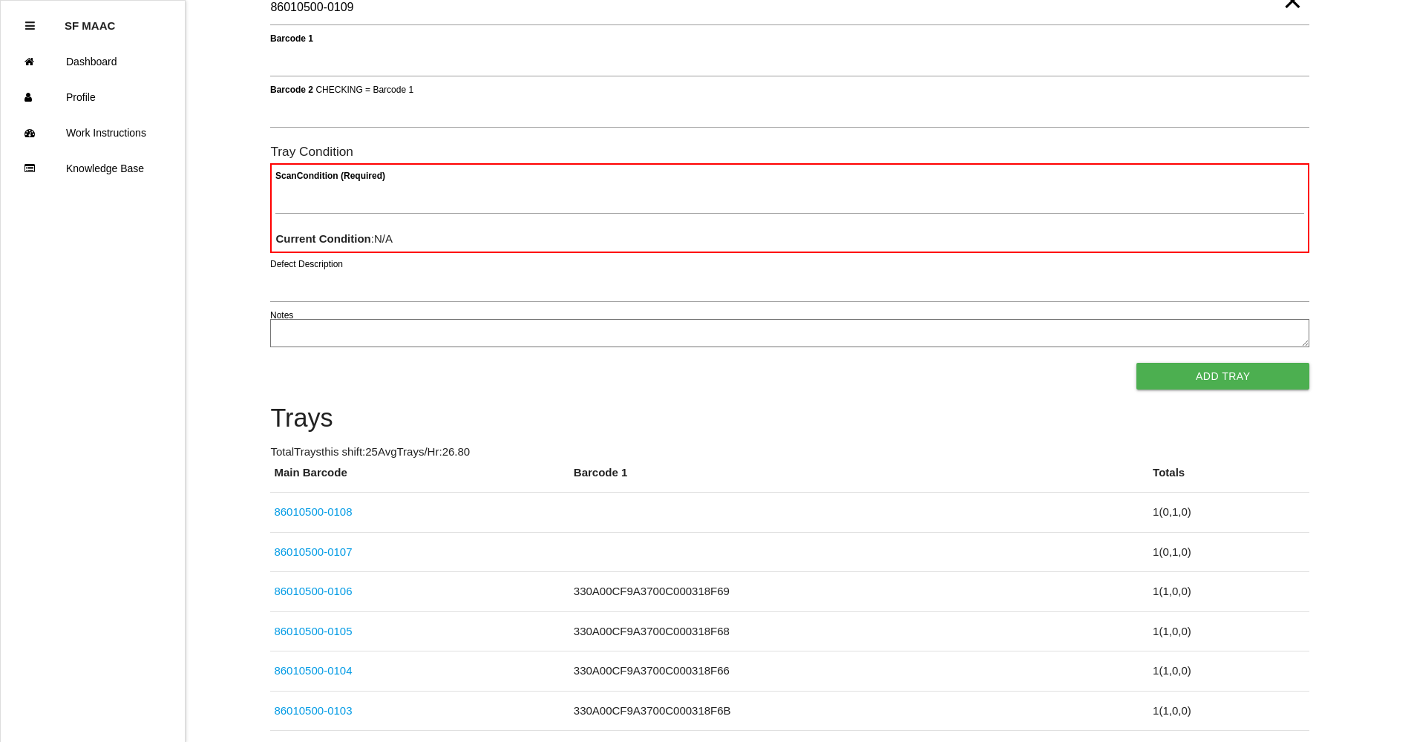
type Barcode "86010500-0109"
click at [1136, 363] on button "Add Tray" at bounding box center [1222, 376] width 173 height 27
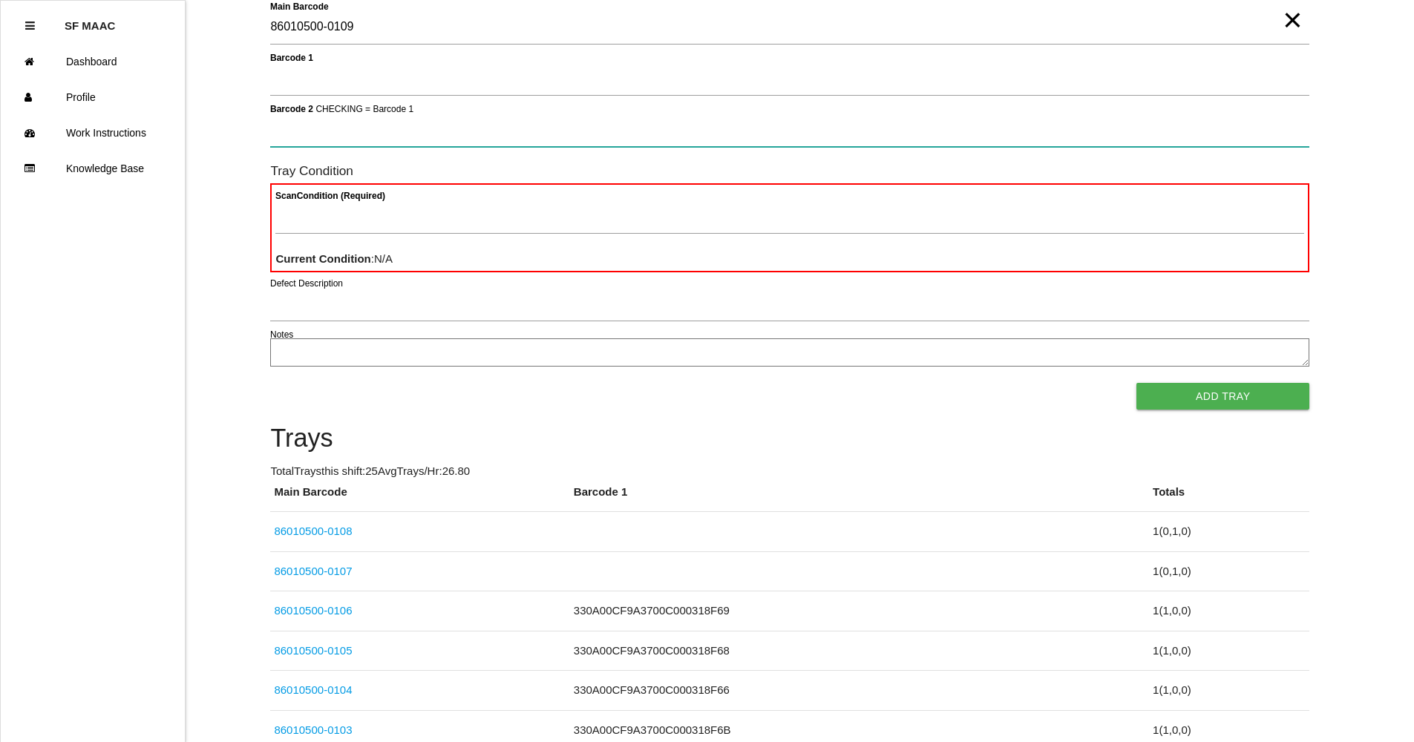
scroll to position [0, 0]
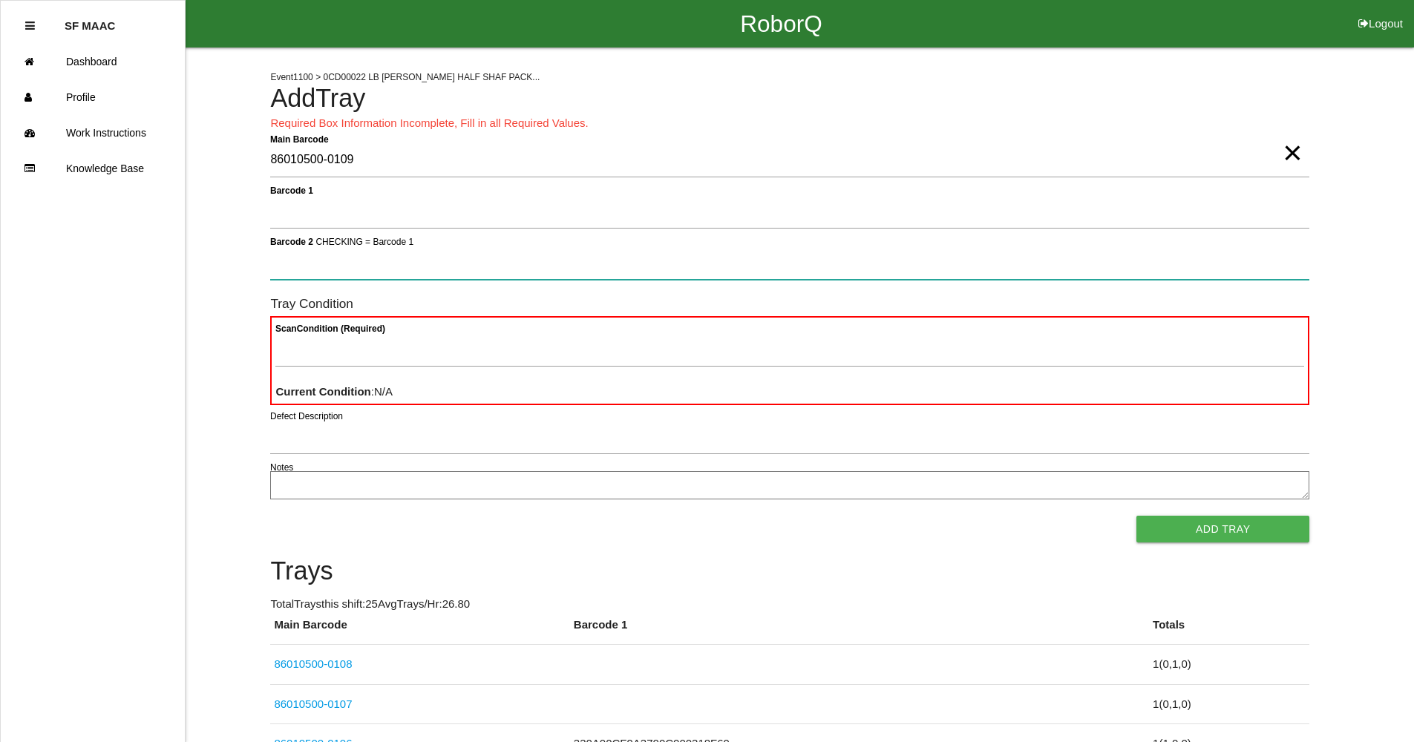
click at [1136, 516] on button "Add Tray" at bounding box center [1222, 529] width 173 height 27
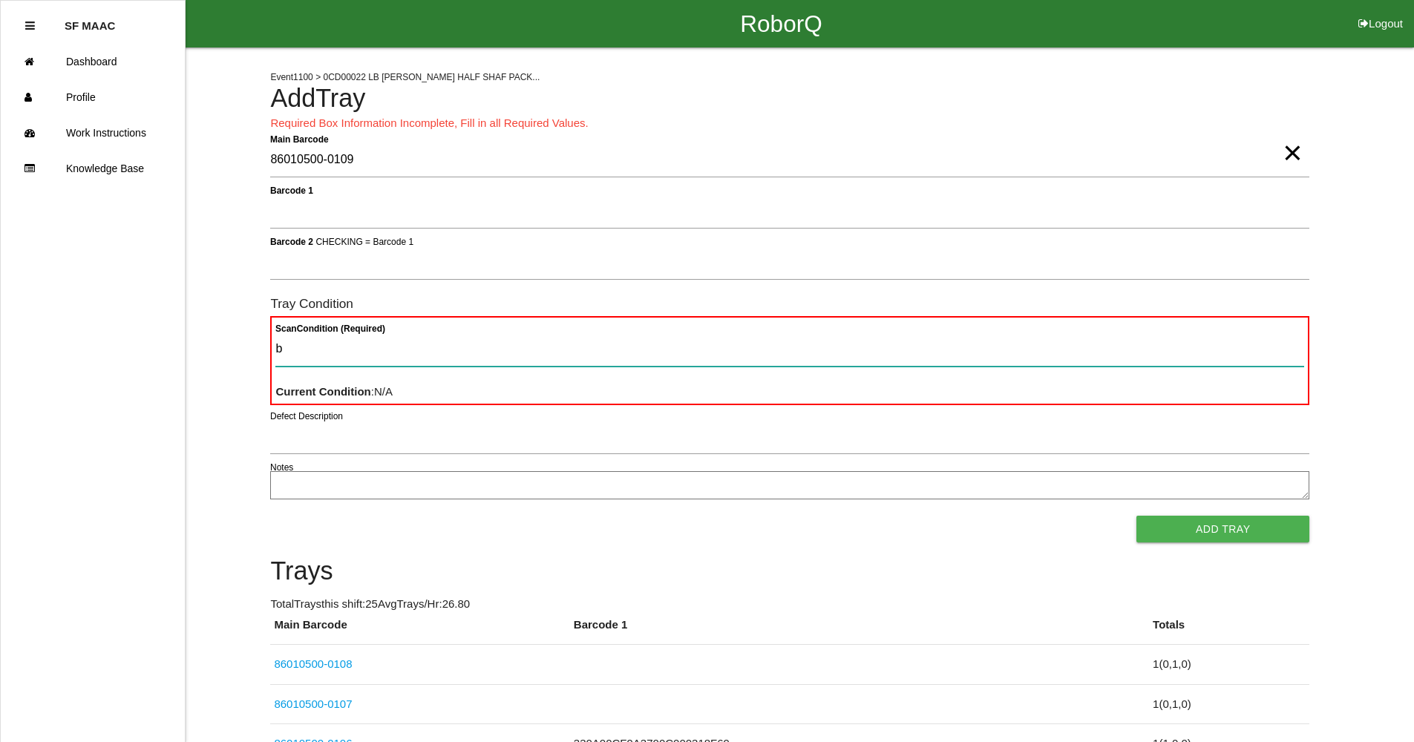
type Condition "ba"
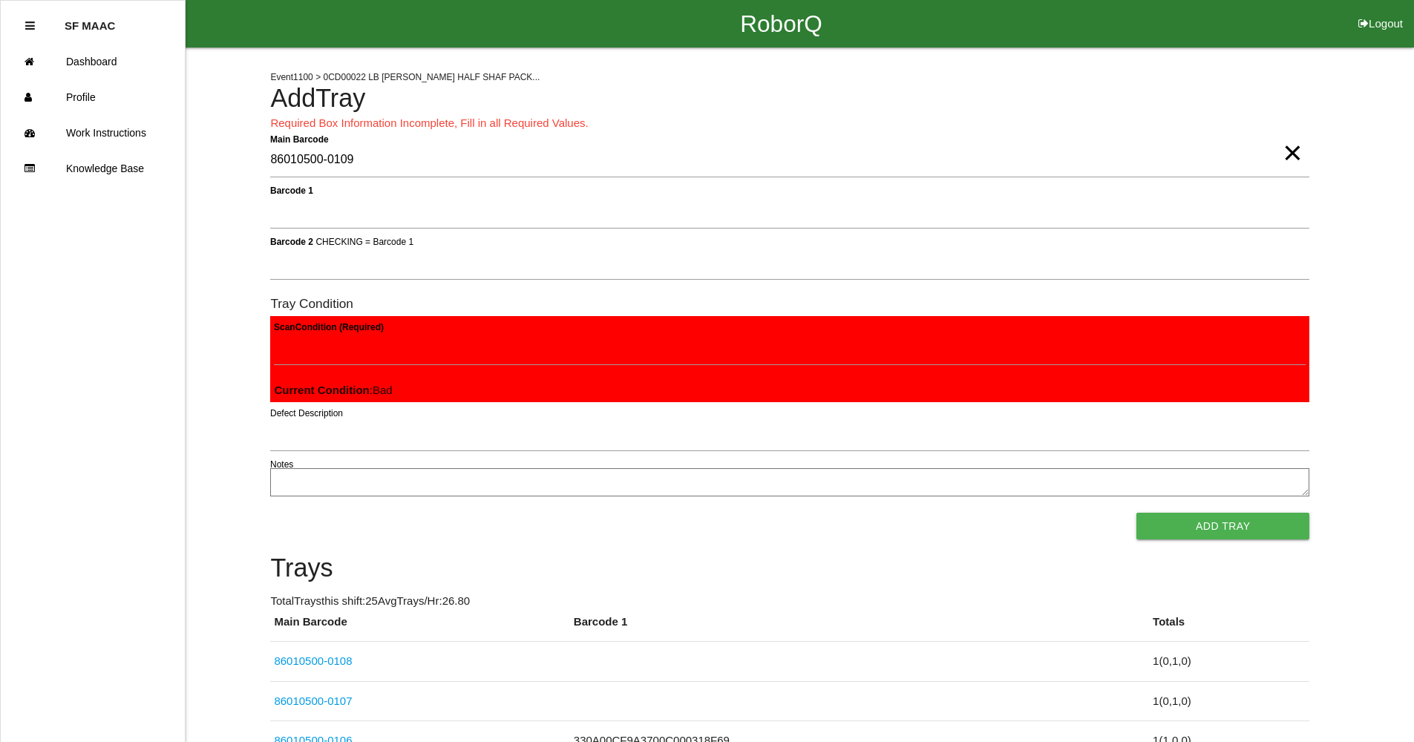
click at [1136, 513] on button "Add Tray" at bounding box center [1222, 526] width 173 height 27
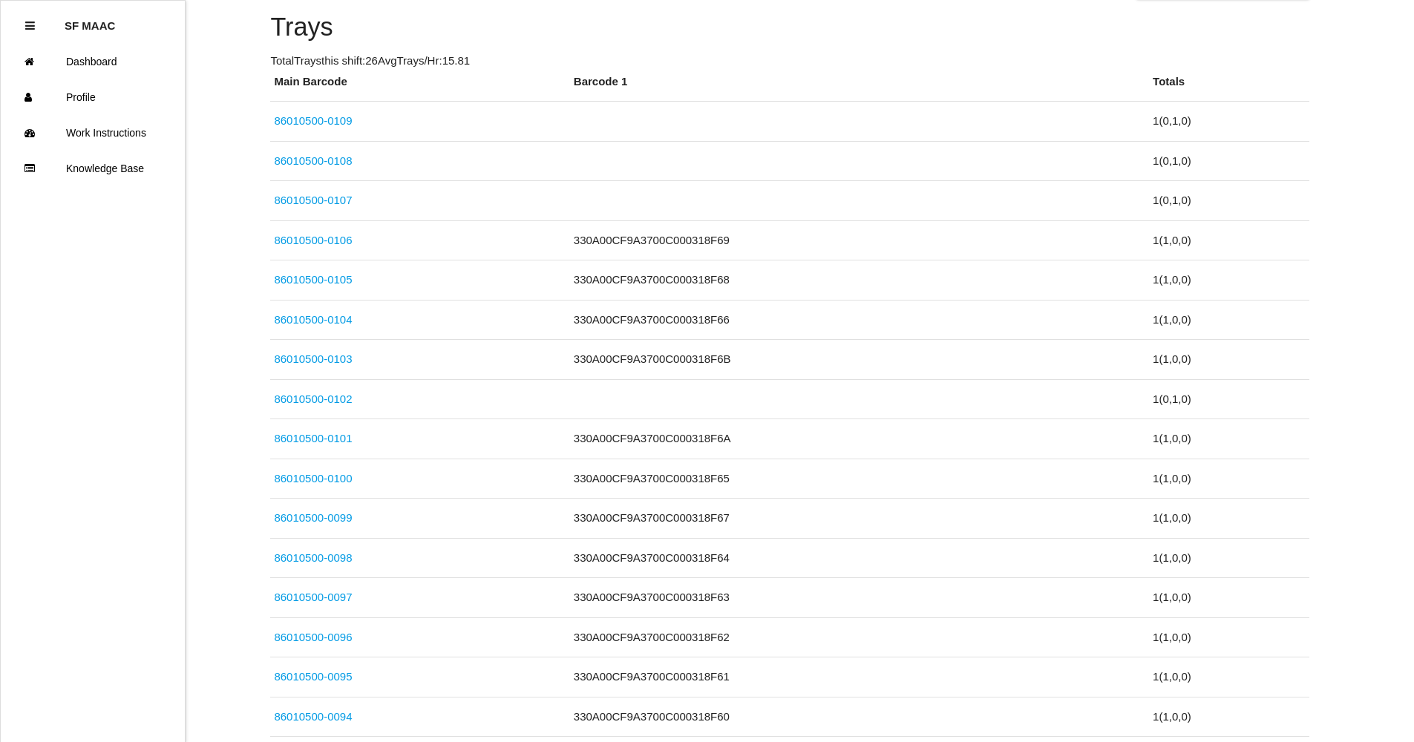
scroll to position [535, 0]
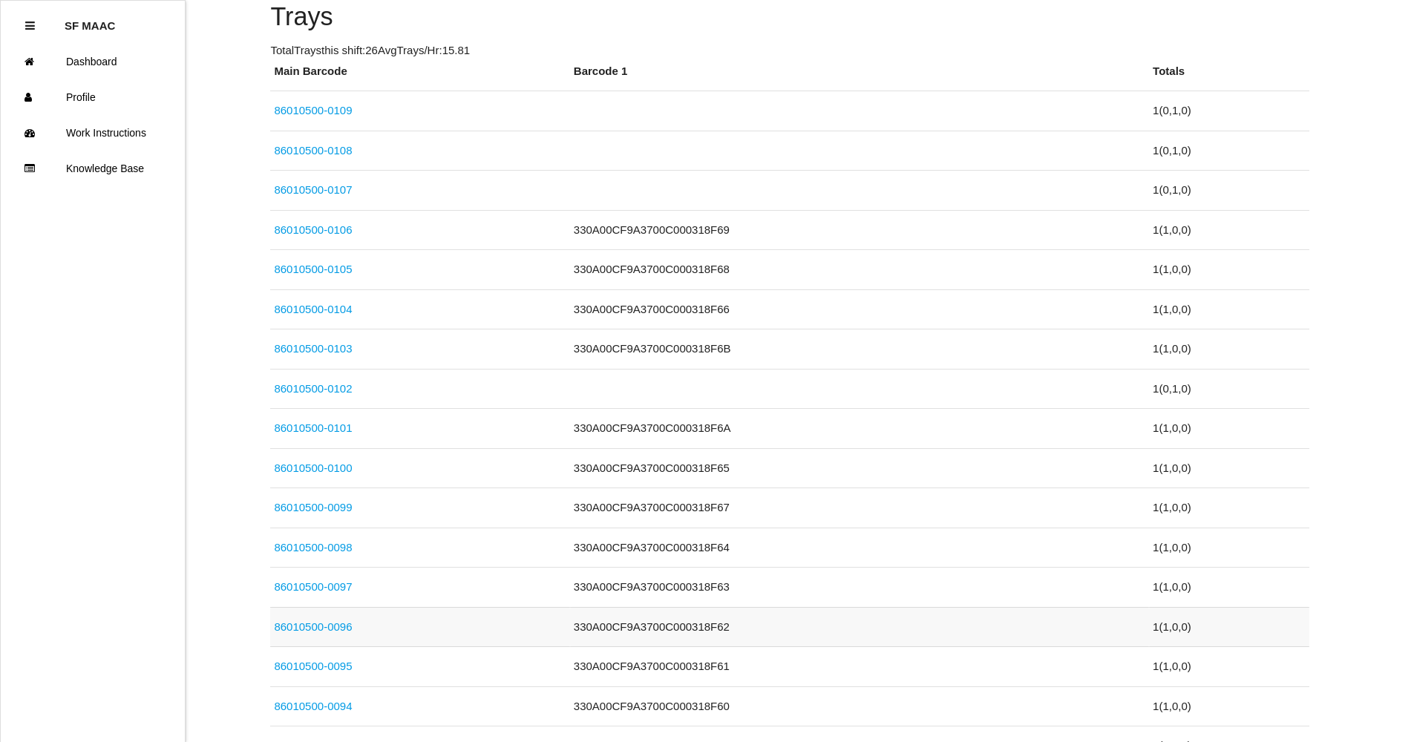
click at [695, 627] on td "330A00CF9A3700C000318F62" at bounding box center [859, 627] width 579 height 40
click at [323, 629] on link "86010500-0096" at bounding box center [313, 627] width 78 height 13
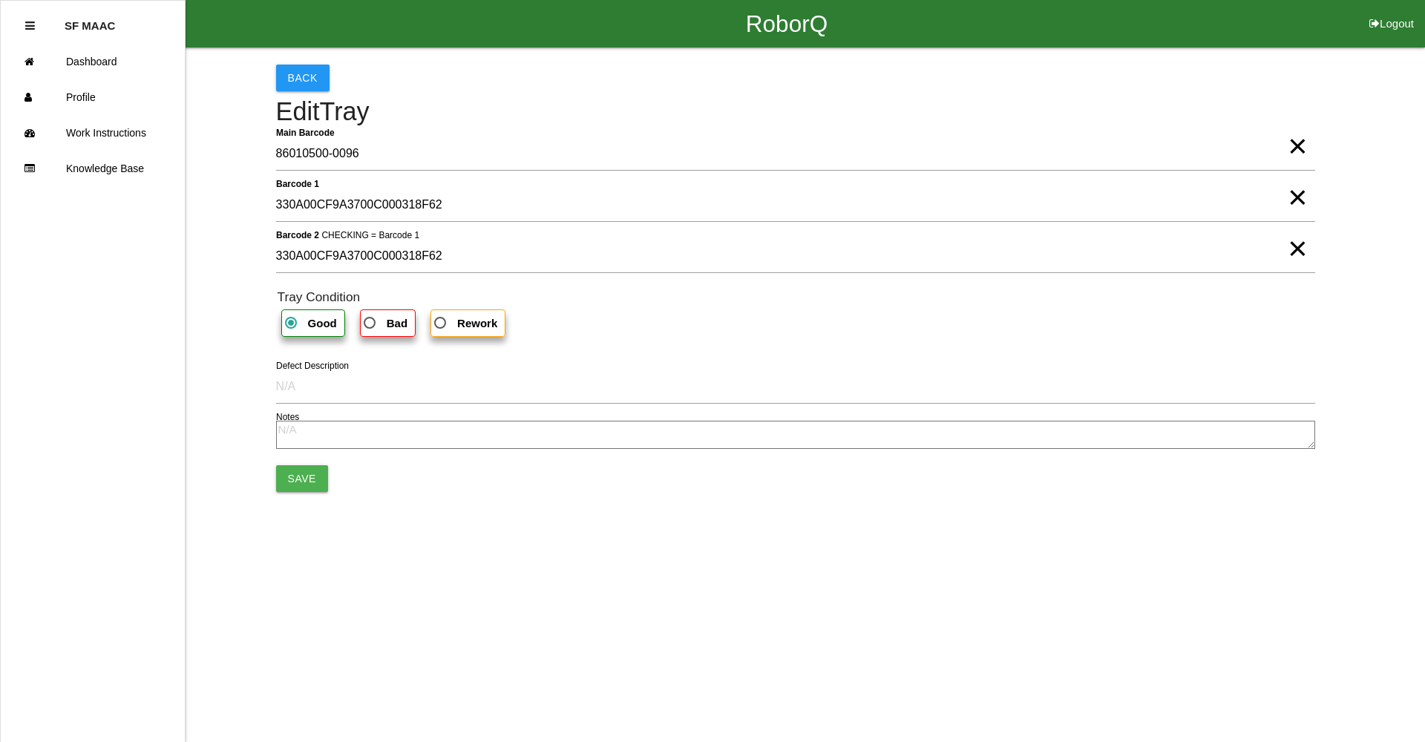
click at [1292, 197] on span "×" at bounding box center [1297, 183] width 19 height 30
click at [1301, 248] on span "×" at bounding box center [1297, 234] width 19 height 30
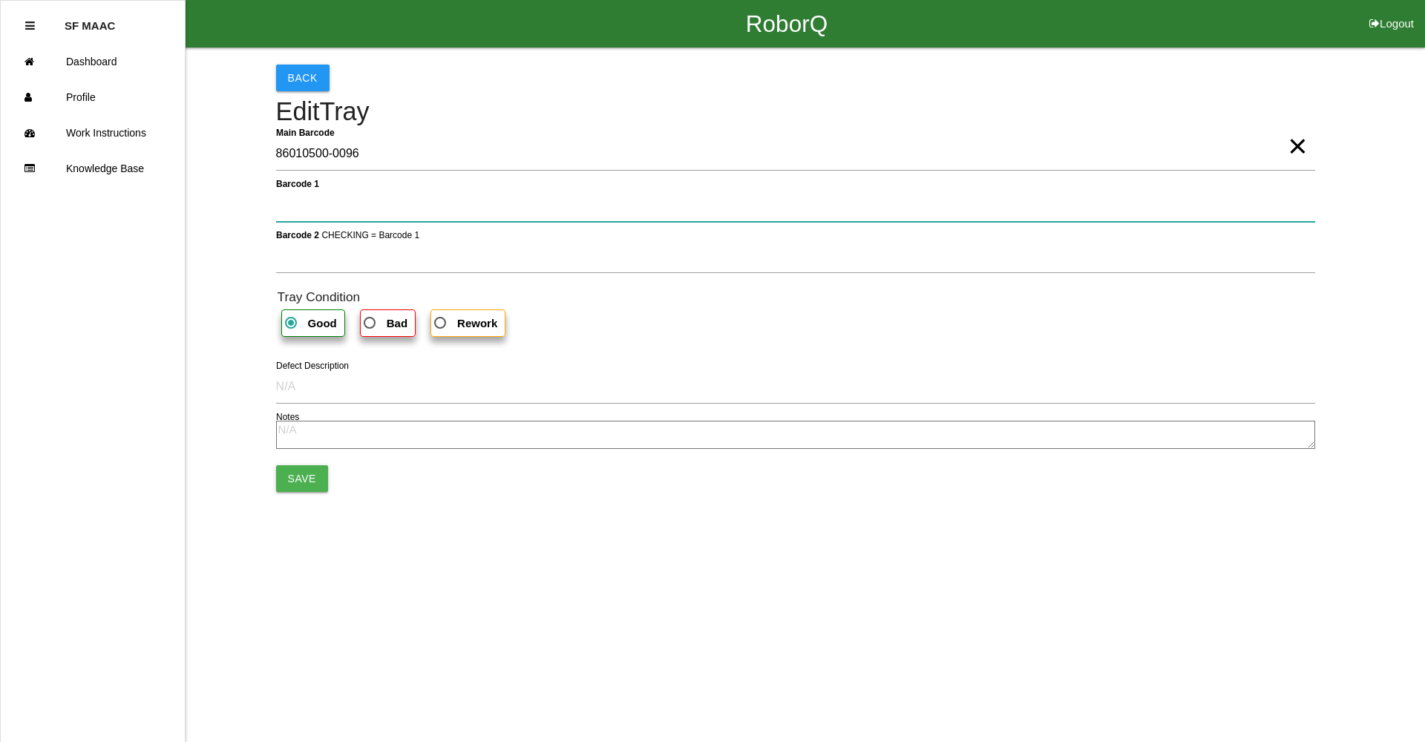
click at [677, 217] on 1 "Barcode 1" at bounding box center [795, 205] width 1039 height 34
type 1 "330A00CF9A3700C000318523"
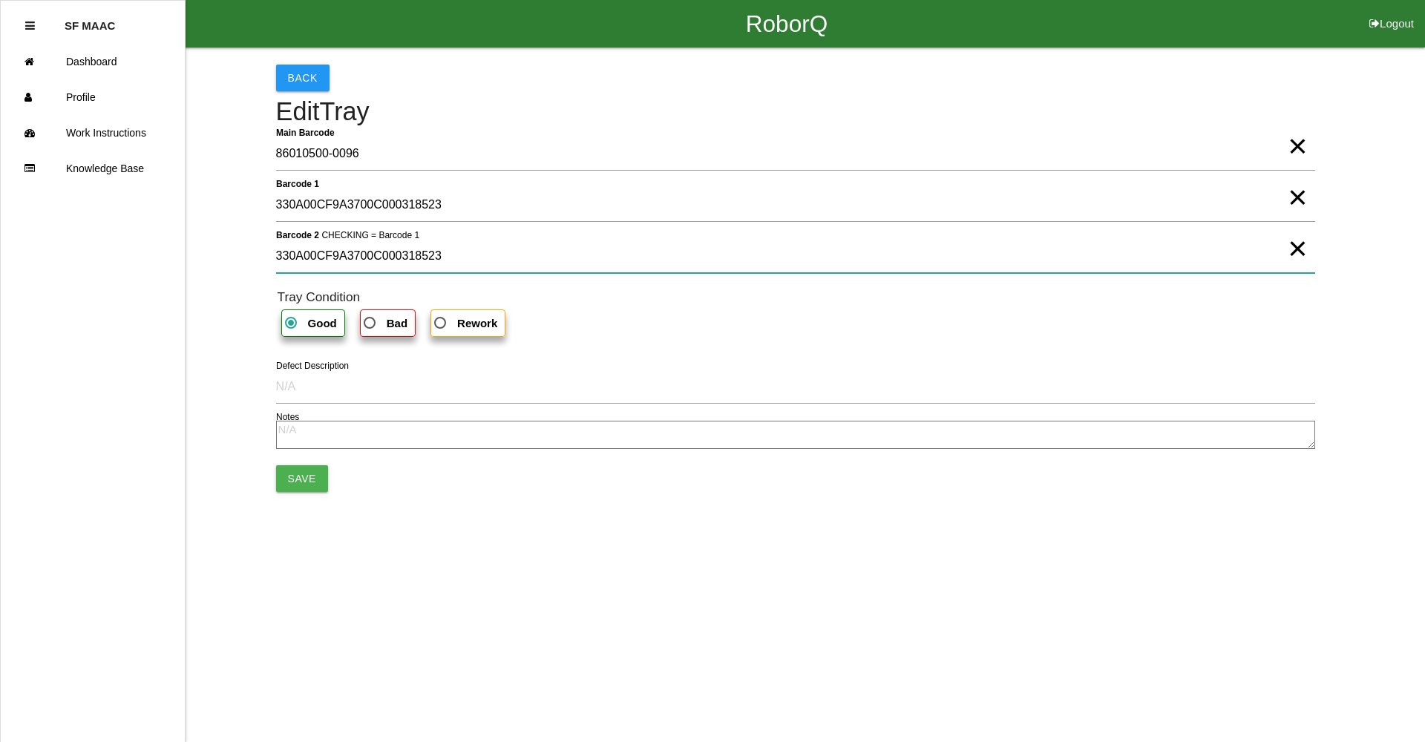
type 2 "330A00CF9A3700C000318523"
click at [298, 481] on button "Save" at bounding box center [302, 478] width 52 height 27
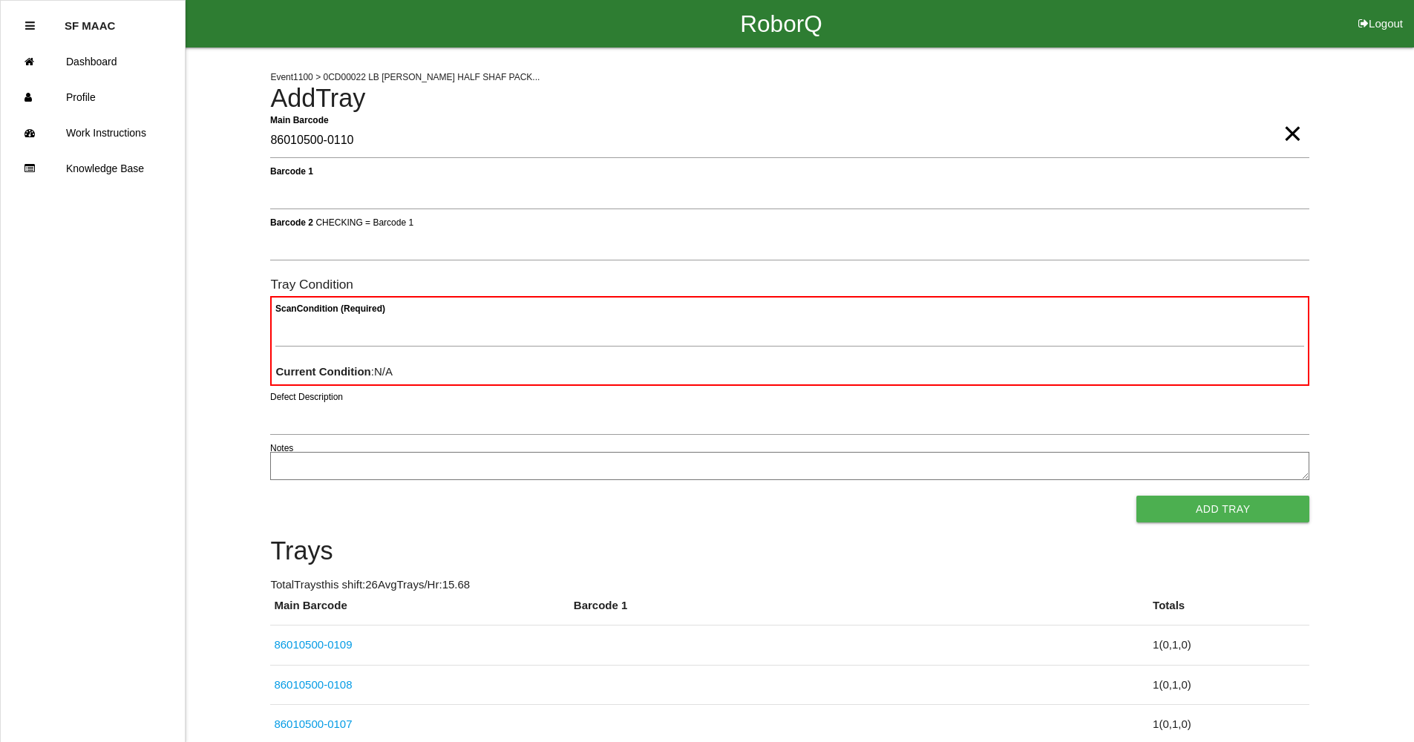
type Barcode "86010500-0110"
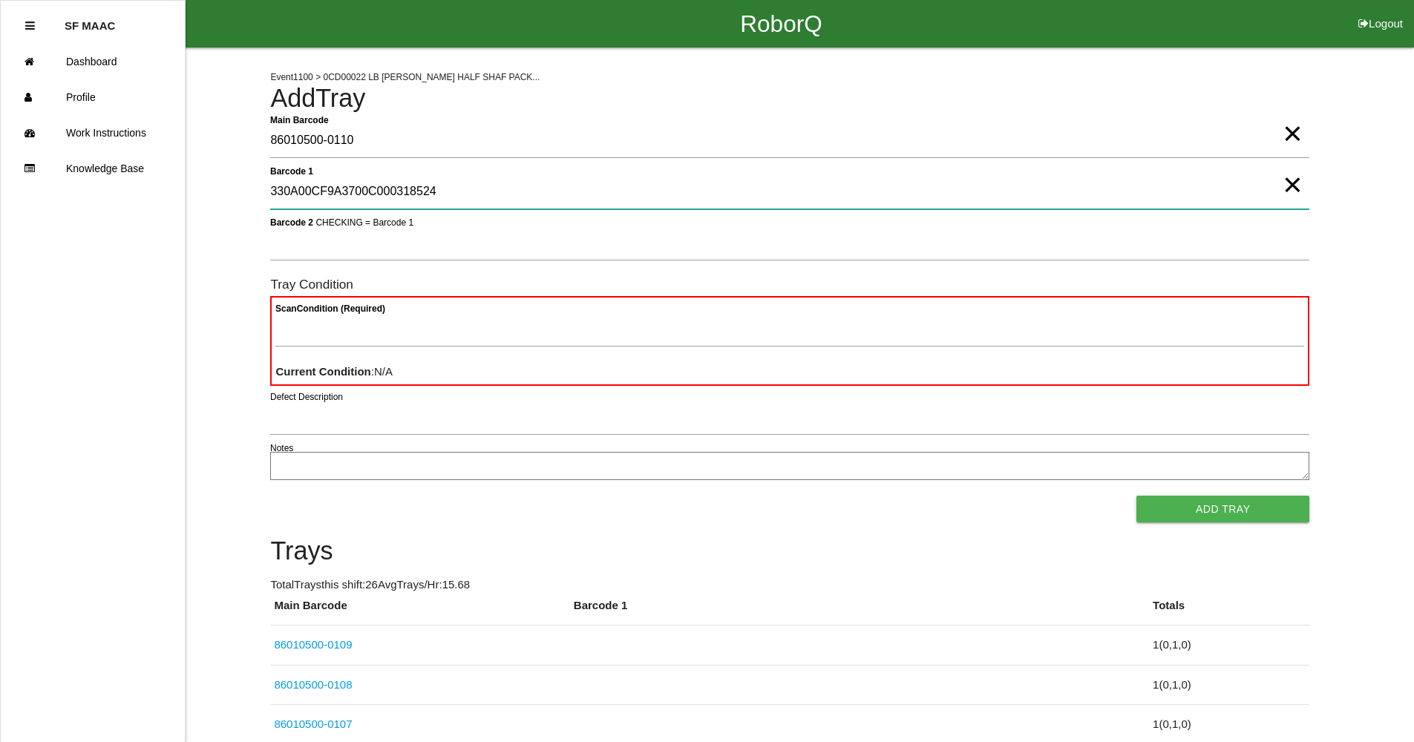
type 1 "330A00CF9A3700C000318524"
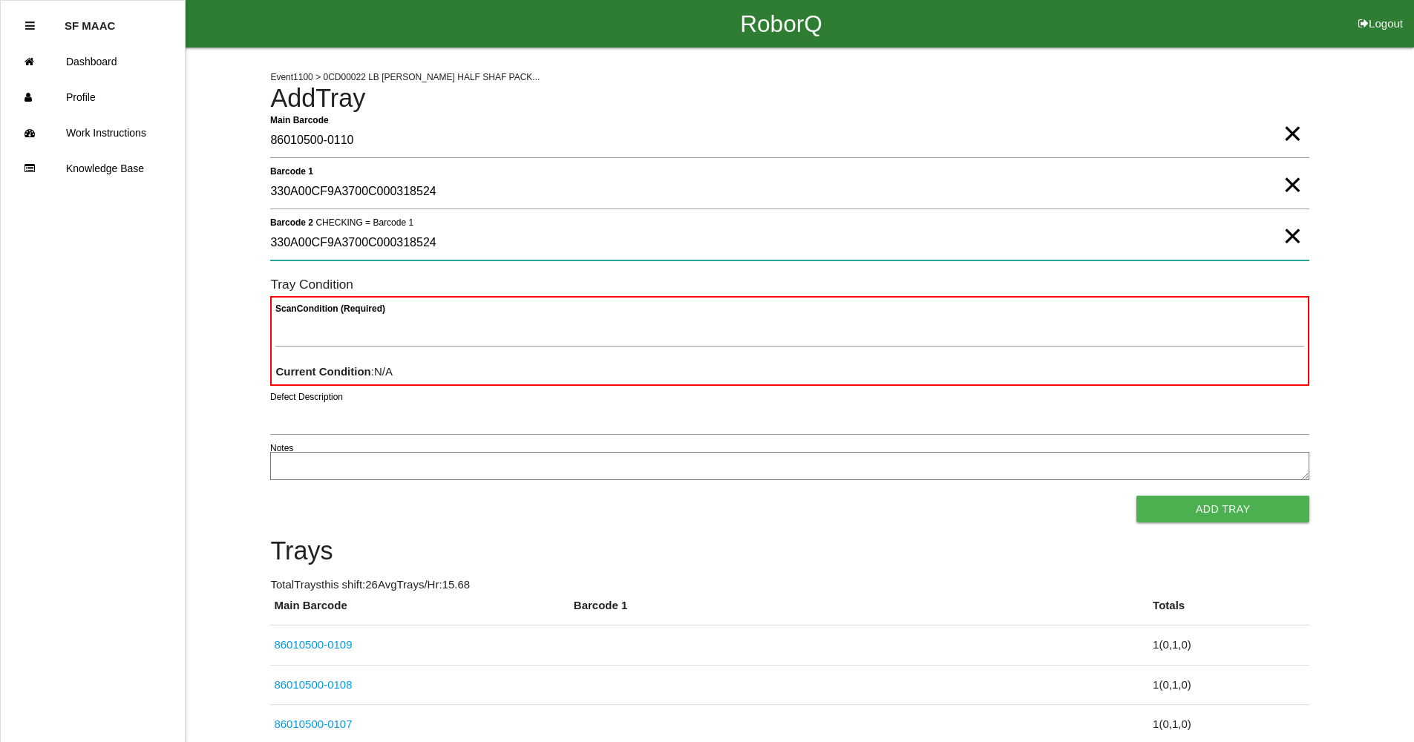
type 2 "330A00CF9A3700C000318524"
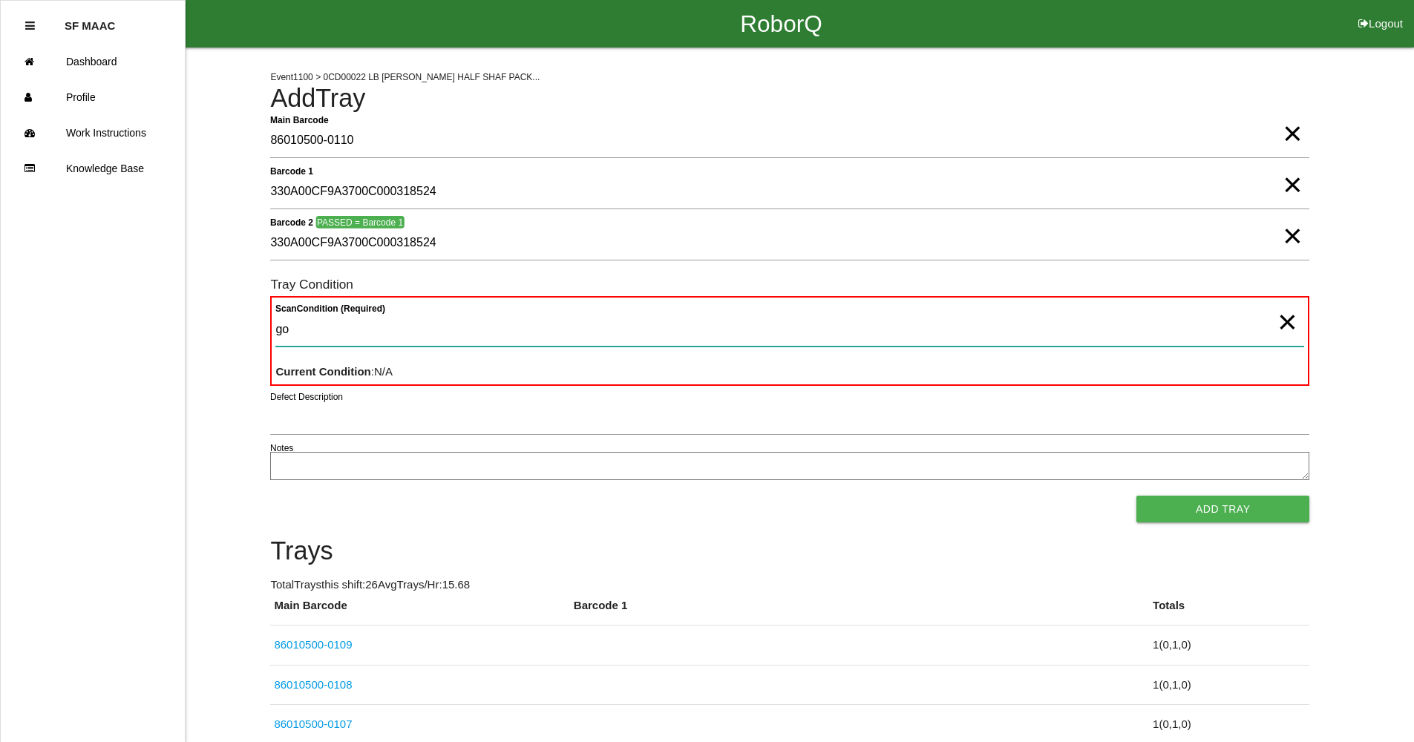
type Condition "goo"
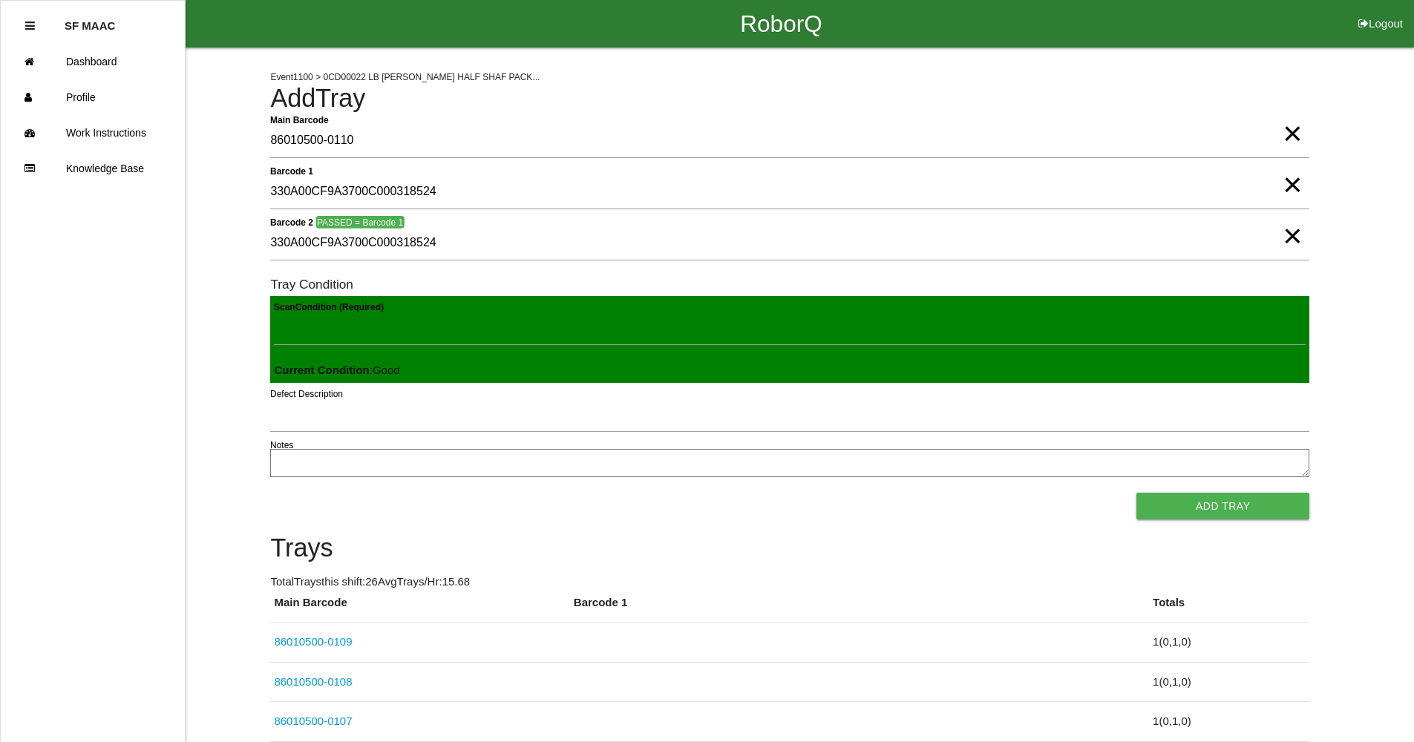
click at [1136, 493] on button "Add Tray" at bounding box center [1222, 506] width 173 height 27
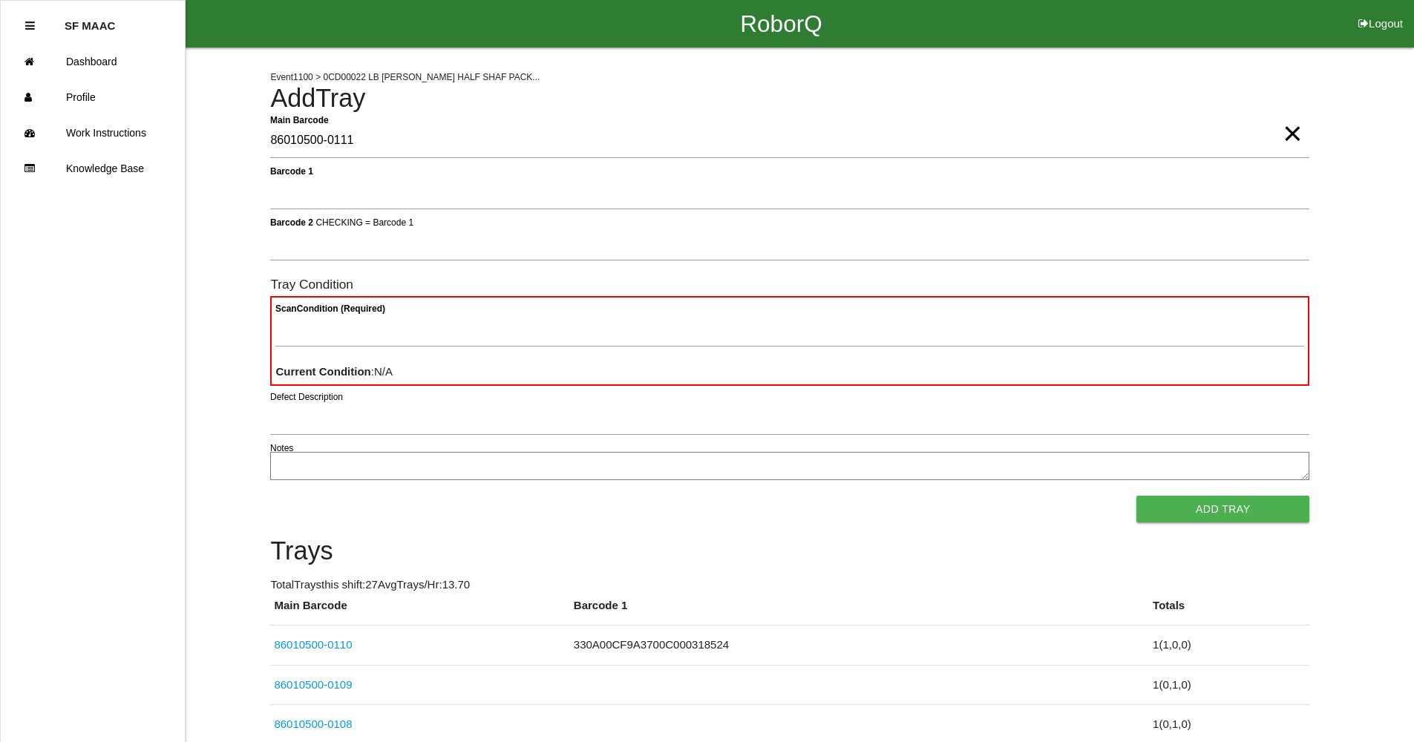
type Barcode "86010500-0111"
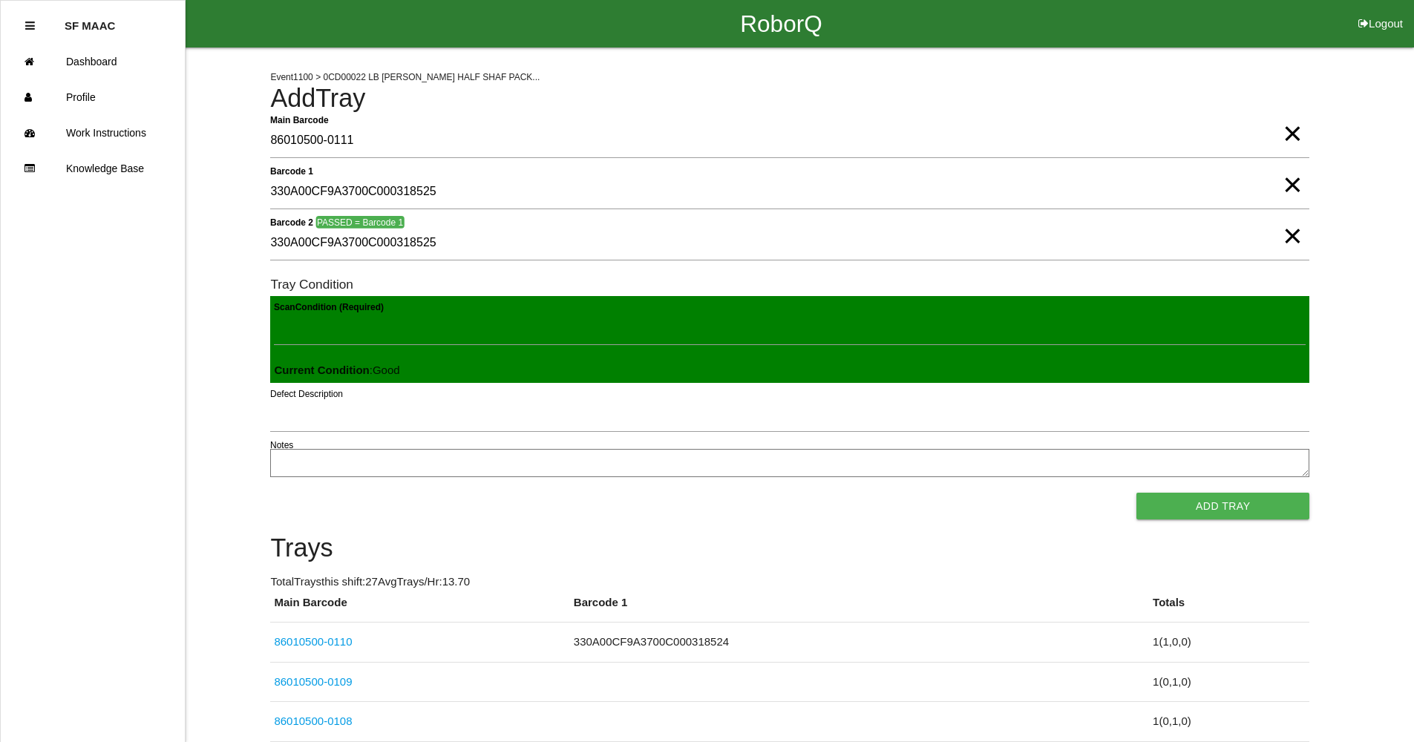
click at [1136, 493] on button "Add Tray" at bounding box center [1222, 506] width 173 height 27
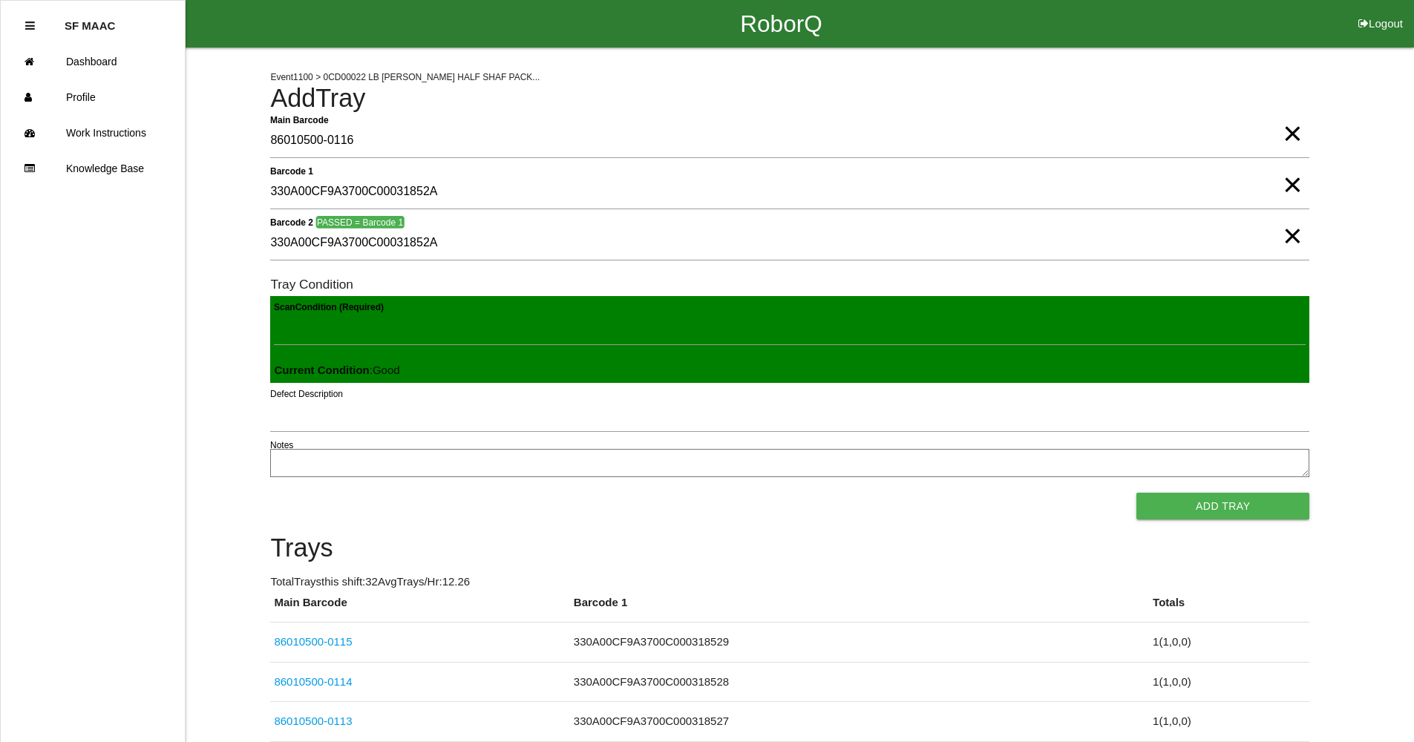
click at [1136, 493] on button "Add Tray" at bounding box center [1222, 506] width 173 height 27
click button "Add Tray" at bounding box center [1222, 506] width 173 height 27
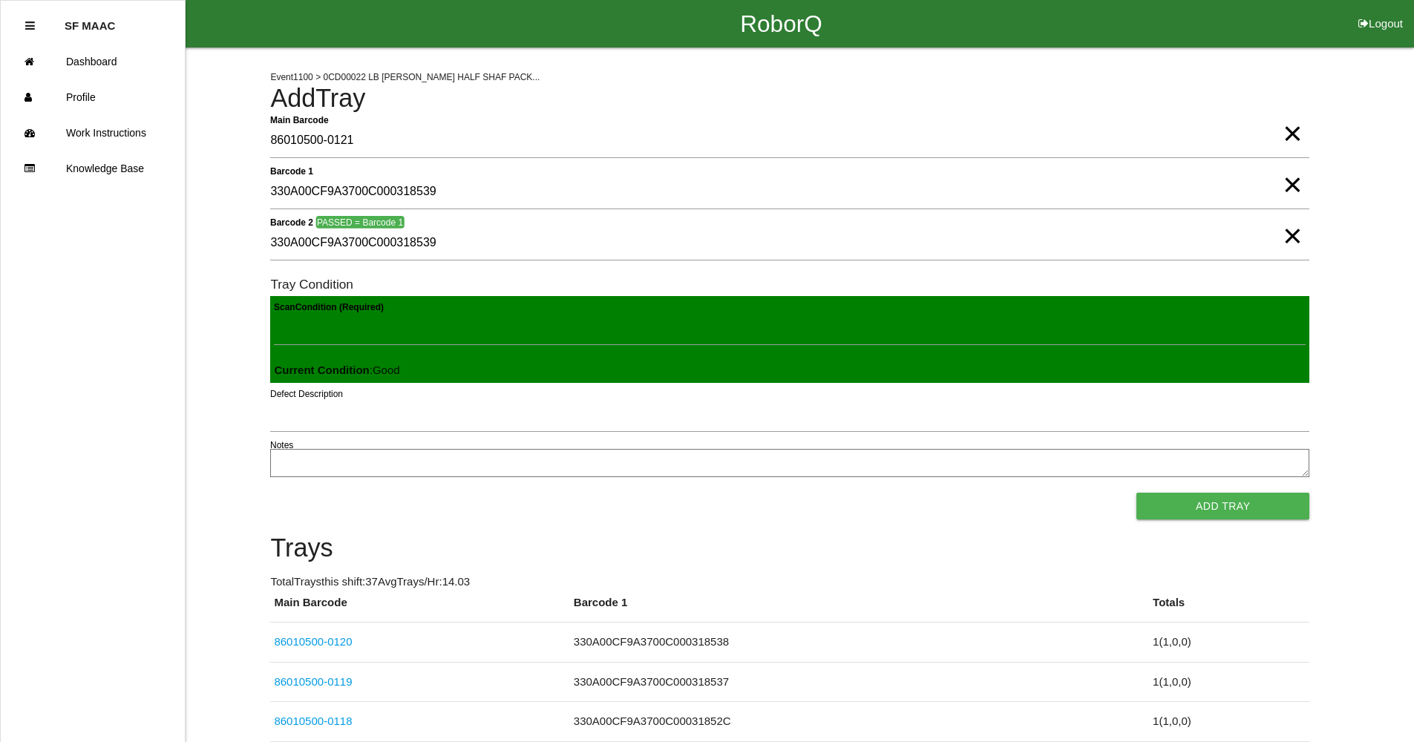
click at [1136, 493] on button "Add Tray" at bounding box center [1222, 506] width 173 height 27
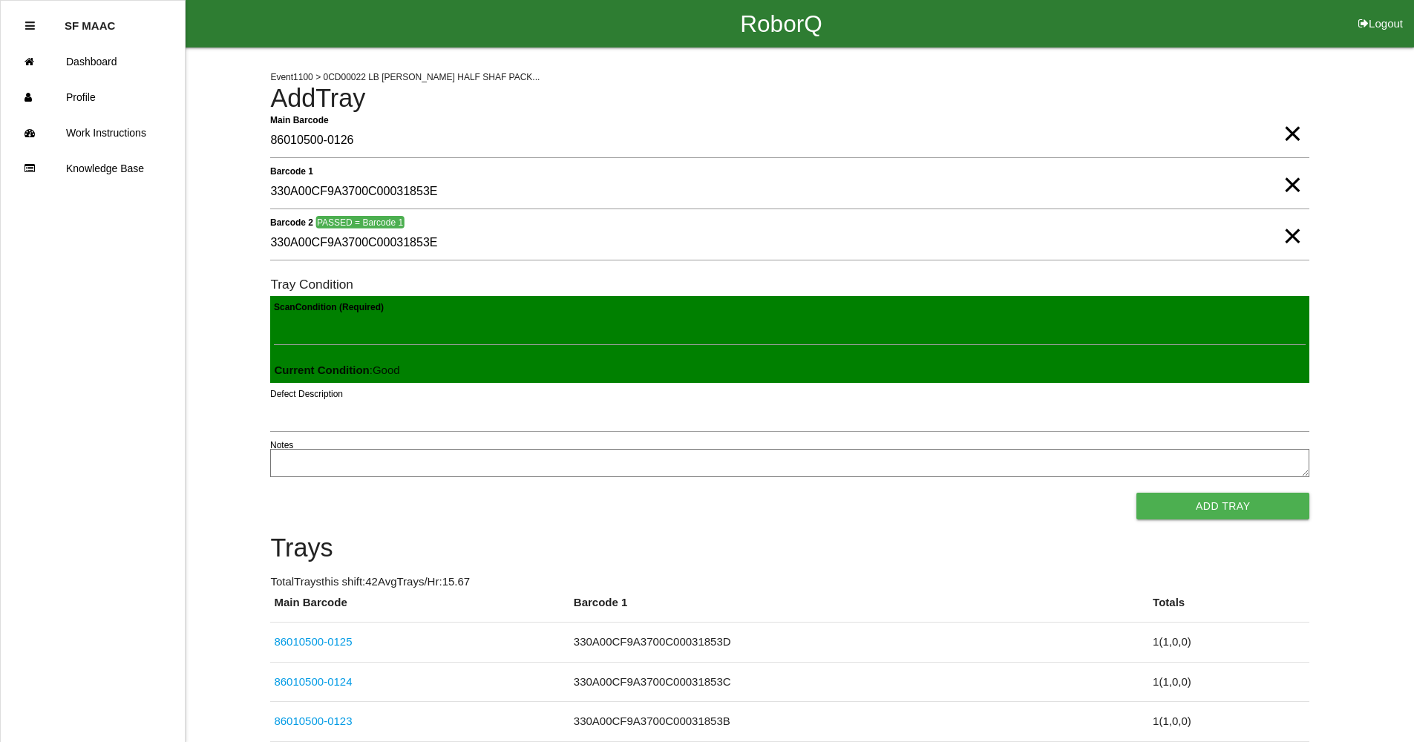
click at [1136, 493] on button "Add Tray" at bounding box center [1222, 506] width 173 height 27
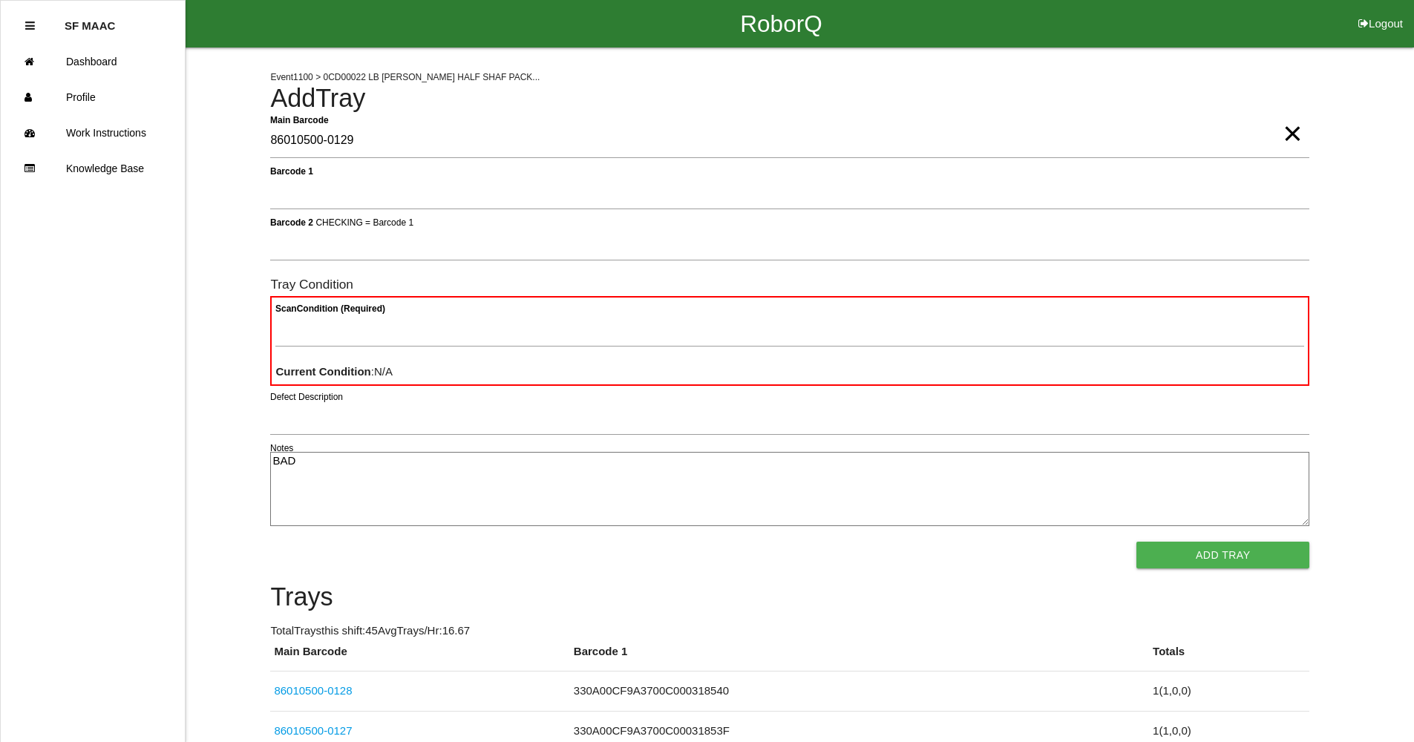
click at [1136, 542] on button "Add Tray" at bounding box center [1222, 555] width 173 height 27
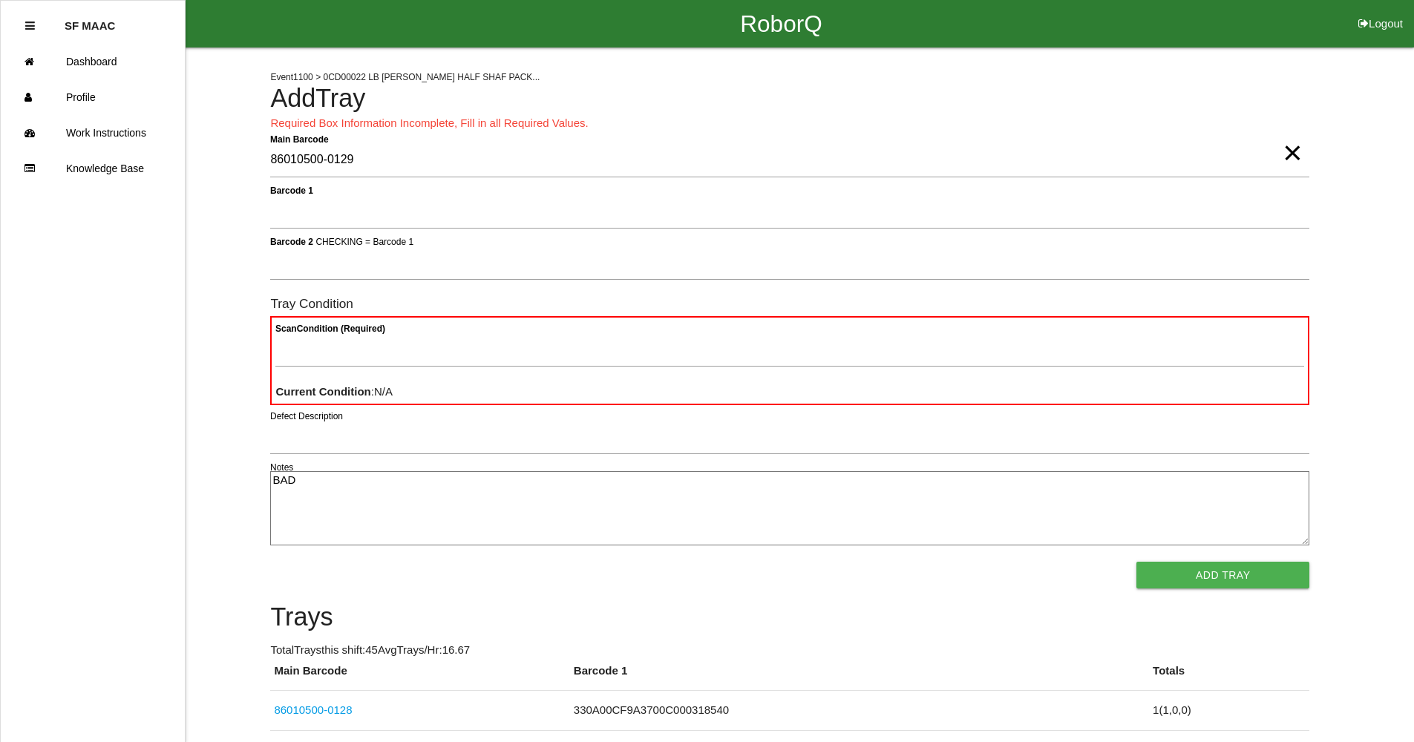
click at [330, 479] on textarea "BAD" at bounding box center [789, 508] width 1039 height 74
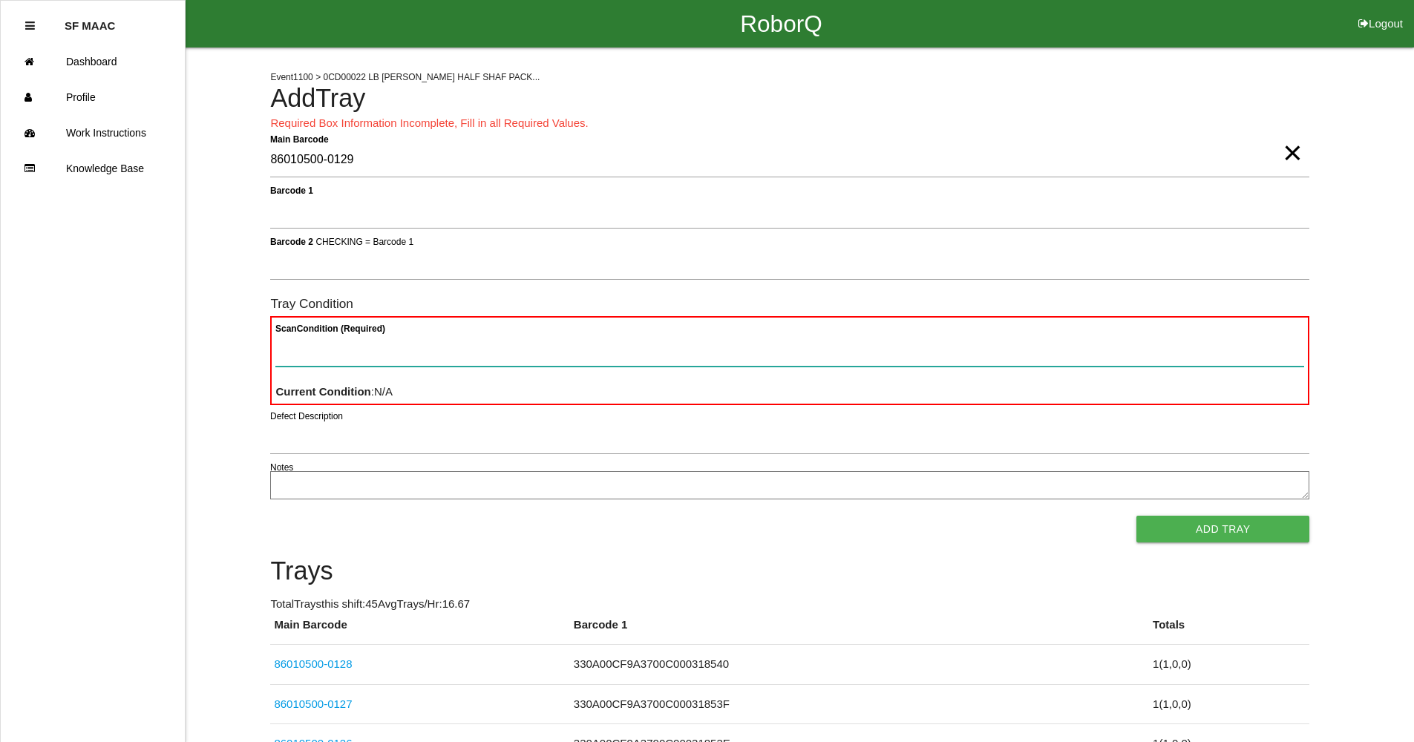
click at [343, 341] on Condition "Scan Condition (Required)" at bounding box center [789, 350] width 1029 height 34
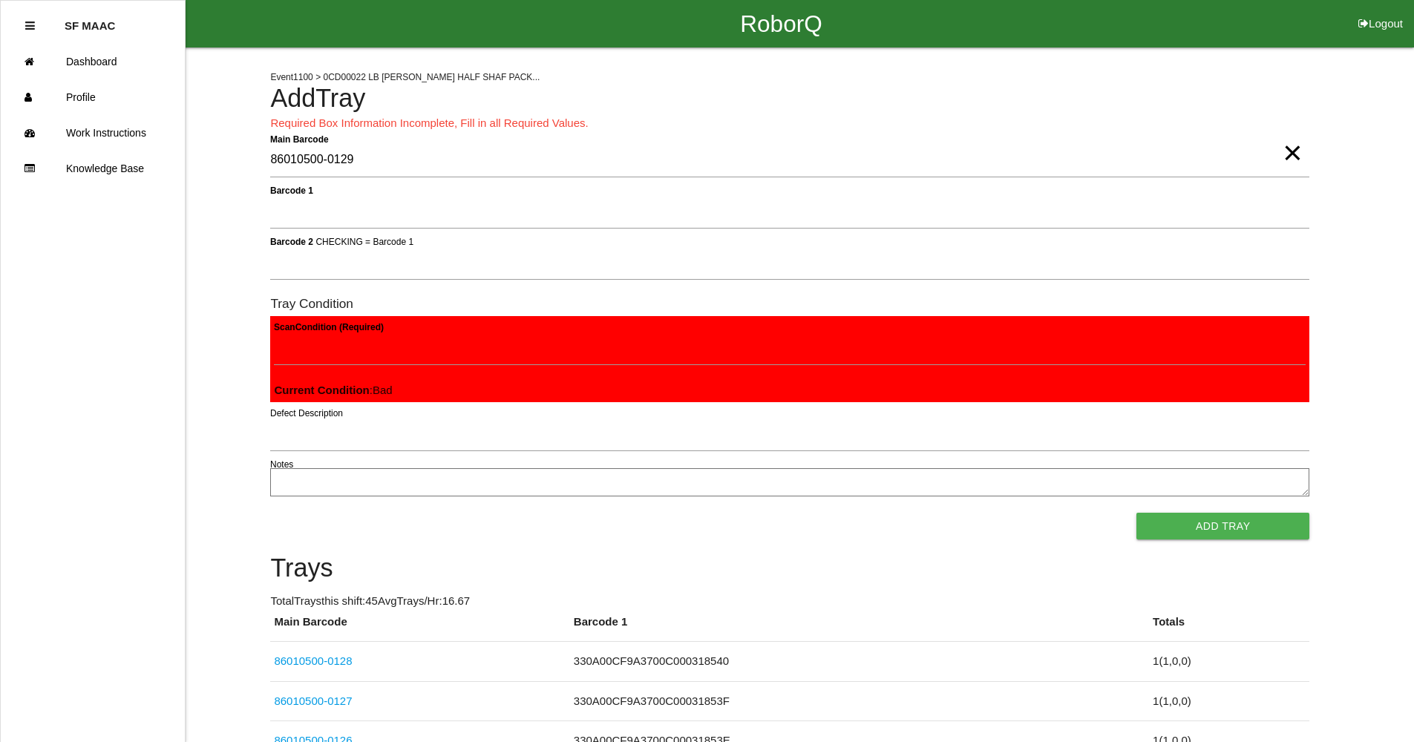
click at [1136, 513] on button "Add Tray" at bounding box center [1222, 526] width 173 height 27
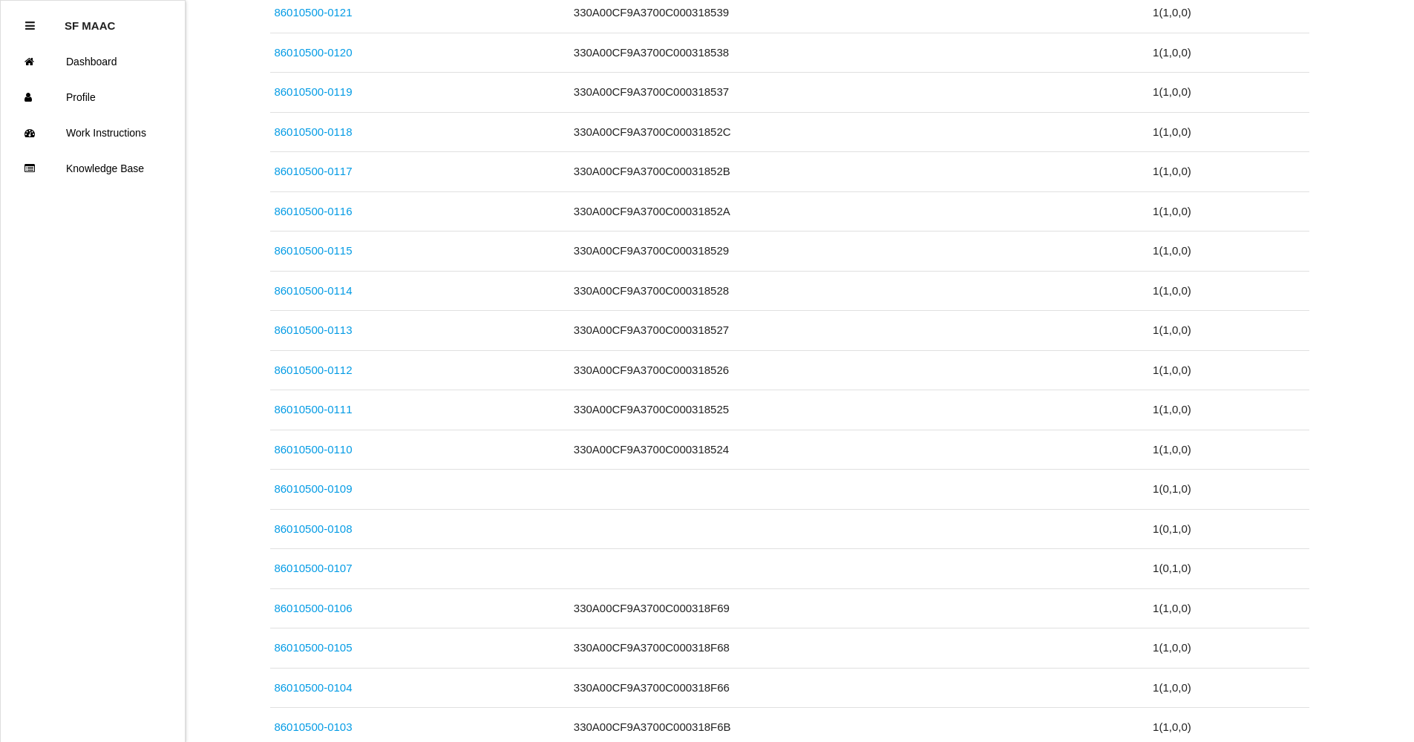
scroll to position [1040, 0]
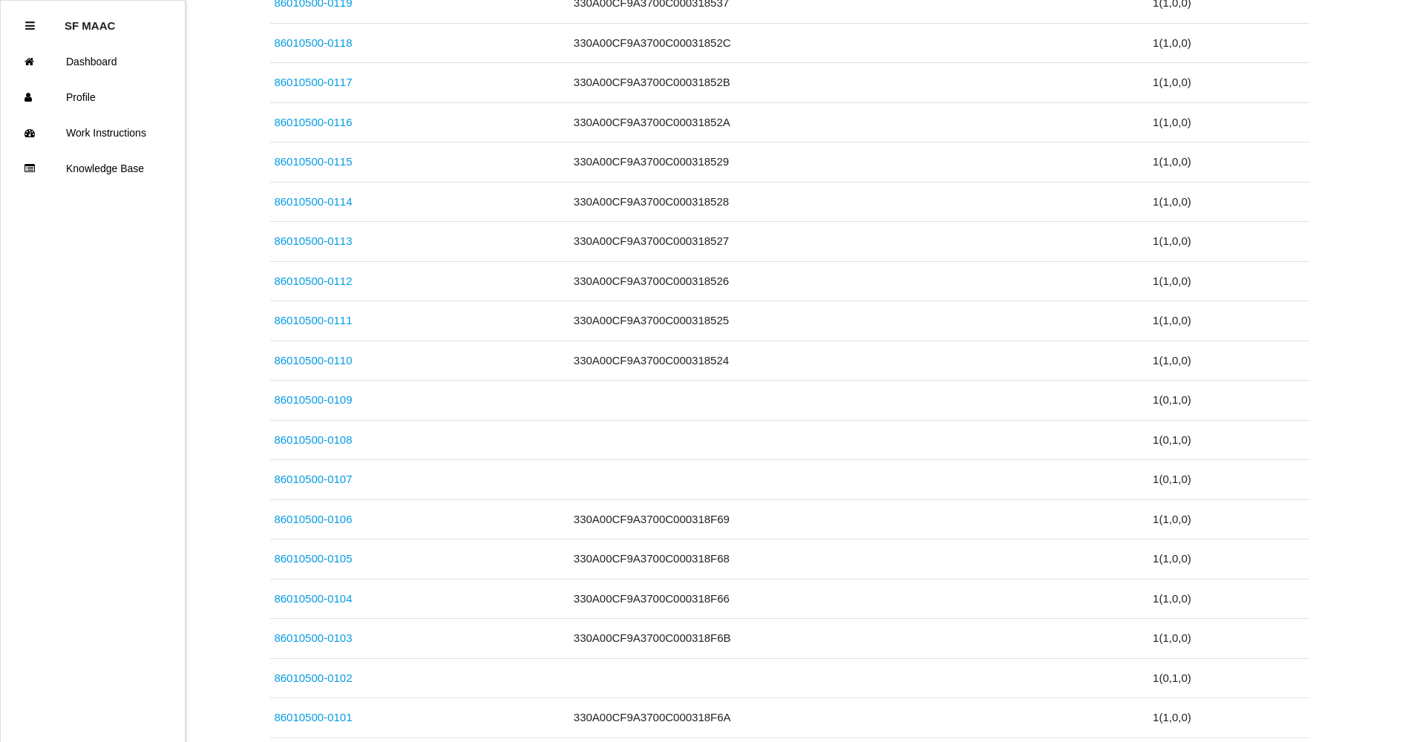
click at [1411, 733] on div "Event 1100 > 0CD00022 LB [PERSON_NAME] HALF SHAF PACK... Add Tray Main Barcode …" at bounding box center [707, 211] width 1414 height 2406
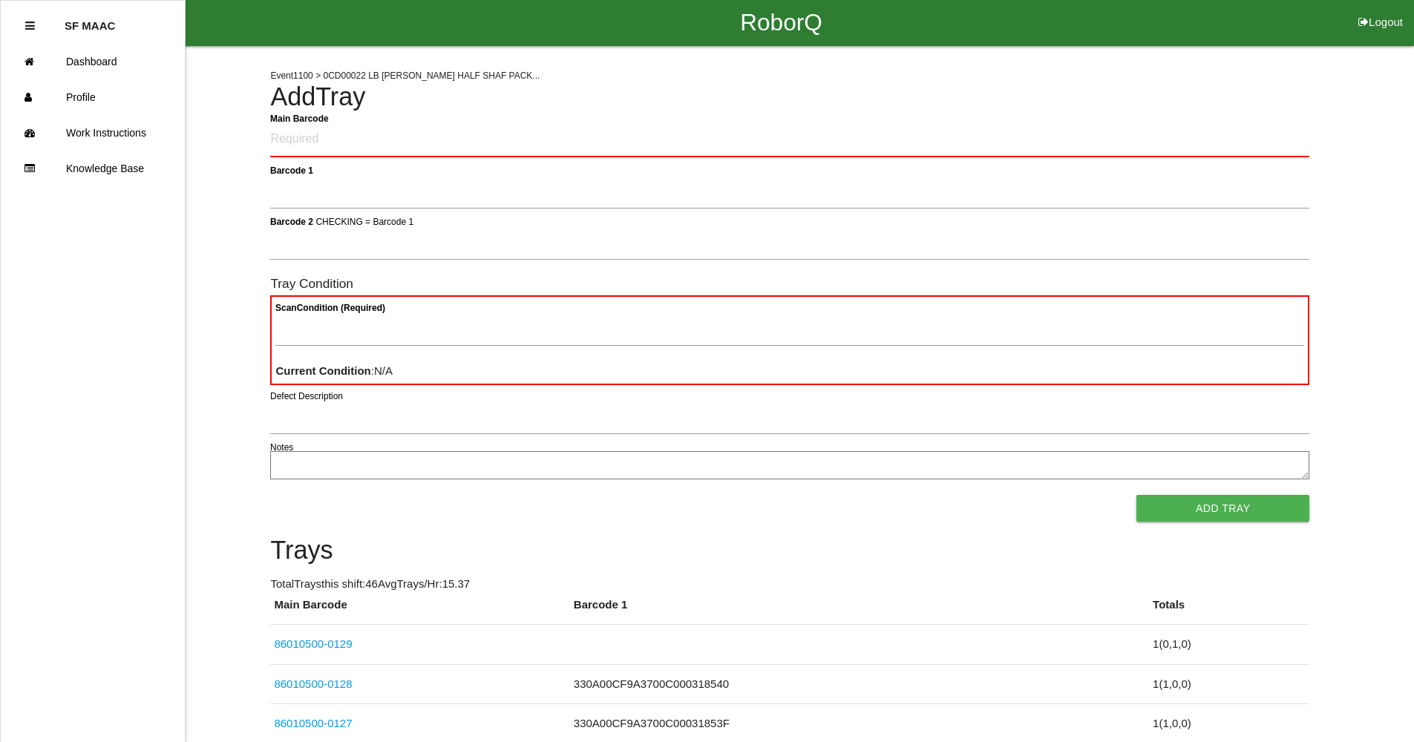
scroll to position [0, 0]
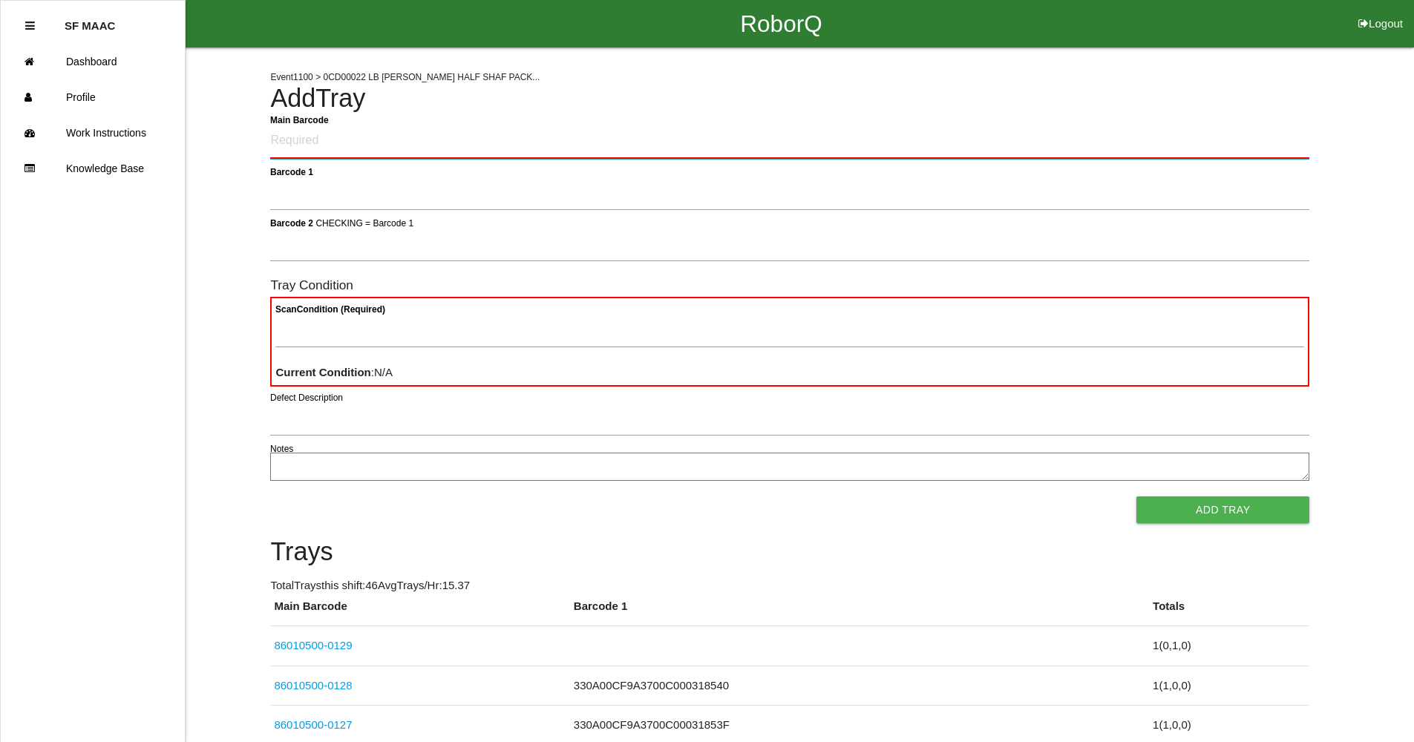
click at [330, 141] on Barcode "Main Barcode" at bounding box center [789, 141] width 1039 height 35
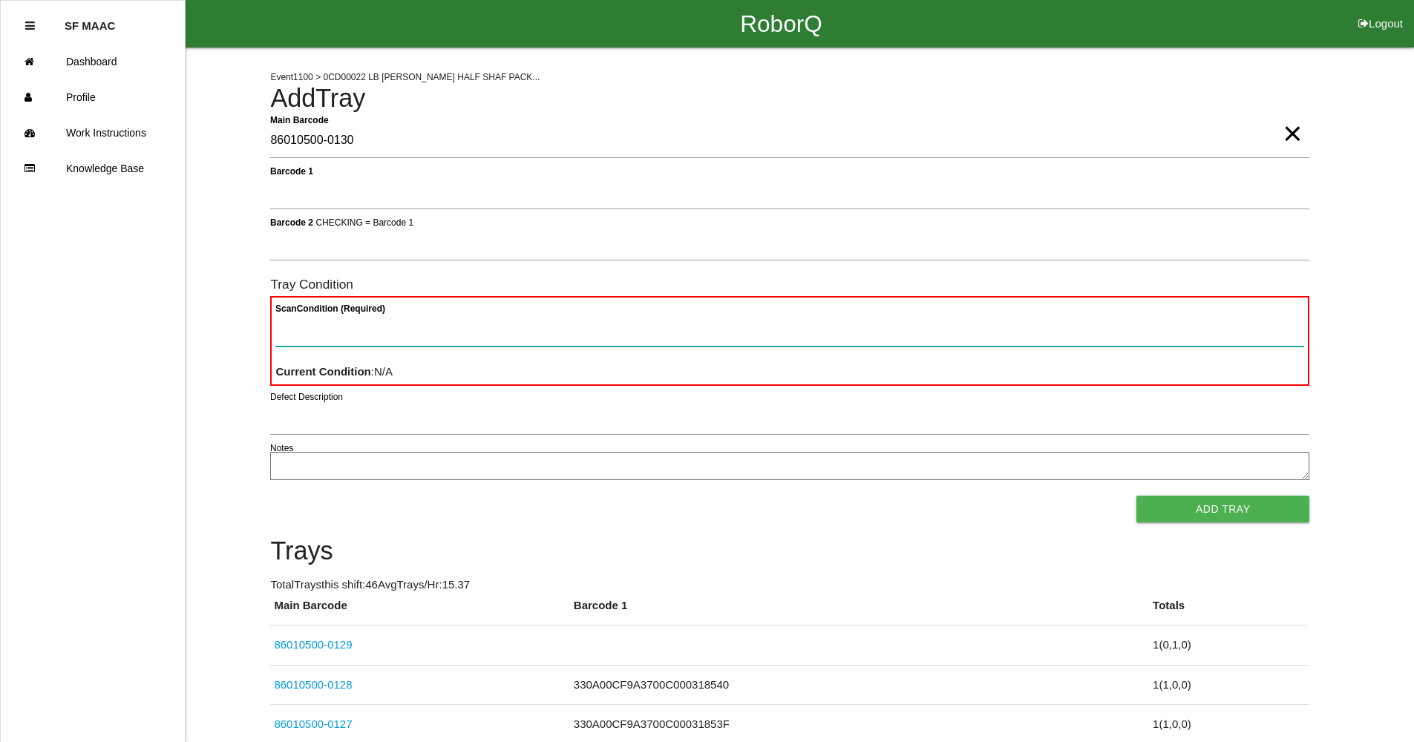
click at [393, 333] on Condition "Scan Condition (Required)" at bounding box center [789, 329] width 1029 height 34
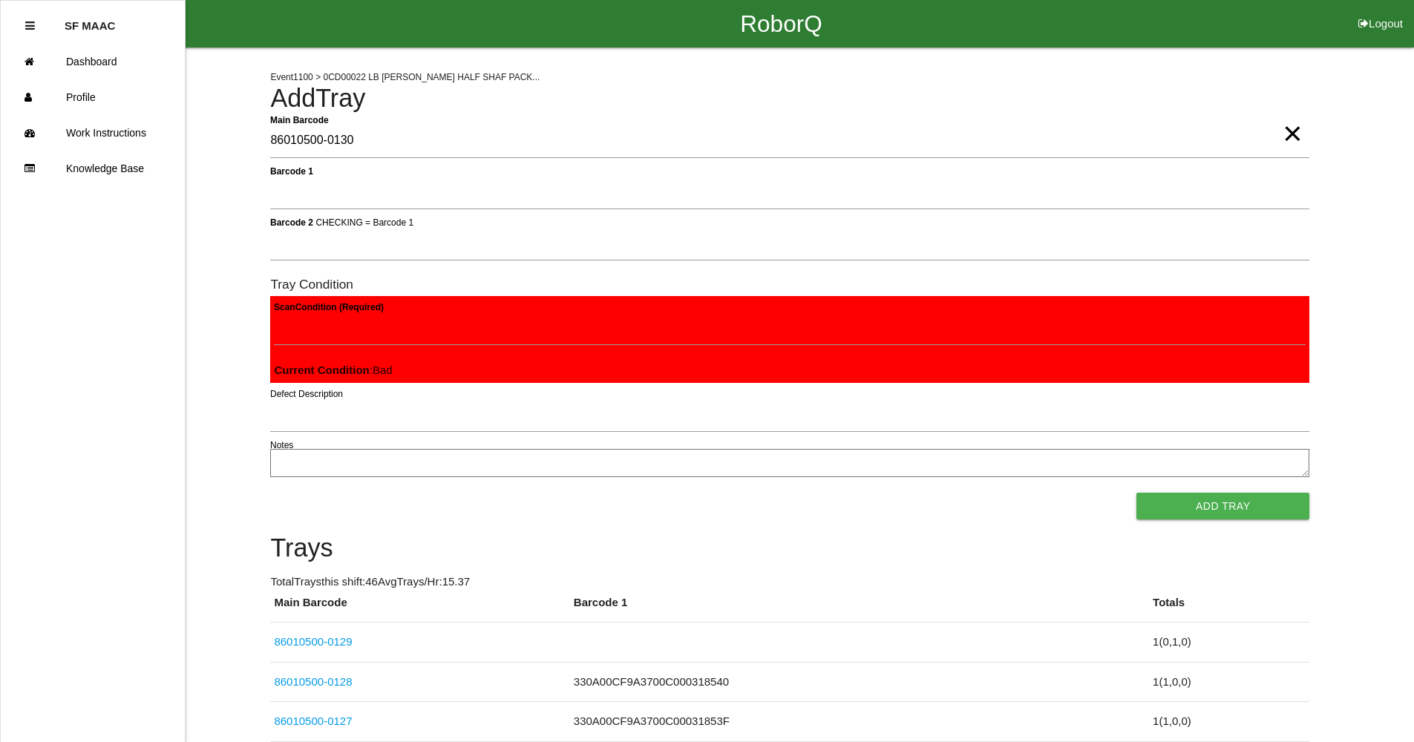
click at [1136, 493] on button "Add Tray" at bounding box center [1222, 506] width 173 height 27
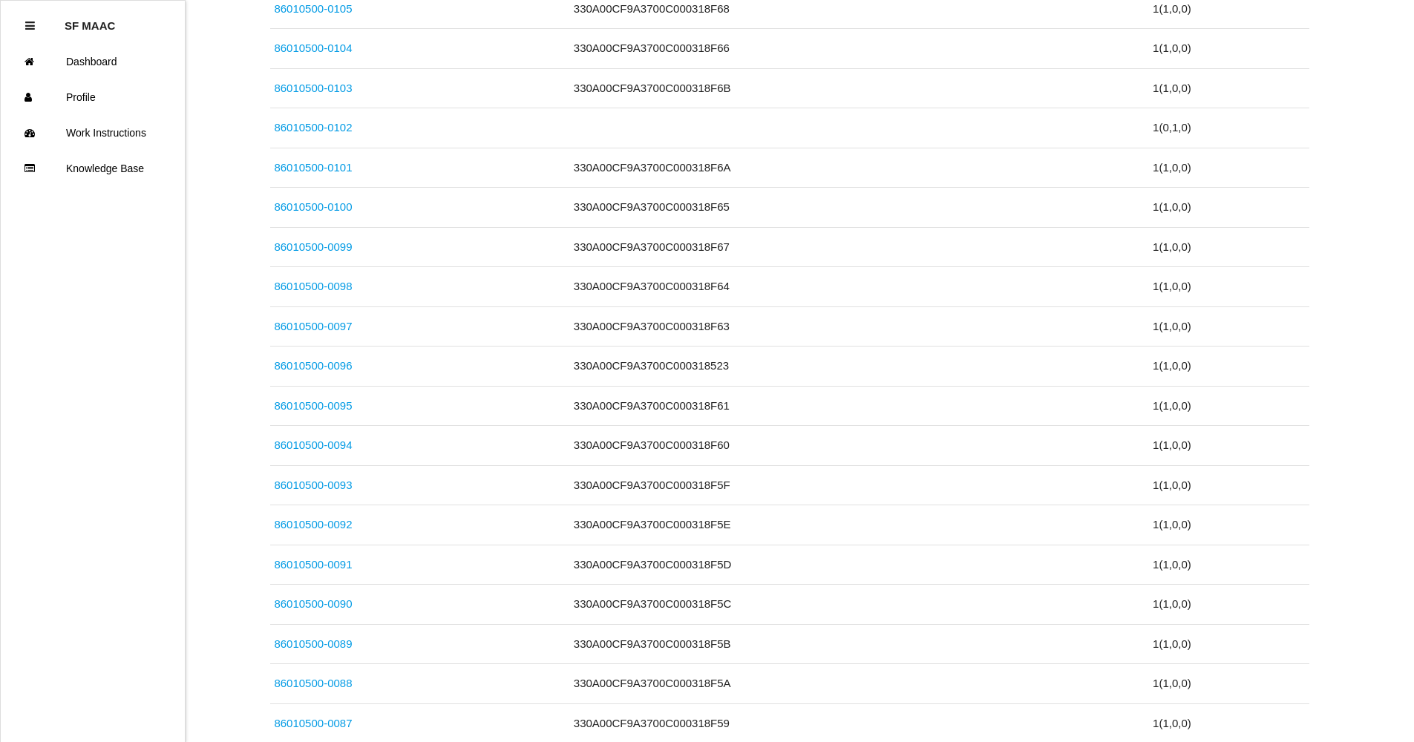
scroll to position [1824, 0]
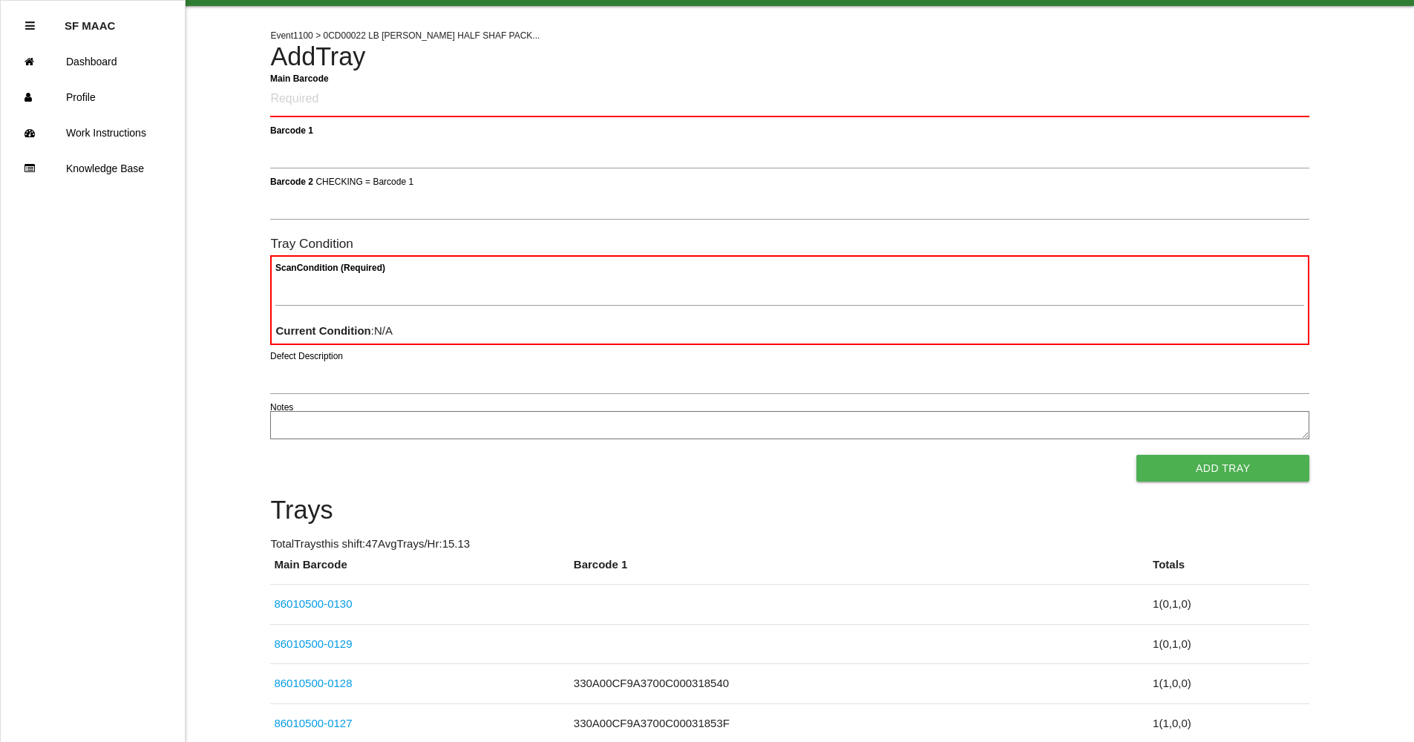
scroll to position [0, 0]
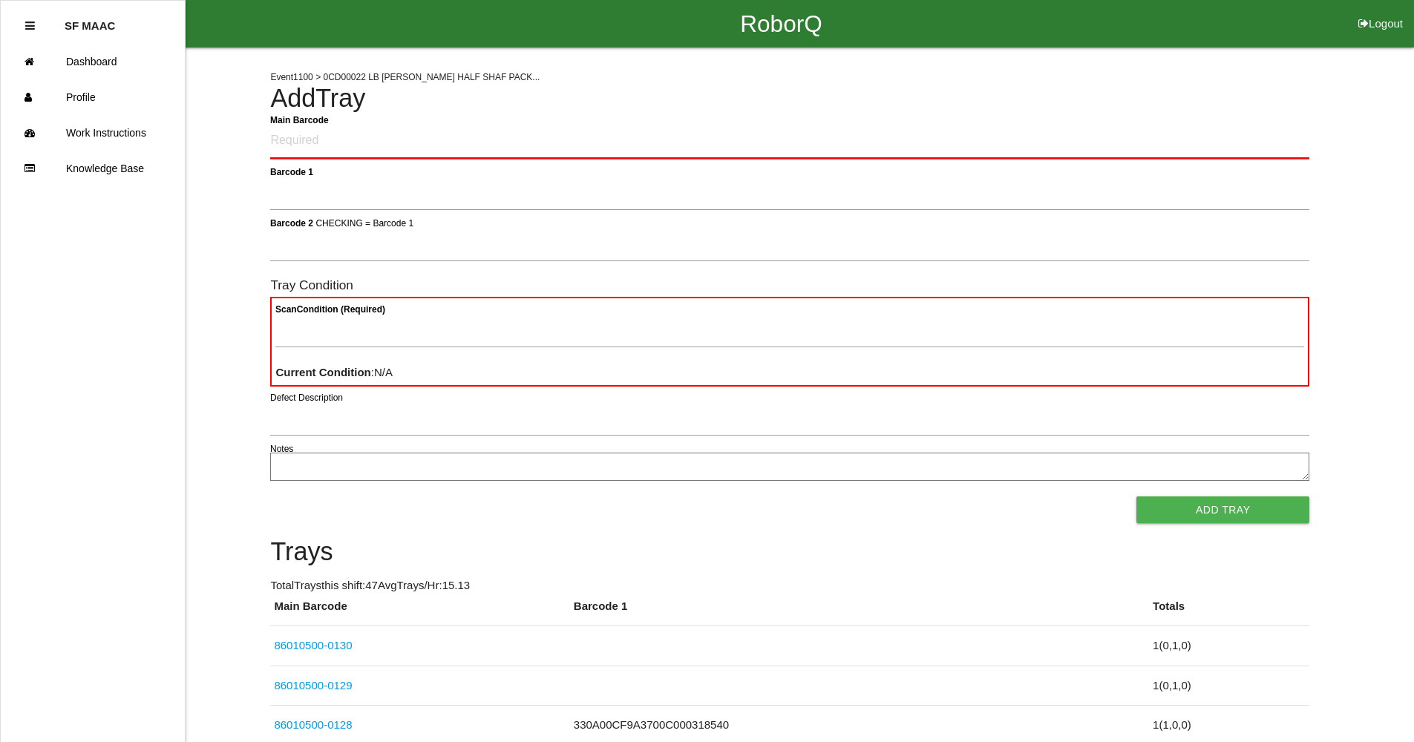
click at [353, 155] on Barcode "Main Barcode" at bounding box center [789, 141] width 1039 height 35
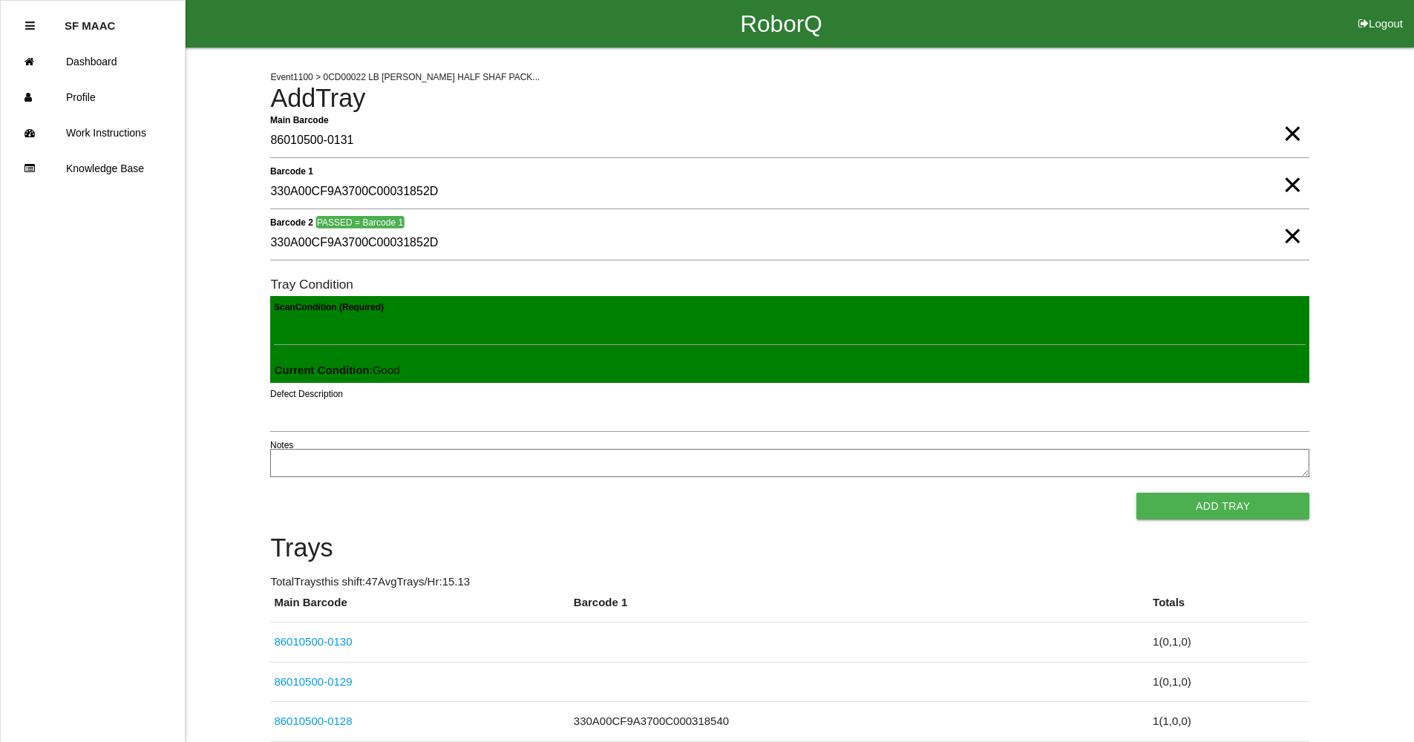
click at [1136, 493] on button "Add Tray" at bounding box center [1222, 506] width 173 height 27
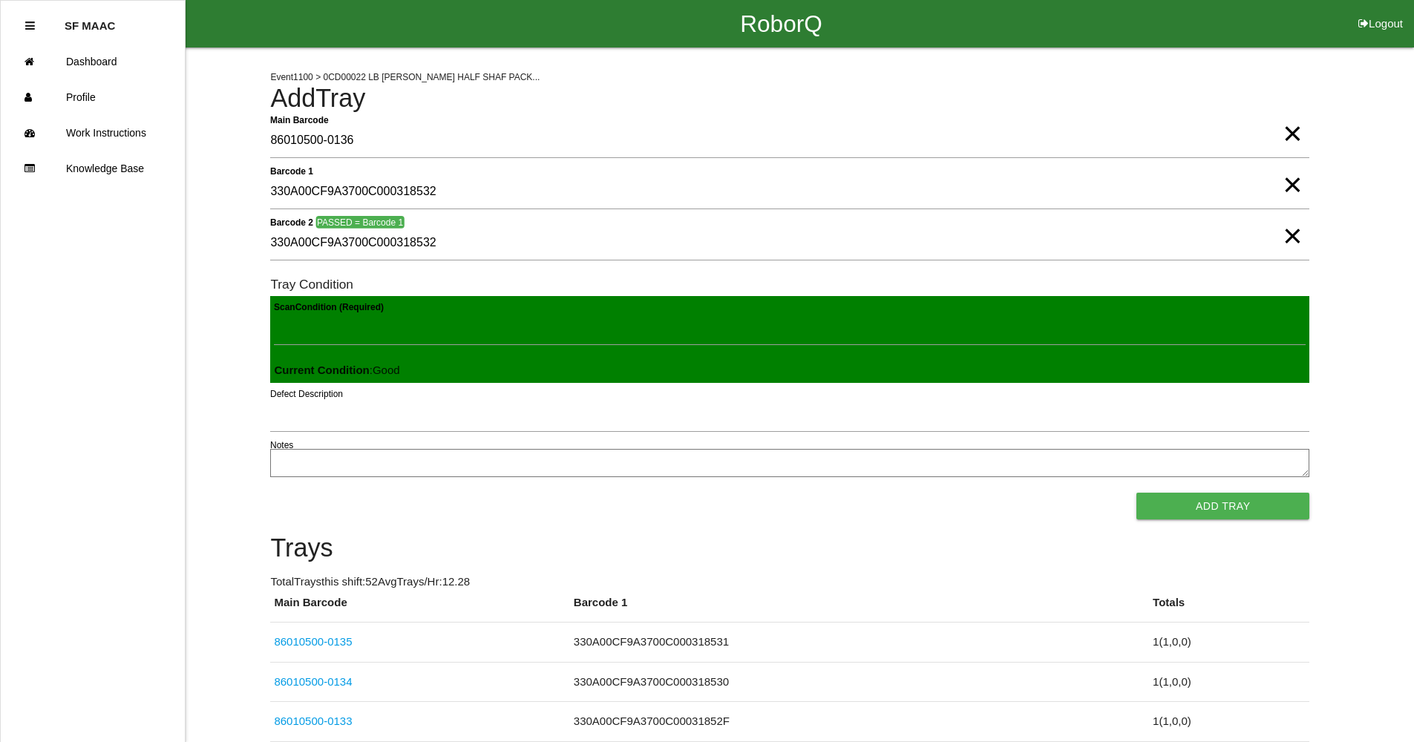
click at [1136, 493] on button "Add Tray" at bounding box center [1222, 506] width 173 height 27
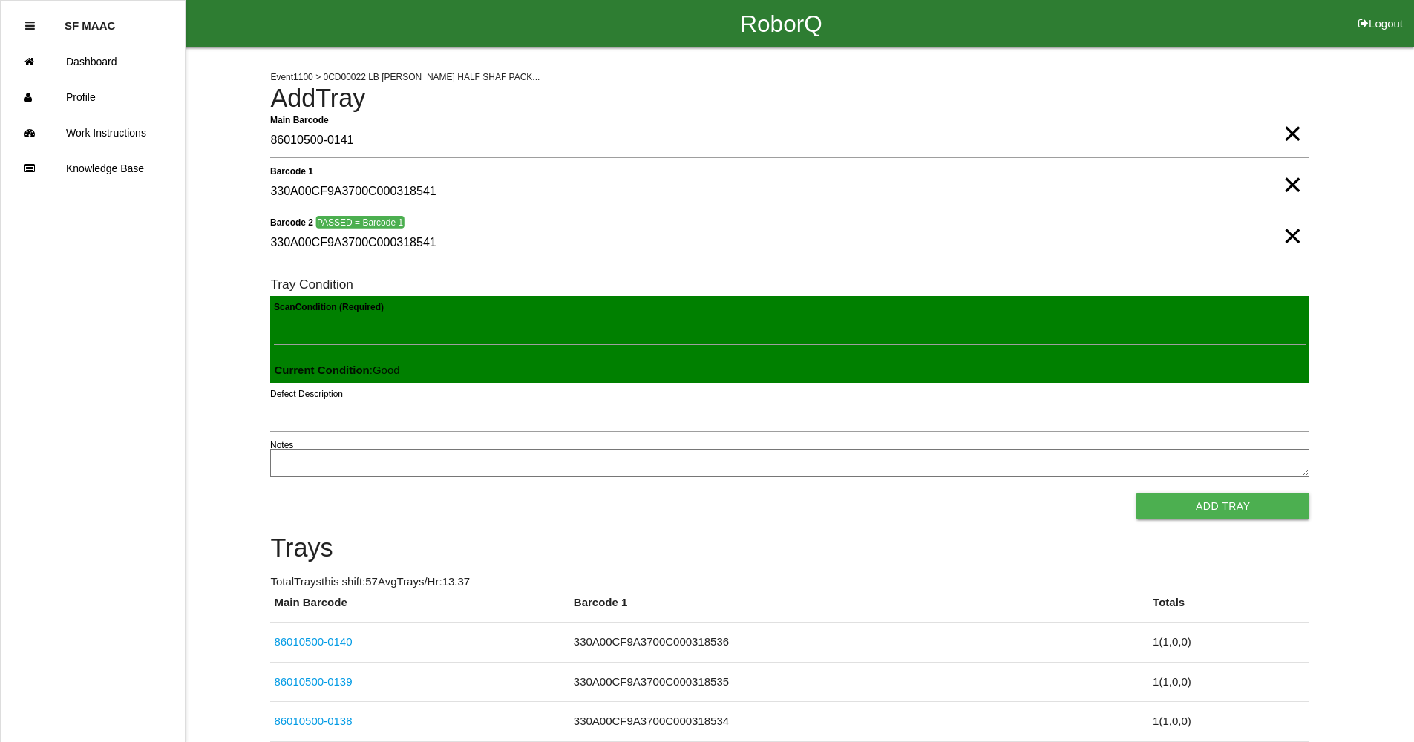
click at [1136, 493] on button "Add Tray" at bounding box center [1222, 506] width 173 height 27
click button "Add Tray" at bounding box center [1222, 506] width 173 height 27
click at [1136, 493] on button "Add Tray" at bounding box center [1222, 506] width 173 height 27
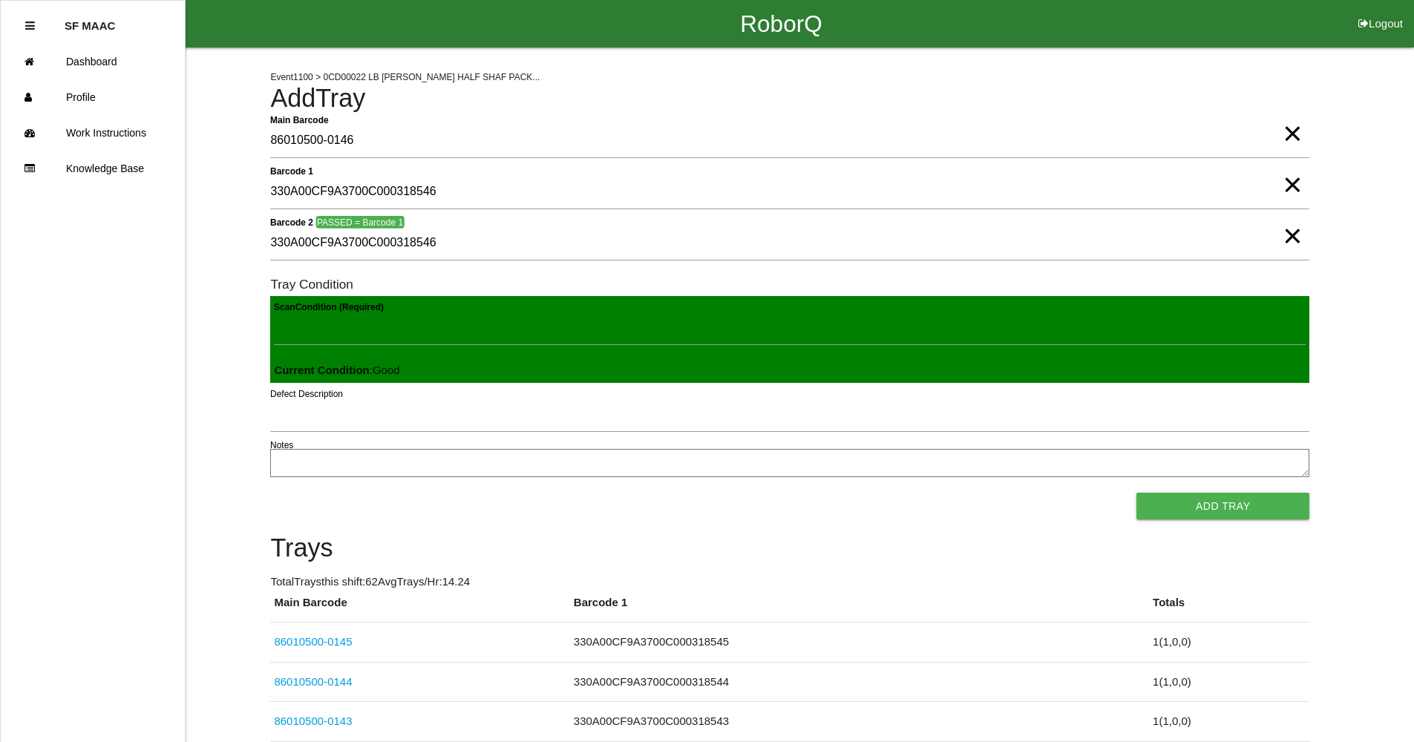
click at [1136, 493] on button "Add Tray" at bounding box center [1222, 506] width 173 height 27
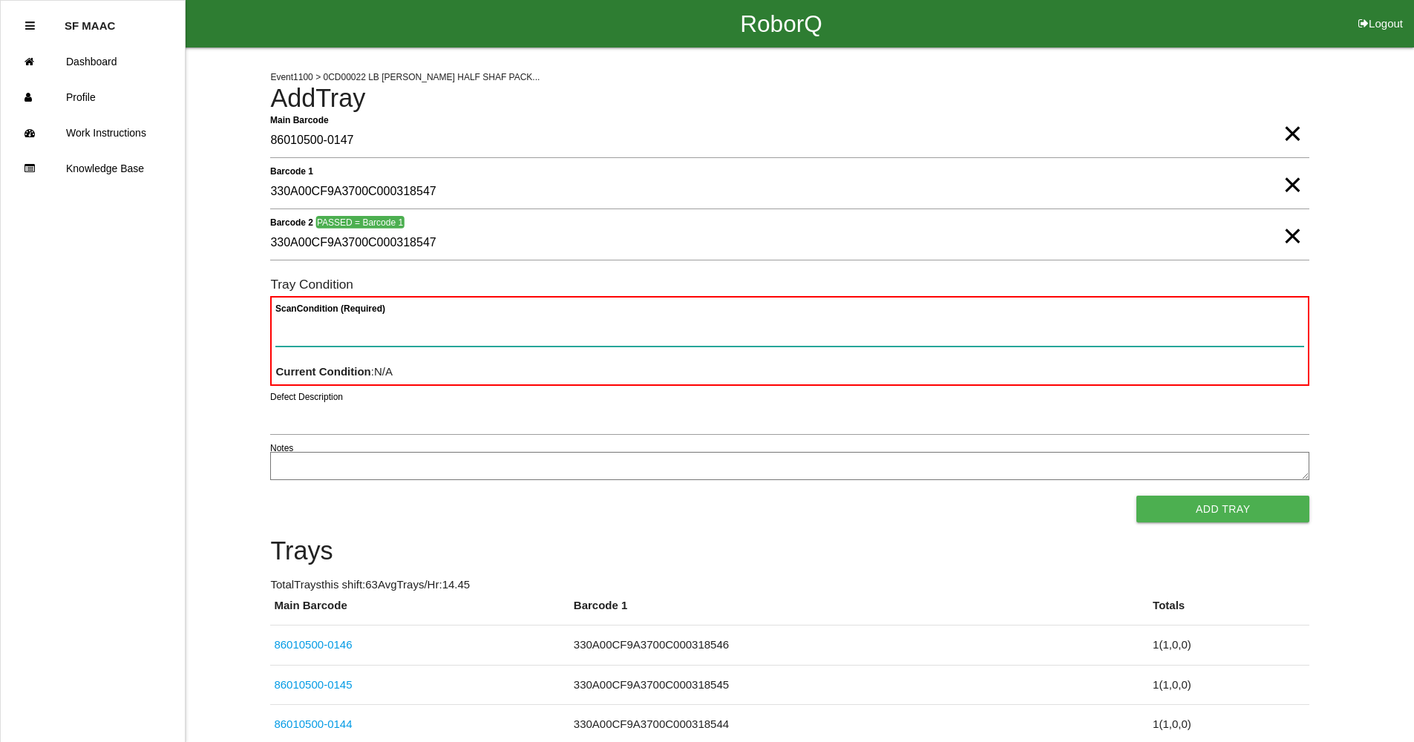
drag, startPoint x: 370, startPoint y: 336, endPoint x: 373, endPoint y: 344, distance: 8.7
click at [373, 344] on Condition "Scan Condition (Required)" at bounding box center [789, 329] width 1029 height 34
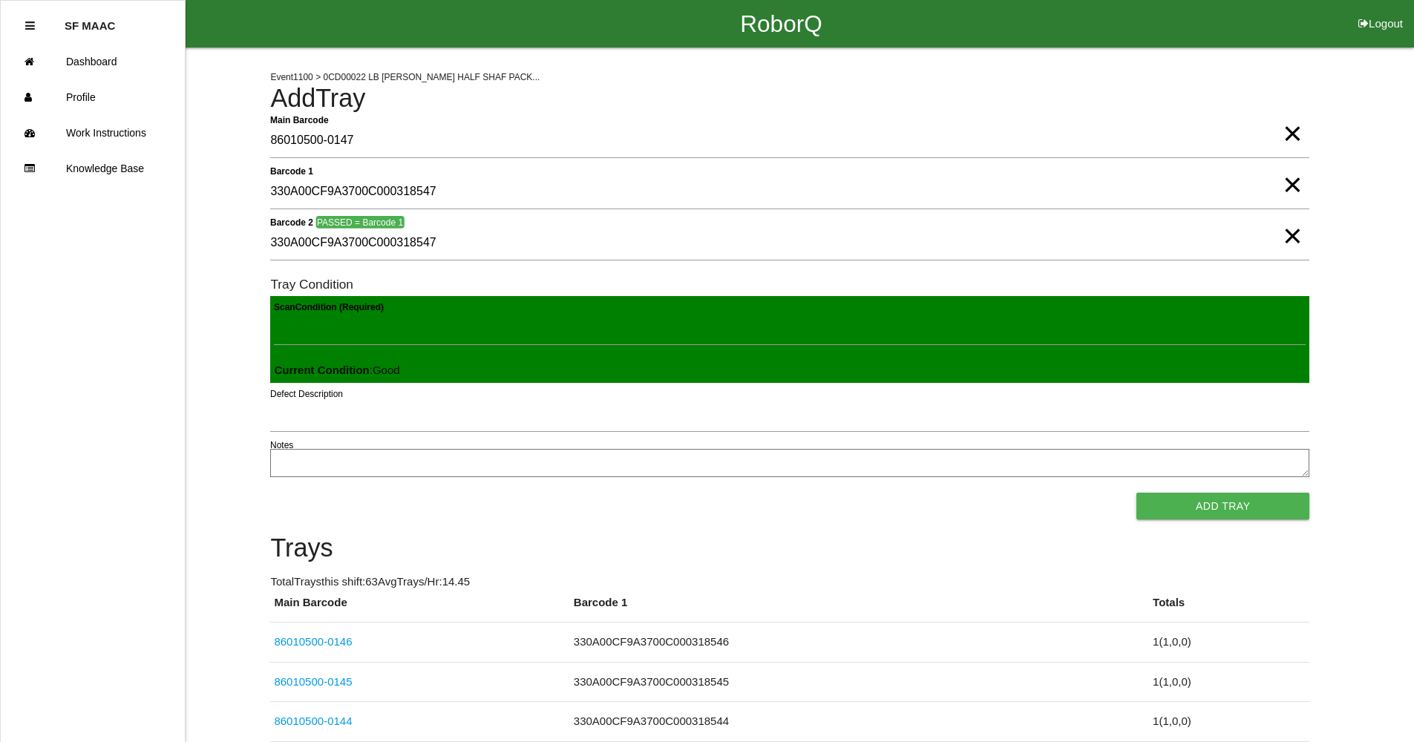
click at [1136, 493] on button "Add Tray" at bounding box center [1222, 506] width 173 height 27
